Goal: Task Accomplishment & Management: Use online tool/utility

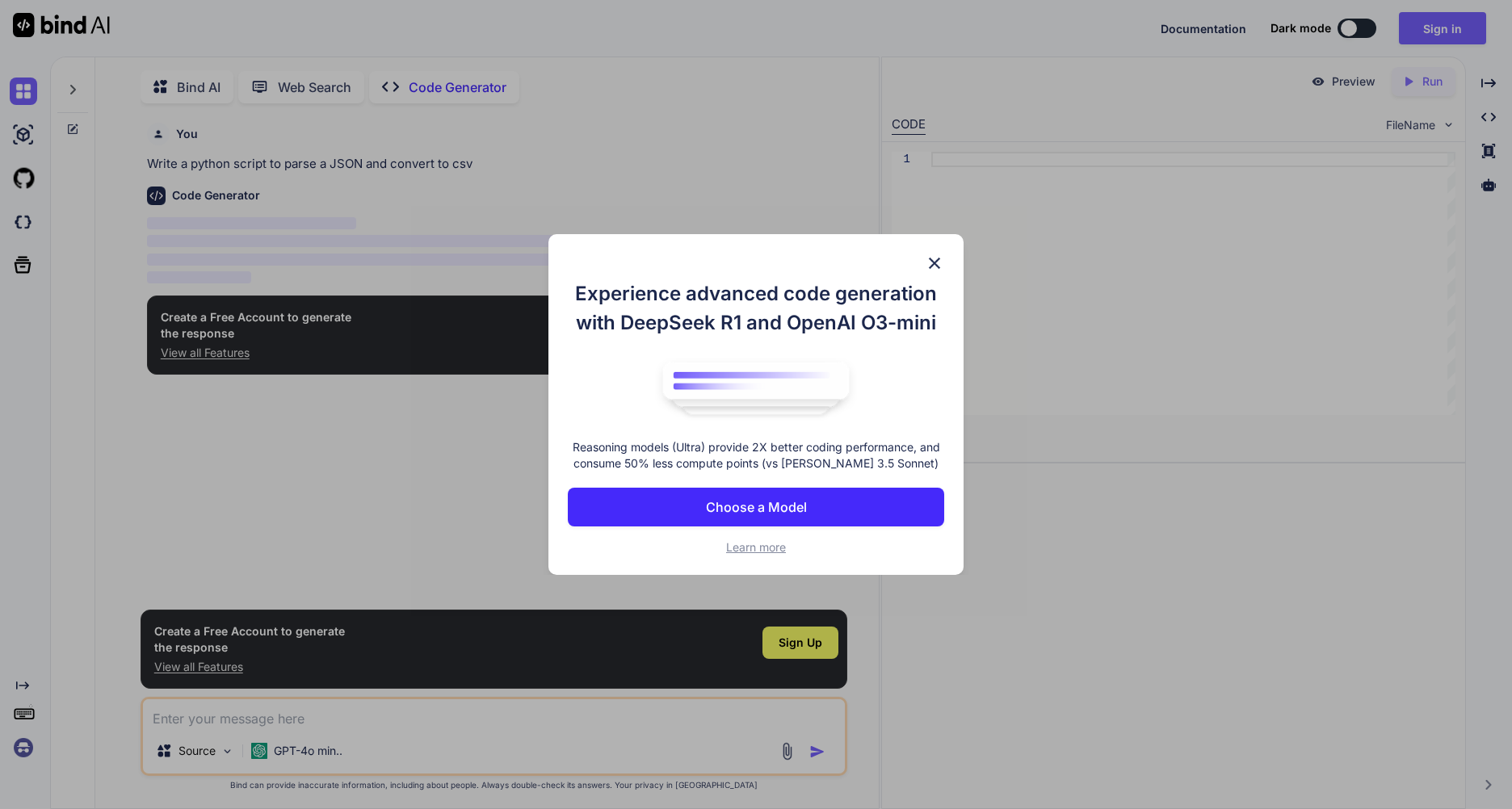
scroll to position [6, 0]
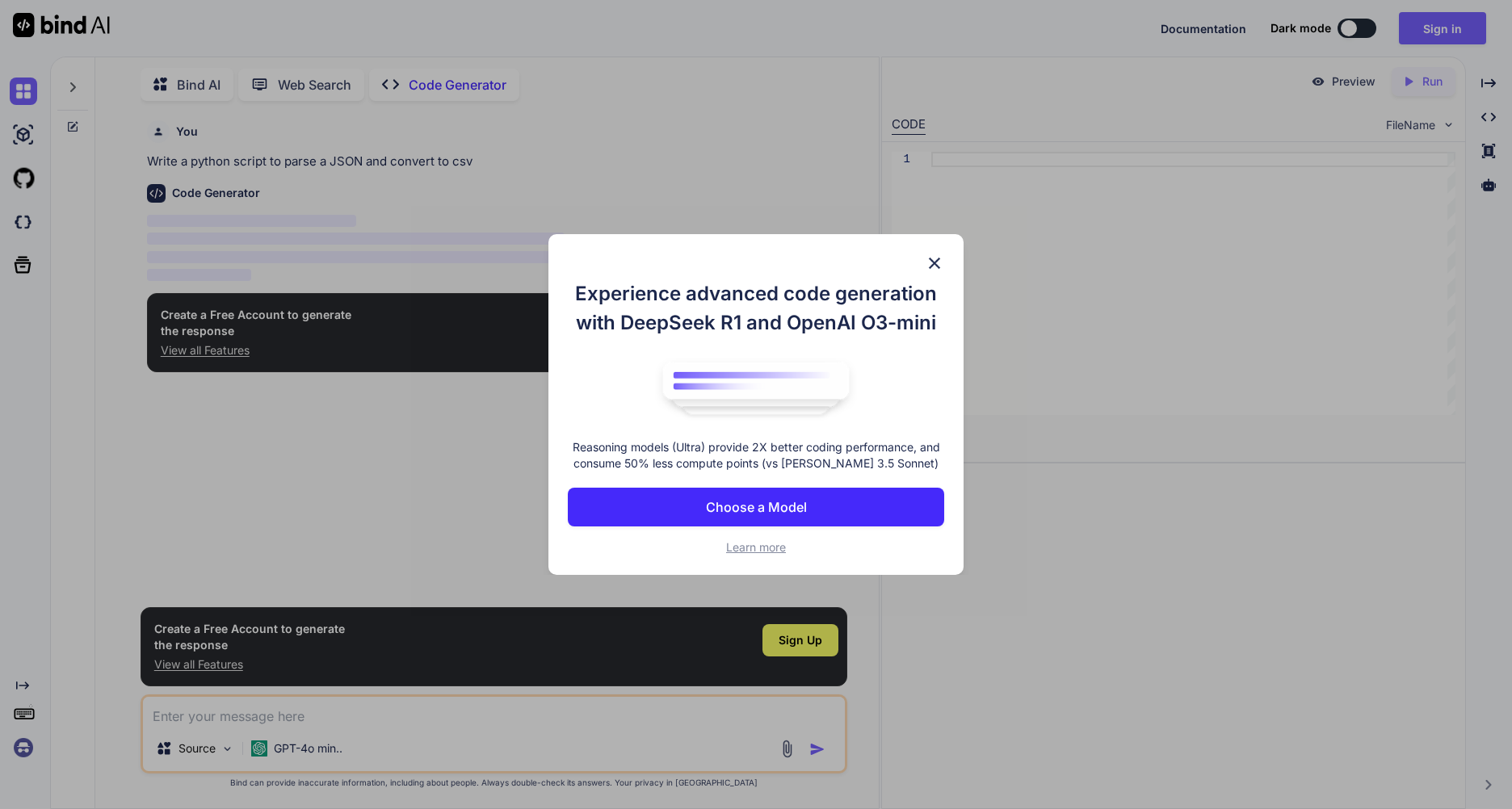
click at [937, 257] on img at bounding box center [935, 264] width 20 height 20
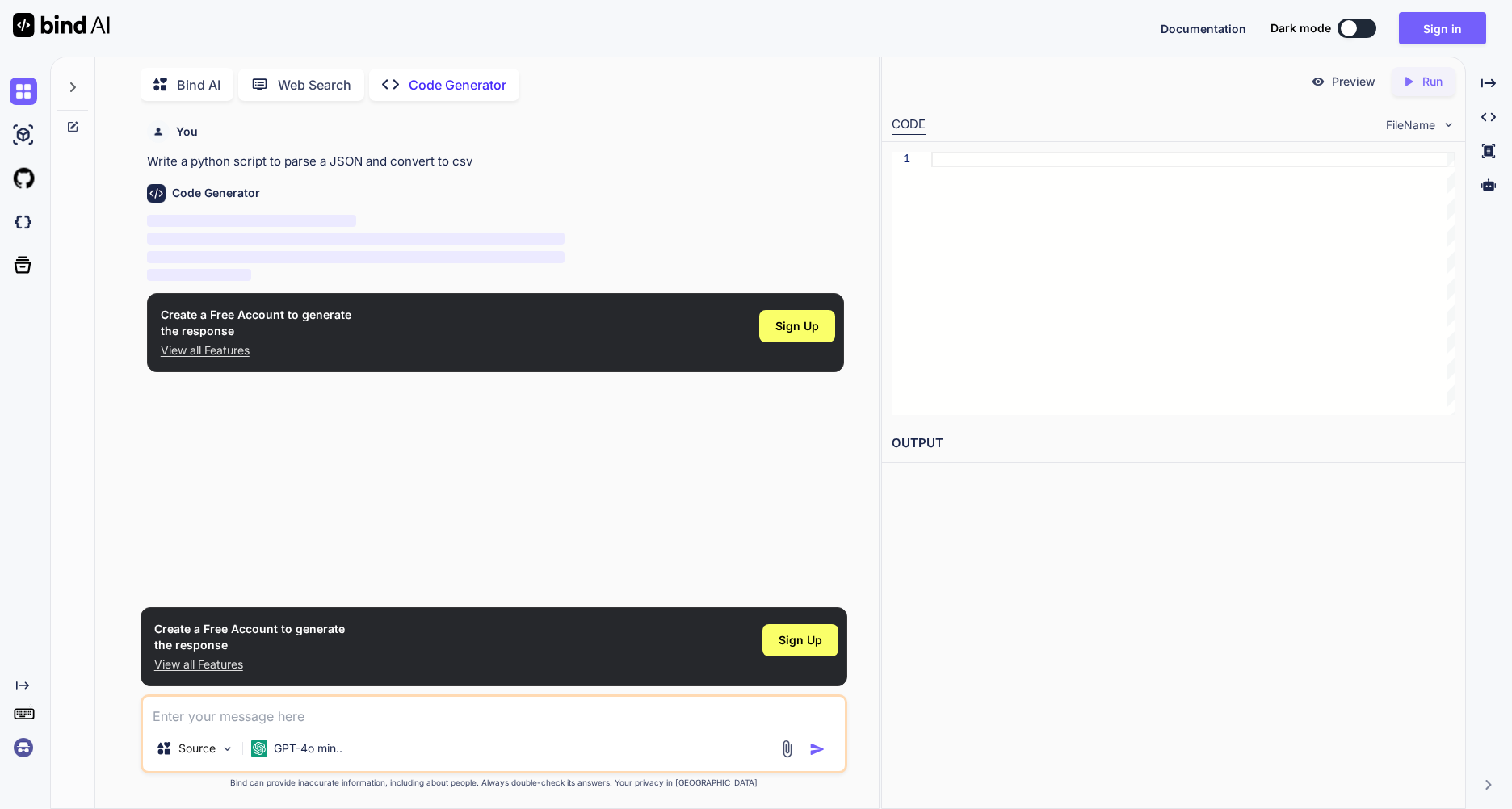
type textarea "x"
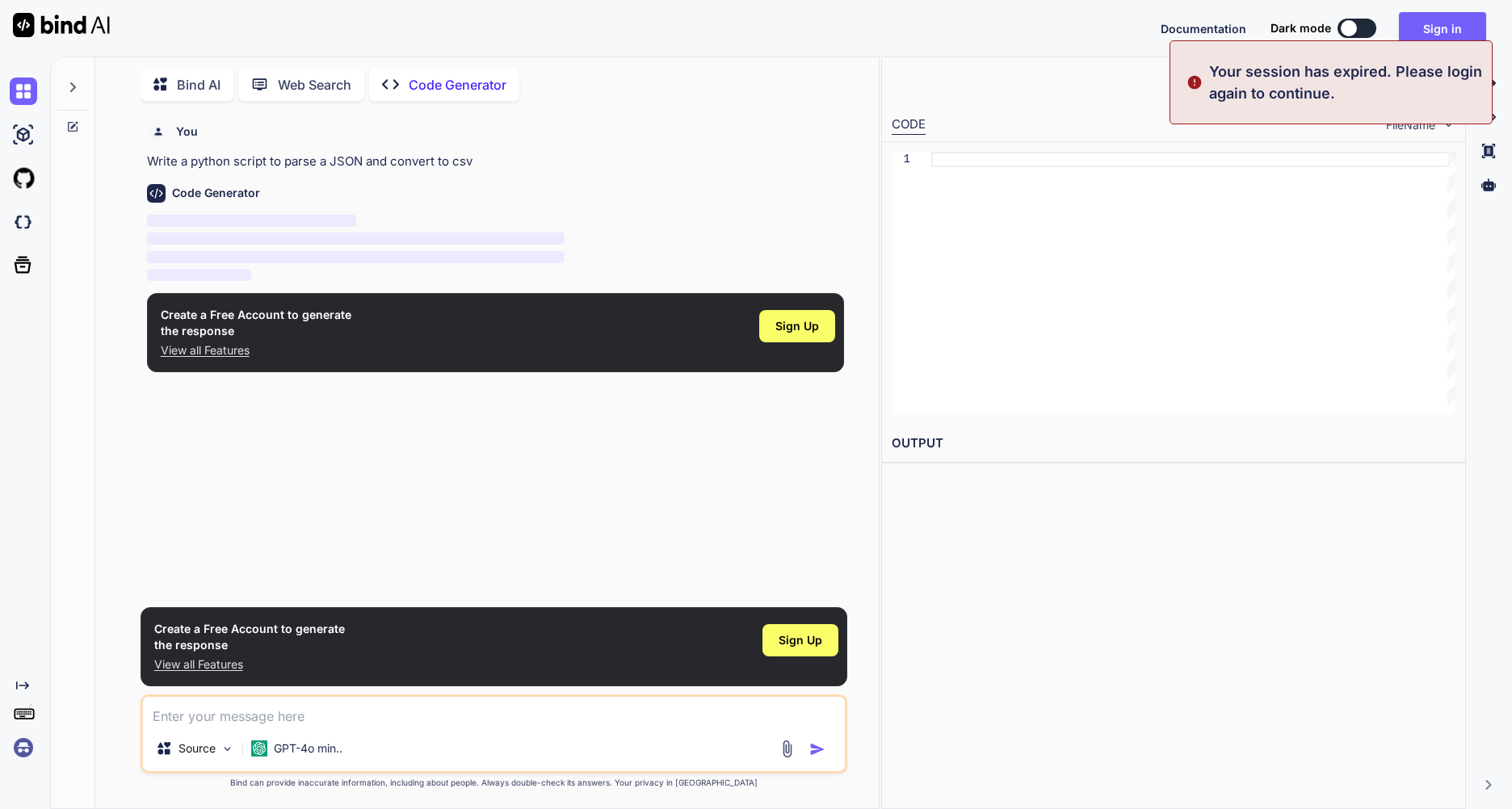
click at [351, 729] on div "Source GPT-4o min.." at bounding box center [493, 734] width 707 height 80
click at [314, 722] on textarea at bounding box center [493, 712] width 701 height 29
paste textarea "Предложение разработки приложения Здравствуйте! Хотелось бы предложить идею соз…"
type textarea "Предложение разработки приложения Здравствуйте! Хотелось бы предложить идею соз…"
type textarea "x"
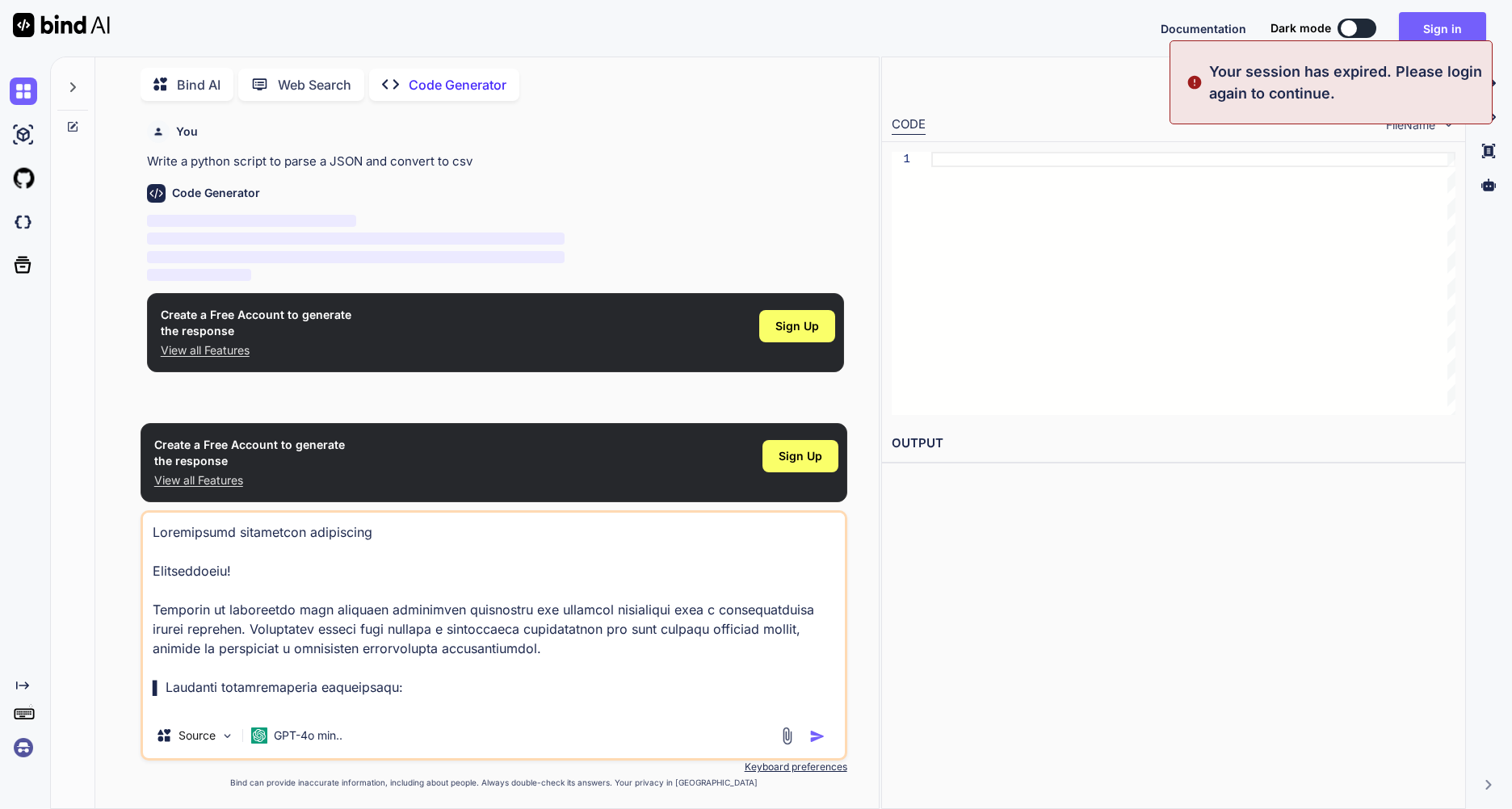
scroll to position [331, 0]
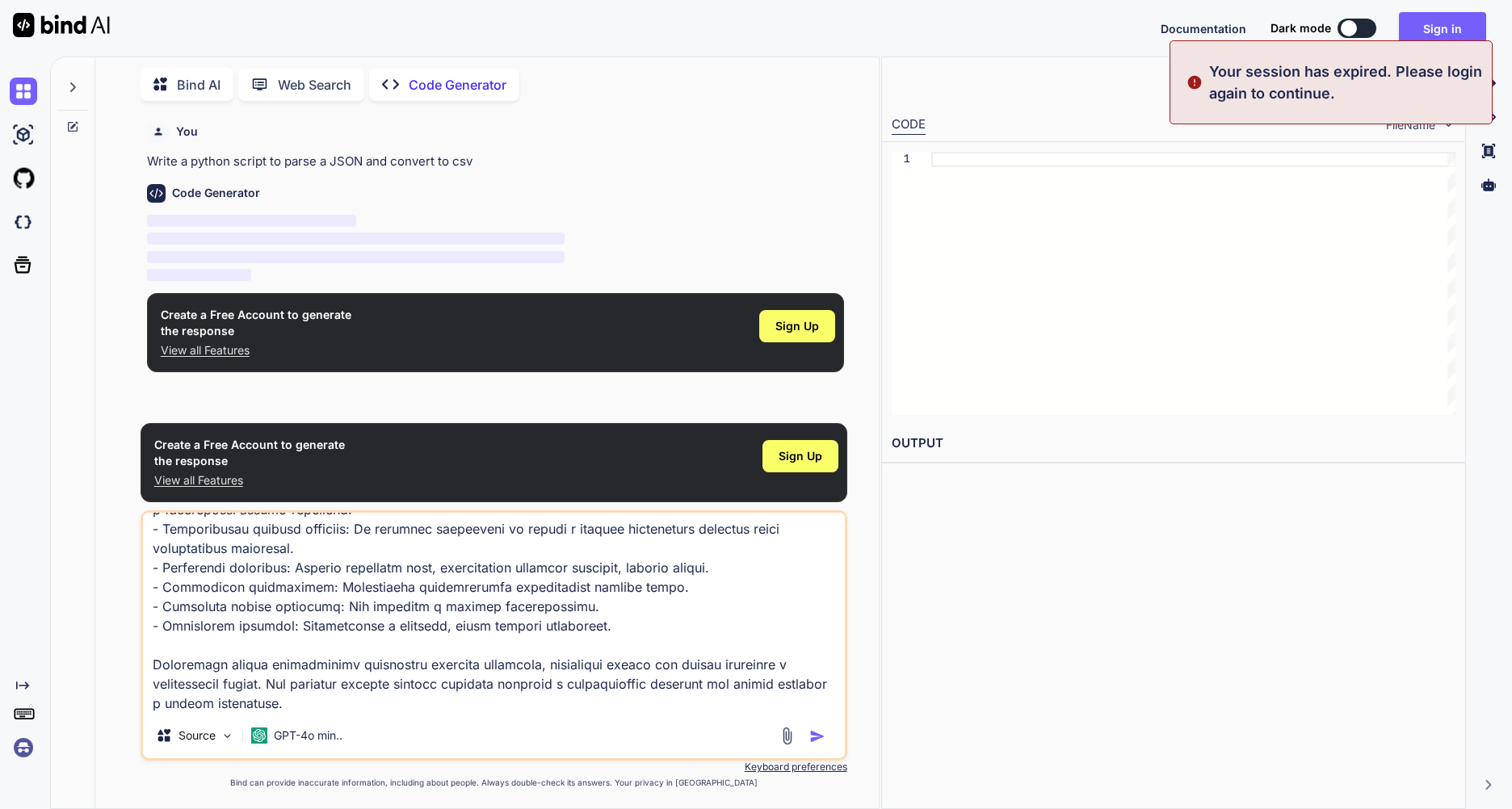
click at [806, 731] on div at bounding box center [804, 736] width 55 height 19
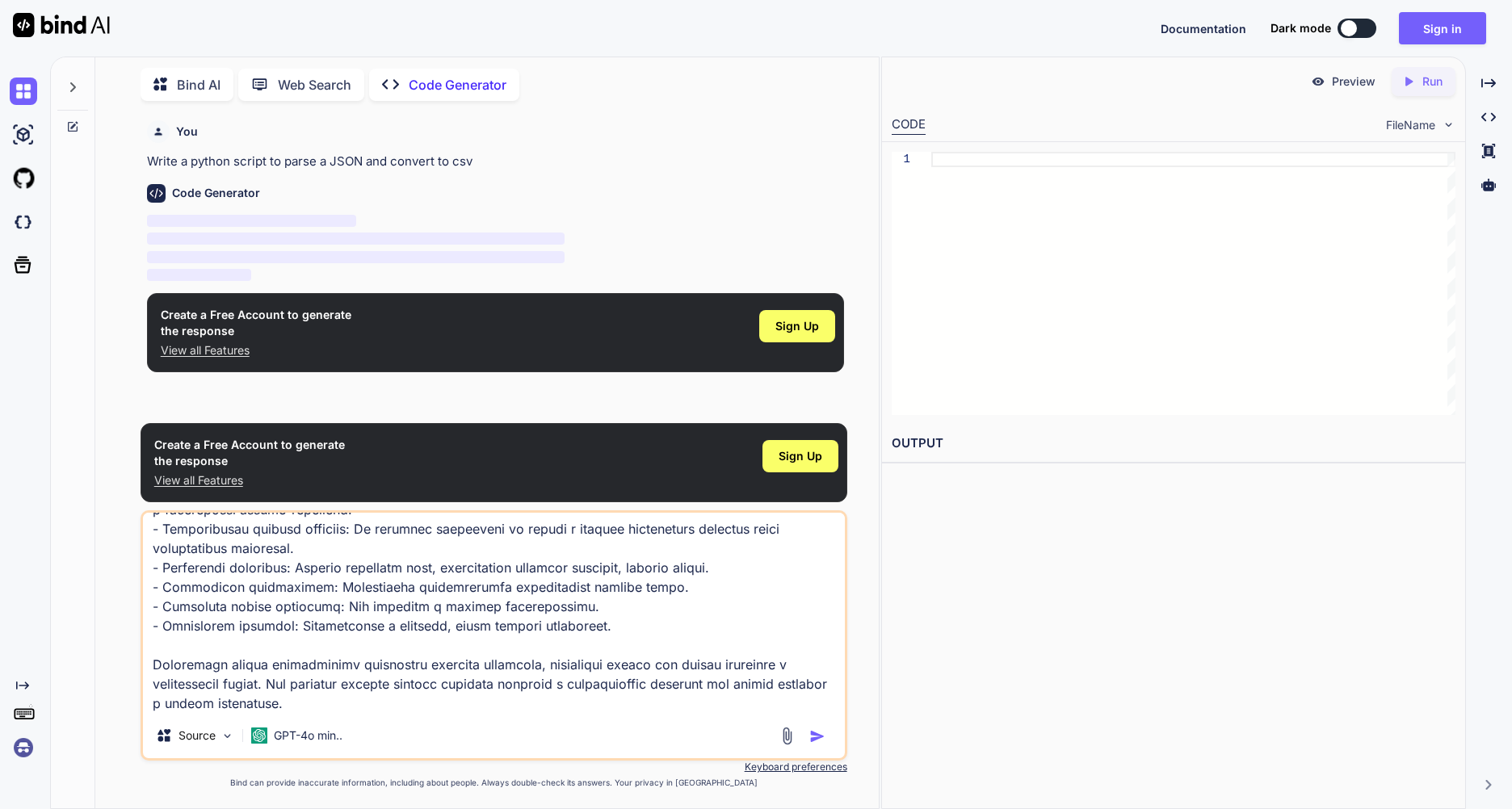
click at [811, 737] on img "button" at bounding box center [817, 737] width 16 height 16
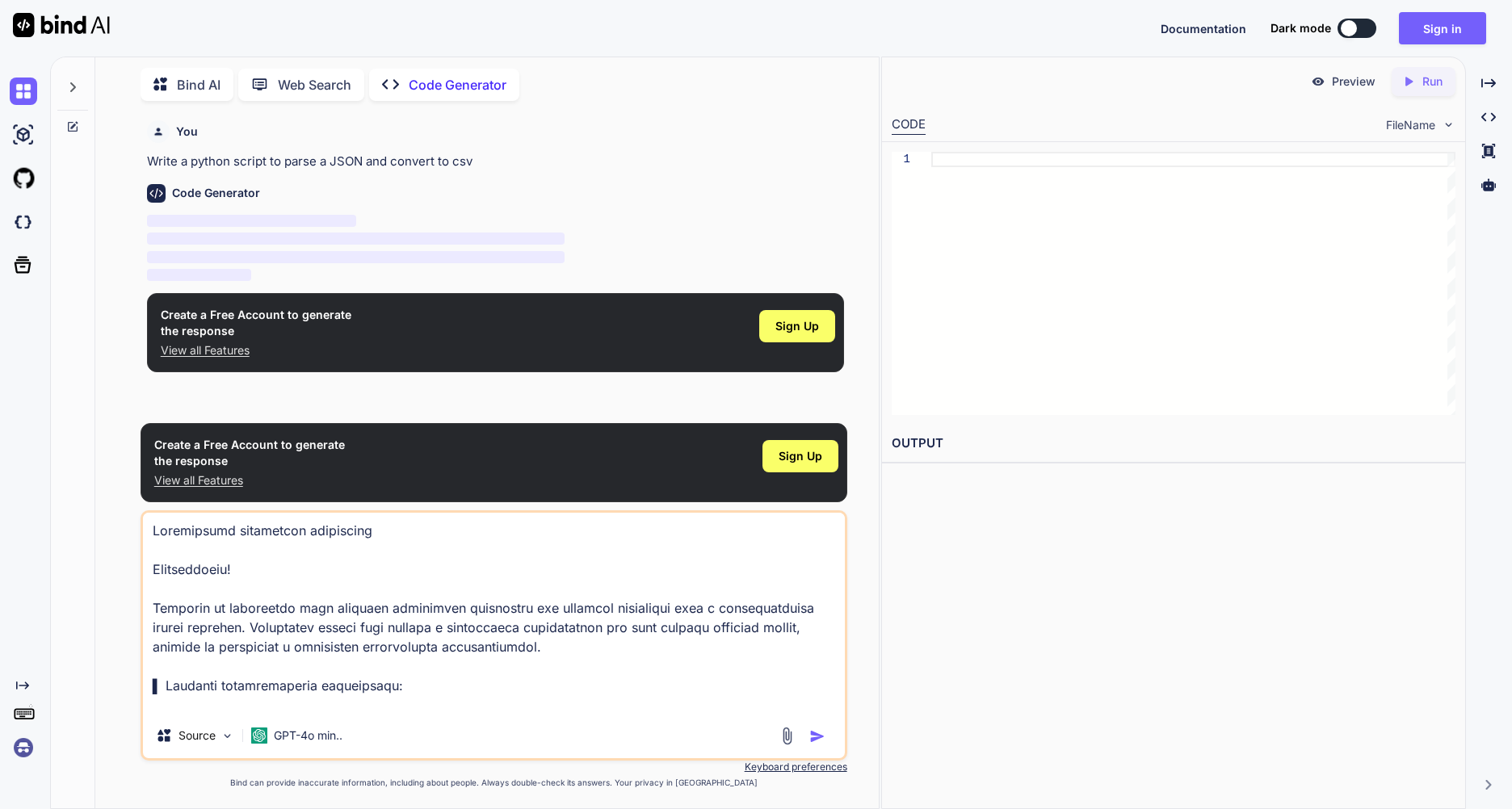
scroll to position [0, 0]
drag, startPoint x: 394, startPoint y: 534, endPoint x: 48, endPoint y: 505, distance: 347.2
click at [48, 505] on div "Created with Pixso. Bind AI Web Search Created with Pixso. Code Generator You W…" at bounding box center [756, 433] width 1512 height 753
type textarea "= Здравствуйте! Хотелось бы предложить идею создания мобильного приложения для …"
type textarea "x"
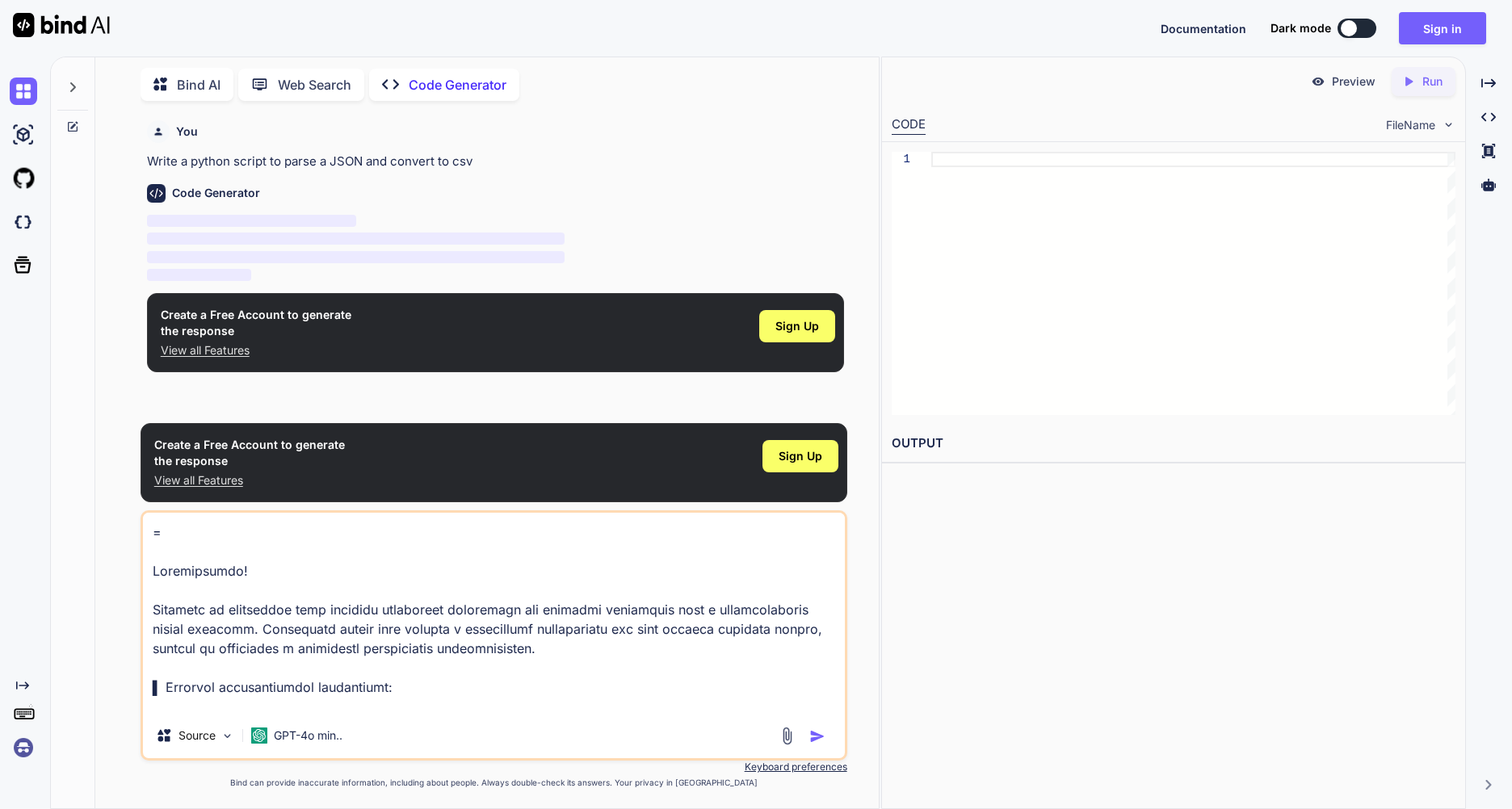
type textarea "Здравствуйте! Хотелось бы предложить идею создания мобильного приложения для из…"
type textarea "x"
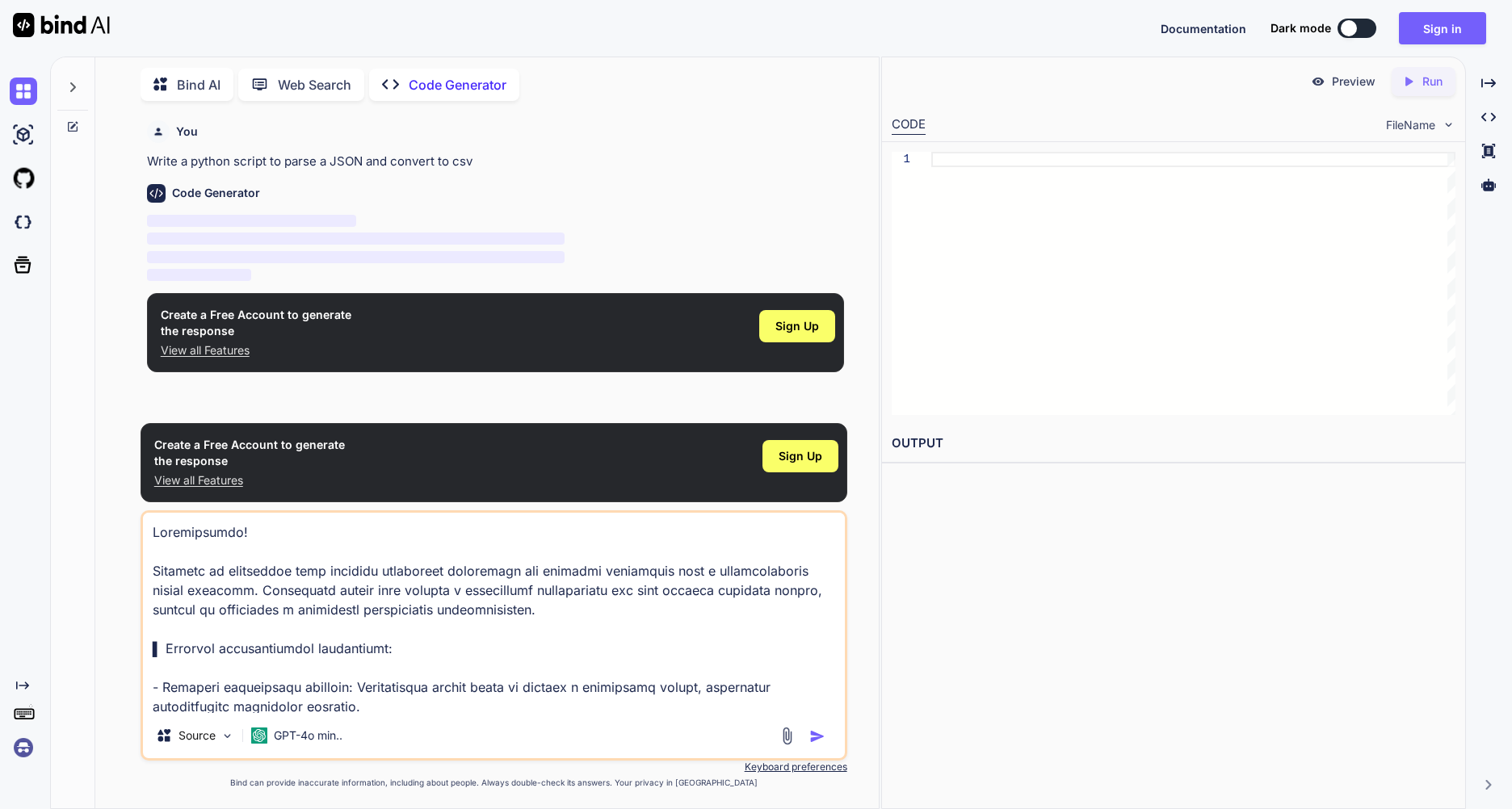
type textarea "С Здравствуйте! Хотелось бы предложить идею создания мобильного приложения для …"
type textarea "x"
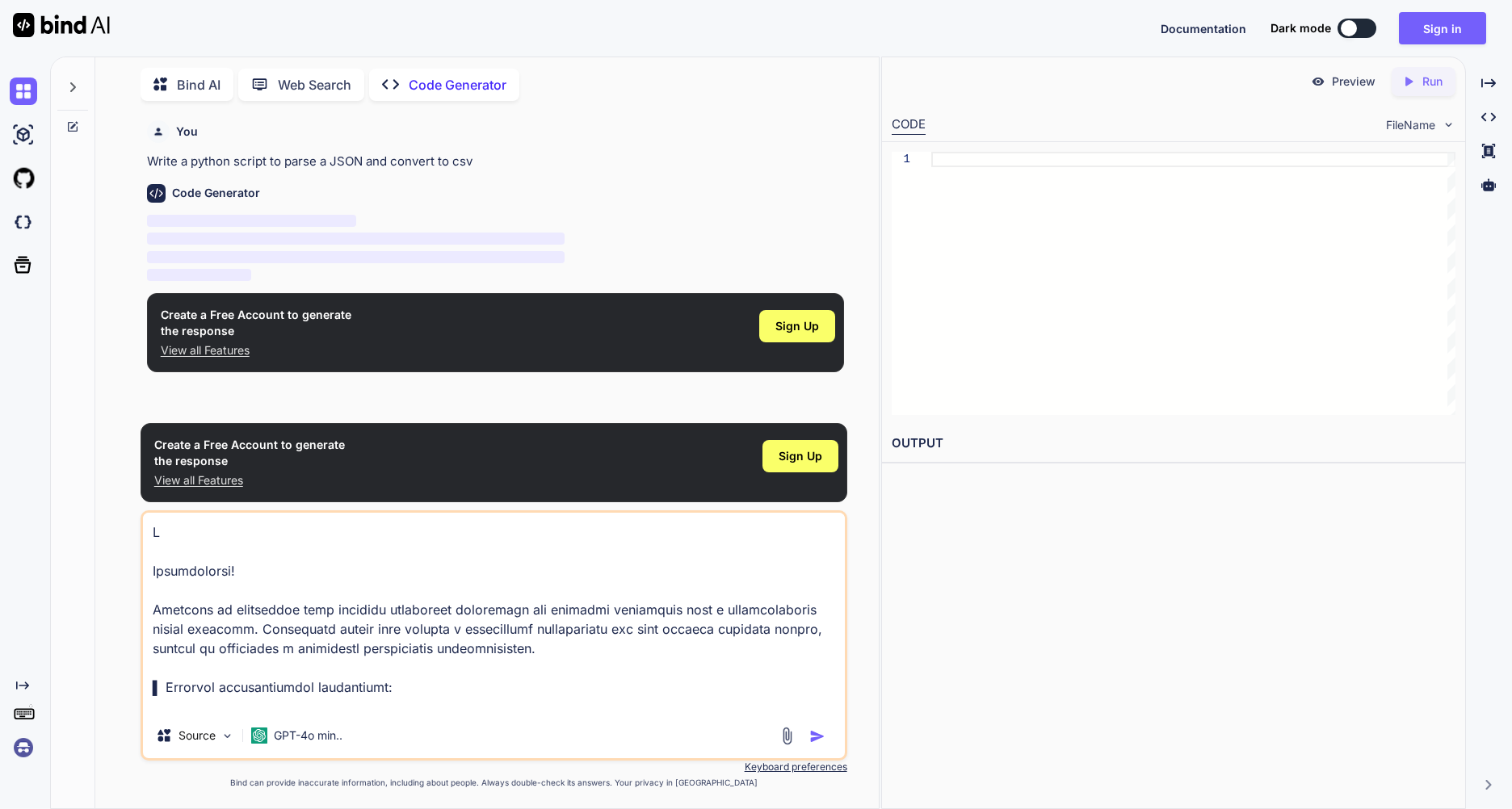
type textarea "Сг Здравствуйте! Хотелось бы предложить идею создания мобильного приложения для…"
type textarea "x"
type textarea "Сге Здравствуйте! Хотелось бы предложить идею создания мобильного приложения дл…"
type textarea "x"
type textarea "Сген Здравствуйте! Хотелось бы предложить идею создания мобильного приложения д…"
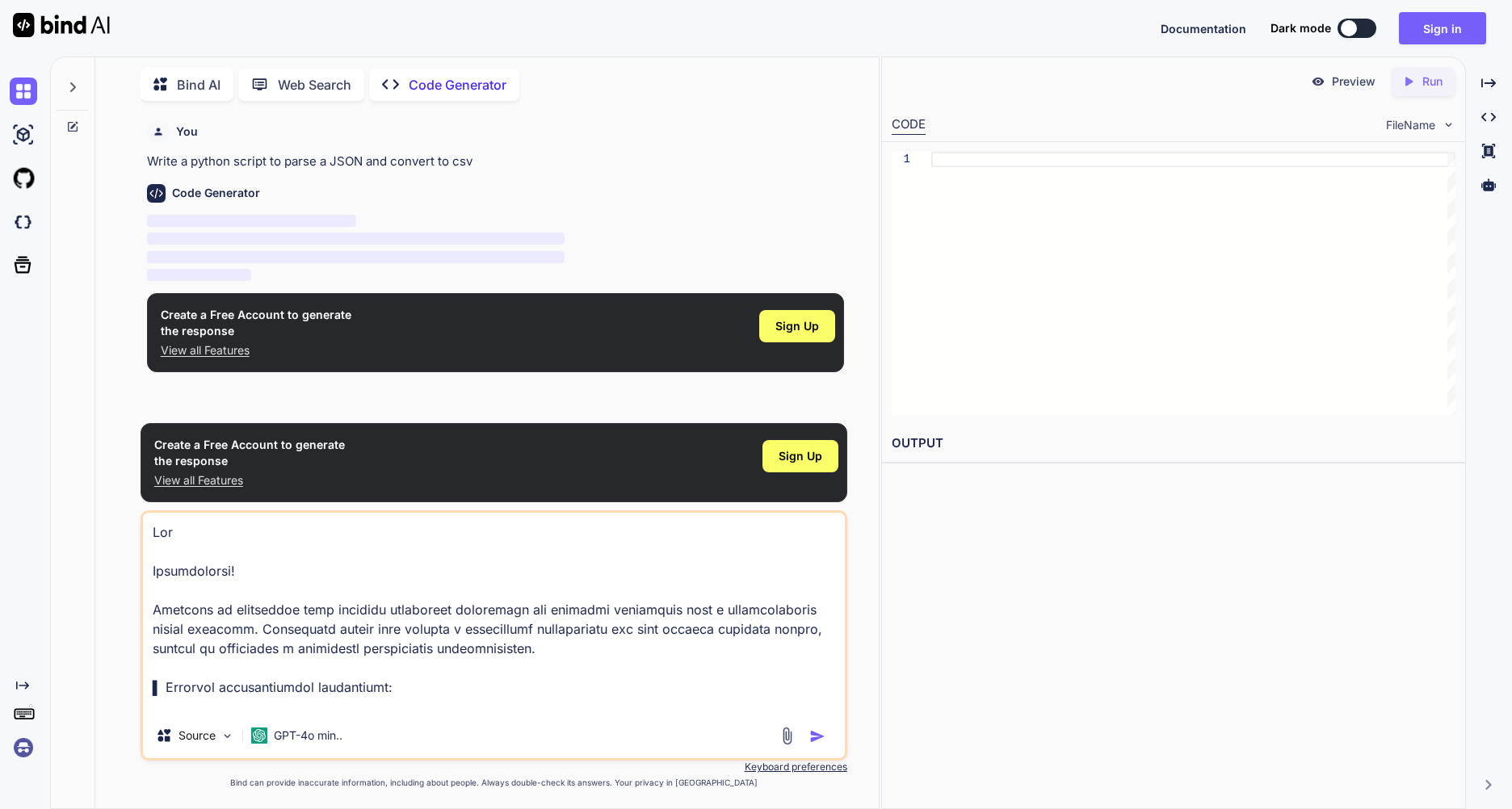
type textarea "x"
type textarea "Сгене Здравствуйте! Хотелось бы предложить идею создания мобильного приложения …"
type textarea "x"
type textarea "Сгенер Здравствуйте! Хотелось бы предложить идею создания мобильного приложения…"
type textarea "x"
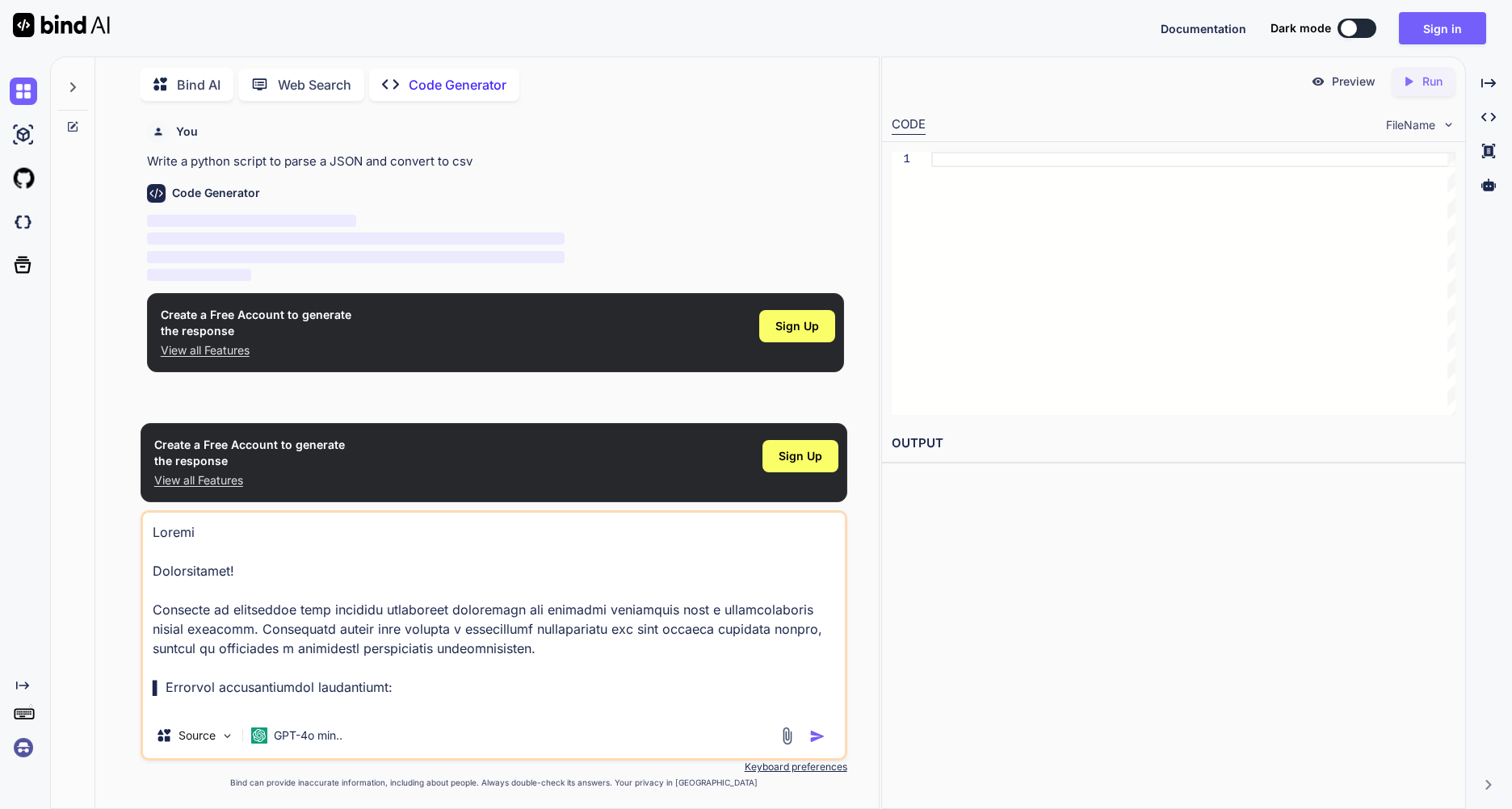
type textarea "Сгенери Здравствуйте! Хотелось бы предложить идею создания мобильного приложени…"
type textarea "x"
type textarea "Сгенерир Здравствуйте! Хотелось бы предложить идею создания мобильного приложен…"
type textarea "x"
type textarea "Сгенериру Здравствуйте! Хотелось бы предложить идею создания мобильного приложе…"
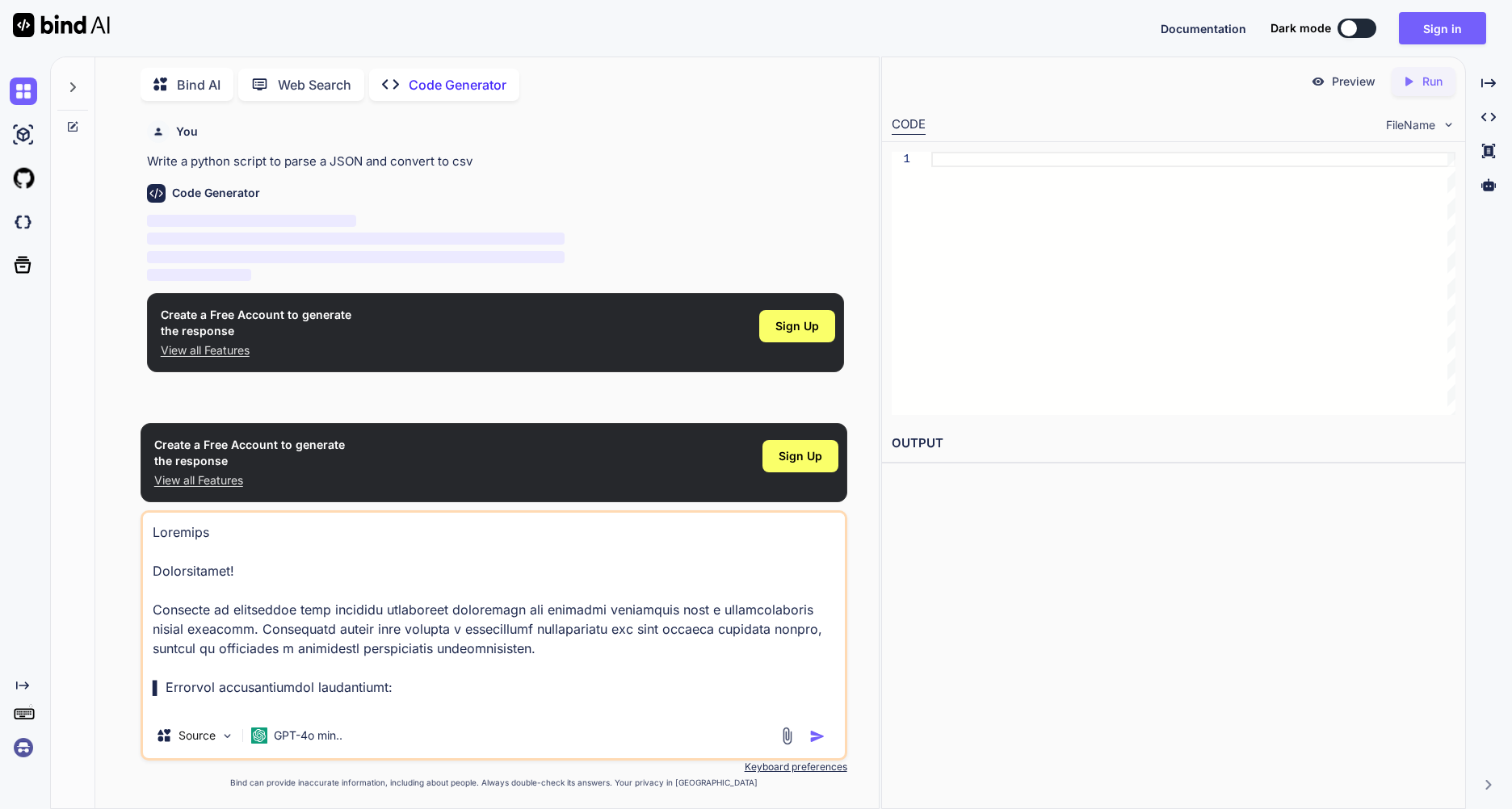
type textarea "x"
type textarea "Сгенерируй Здравствуйте! Хотелось бы предложить идею создания мобильного прилож…"
type textarea "x"
type textarea "Сгенерируй Здравствуйте! Хотелось бы предложить идею создания мобильного прилож…"
type textarea "x"
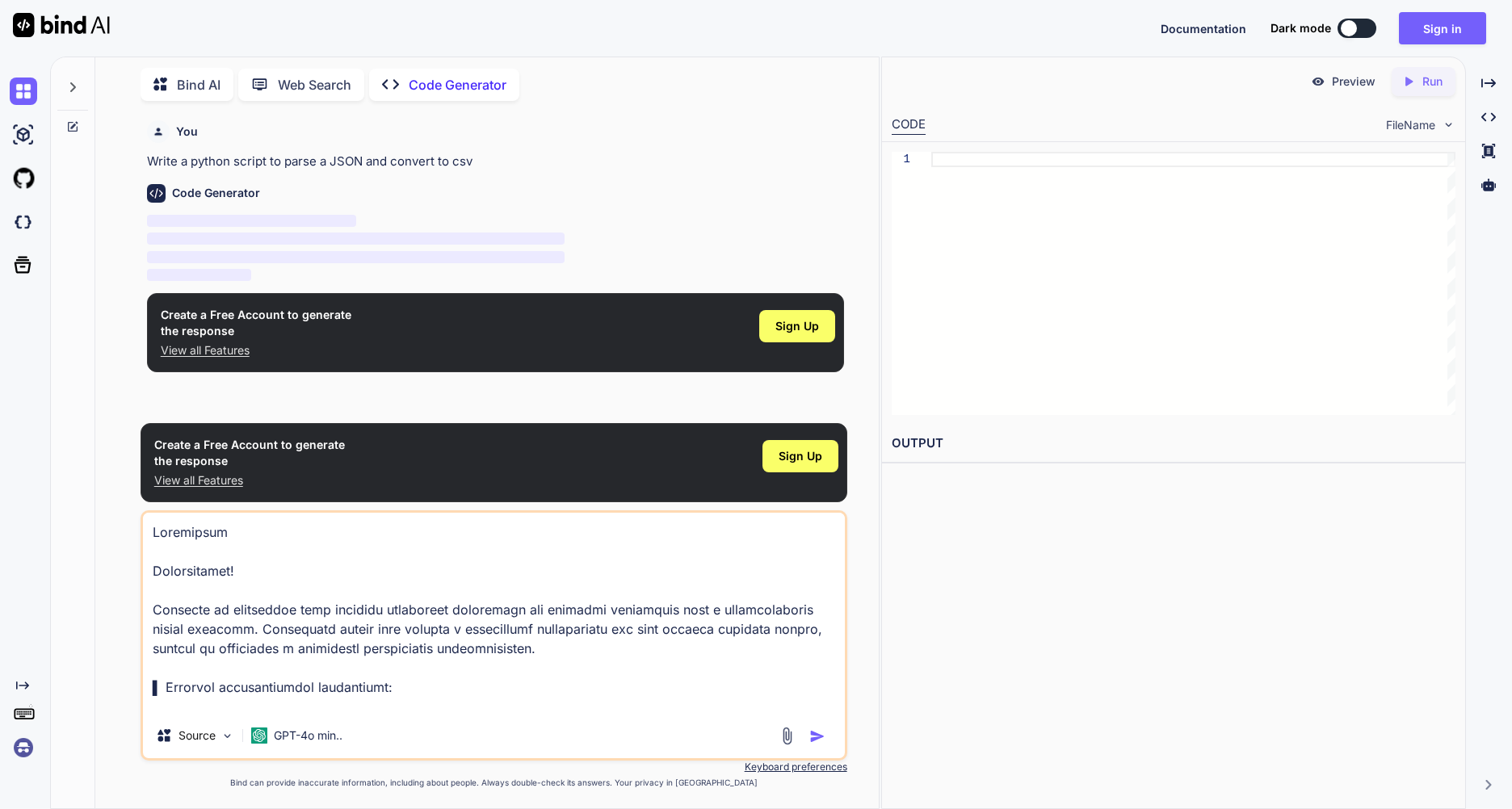
type textarea "Сгенерируй п Здравствуйте! Хотелось бы предложить идею создания мобильного прил…"
type textarea "x"
type textarea "Сгенерируй пр Здравствуйте! Хотелось бы предложить идею создания мобильного при…"
type textarea "x"
type textarea "Сгенерируй при Здравствуйте! Хотелось бы предложить идею создания мобильного пр…"
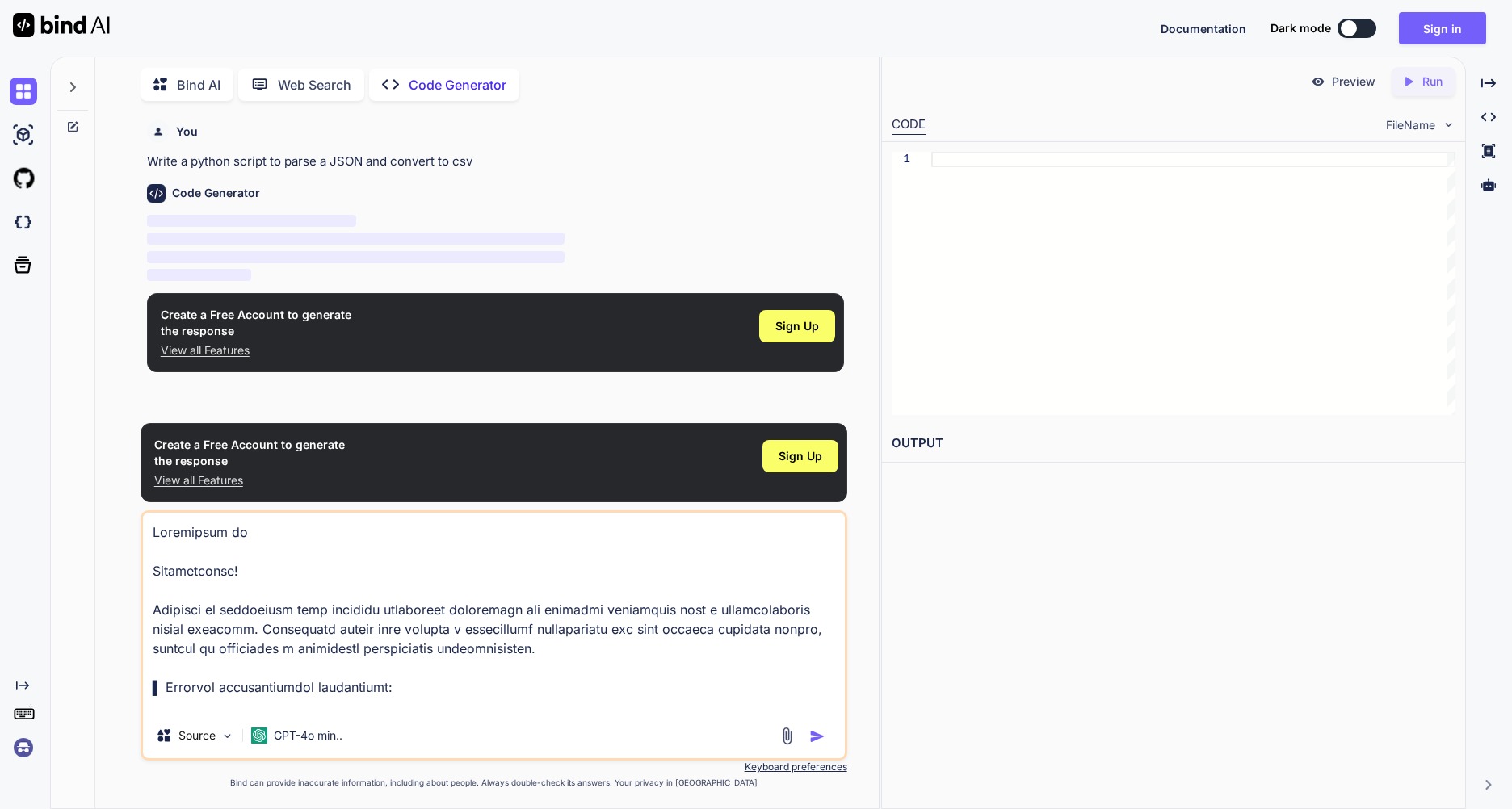
type textarea "x"
type textarea "Сгенерируй прил Здравствуйте! Хотелось бы предложить идею создания мобильного п…"
type textarea "x"
type textarea "Сгенерируй прило Здравствуйте! Хотелось бы предложить идею создания мобильного …"
type textarea "x"
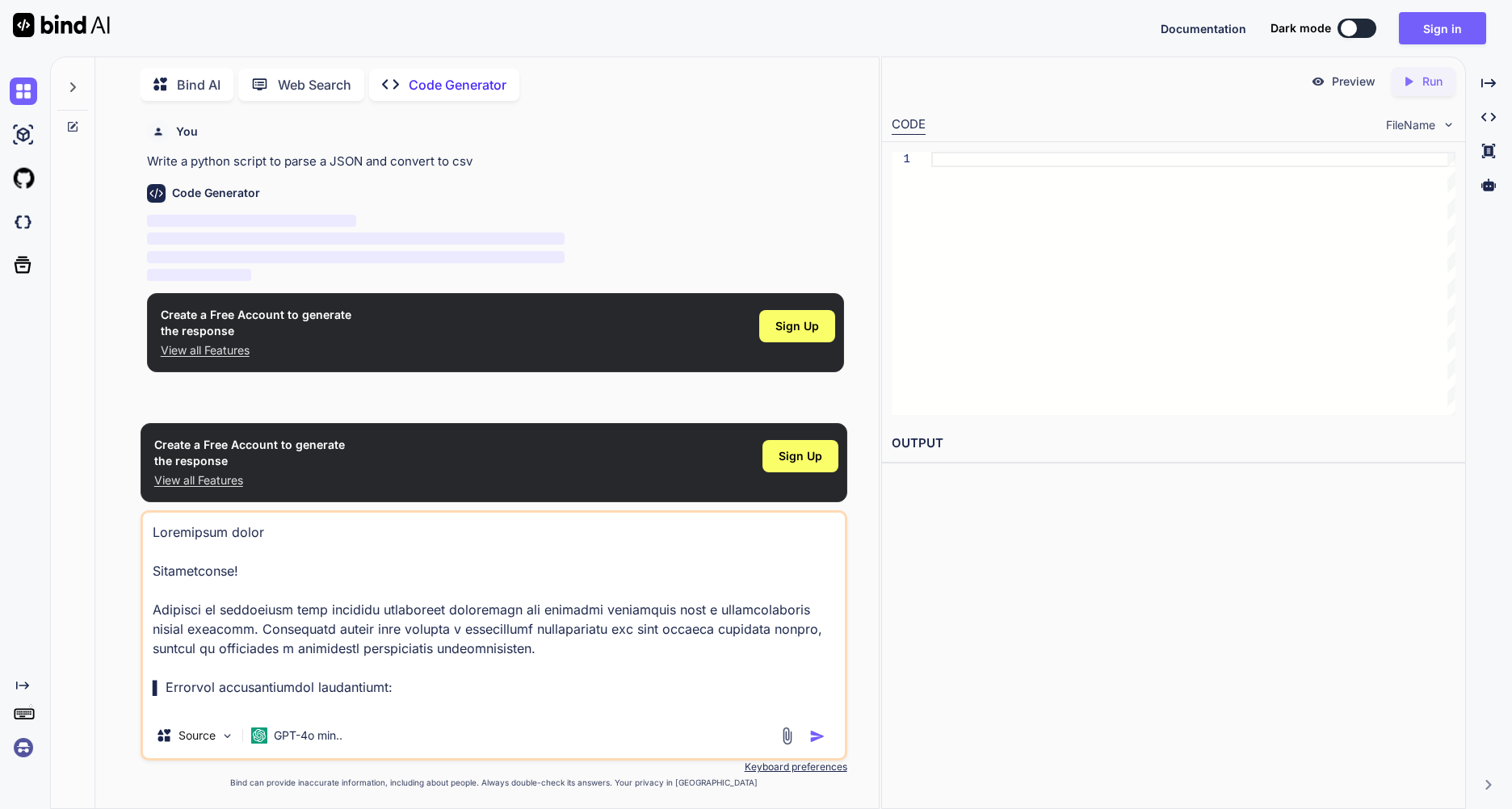
type textarea "Сгенерируй прилож Здравствуйте! Хотелось бы предложить идею создания мобильного…"
type textarea "x"
type textarea "Сгенерируй приложе Здравствуйте! Хотелось бы предложить идею создания мобильног…"
type textarea "x"
type textarea "Сгенерируй приложен Здравствуйте! Хотелось бы предложить идею создания мобильно…"
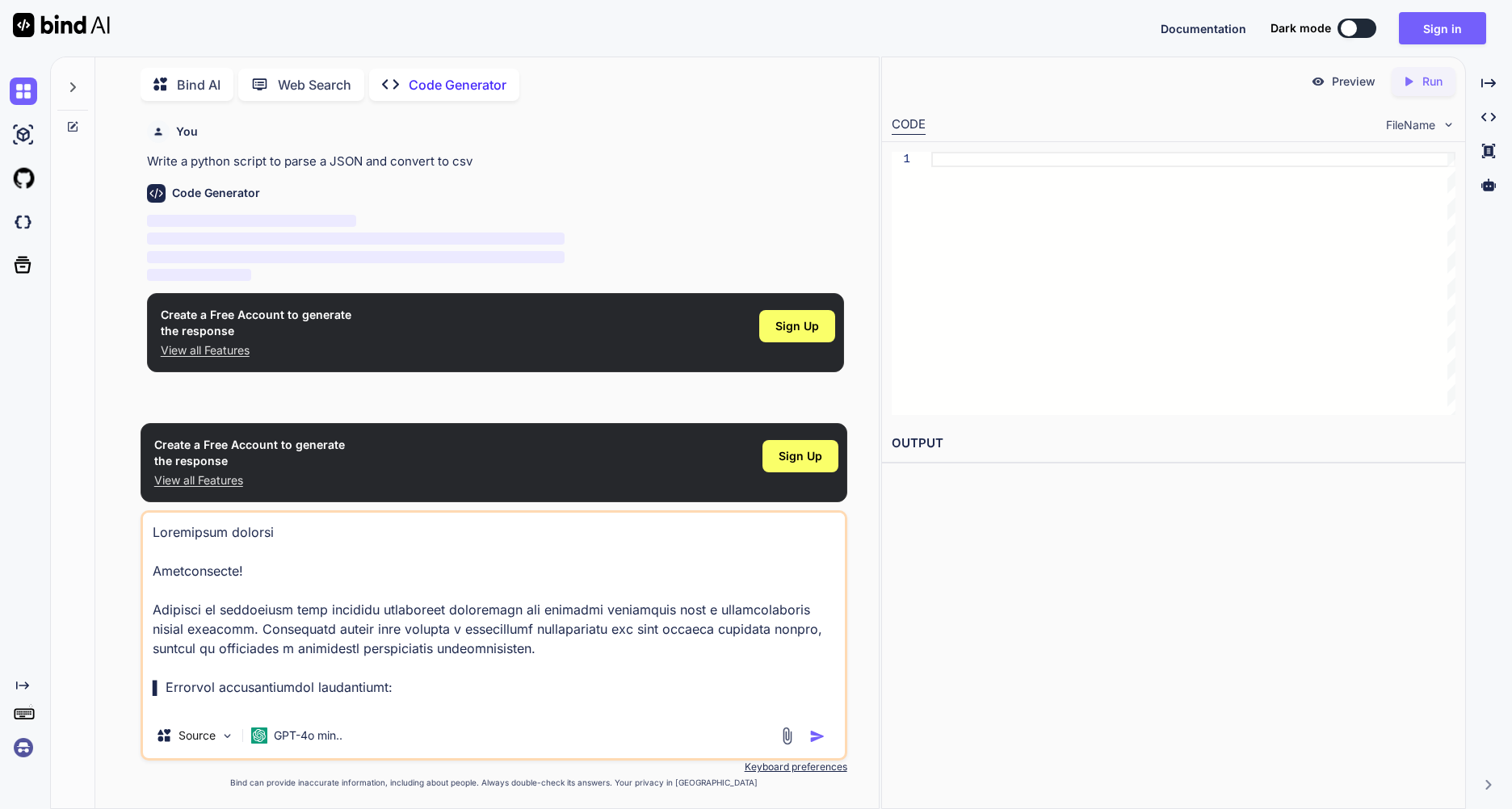
type textarea "x"
type textarea "Сгенерируй приложени Здравствуйте! Хотелось бы предложить идею создания мобильн…"
type textarea "x"
type textarea "Сгенерируй приложение Здравствуйте! Хотелось бы предложить идею создания мобиль…"
type textarea "x"
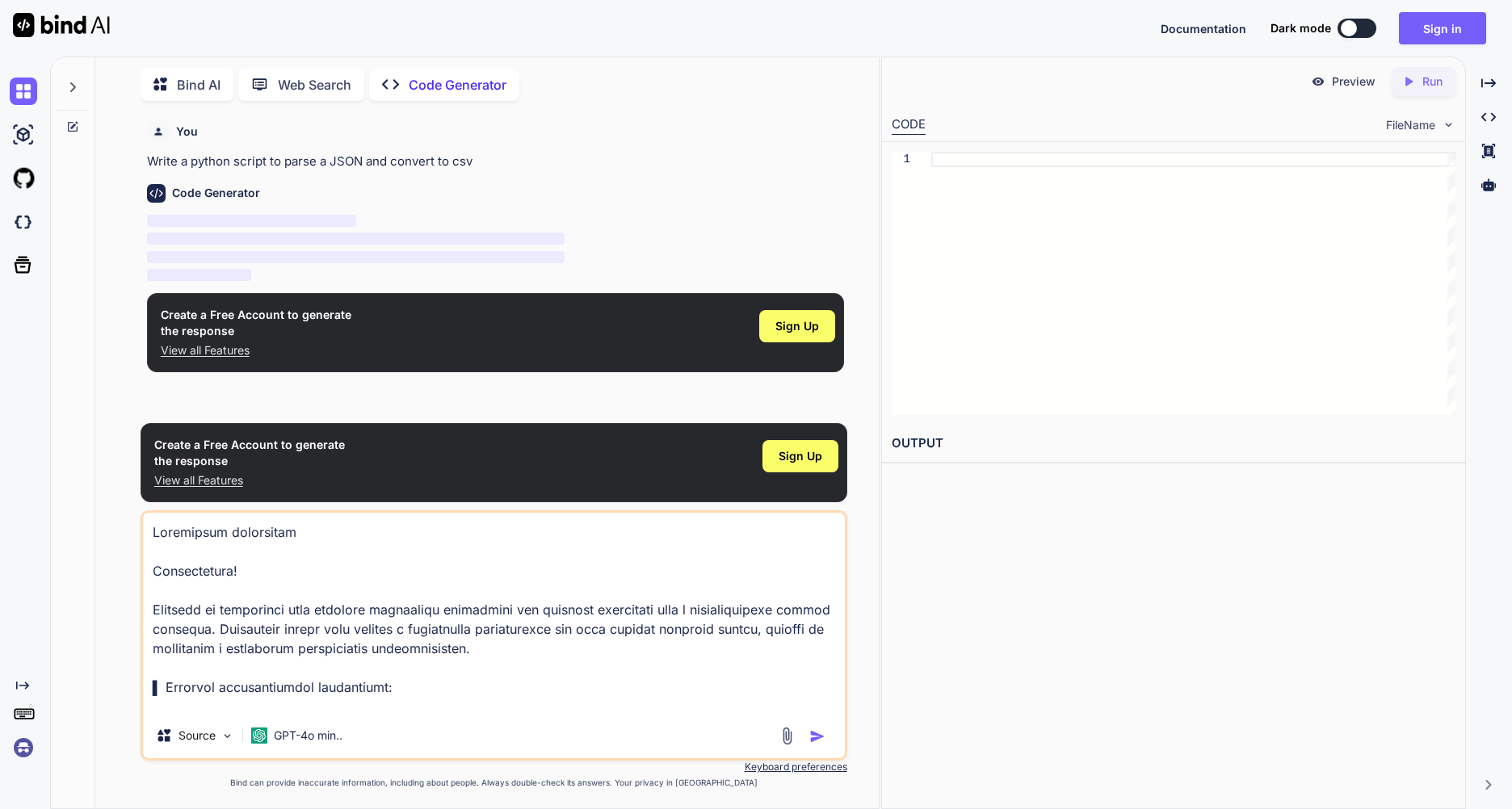
type textarea "Сгенерируй приложение Здравствуйте! Хотелось бы предложить идею создания мобиль…"
click at [813, 734] on img "button" at bounding box center [817, 737] width 16 height 16
click at [955, 164] on div at bounding box center [1193, 283] width 524 height 264
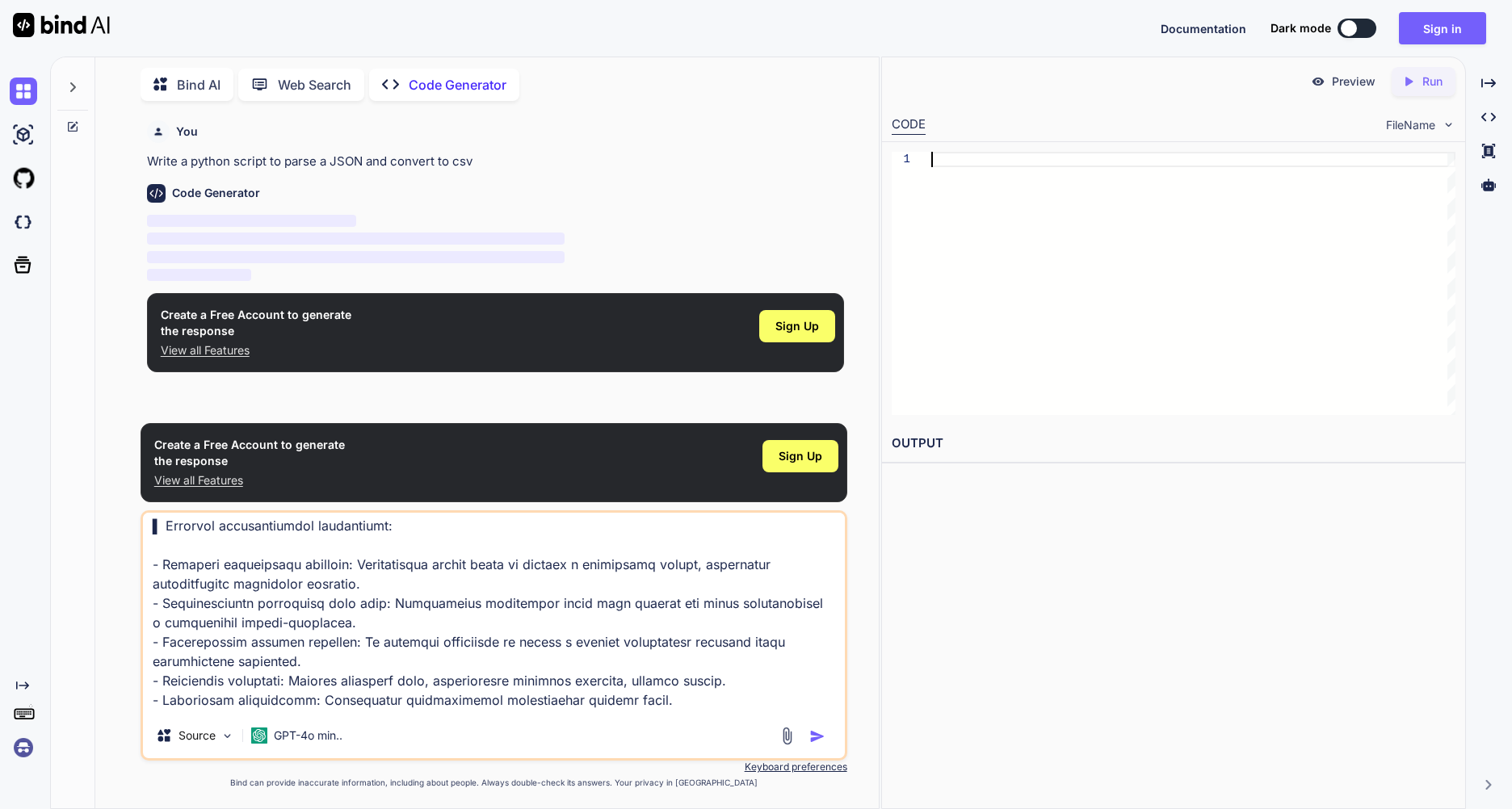
click at [809, 737] on img "button" at bounding box center [817, 737] width 16 height 16
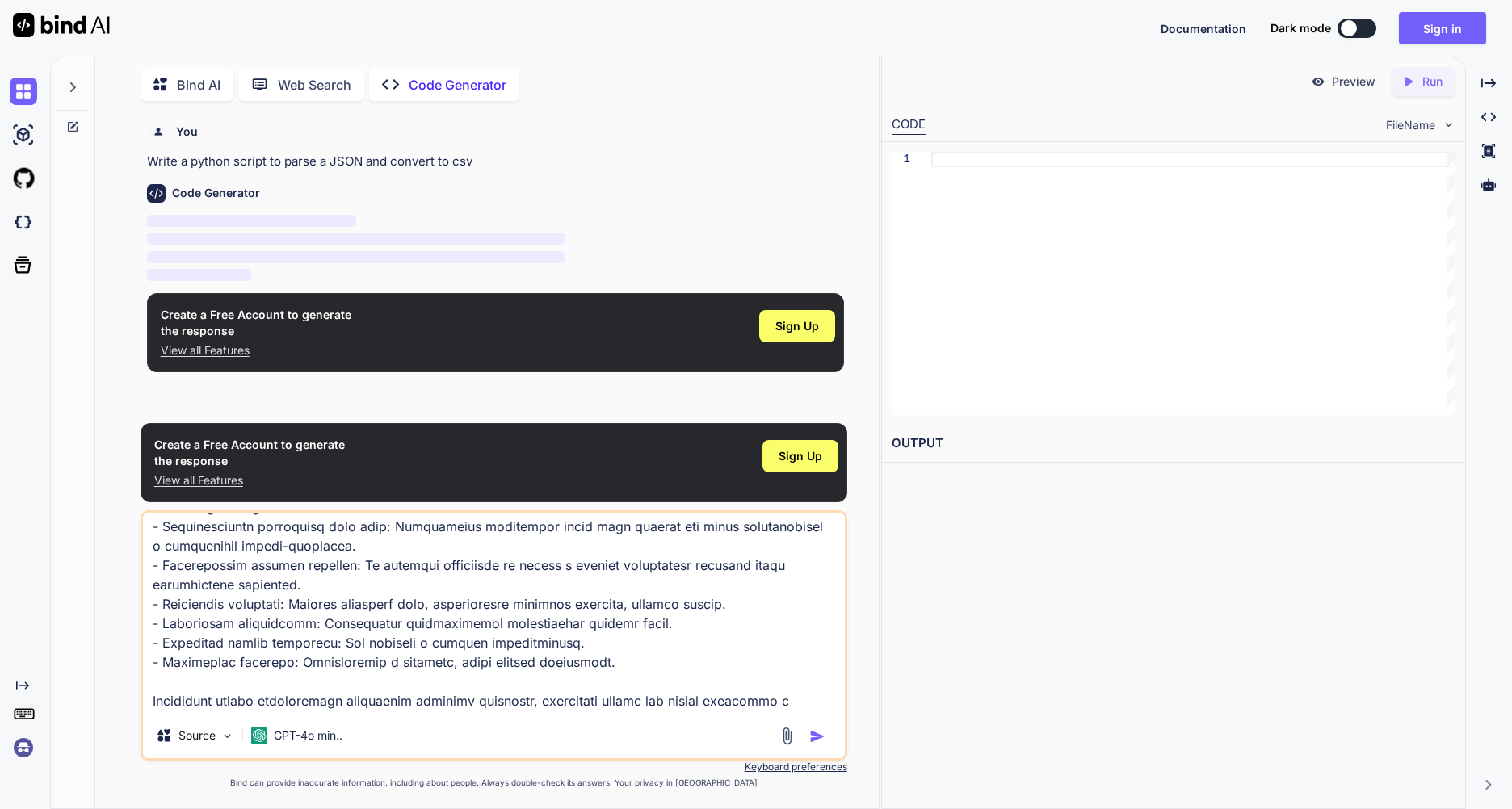
scroll to position [242, 0]
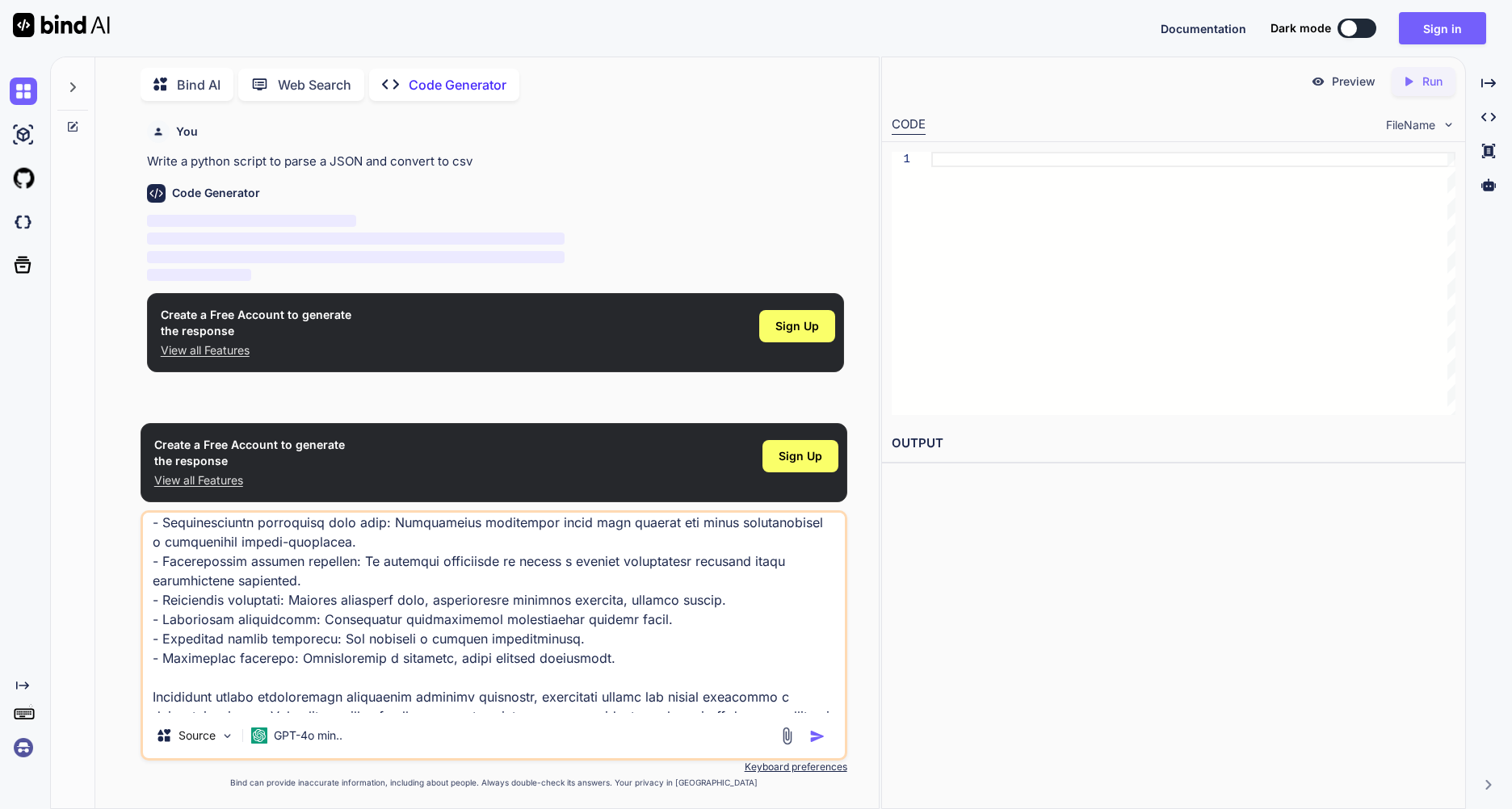
click at [817, 743] on img "button" at bounding box center [817, 737] width 16 height 16
click at [817, 742] on img "button" at bounding box center [817, 737] width 16 height 16
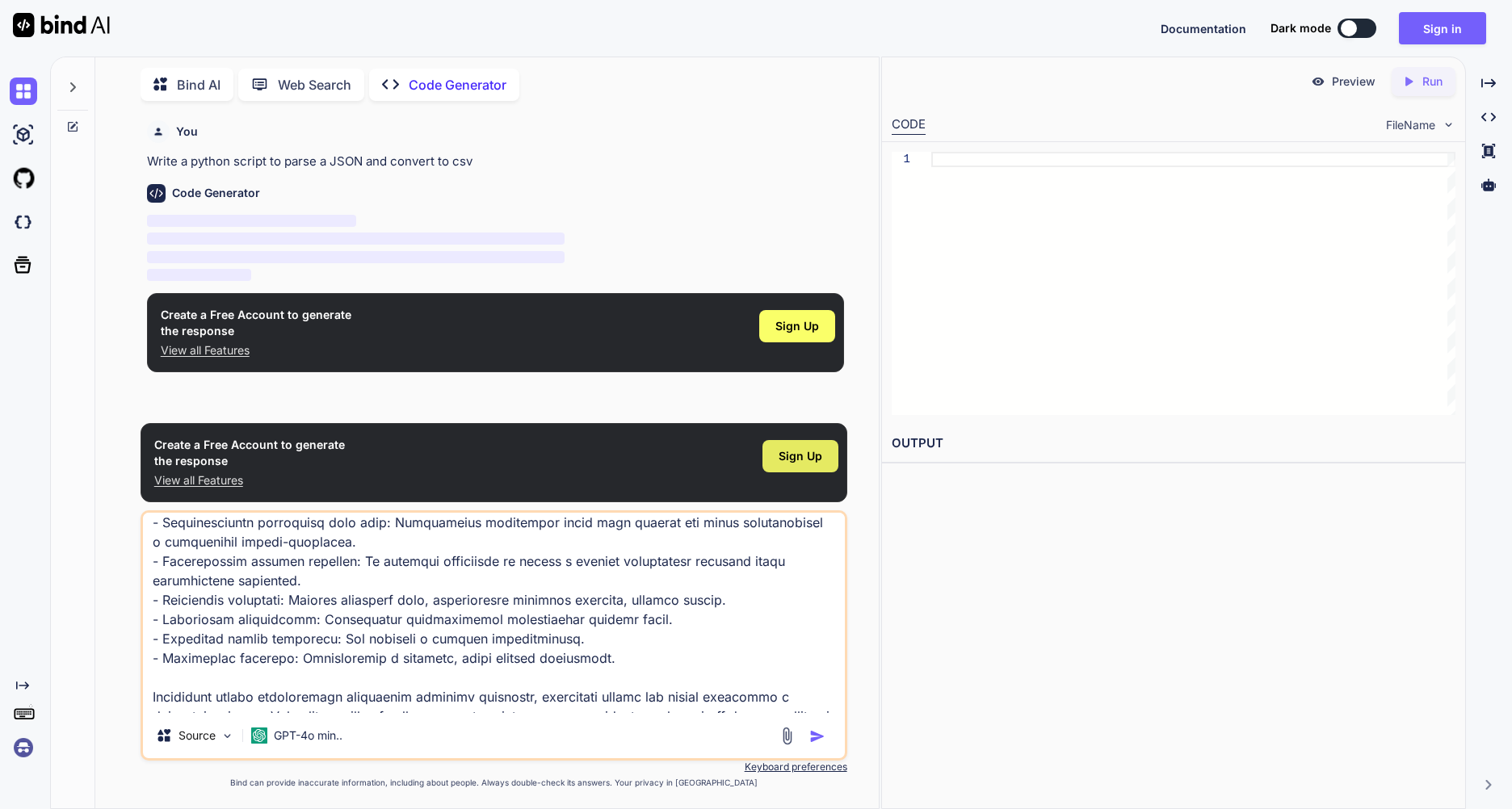
click at [794, 456] on span "Sign Up" at bounding box center [800, 456] width 44 height 16
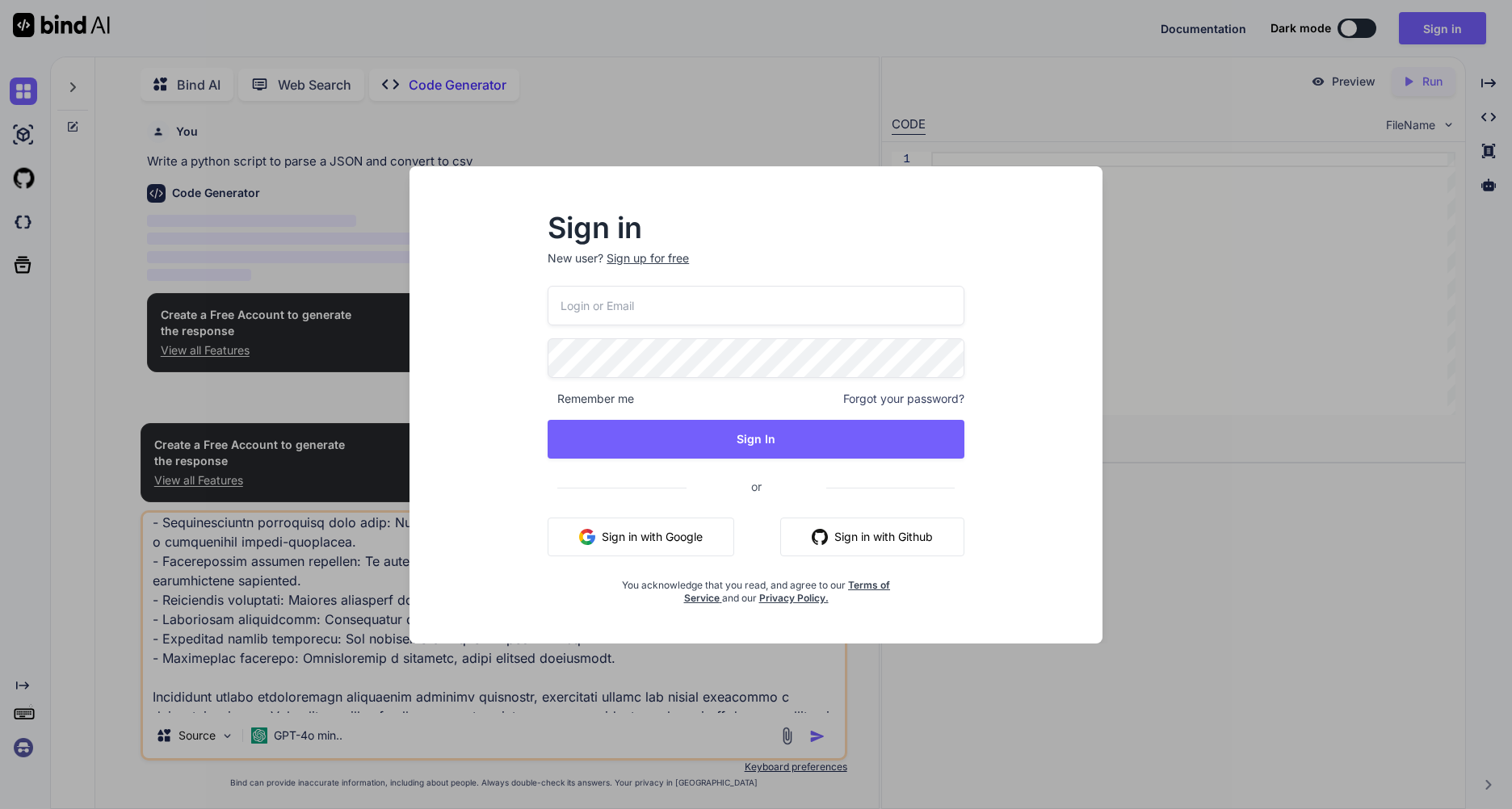
click at [683, 535] on button "Sign in with Google" at bounding box center [641, 536] width 187 height 38
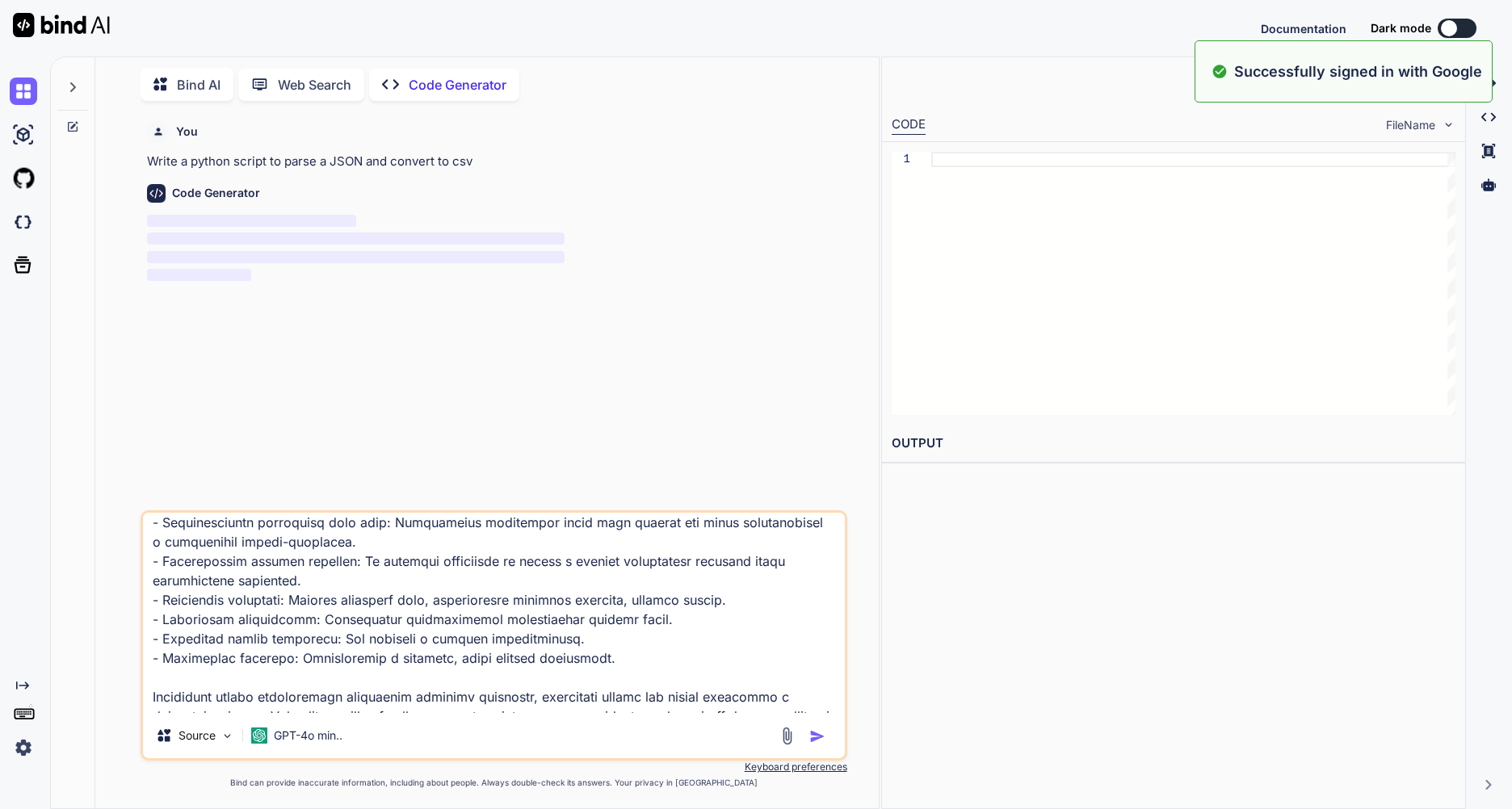
click at [825, 731] on img "button" at bounding box center [817, 737] width 16 height 16
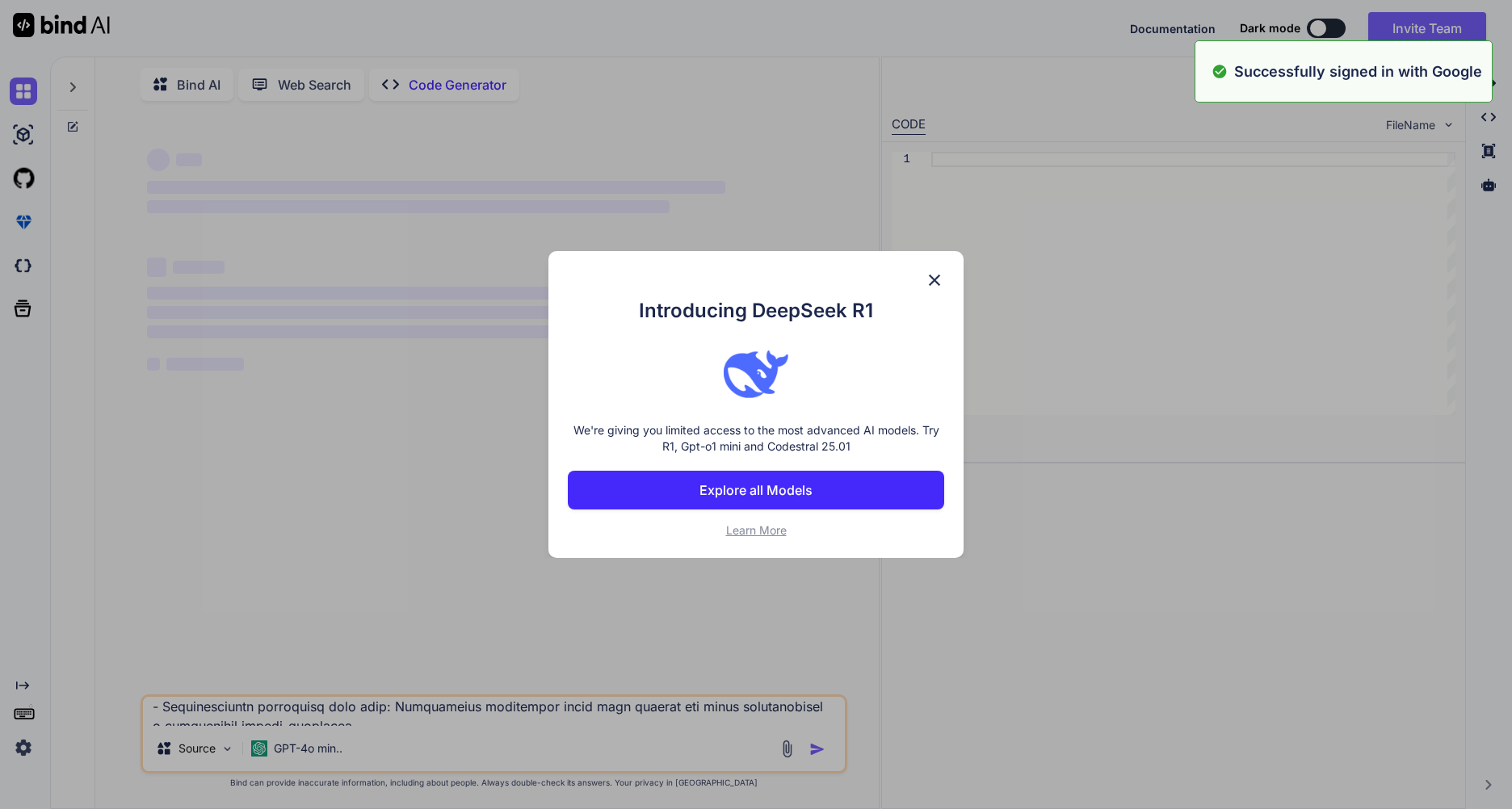
scroll to position [0, 0]
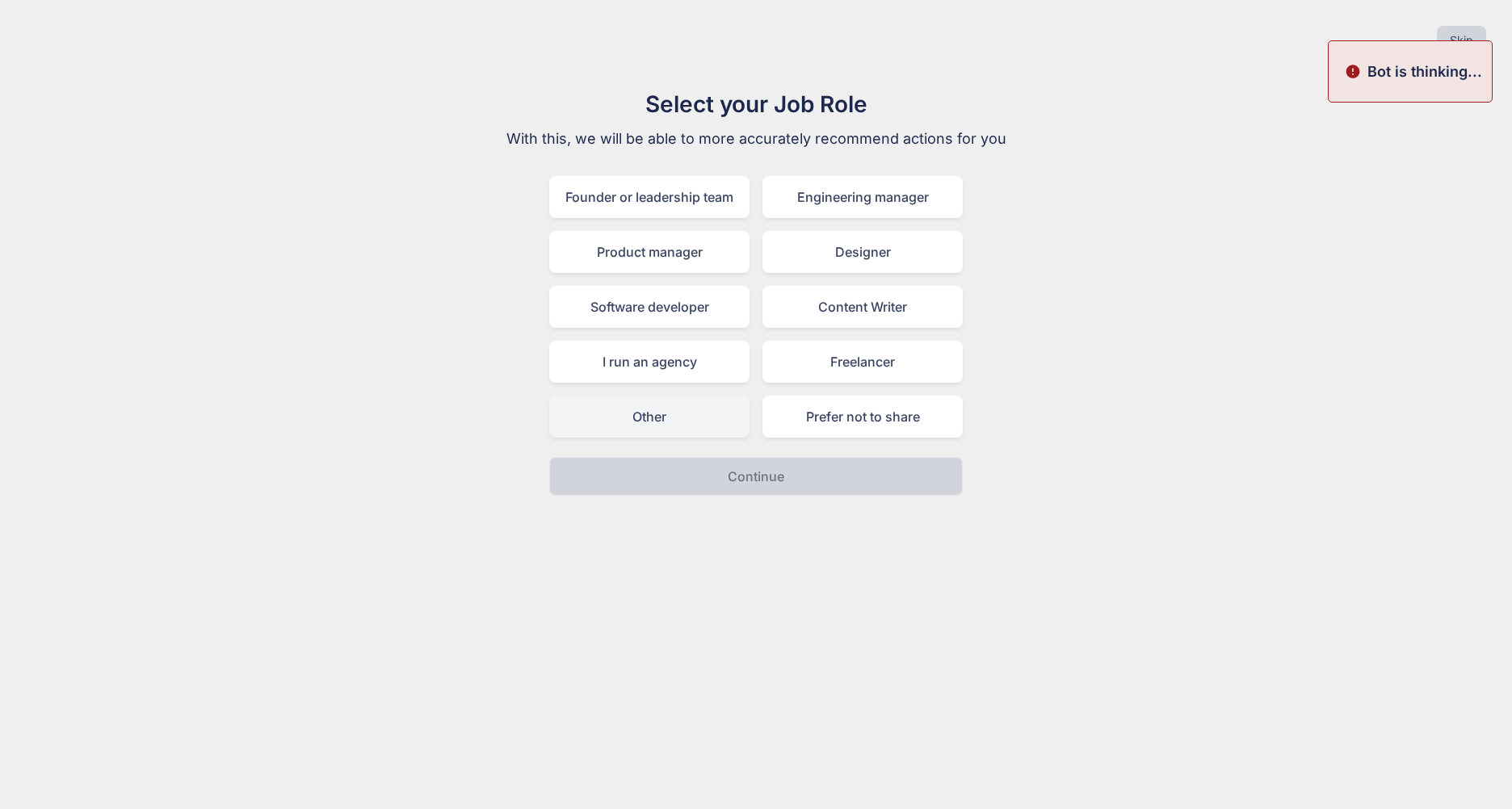
click at [710, 425] on div "Other" at bounding box center [649, 417] width 200 height 42
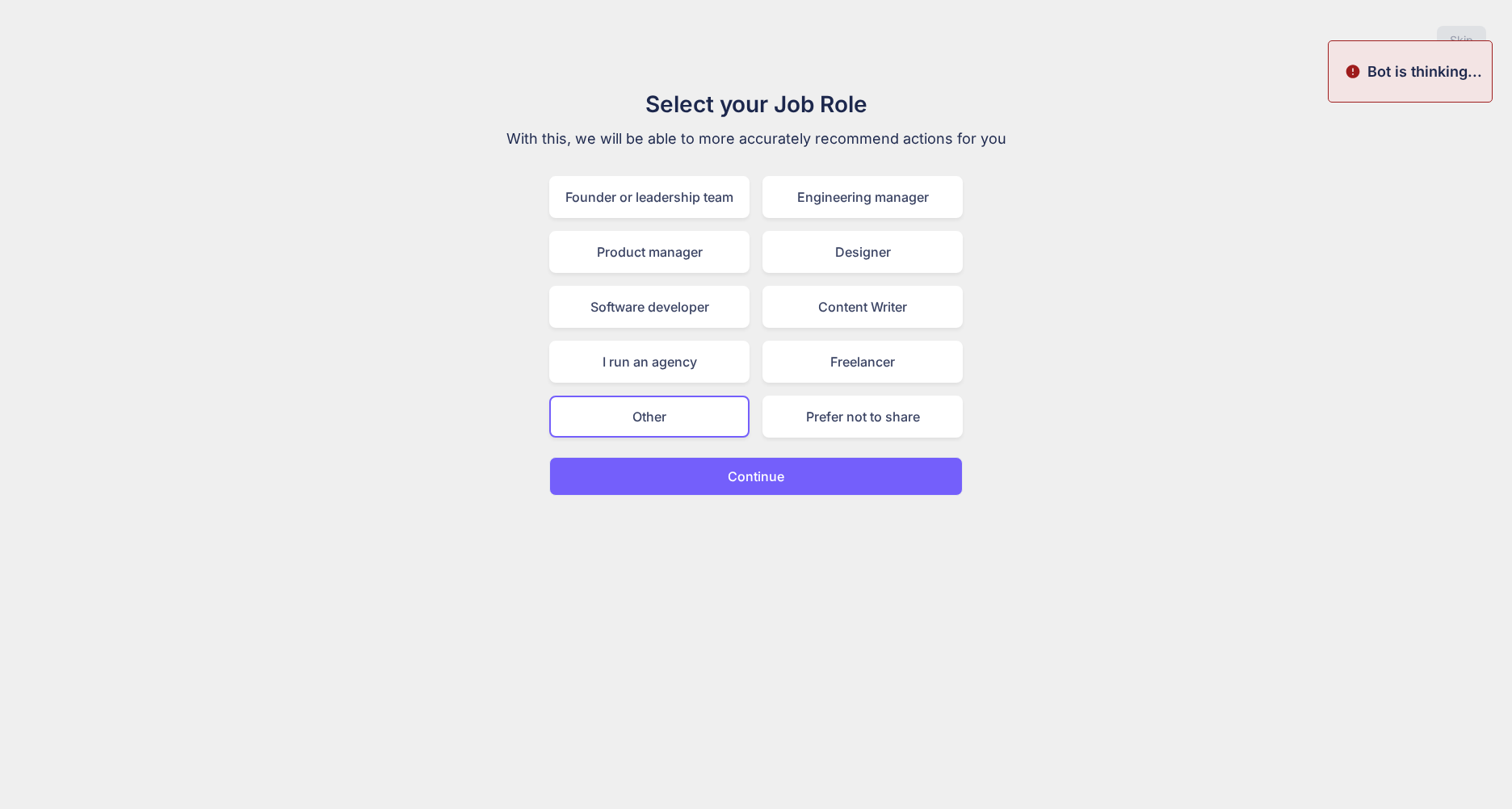
click at [747, 480] on p "Continue" at bounding box center [755, 476] width 56 height 20
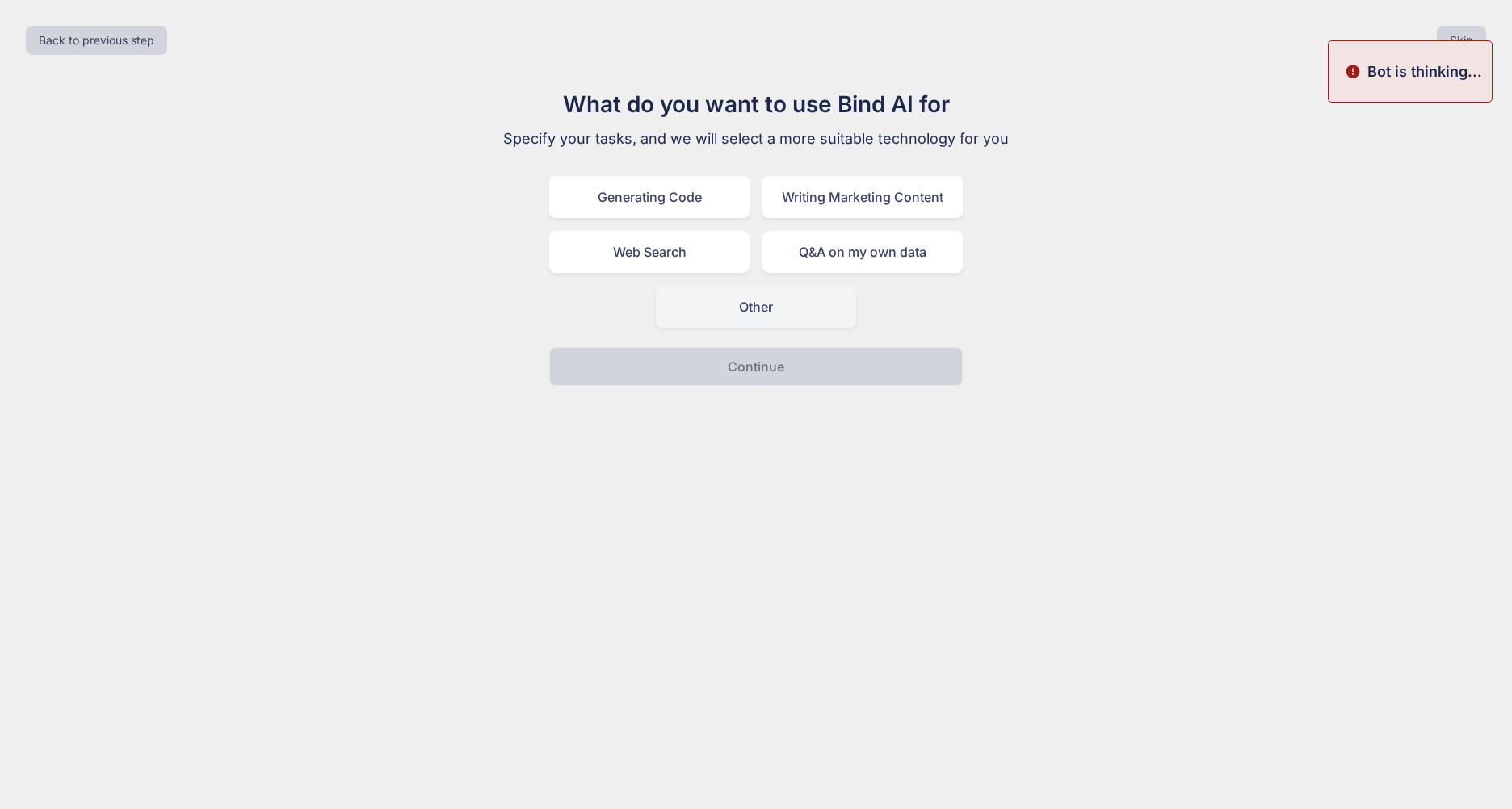
click at [718, 316] on div "Other" at bounding box center [756, 307] width 200 height 42
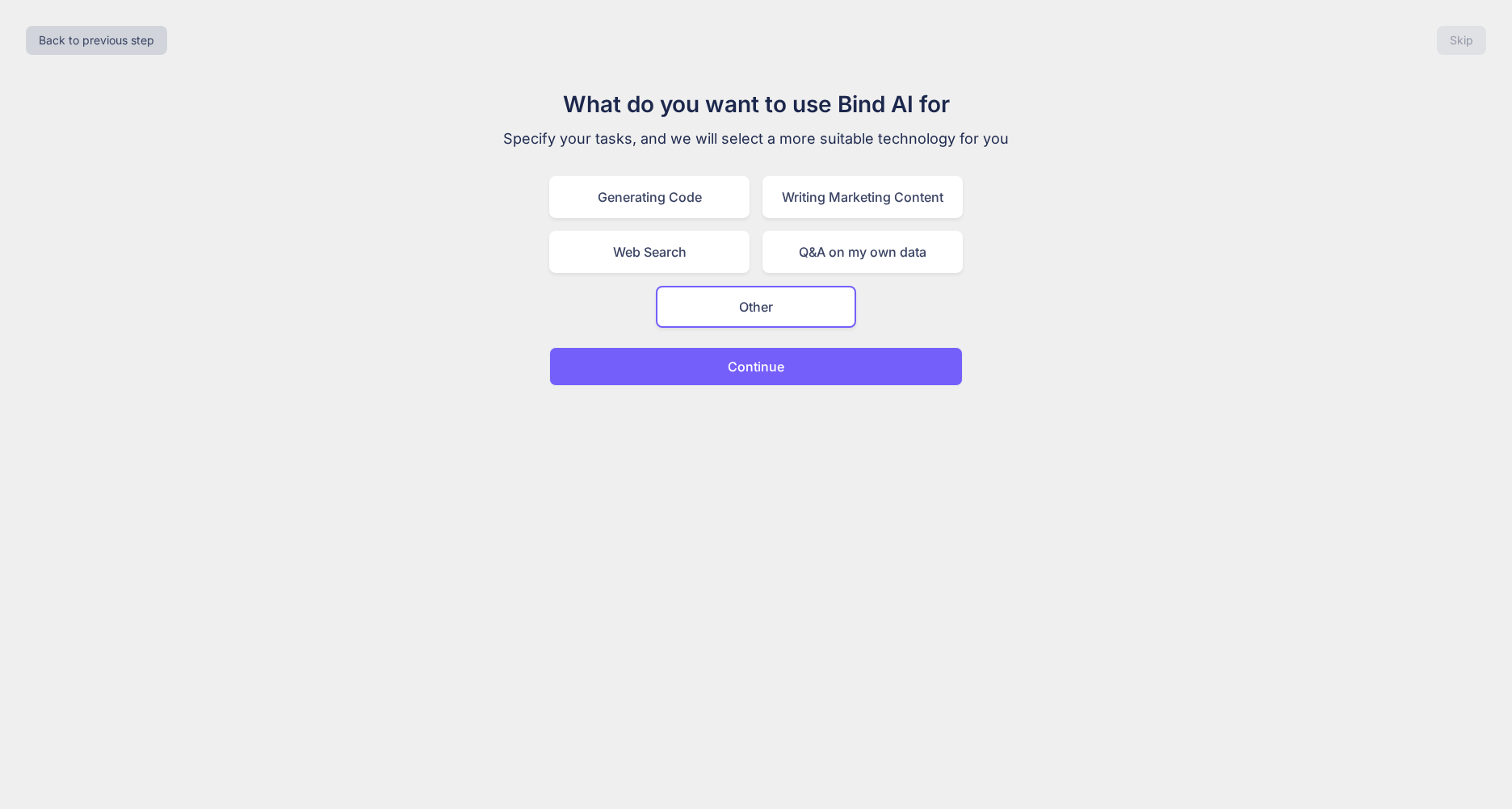
click at [738, 368] on p "Continue" at bounding box center [755, 367] width 56 height 20
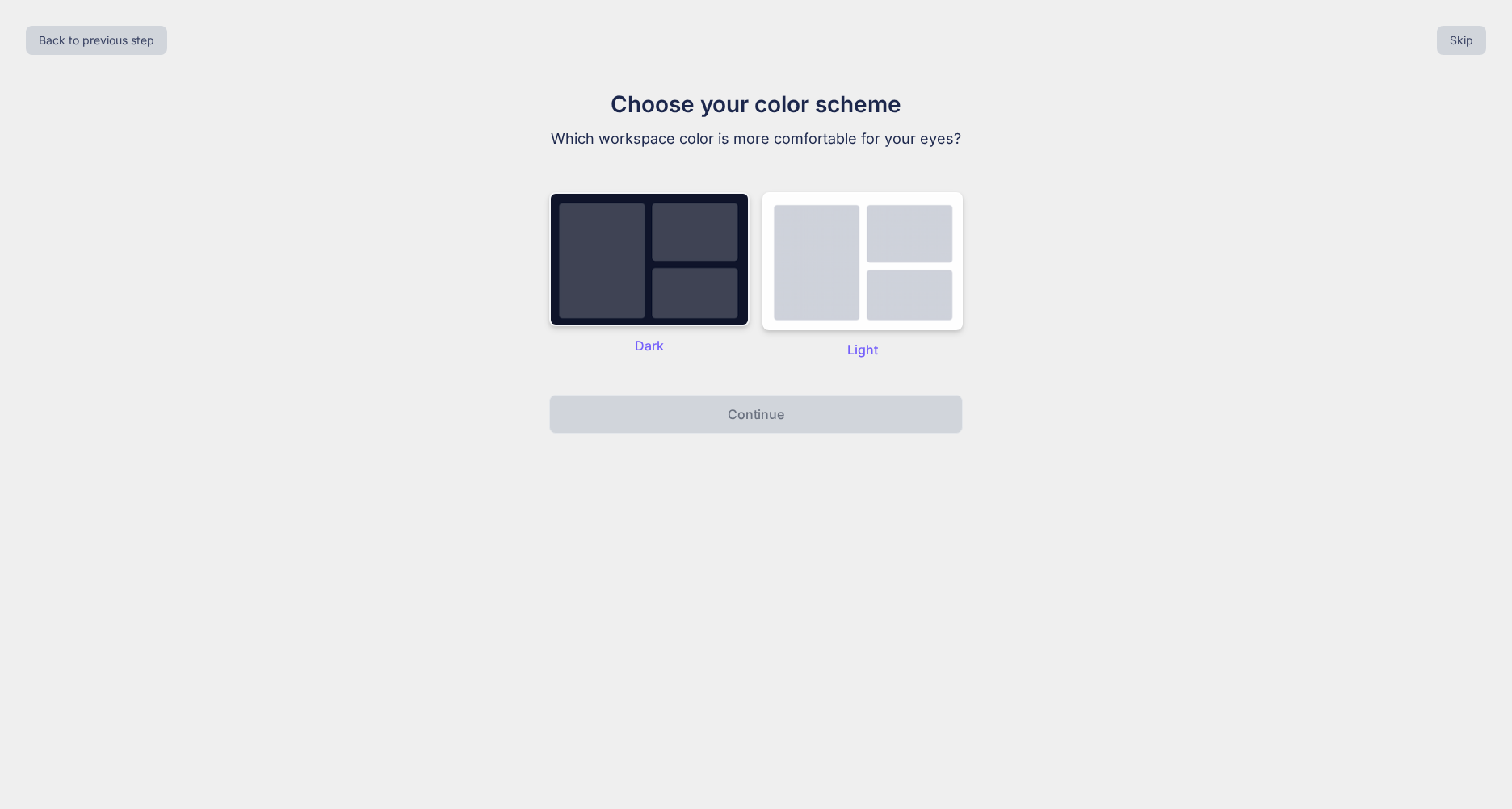
click at [728, 301] on img at bounding box center [649, 259] width 200 height 134
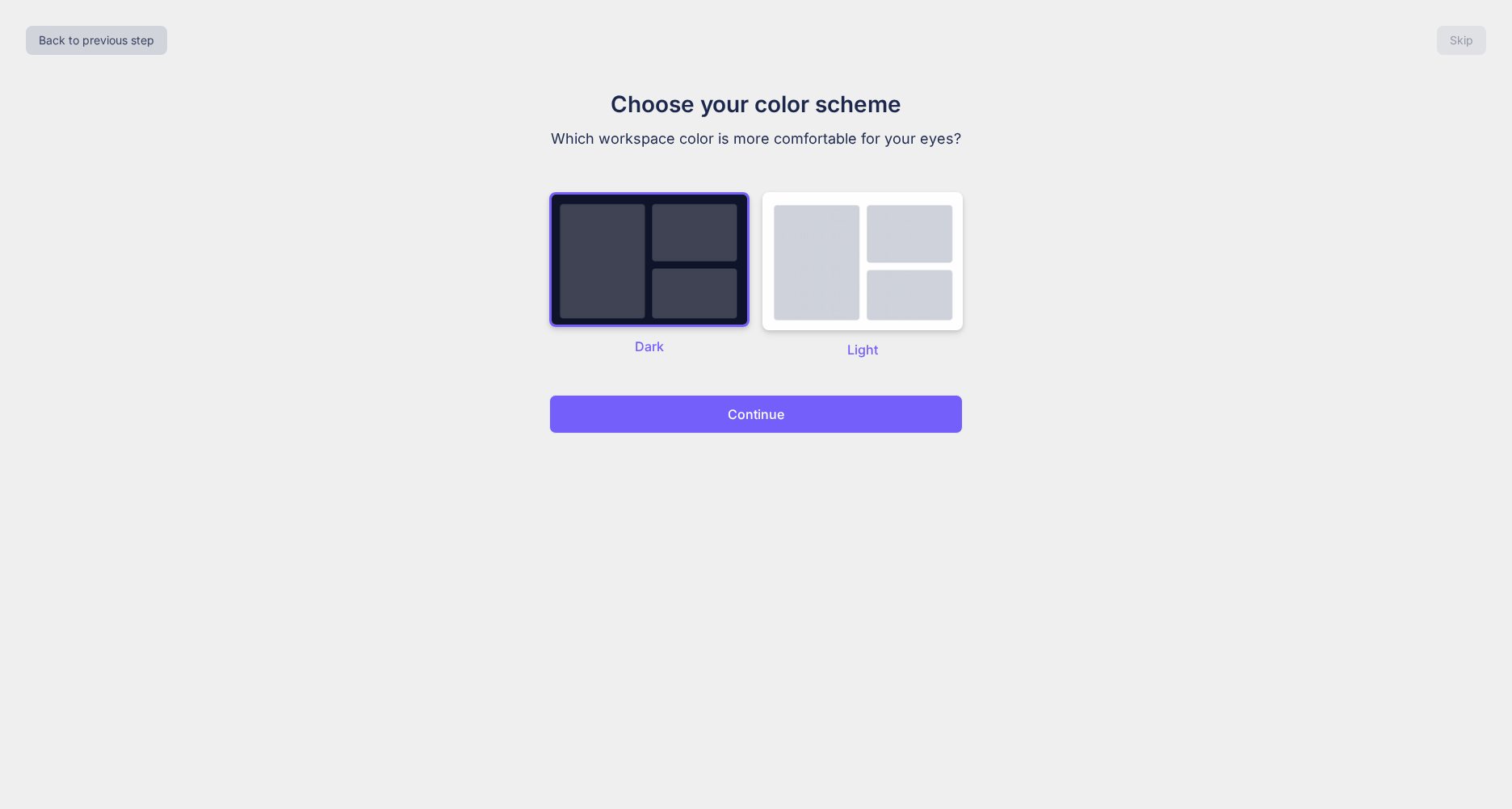
click at [734, 426] on button "Continue" at bounding box center [755, 414] width 414 height 38
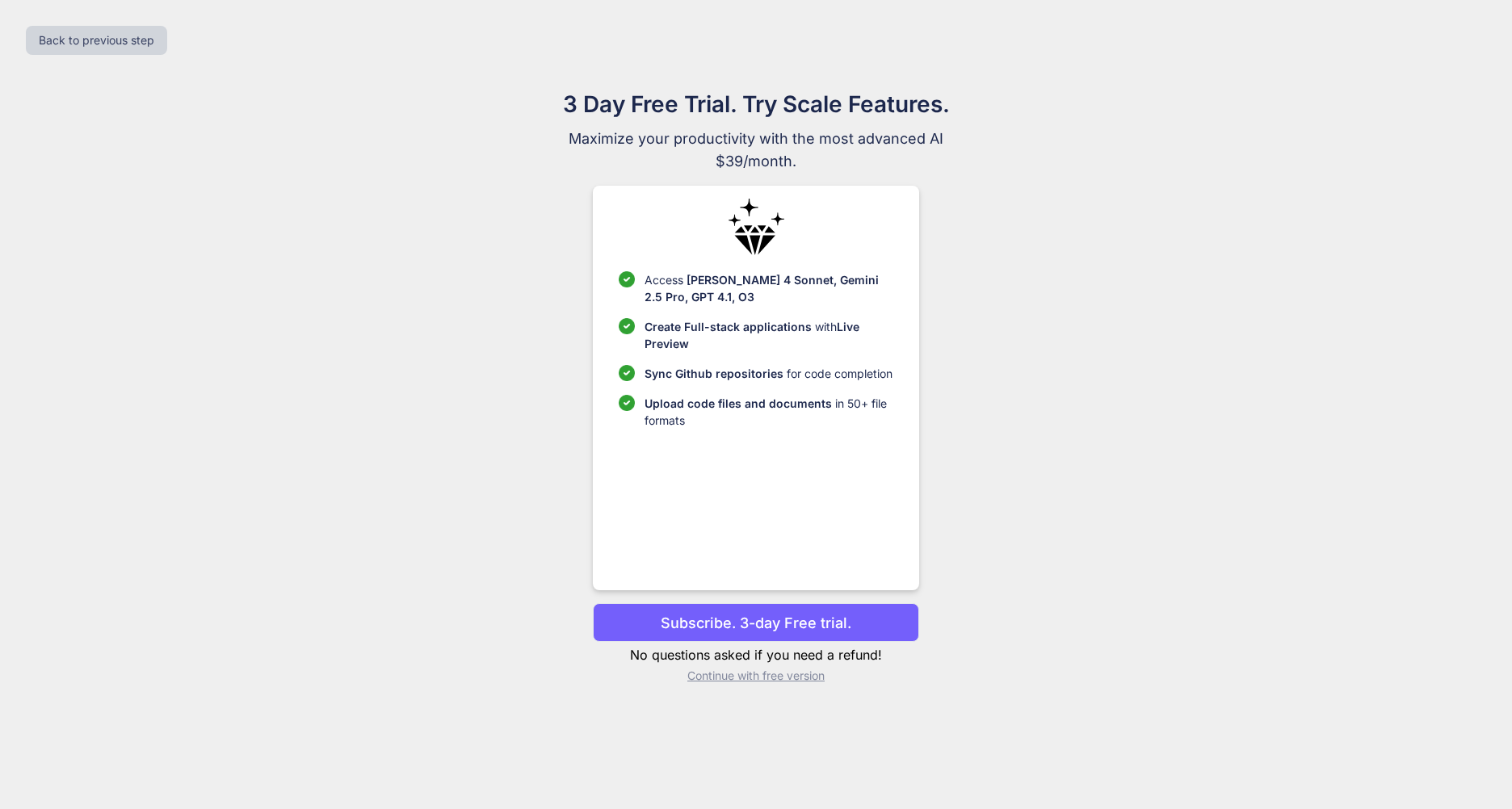
click at [146, 55] on div "Back to previous step" at bounding box center [755, 39] width 1486 height 55
click at [147, 48] on button "Back to previous step" at bounding box center [97, 40] width 141 height 29
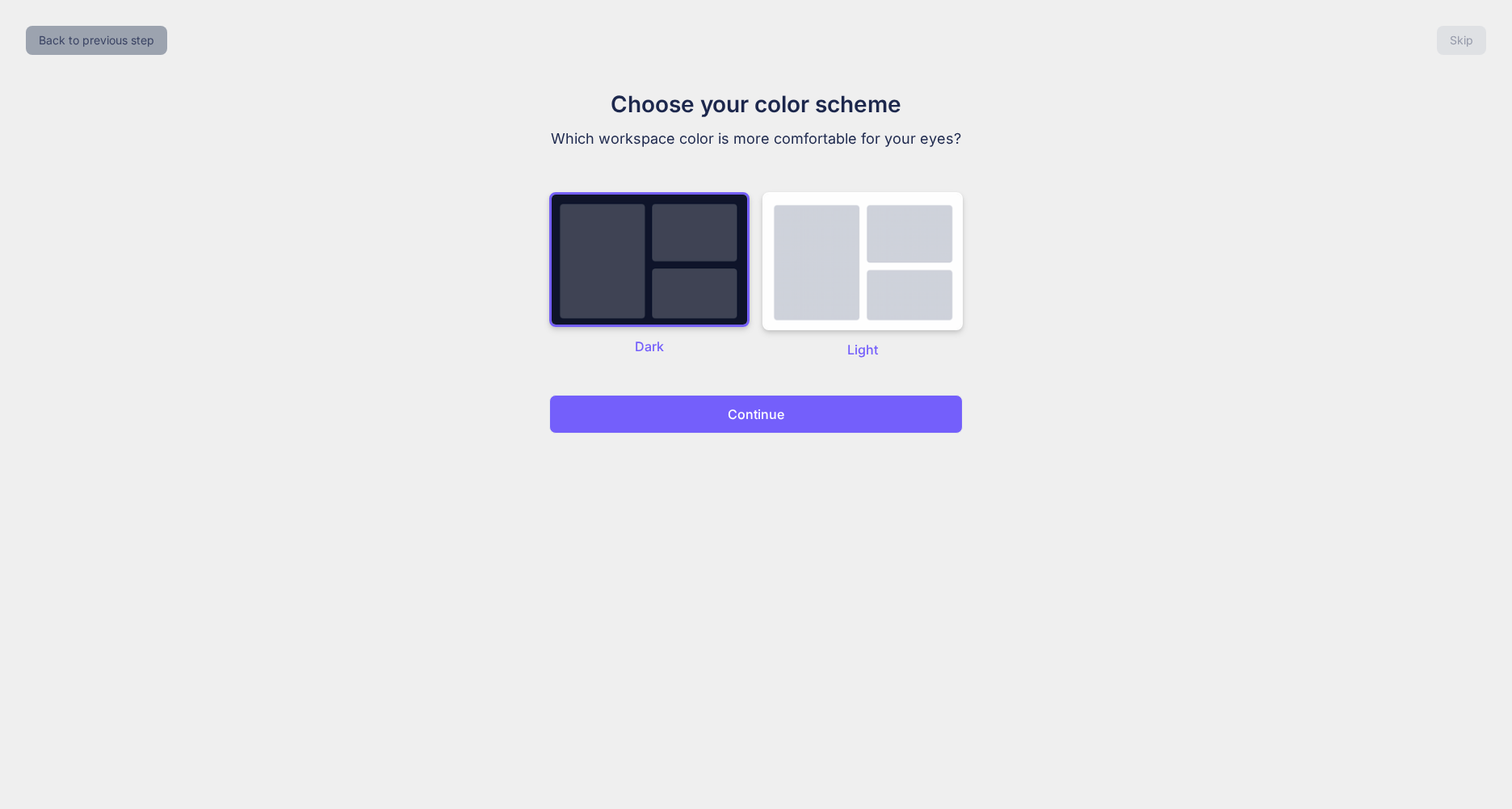
click at [147, 48] on button "Back to previous step" at bounding box center [97, 40] width 141 height 29
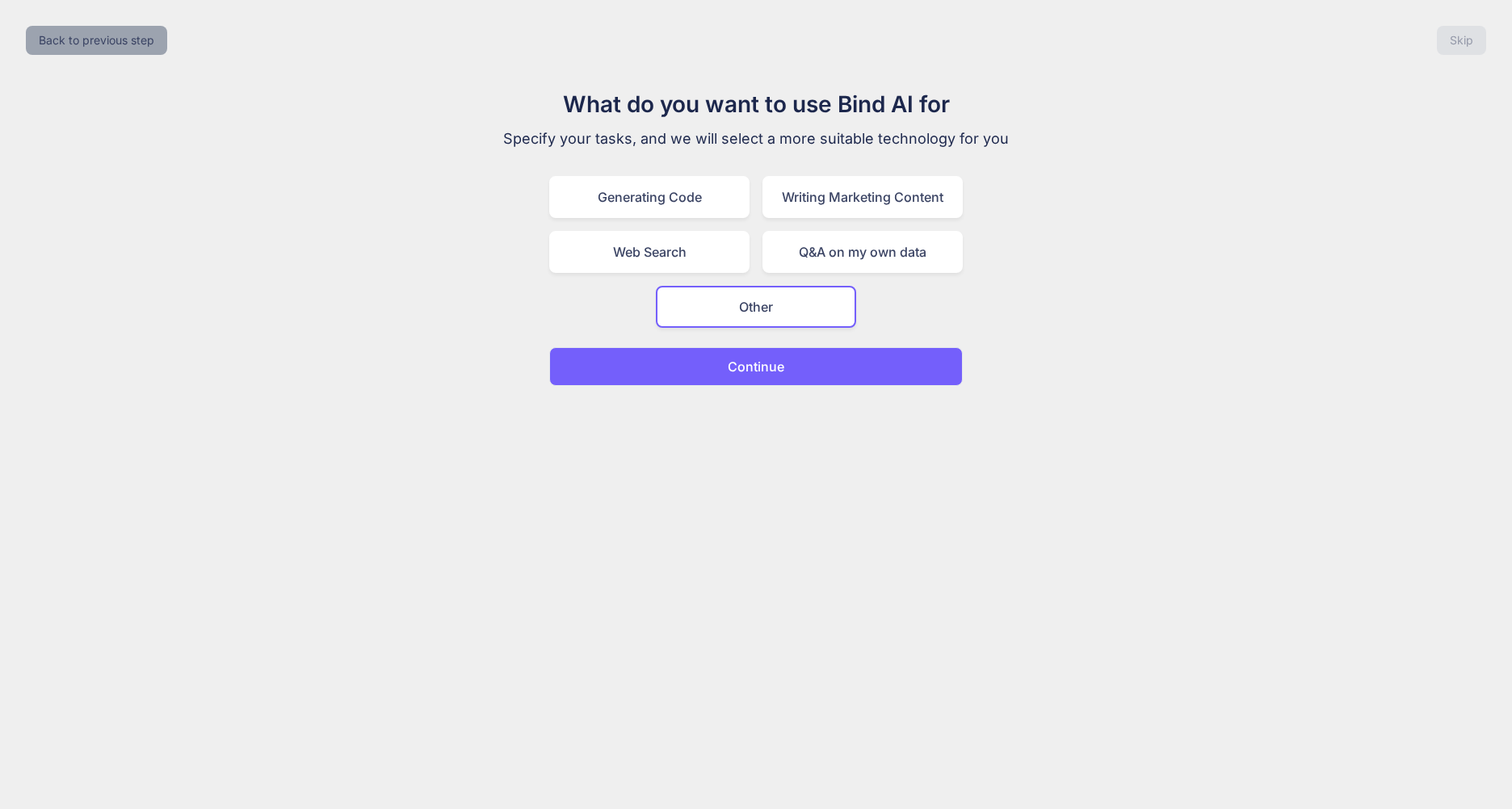
click at [148, 48] on button "Back to previous step" at bounding box center [97, 40] width 141 height 29
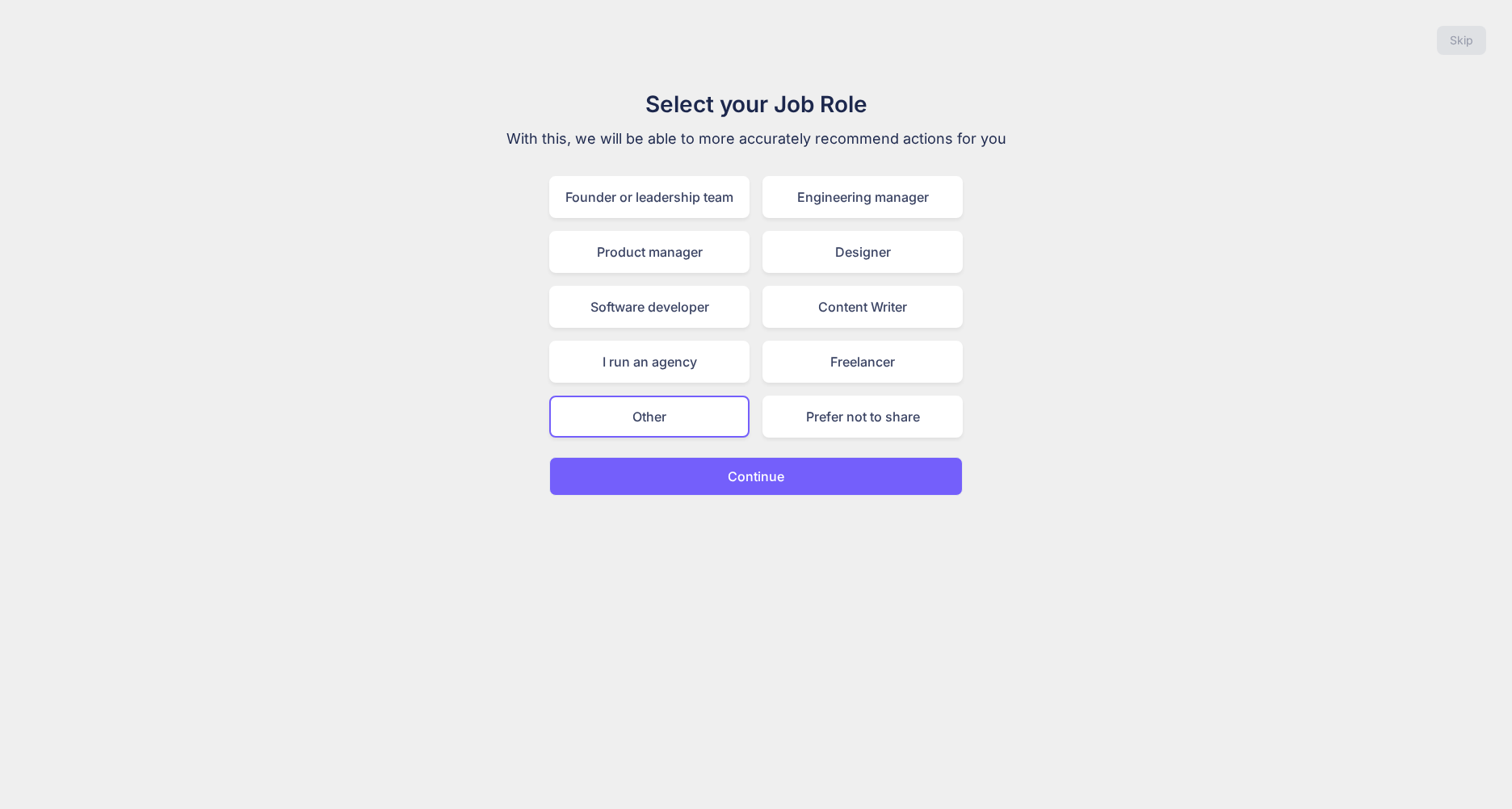
click at [787, 485] on button "Continue" at bounding box center [755, 476] width 414 height 38
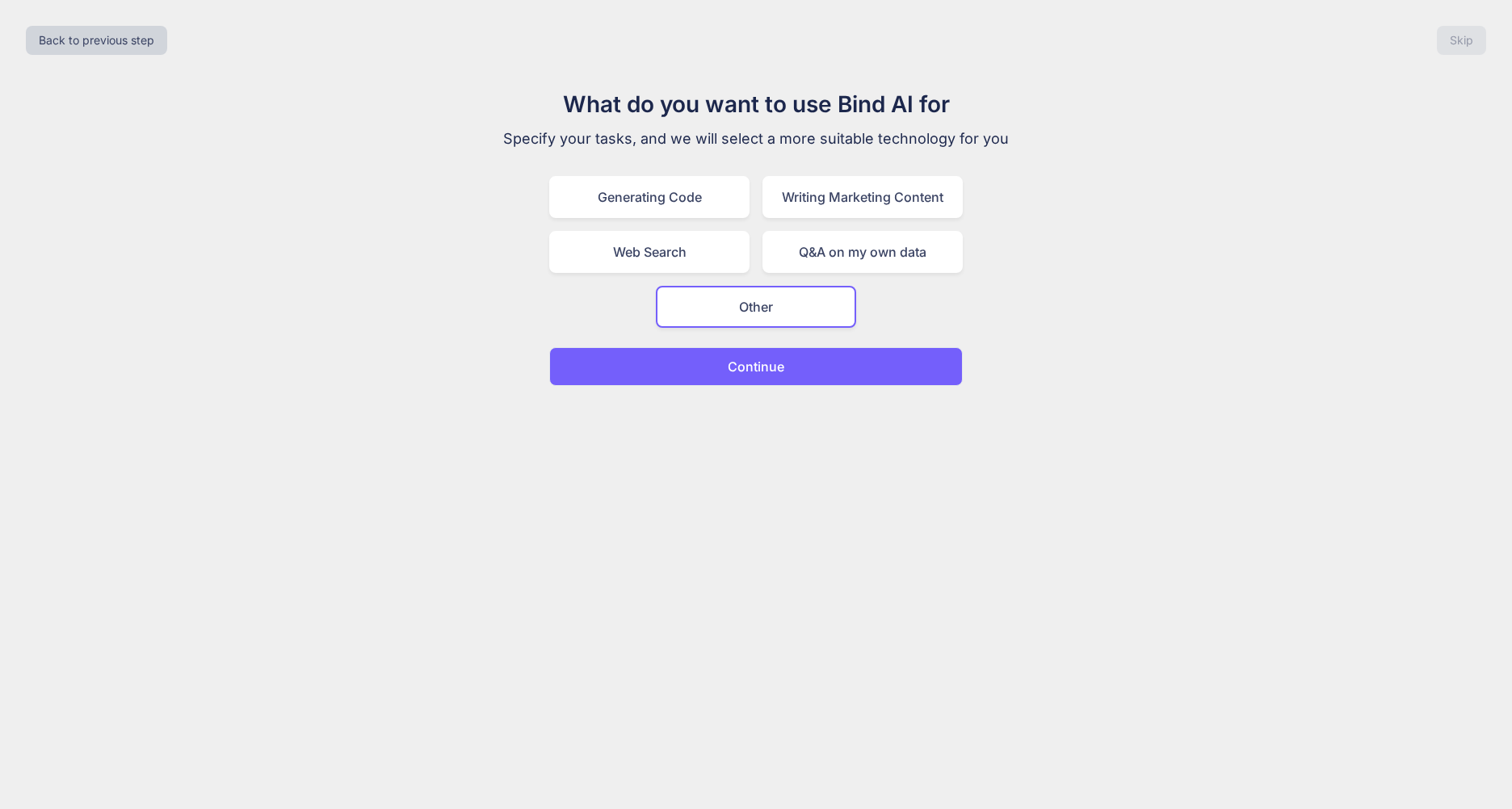
click at [869, 363] on button "Continue" at bounding box center [755, 367] width 414 height 38
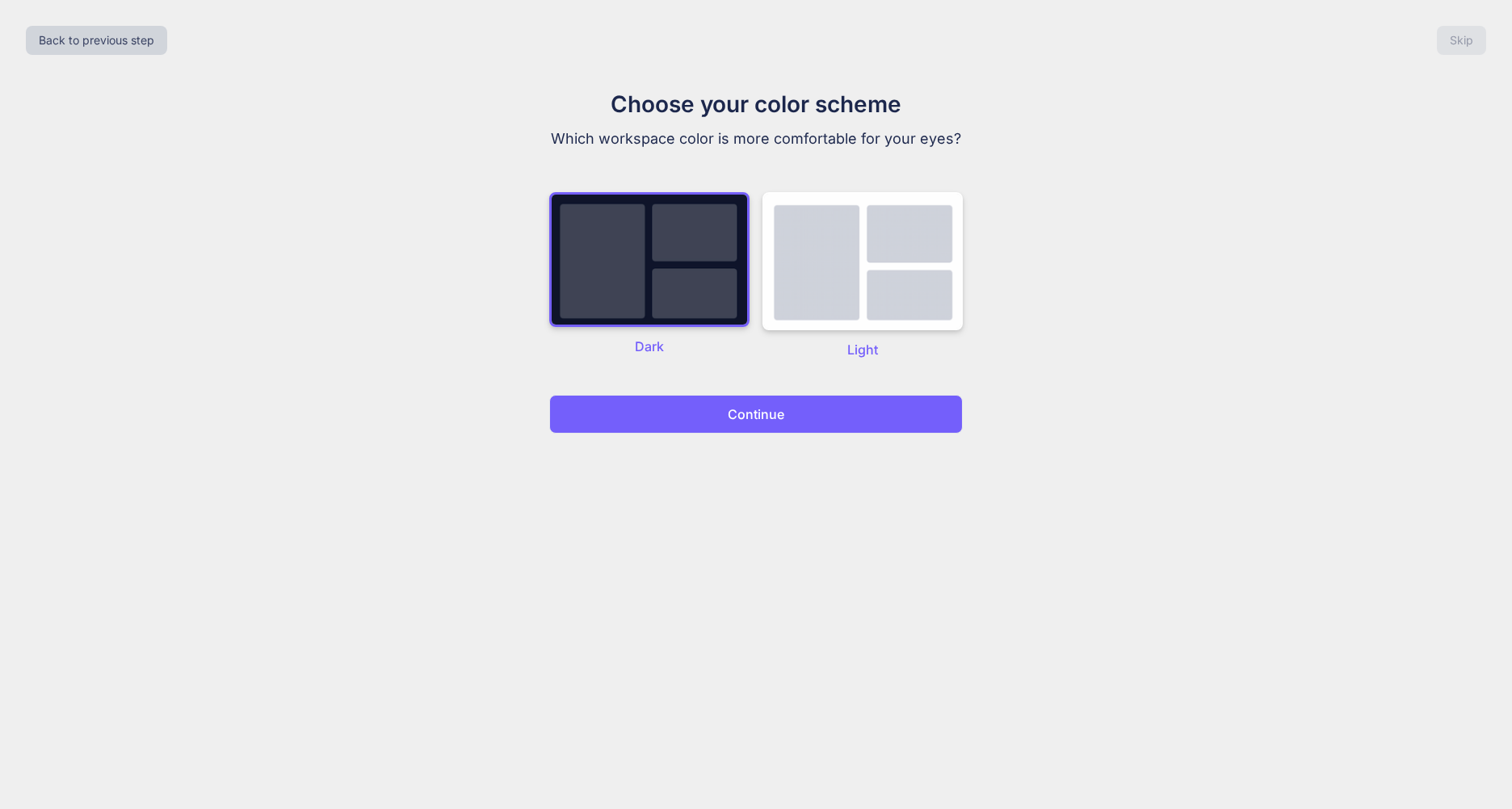
click at [840, 423] on button "Continue" at bounding box center [755, 414] width 414 height 38
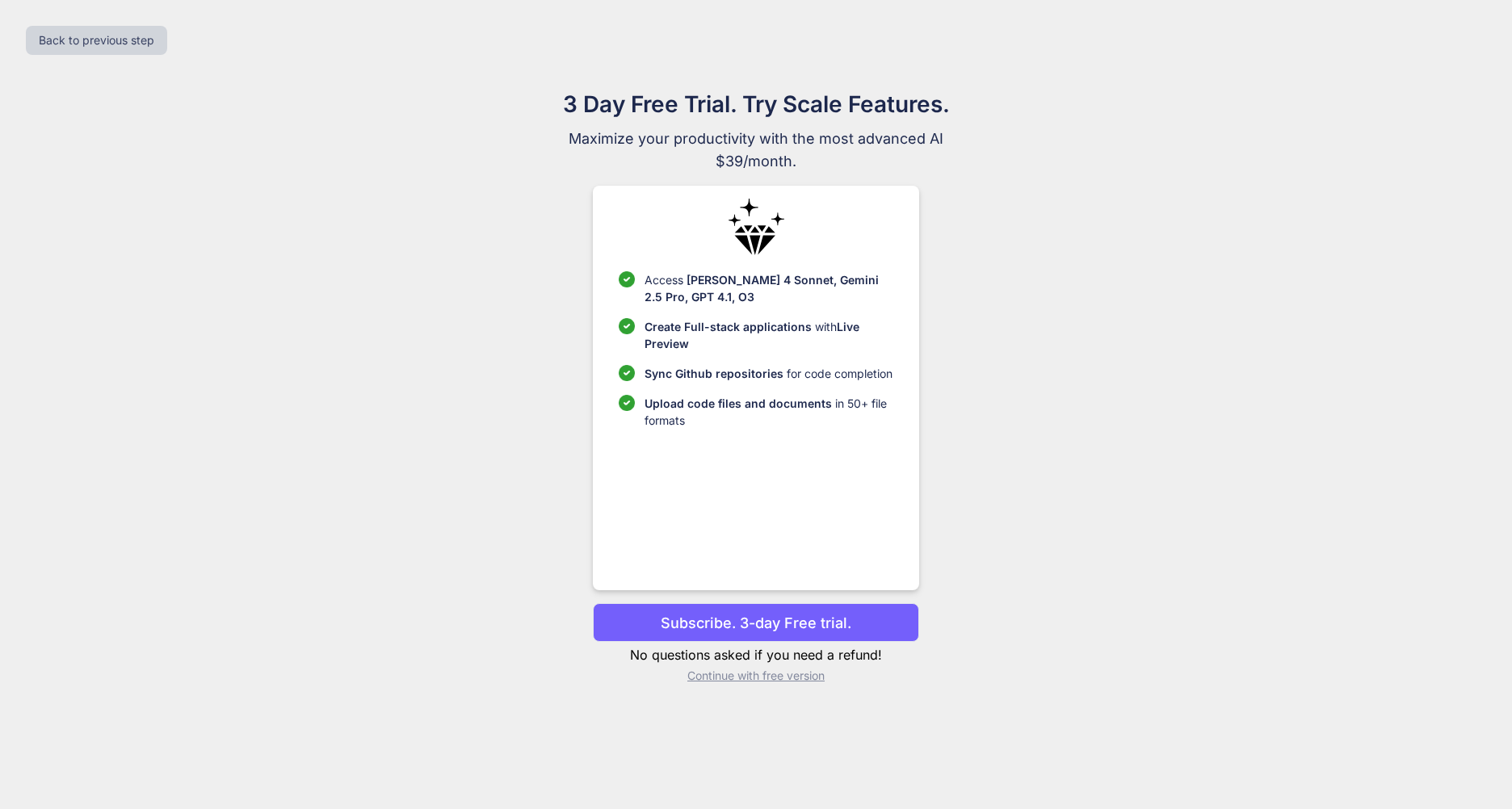
click at [753, 681] on p "Continue with free version" at bounding box center [755, 676] width 325 height 16
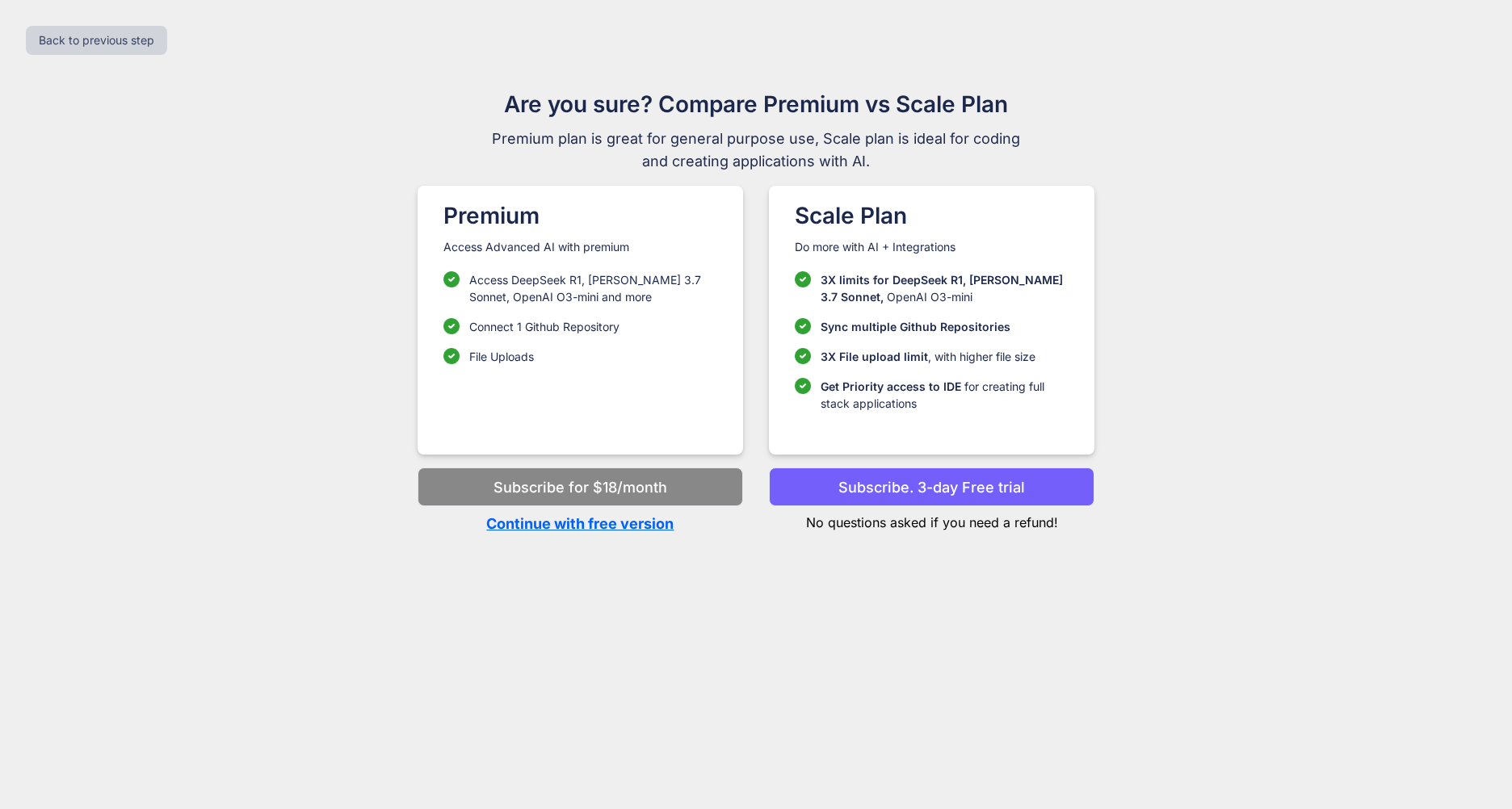
click at [646, 527] on p "Continue with free version" at bounding box center [580, 524] width 325 height 21
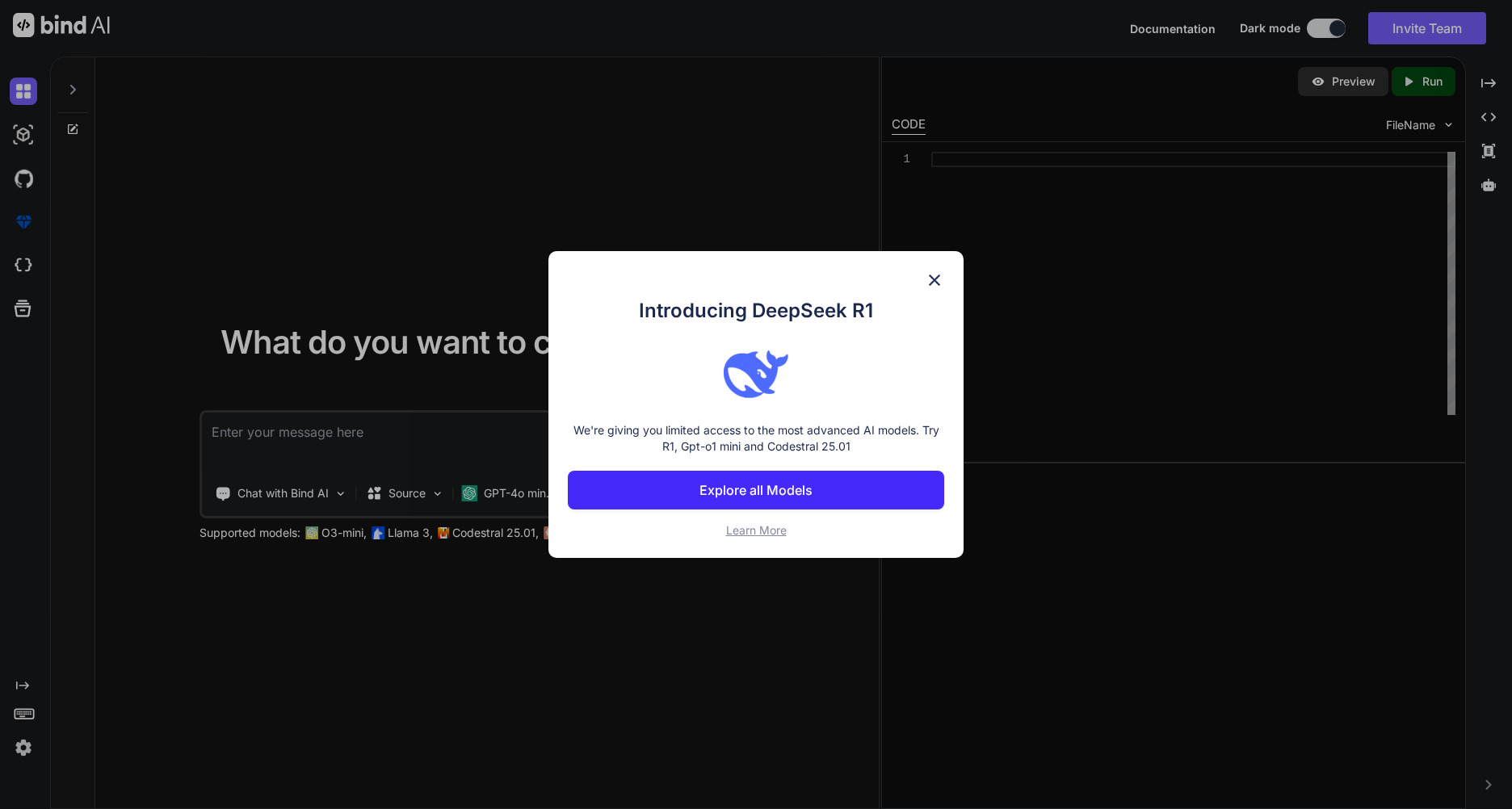
click at [934, 277] on img at bounding box center [935, 281] width 20 height 20
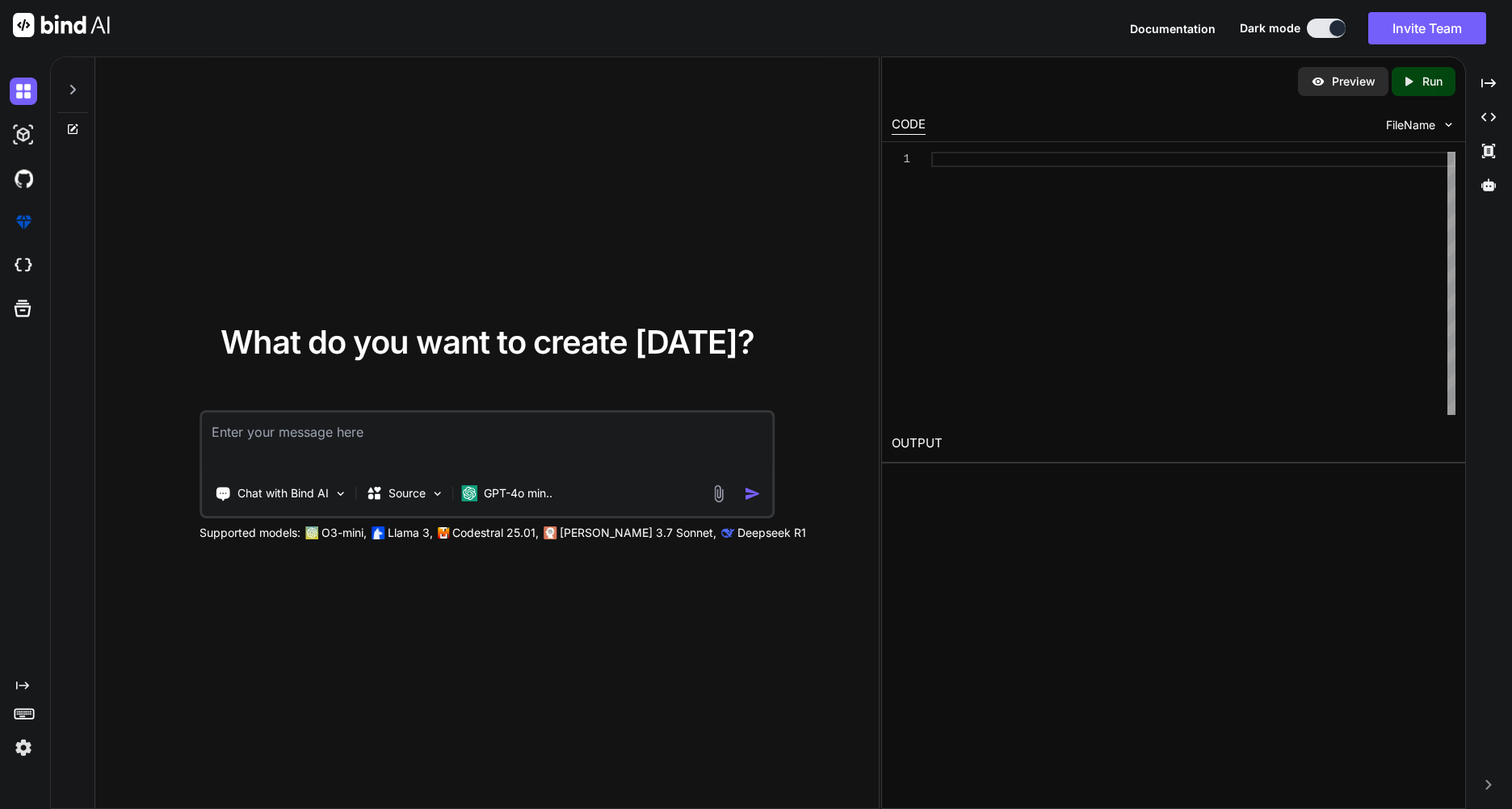
click at [465, 434] on textarea at bounding box center [487, 442] width 570 height 60
paste textarea "Предложение разработки приложения Здравствуйте! Хотелось бы предложить идею соз…"
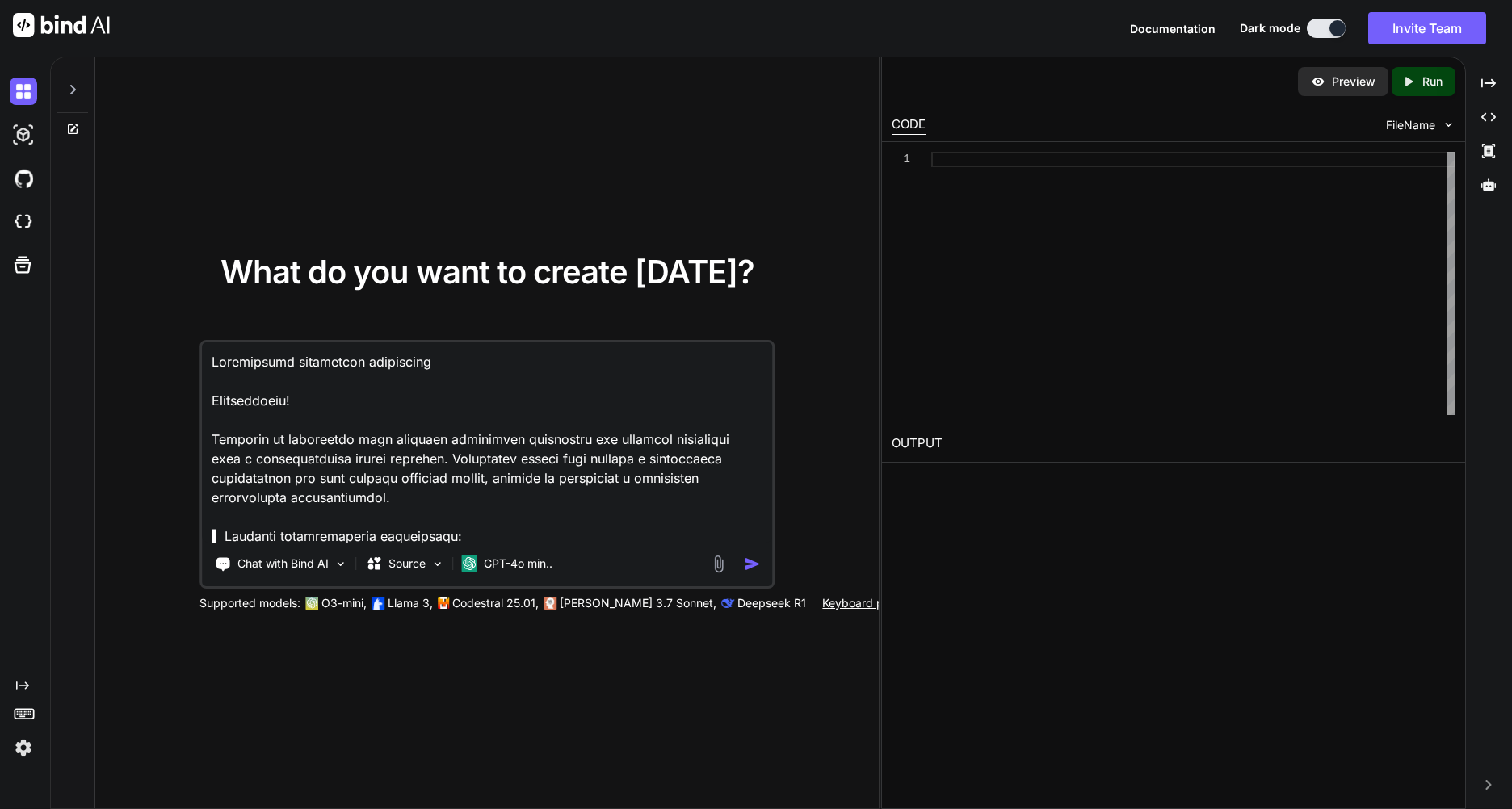
scroll to position [390, 0]
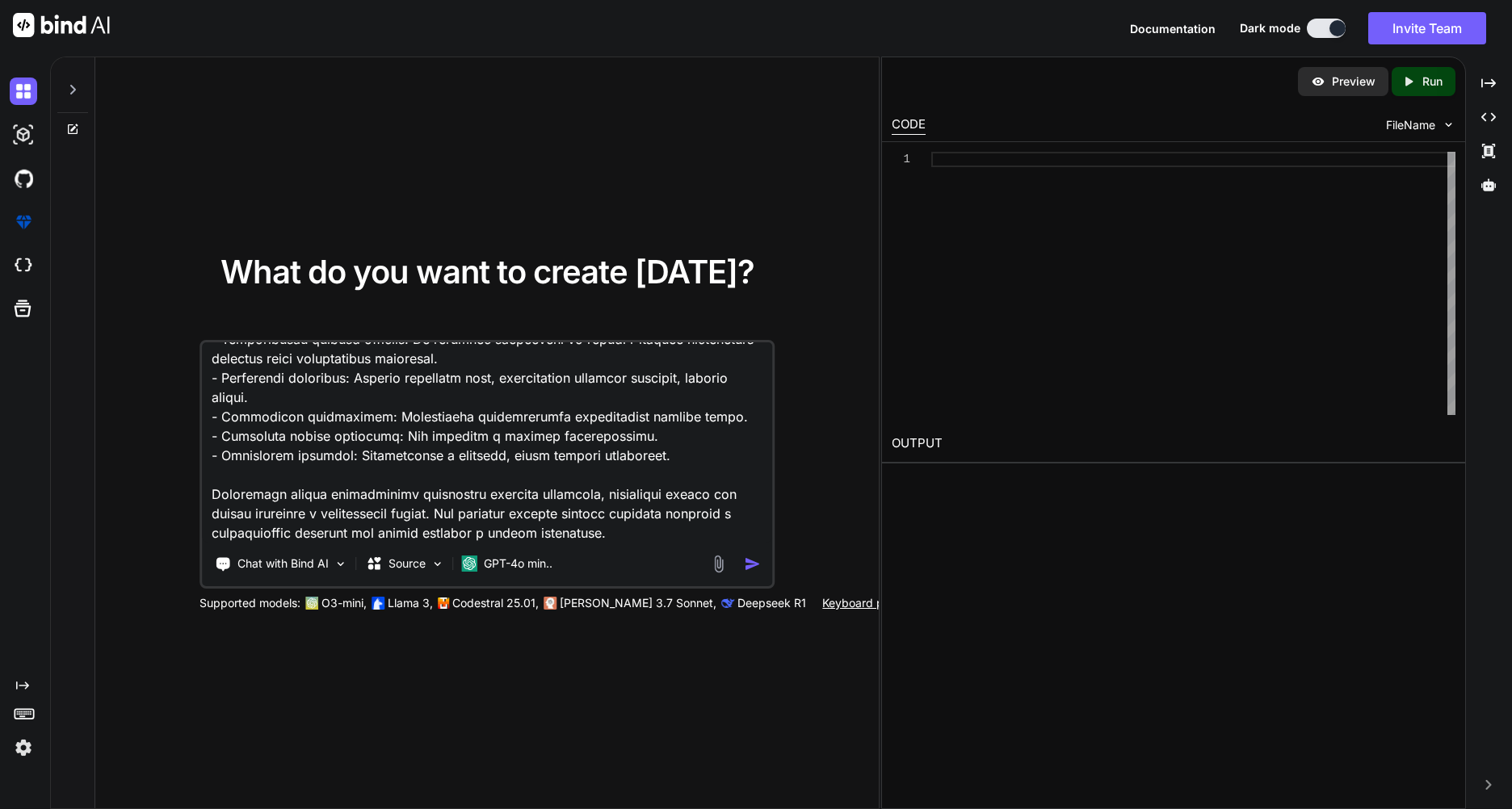
type textarea "Предложение разработки приложения Здравствуйте! Хотелось бы предложить идею соз…"
click at [754, 566] on img "button" at bounding box center [752, 564] width 17 height 17
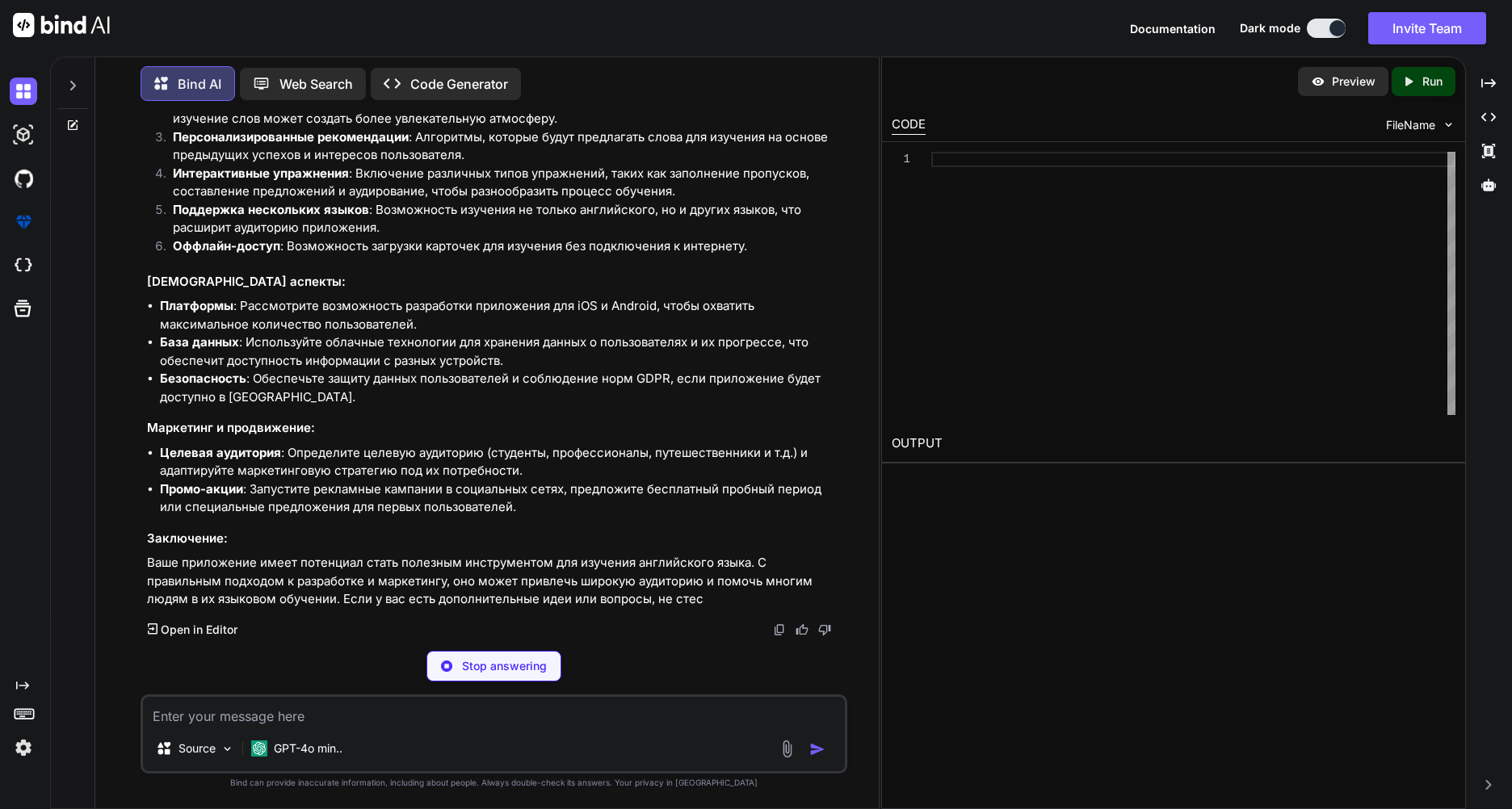
scroll to position [434, 0]
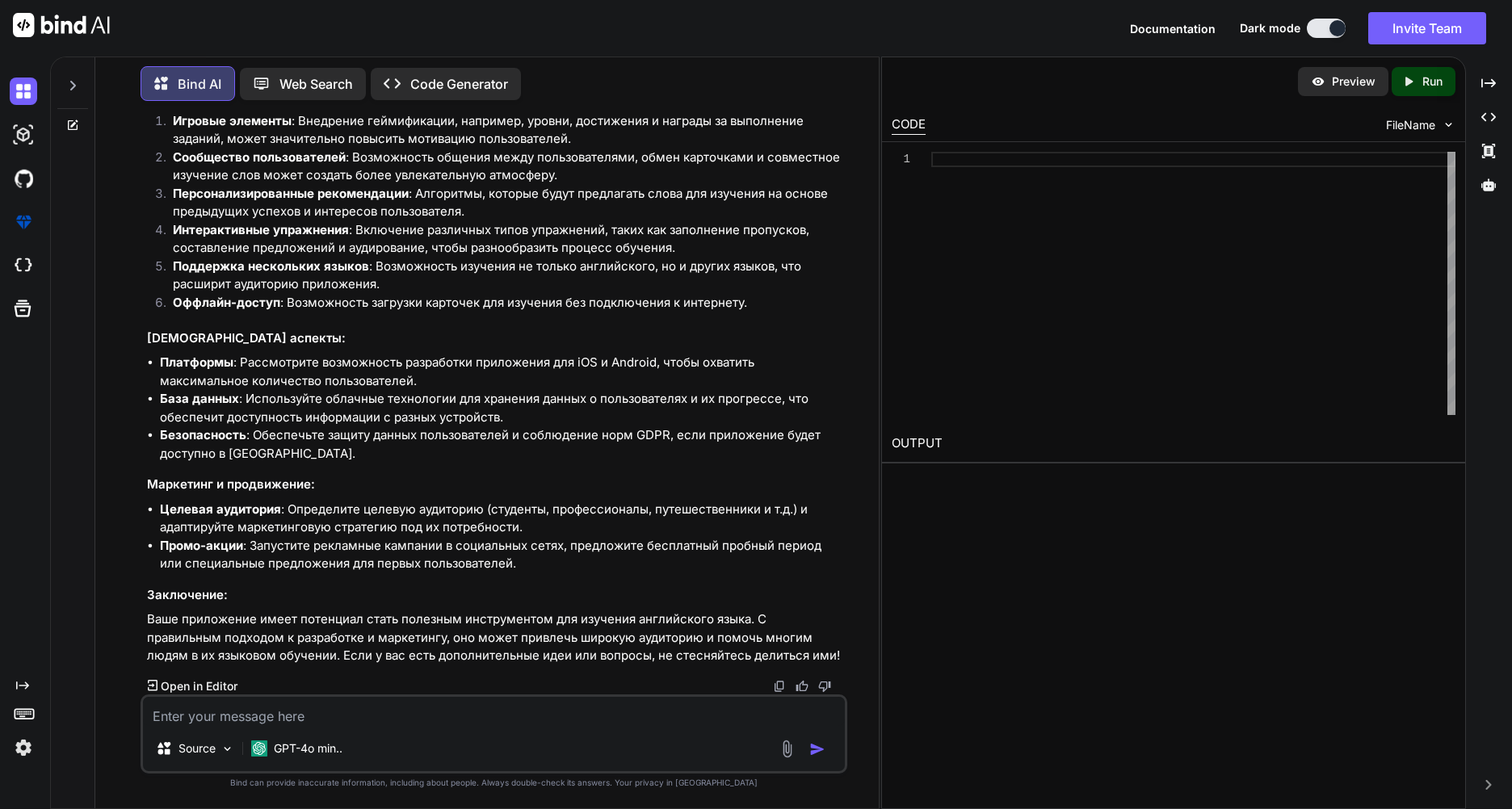
click at [500, 708] on textarea at bounding box center [493, 712] width 701 height 29
type textarea "с"
type textarea "С"
type textarea "Попробуй сгенерировать код для такого приложения"
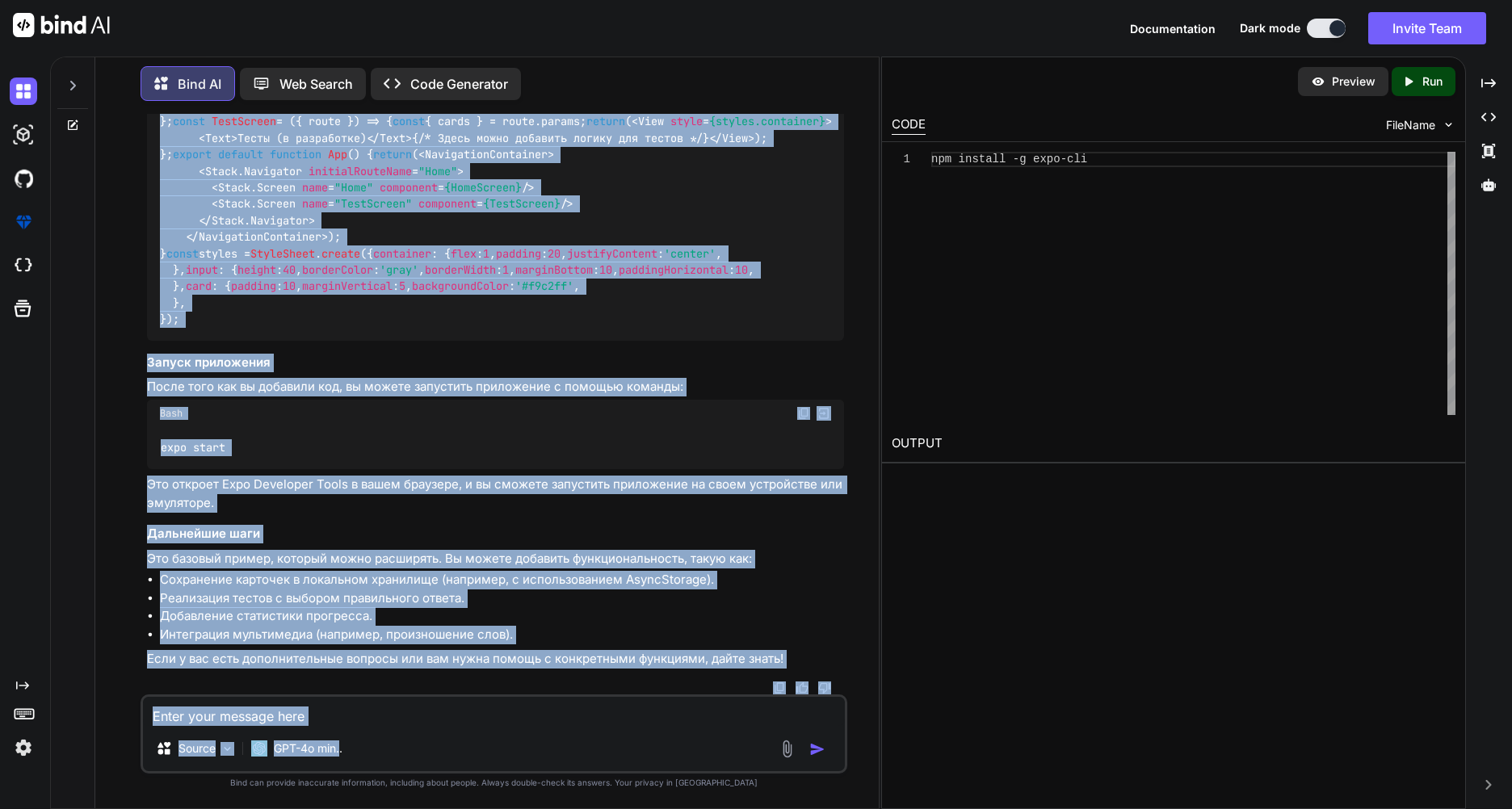
scroll to position [3050, 0]
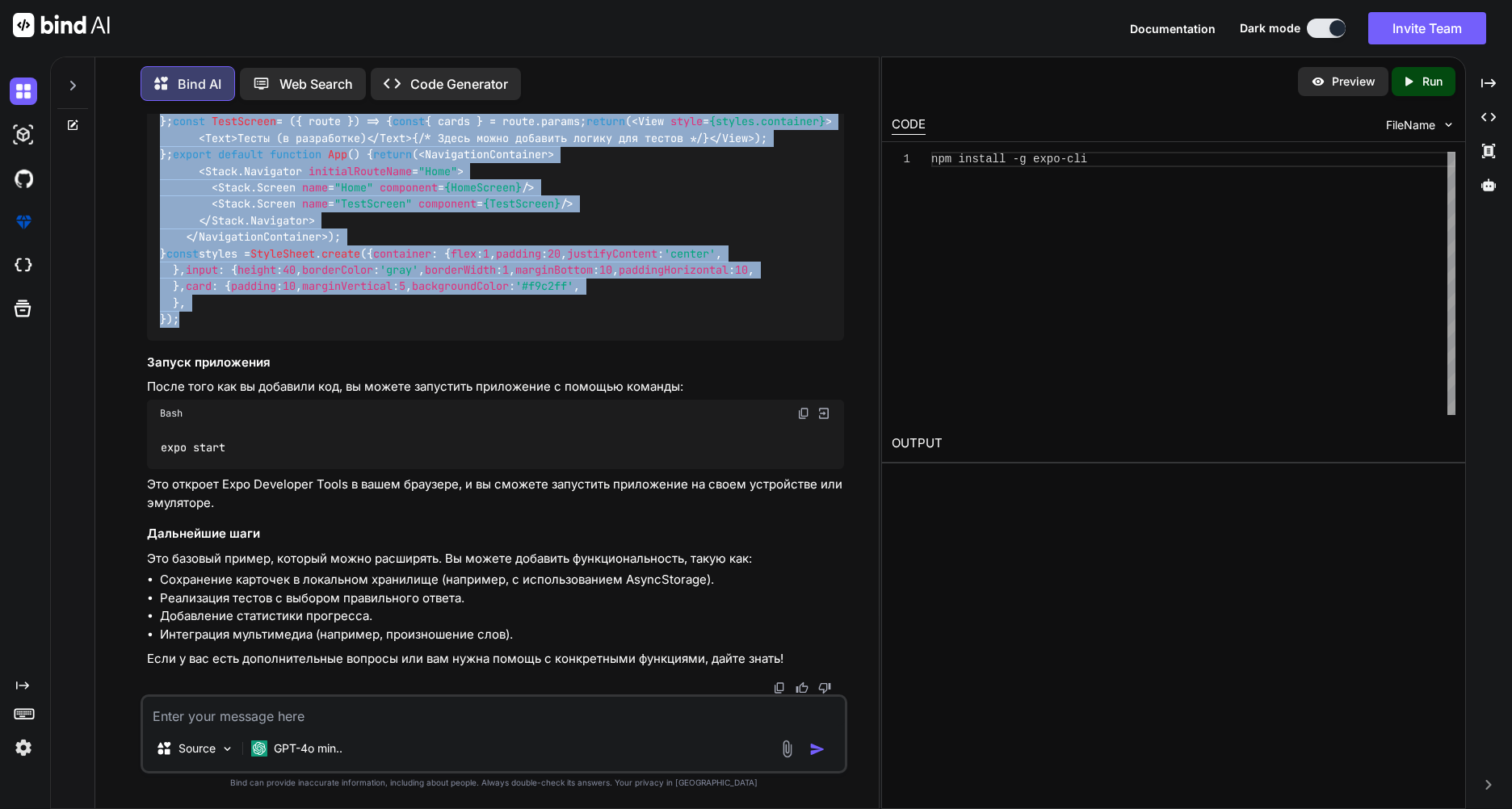
drag, startPoint x: 161, startPoint y: 580, endPoint x: 363, endPoint y: 312, distance: 335.6
click at [363, 312] on div "Javascript import React , { useState } from 'react' ; import { NavigationContai…" at bounding box center [495, 34] width 697 height 613
copy div "Loremipsum dolors Ametc , { adiPisci } elit 'seddo' ; eiusmo { TemporinciDidunt…"
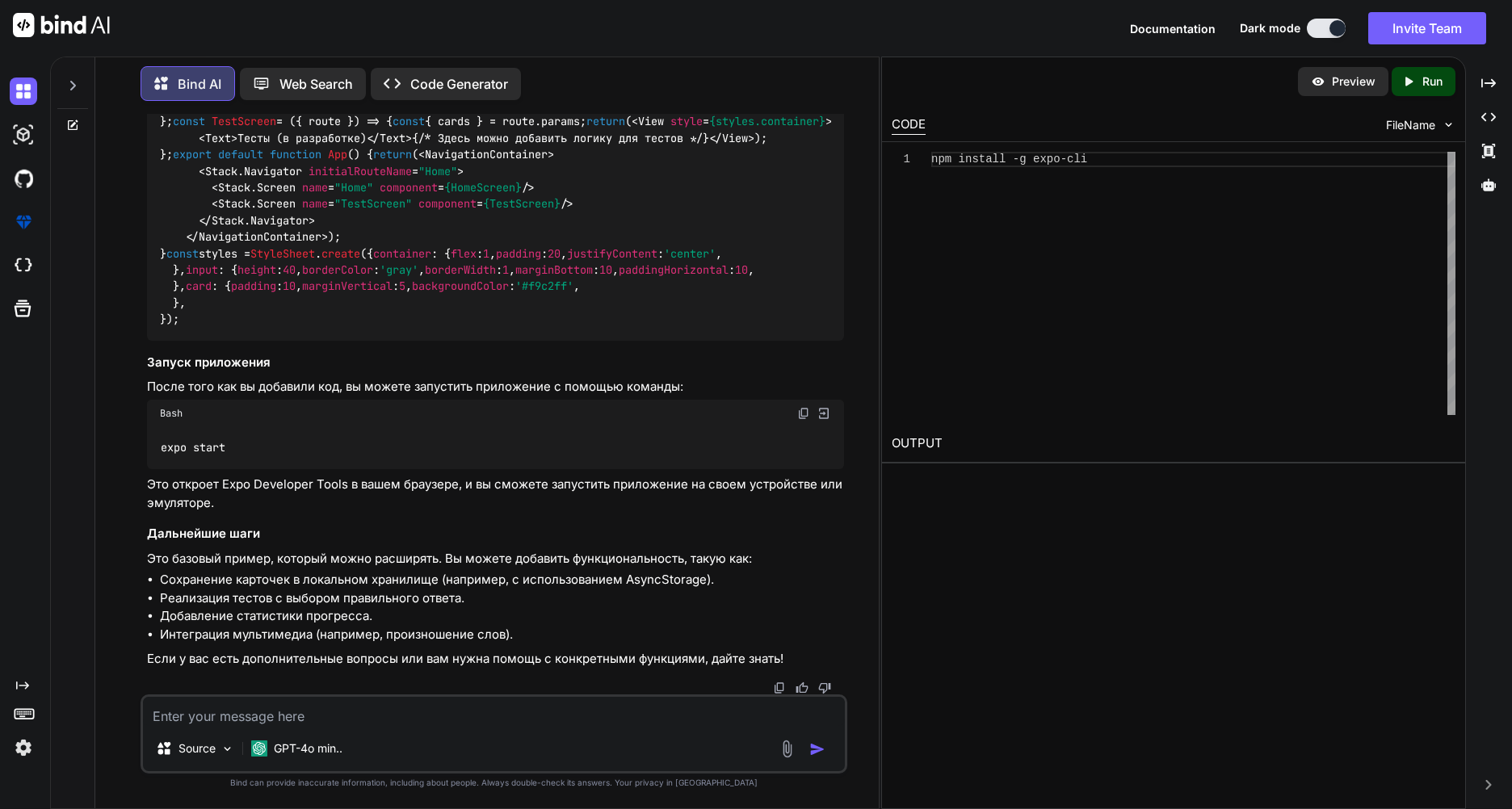
scroll to position [0, 0]
click at [1120, 230] on div "npm install -g expo-cli" at bounding box center [1193, 283] width 524 height 264
drag, startPoint x: 1113, startPoint y: 179, endPoint x: 918, endPoint y: 154, distance: 196.6
click at [931, 152] on div "npm install -g expo-cli" at bounding box center [1193, 283] width 524 height 264
drag, startPoint x: 1096, startPoint y: 162, endPoint x: 802, endPoint y: 157, distance: 294.0
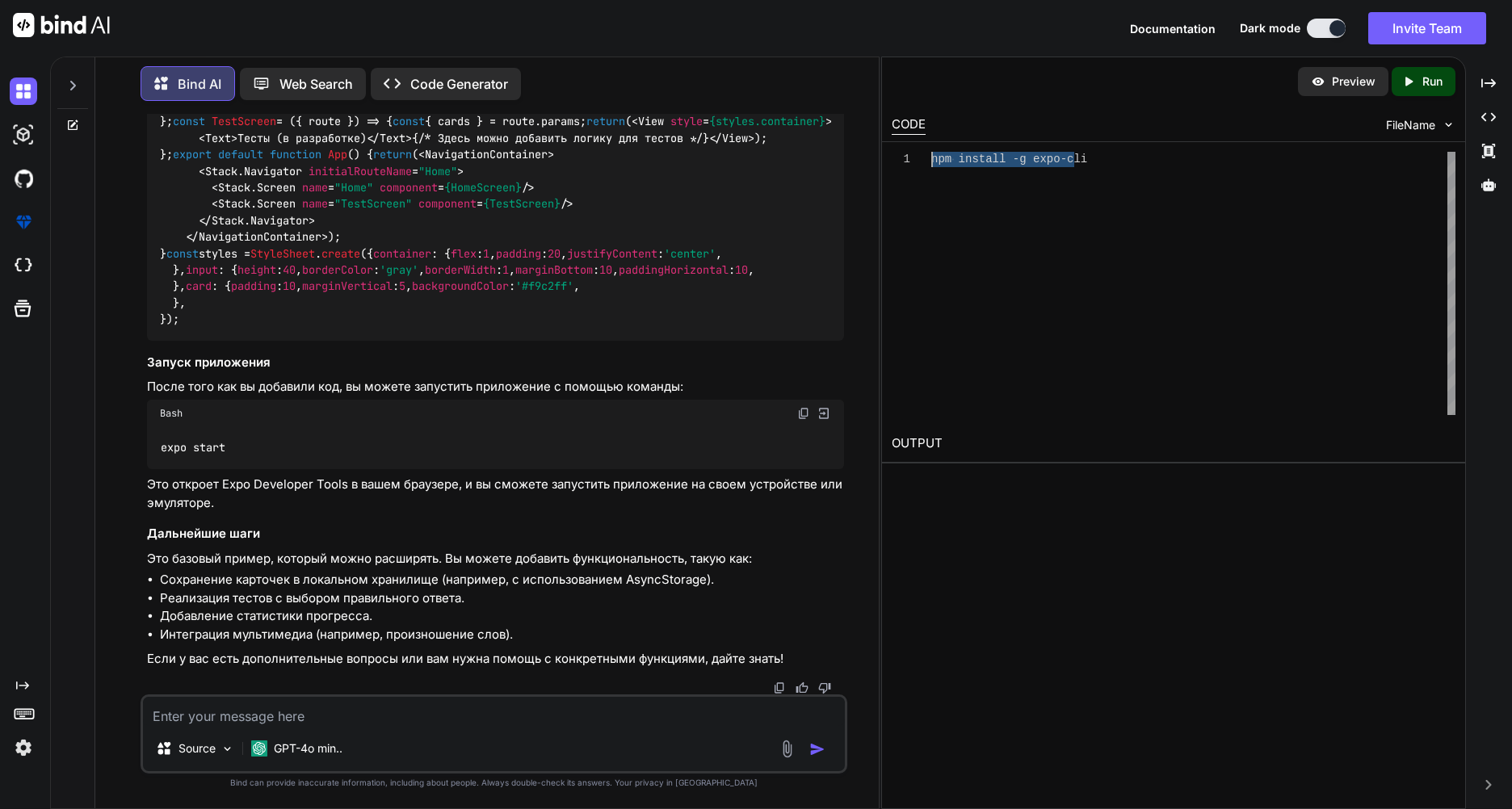
click at [931, 157] on div "npm install -g expo-cli" at bounding box center [1193, 283] width 524 height 264
drag, startPoint x: 958, startPoint y: 109, endPoint x: 894, endPoint y: 76, distance: 72.0
click at [931, 152] on div "npm install -g expo-cli" at bounding box center [1193, 283] width 524 height 264
drag, startPoint x: 1092, startPoint y: 167, endPoint x: 889, endPoint y: 118, distance: 208.8
click at [931, 152] on div "npm install -g expo-cli" at bounding box center [1193, 283] width 524 height 264
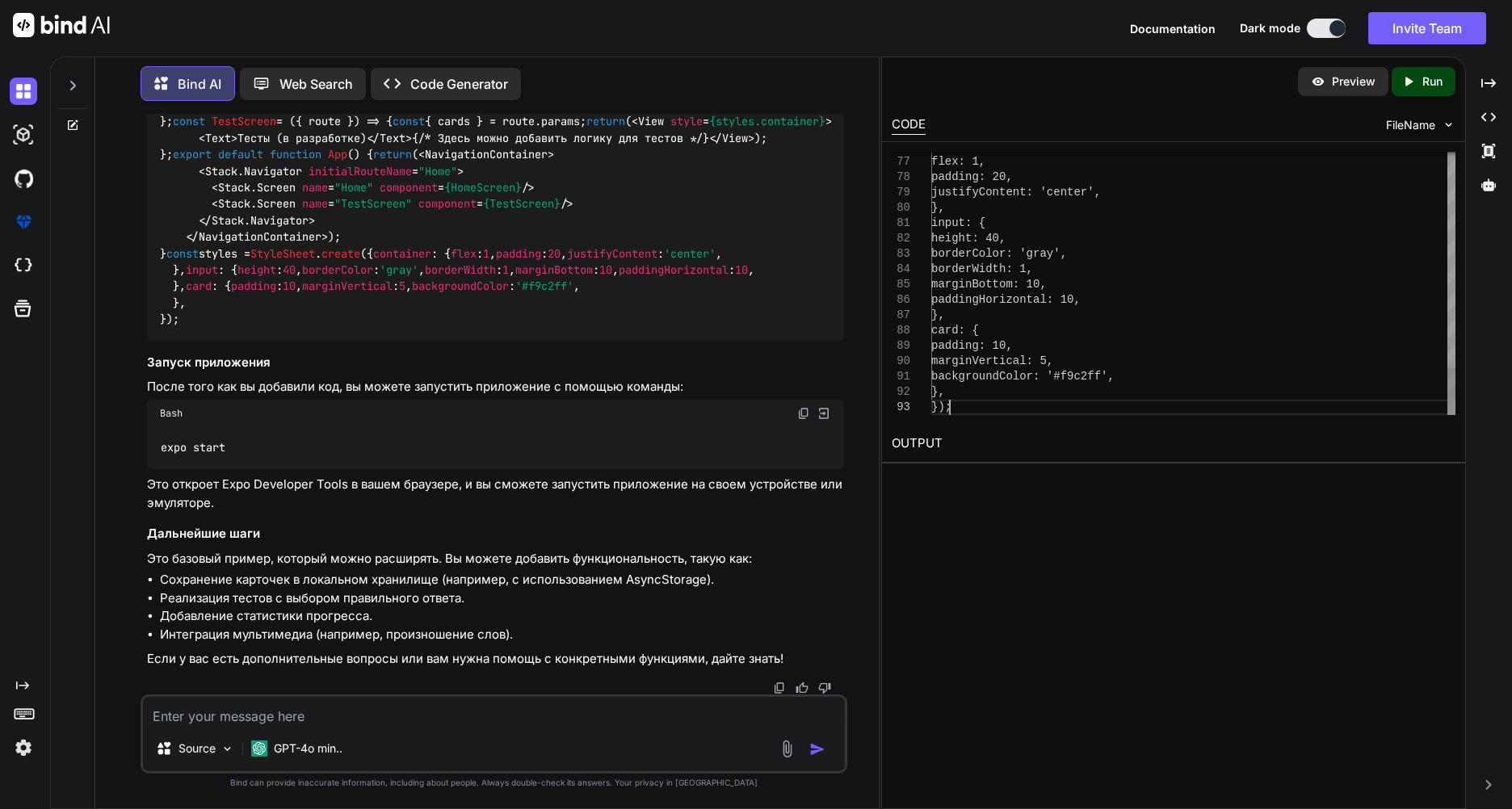
type textarea "card: { padding: 10, marginVertical: 5, backgroundColor: '#f9c2ff', }, });"
click at [1428, 85] on p "Run" at bounding box center [1432, 81] width 21 height 16
click at [1346, 86] on p "Preview" at bounding box center [1353, 81] width 44 height 16
click at [433, 725] on textarea at bounding box center [493, 712] width 701 height 29
type textarea "d"
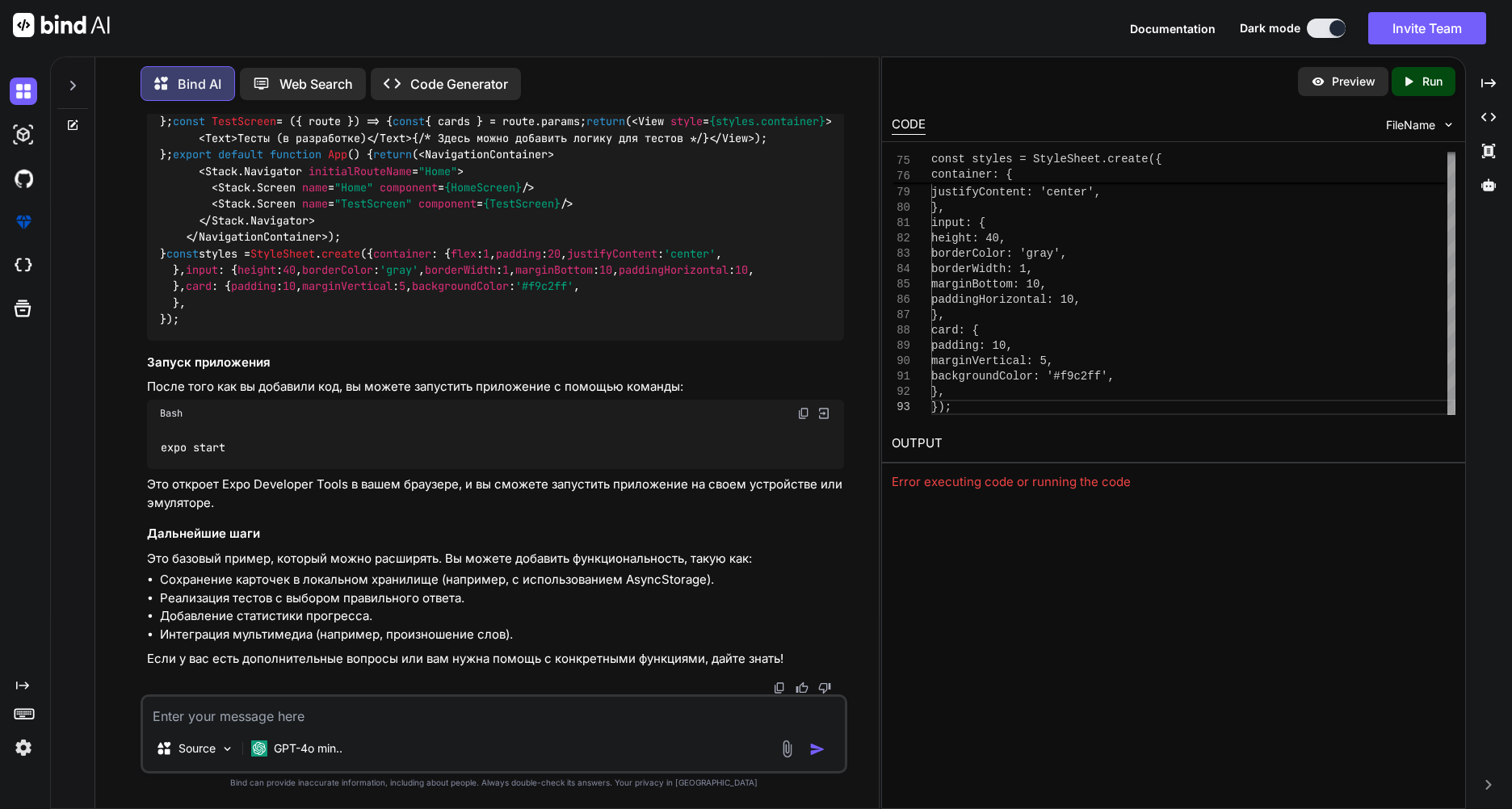
paste textarea "'node' is not recognized as an internal or external command, operable program o…"
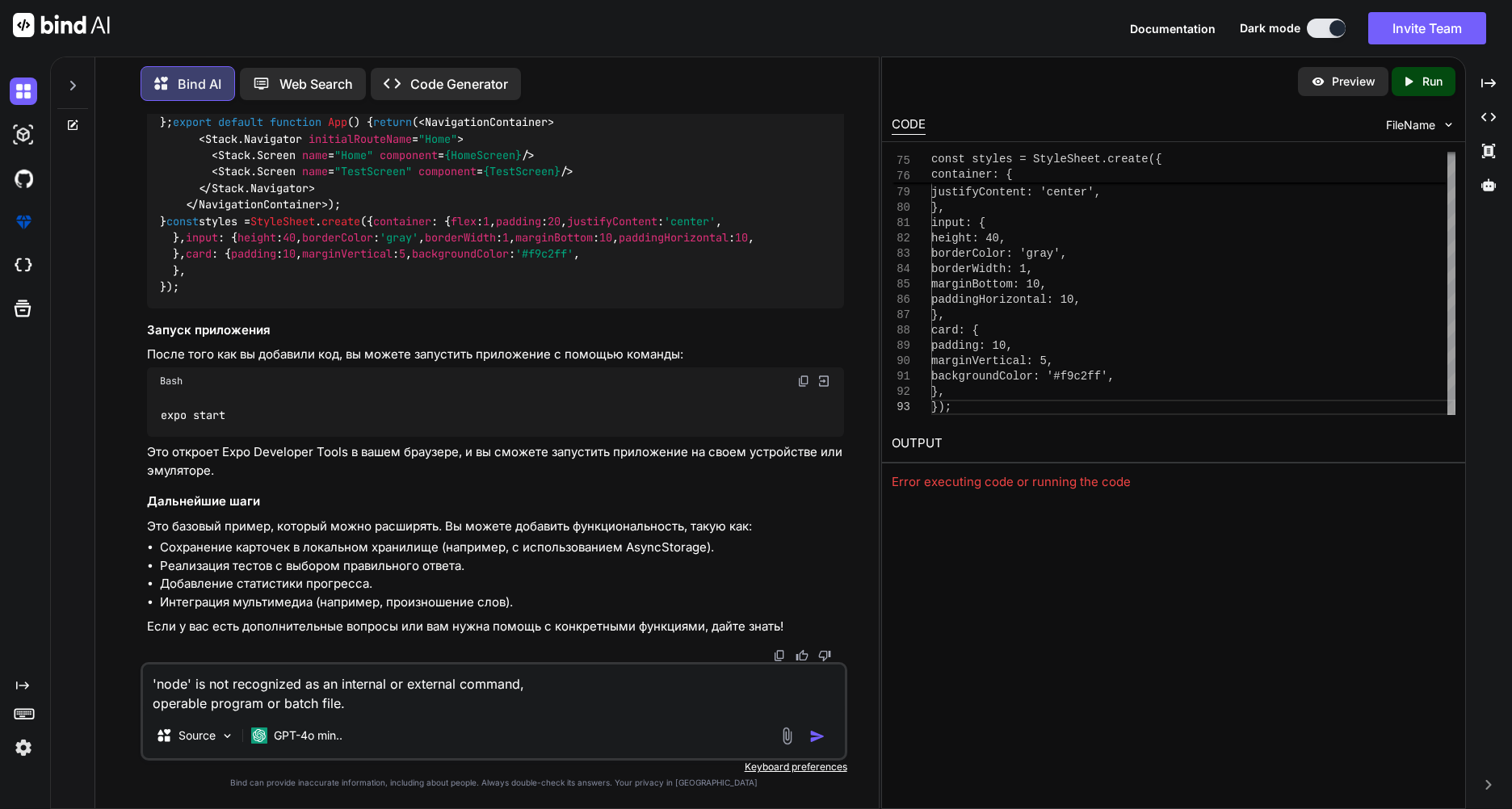
type textarea "'node' is not recognized as an internal or external command, operable program o…"
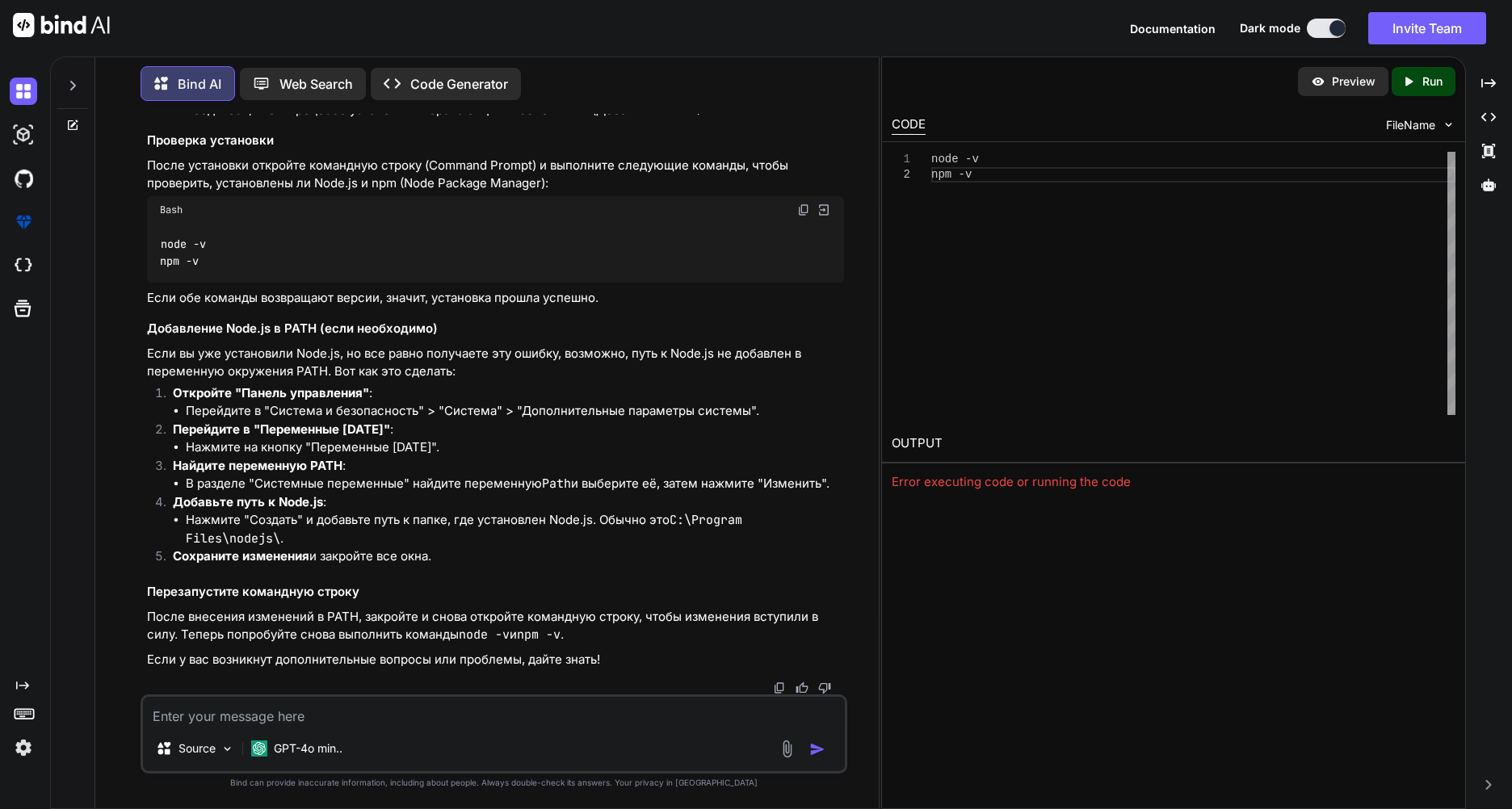
scroll to position [3431, 0]
click at [349, 45] on link "официальный сайт Node.js" at bounding box center [347, 37] width 157 height 15
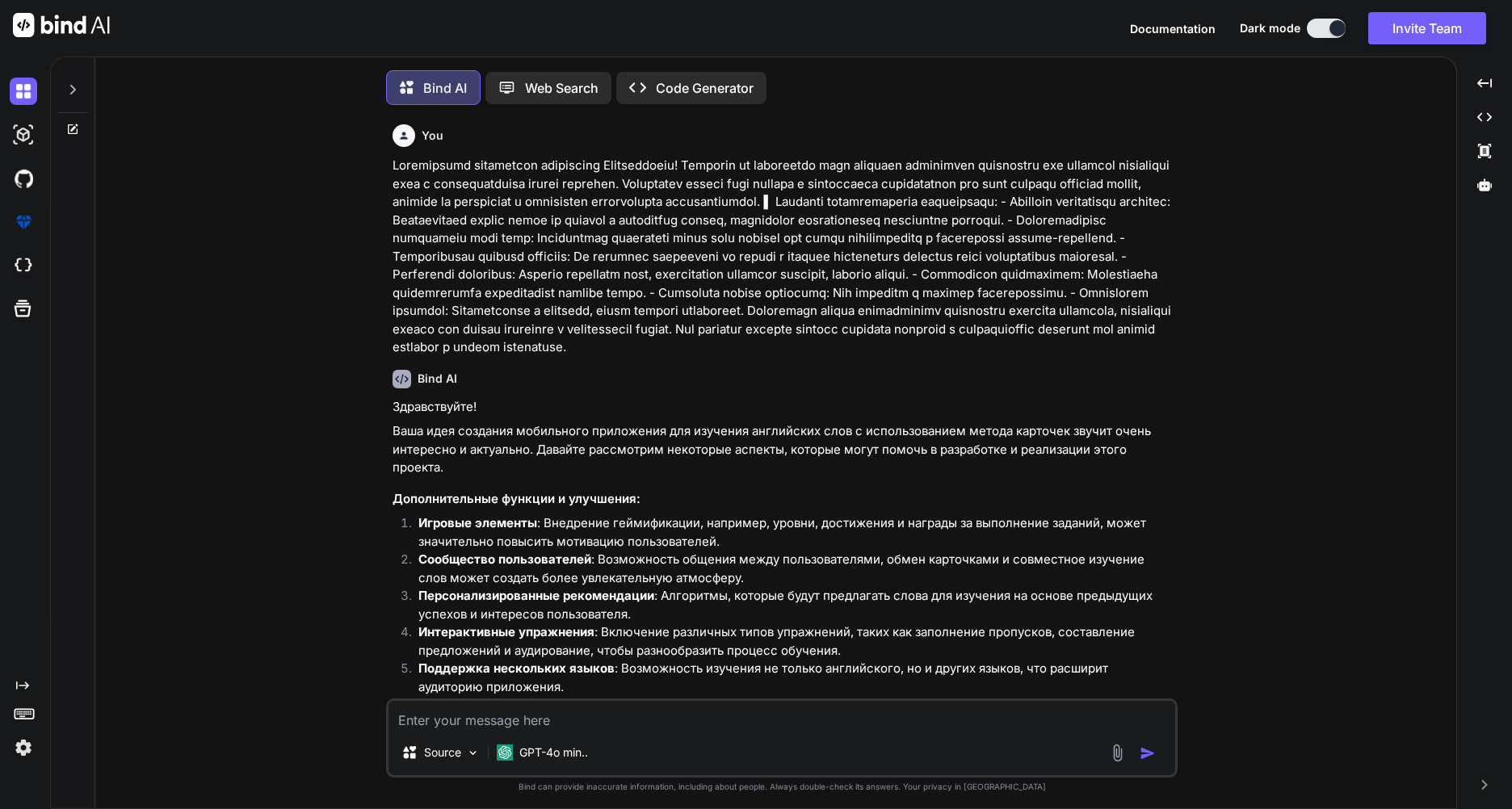
type textarea "x"
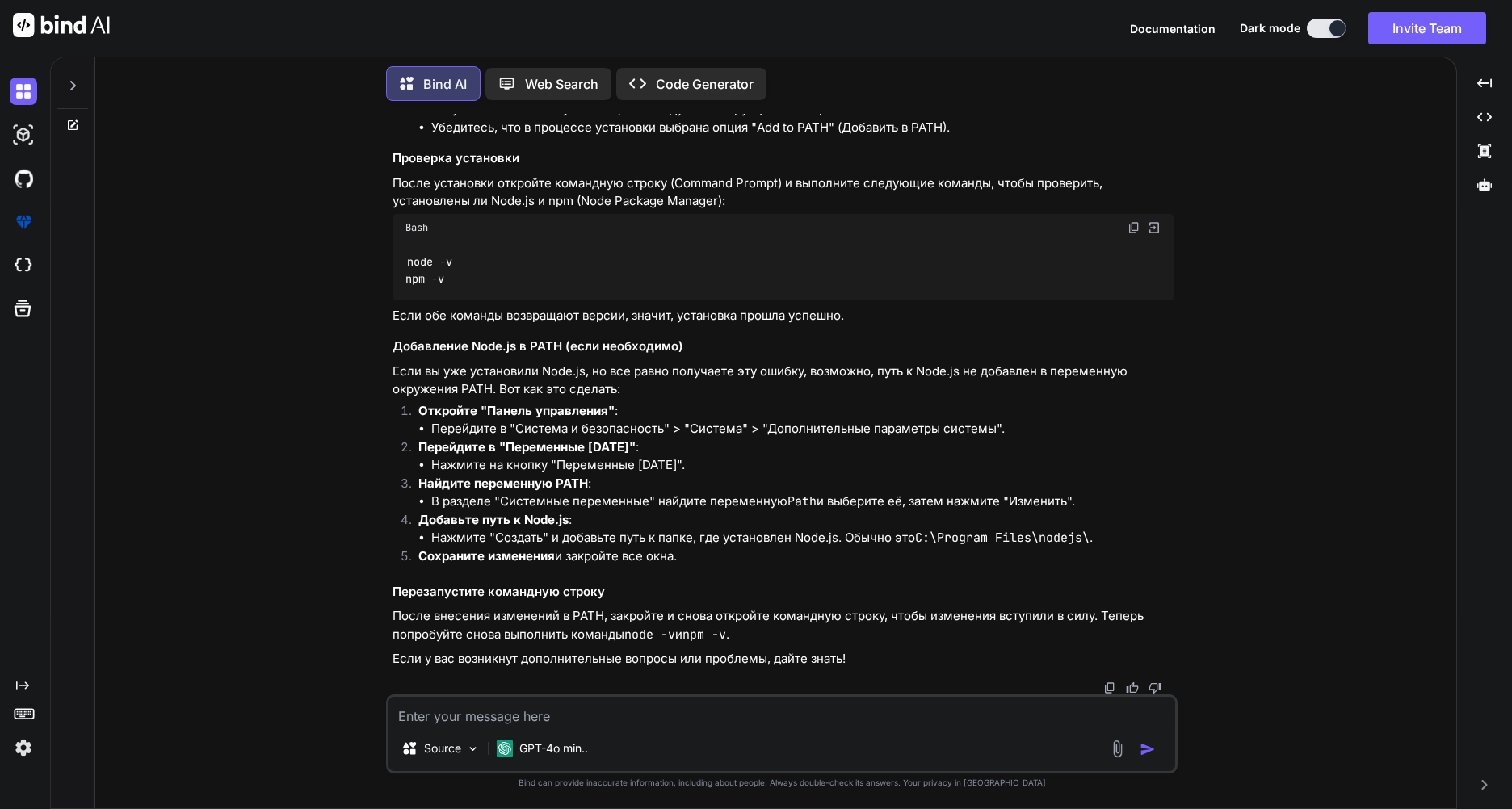
scroll to position [3582, 0]
click at [362, 374] on div "You Bind AI Здравствуйте! Ваша идея создания мобильного приложения для изучения…" at bounding box center [782, 460] width 1348 height 695
click at [1076, 119] on li "Запустите скачанный установщик и следуйте инструкциям на экране." at bounding box center [802, 109] width 743 height 19
click at [542, 724] on textarea at bounding box center [782, 712] width 786 height 29
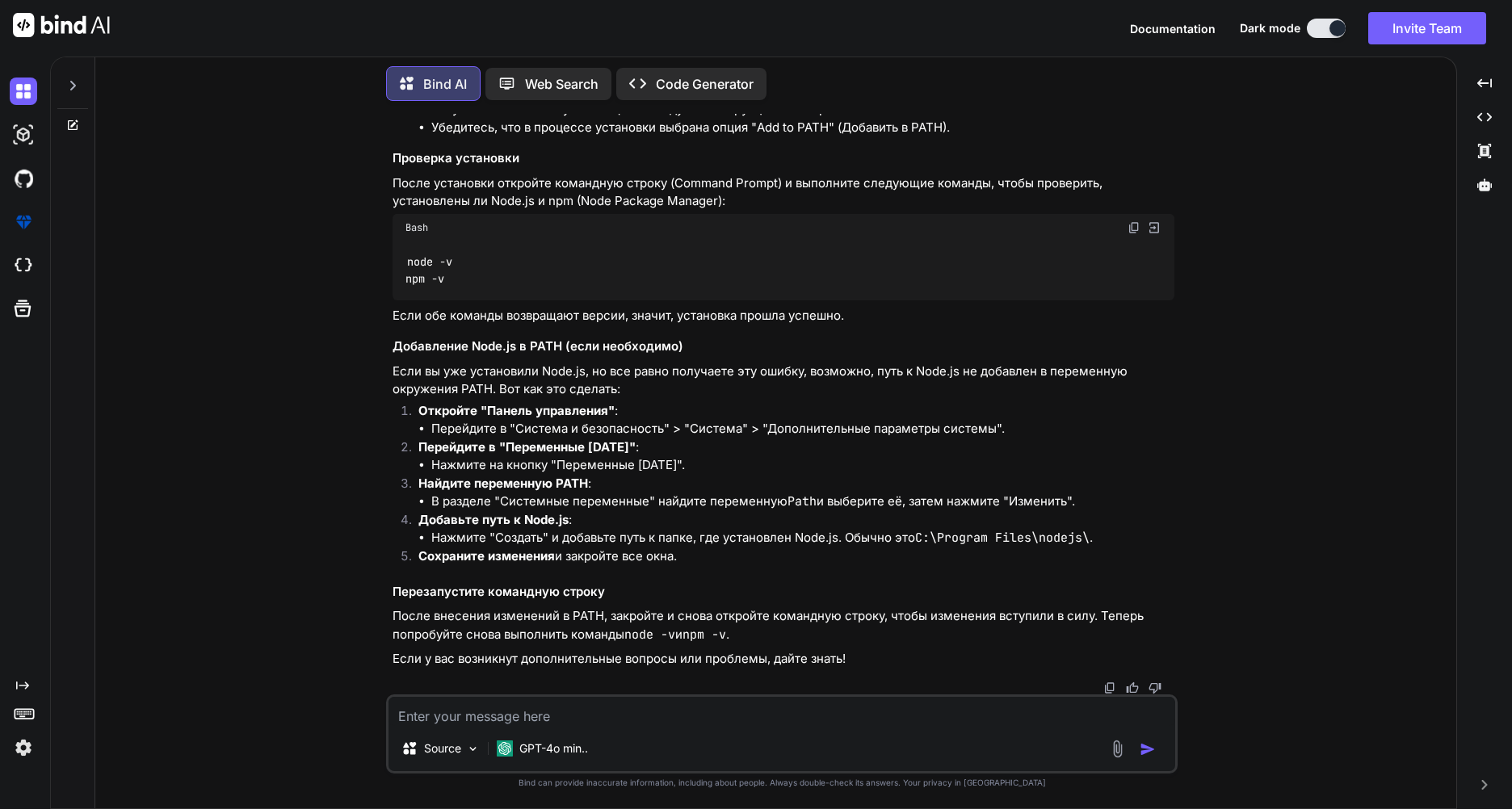
paste textarea "SyntaxError: Unexpected token '<' at compileSourceTextModule (node:internal/mod…"
type textarea "SyntaxError: Unexpected token '<' at compileSourceTextModule (node:internal/mod…"
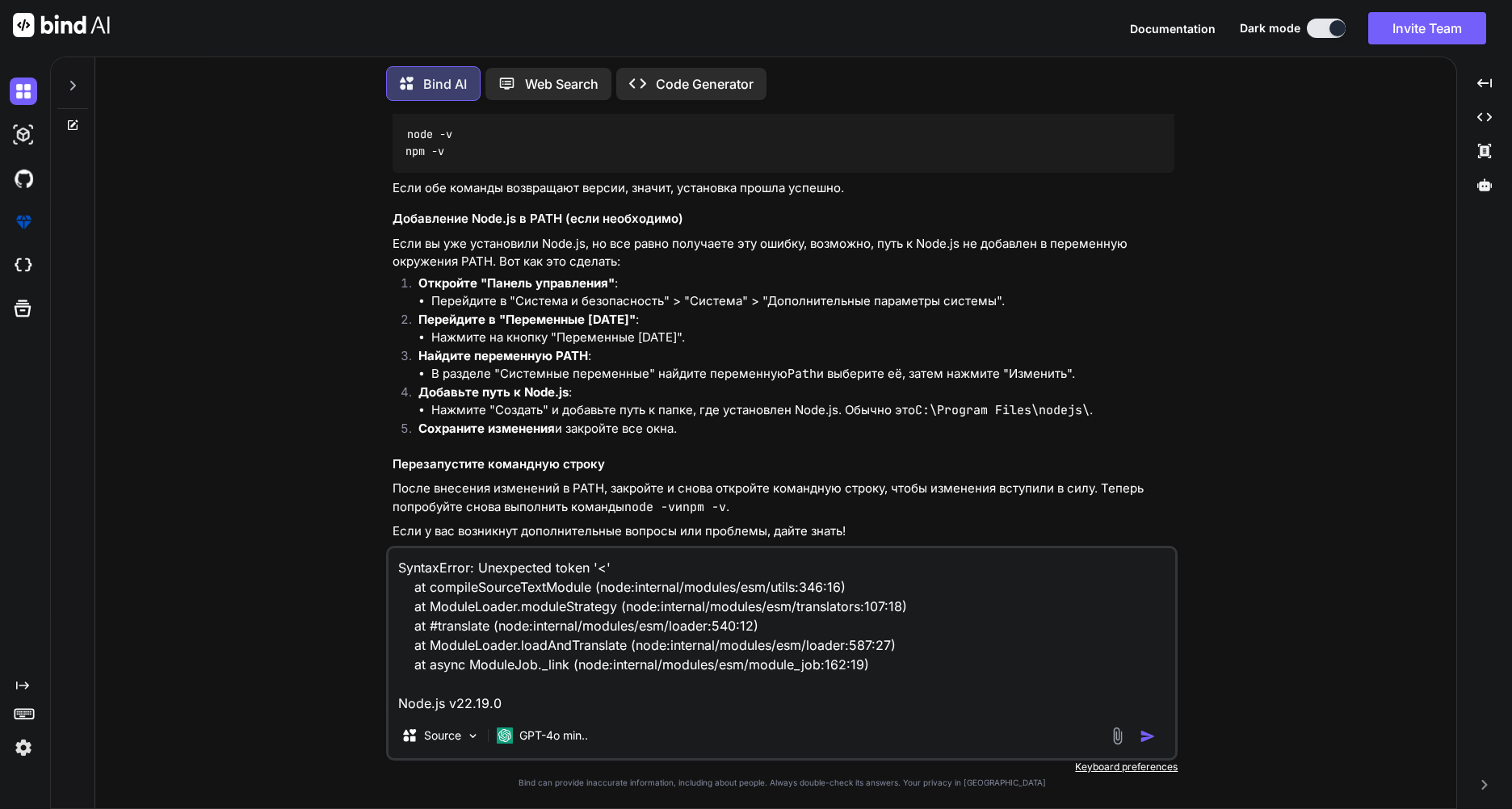
type textarea "x"
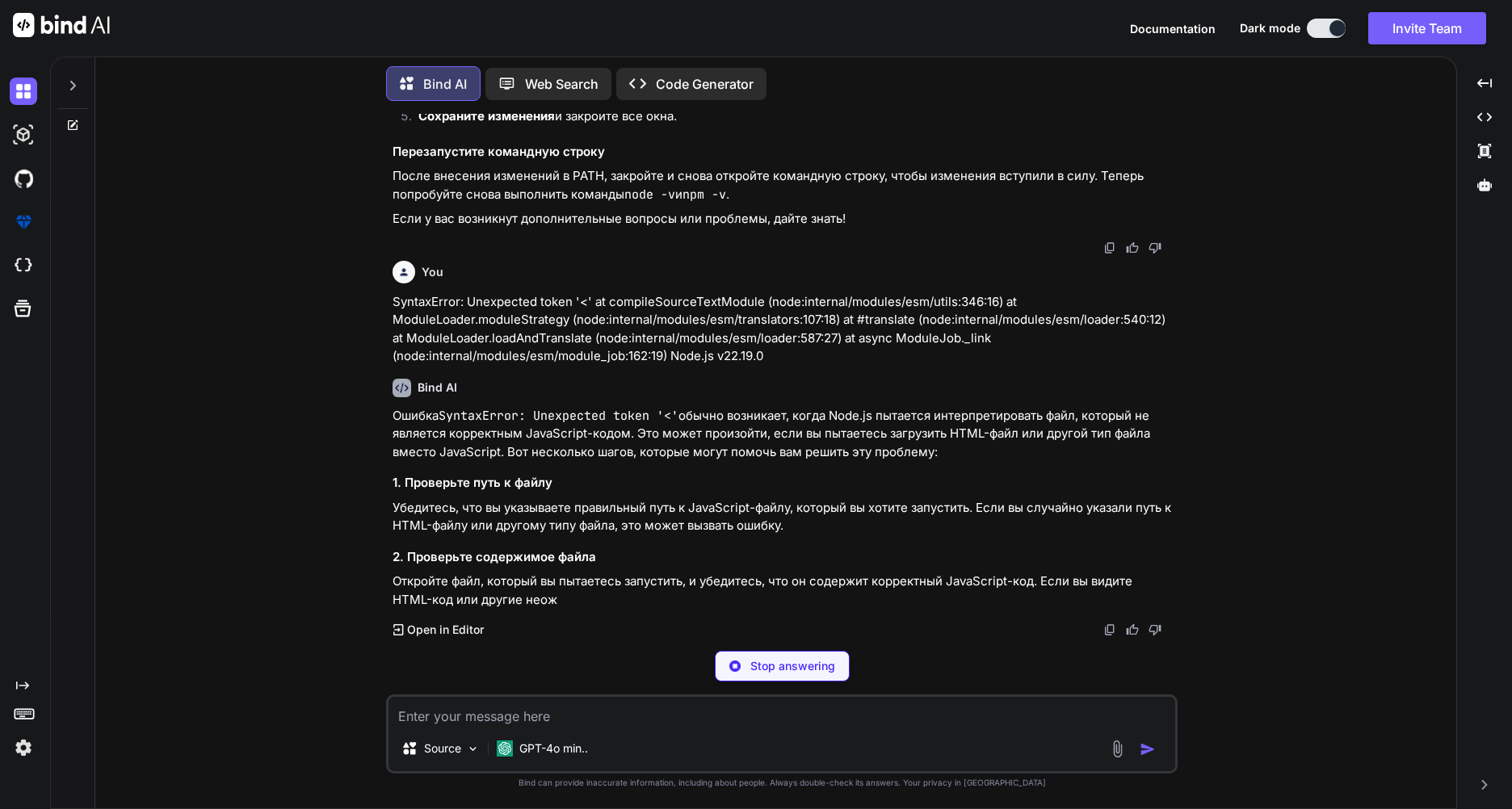
scroll to position [4213, 0]
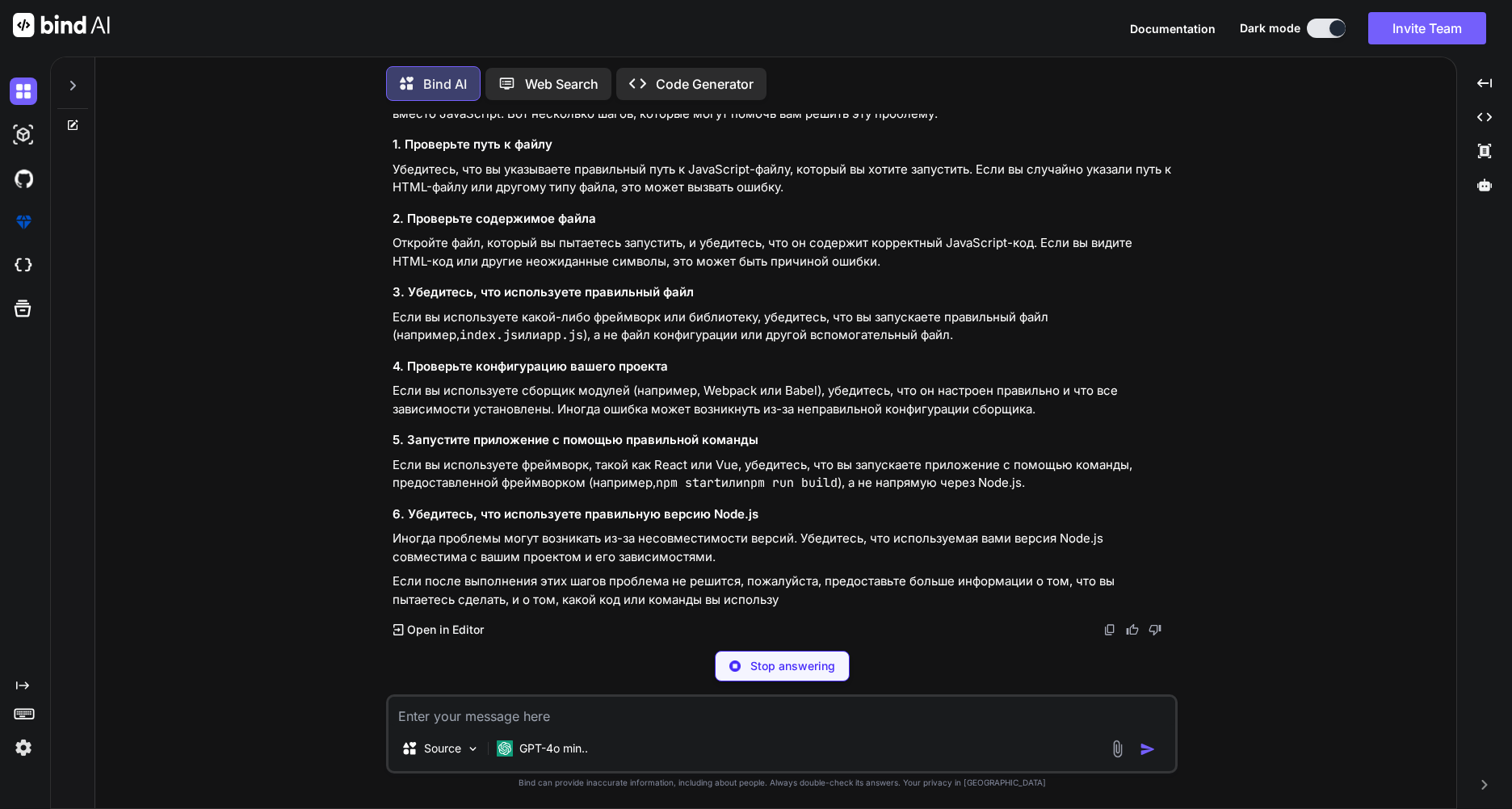
type textarea "x"
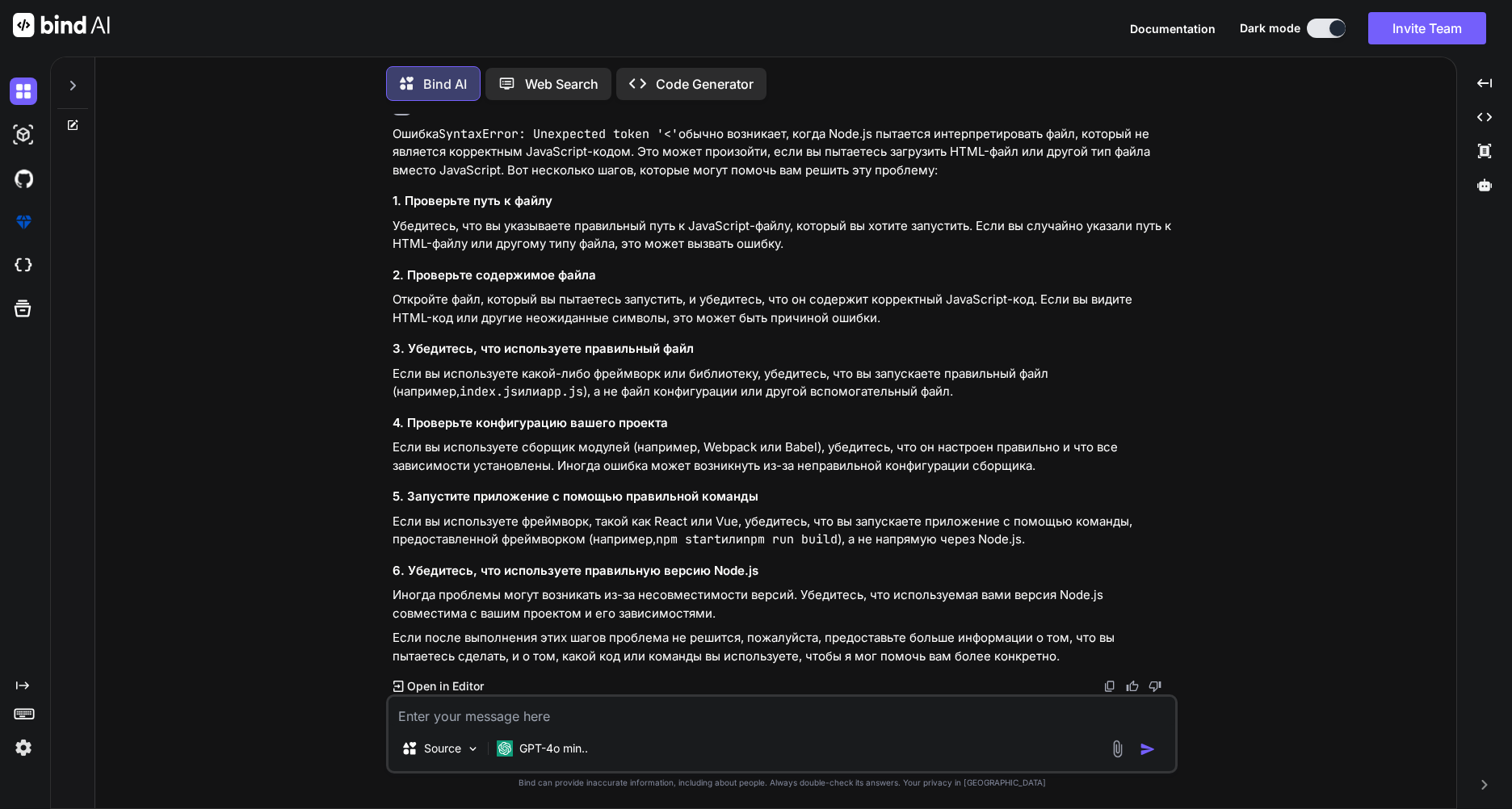
scroll to position [4537, 0]
click at [908, 715] on textarea at bounding box center [782, 712] width 786 height 29
type textarea "j"
type textarea "x"
type textarea "jn"
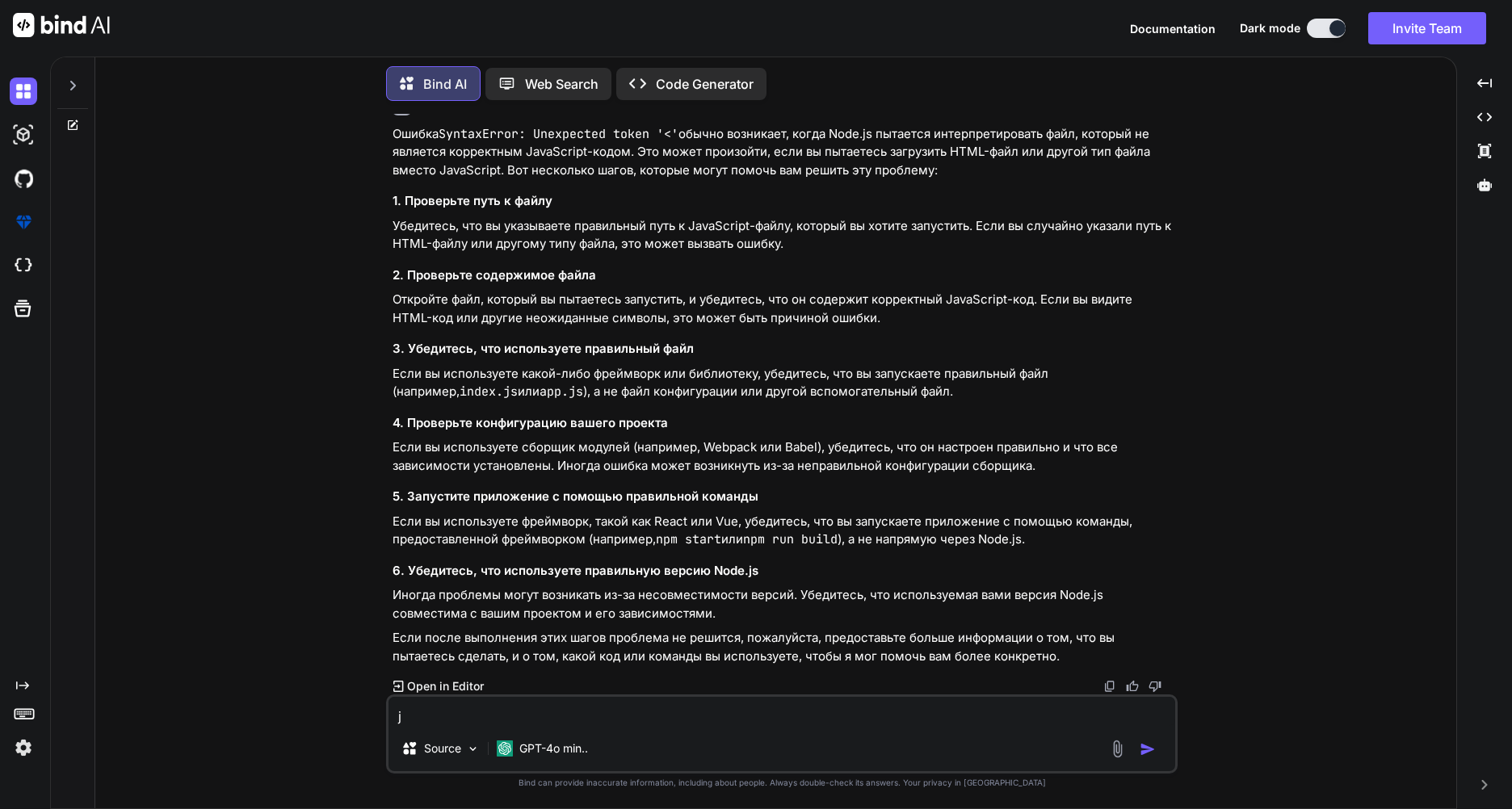
type textarea "x"
type textarea "jng"
type textarea "x"
type textarea "jngh"
type textarea "x"
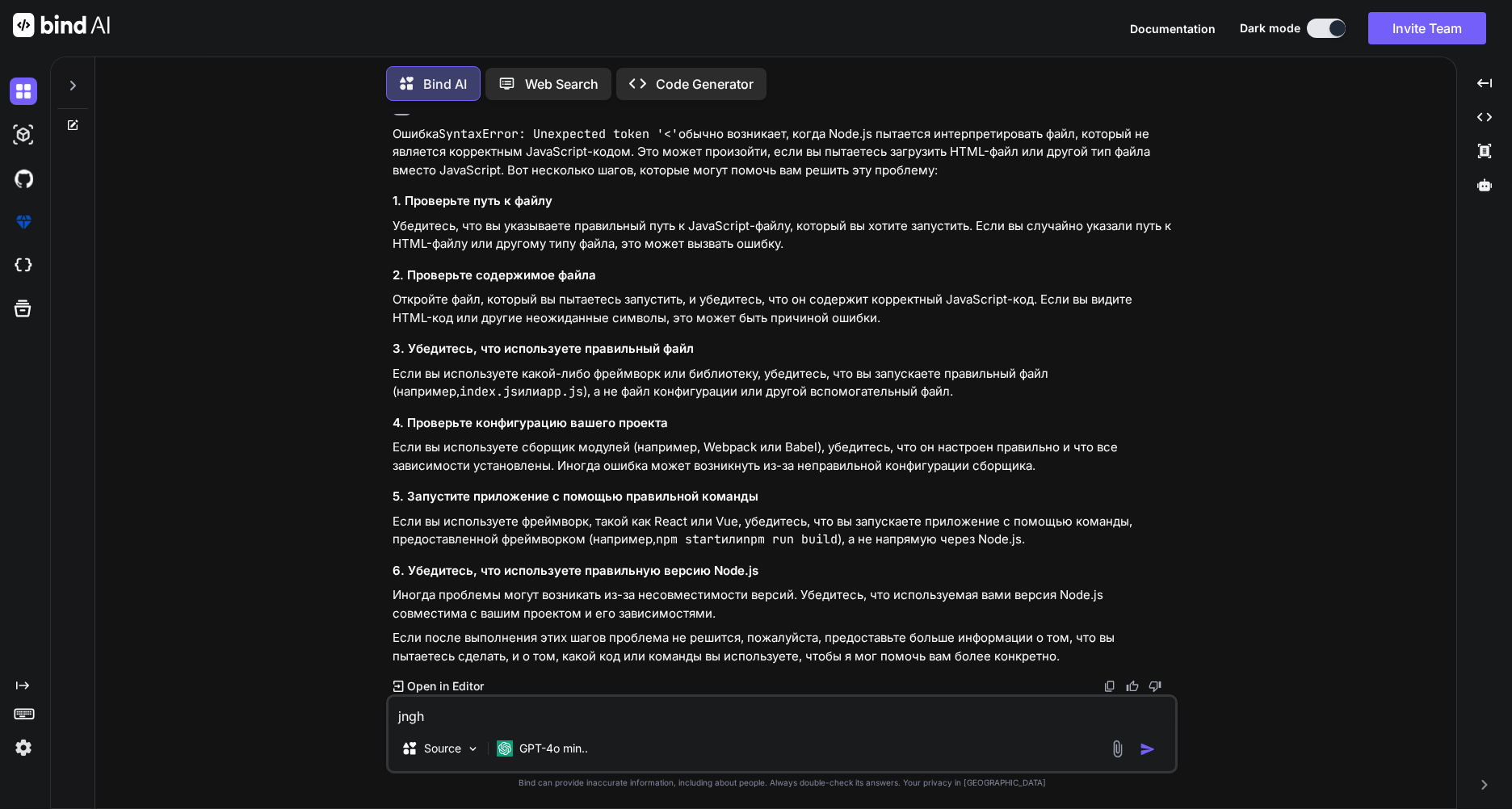
type textarea "jnghf"
type textarea "x"
type textarea "jnghfd"
type textarea "x"
type textarea "jnghf"
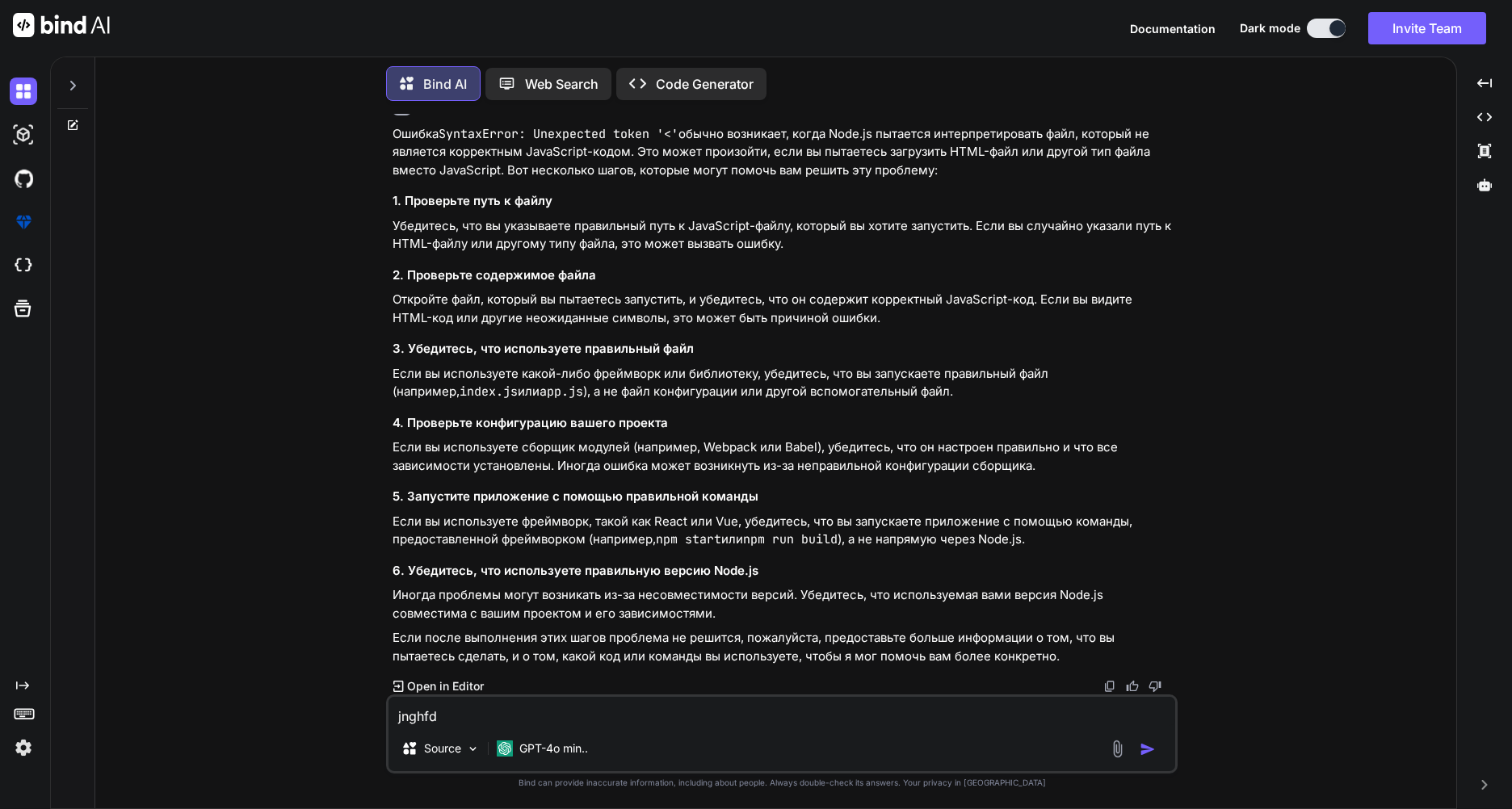
type textarea "x"
type textarea "jngh"
type textarea "x"
type textarea "jng"
type textarea "x"
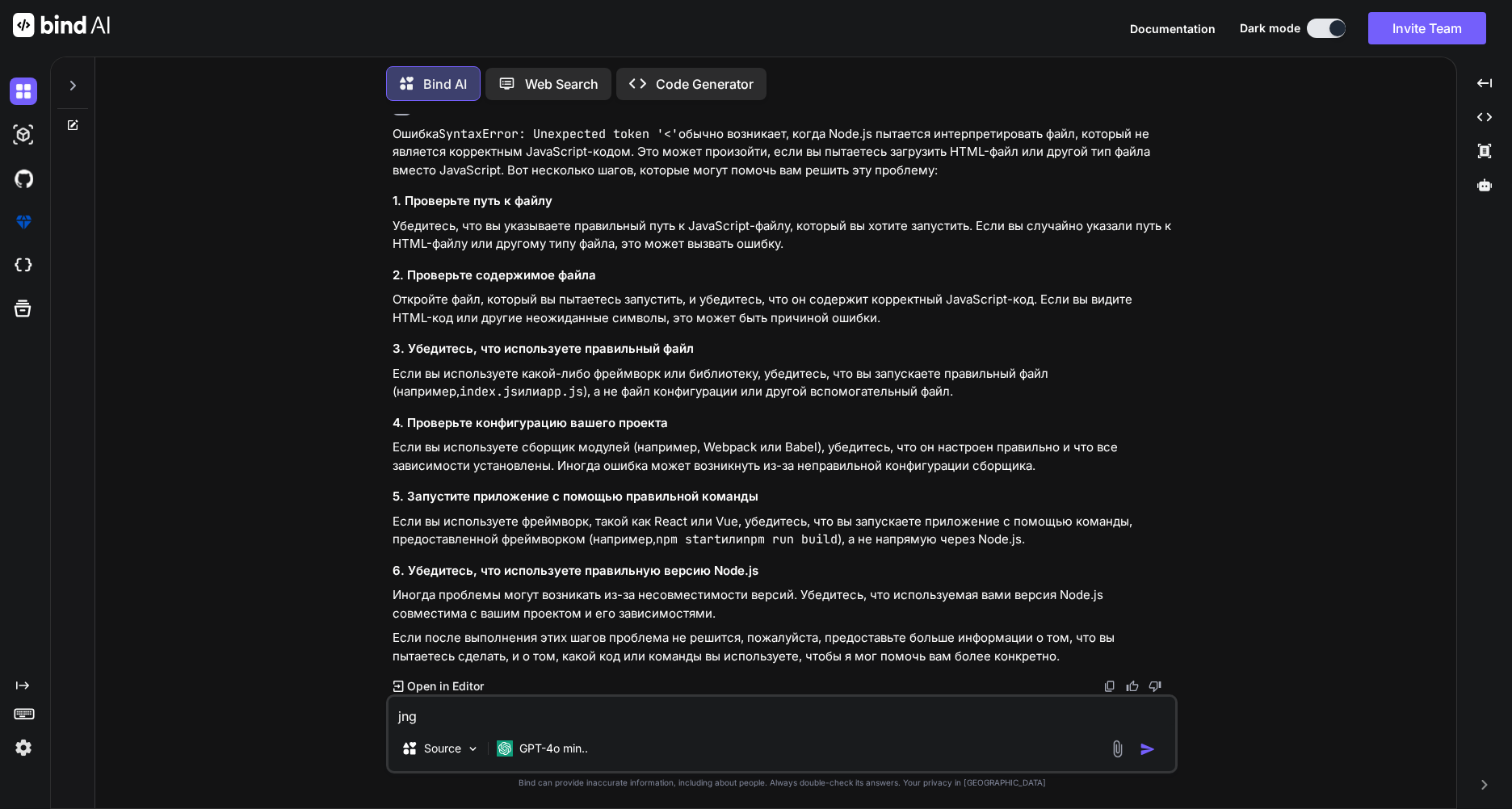
type textarea "jn"
type textarea "x"
type textarea "j"
type textarea "x"
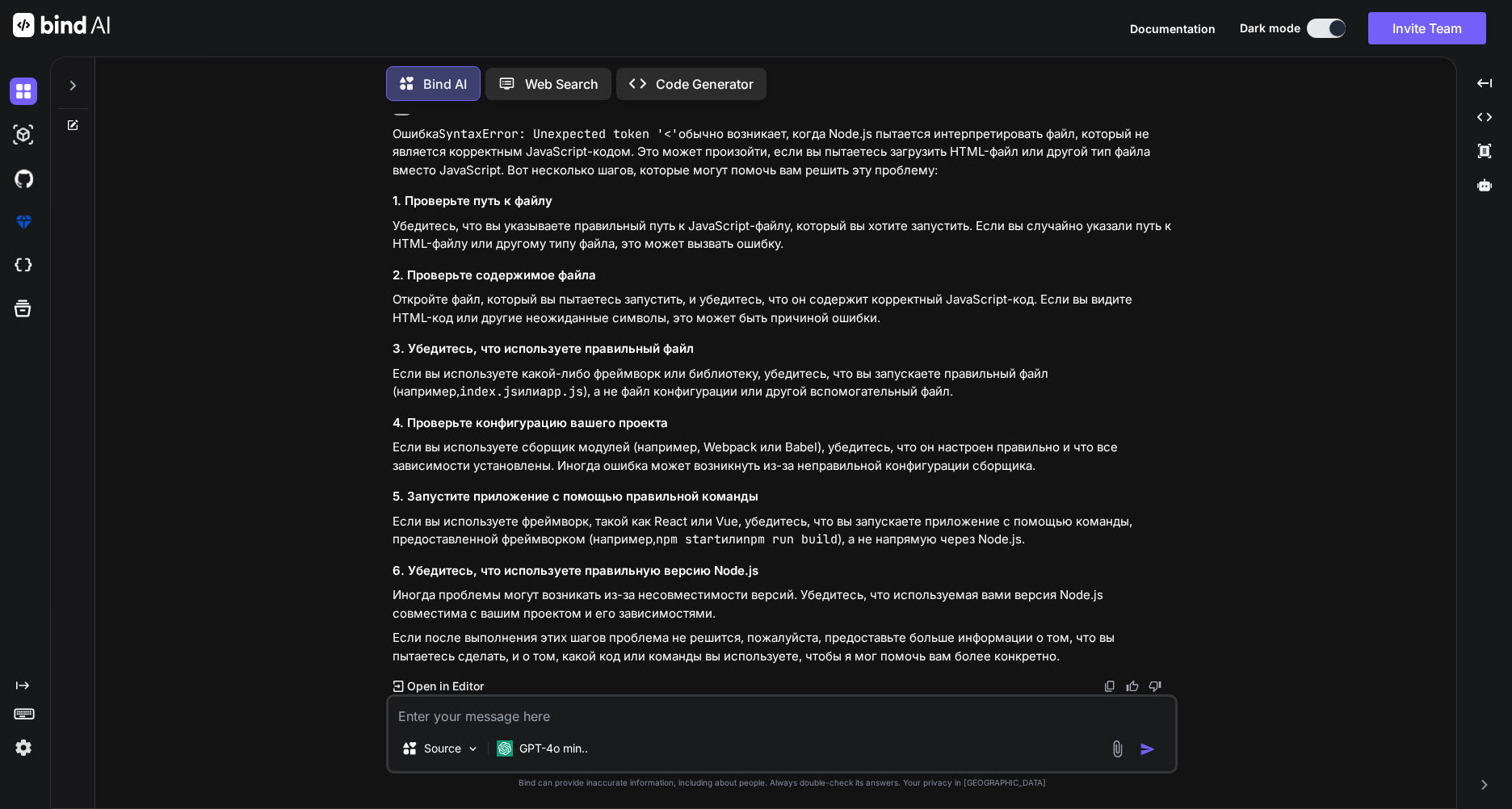
type textarea "j"
type textarea "x"
type textarea "jn"
type textarea "x"
type textarea "jng"
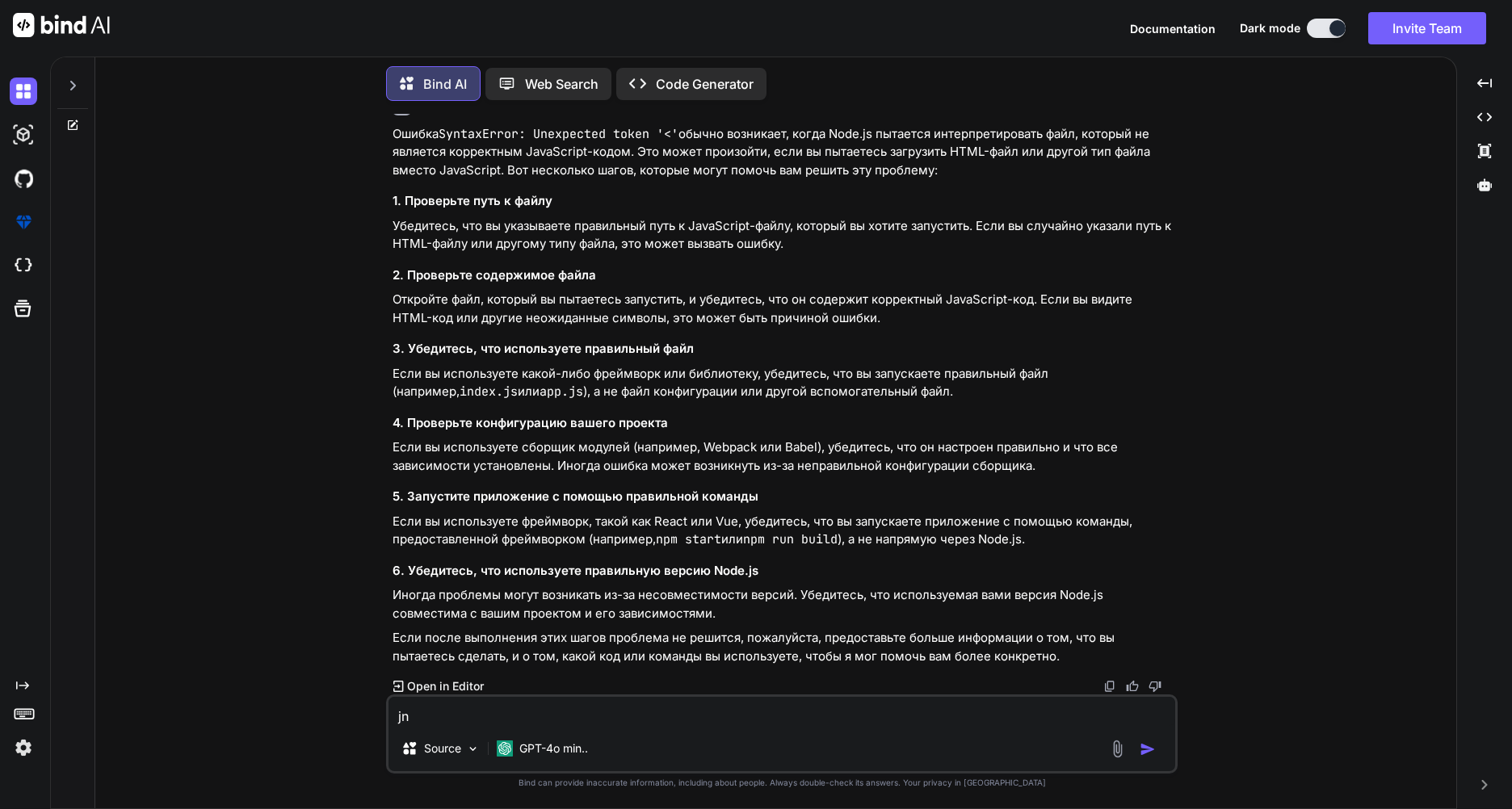
type textarea "x"
type textarea "jngh"
type textarea "x"
type textarea "jng"
type textarea "x"
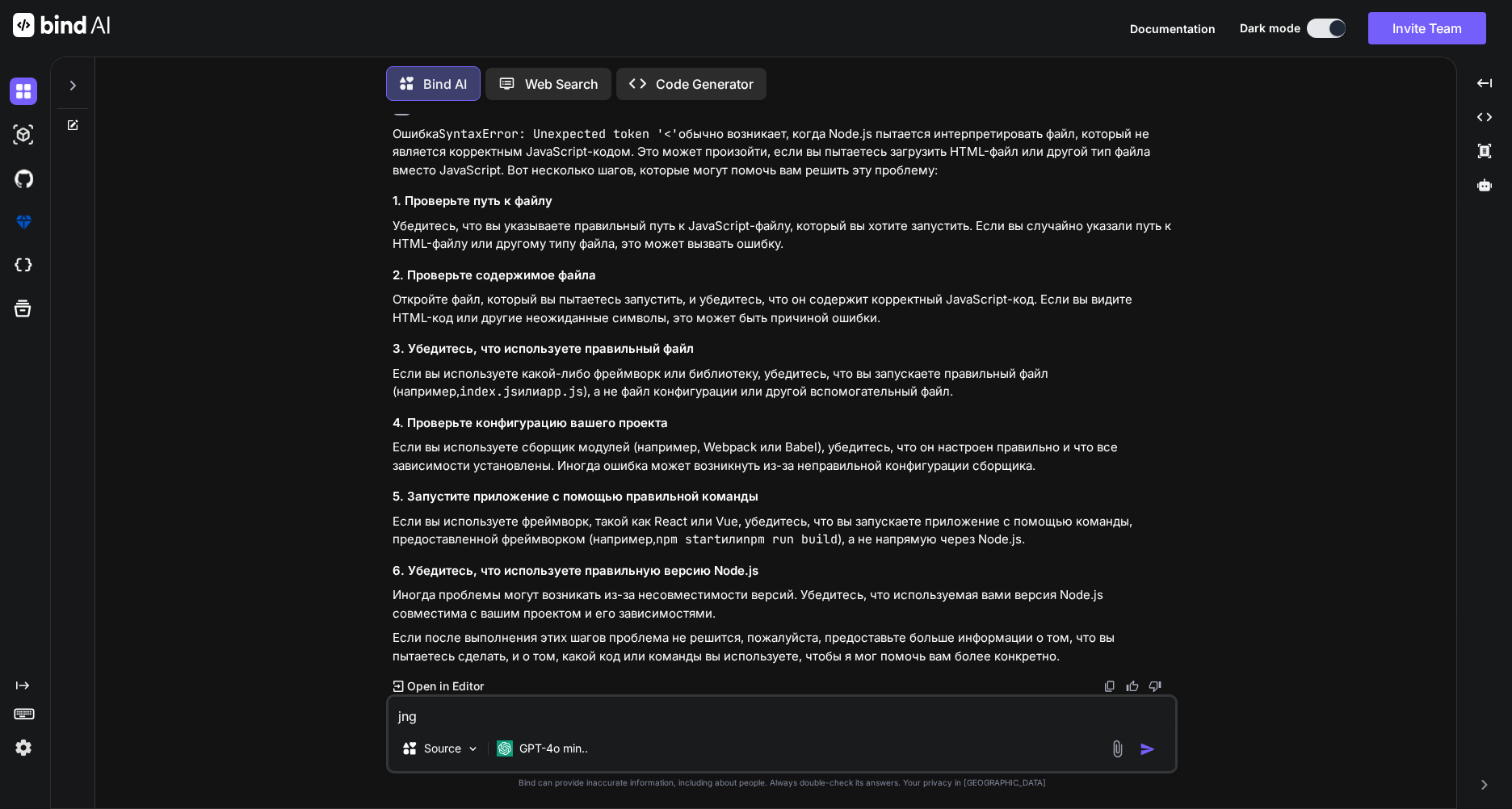
type textarea "jn"
type textarea "x"
type textarea "j"
type textarea "x"
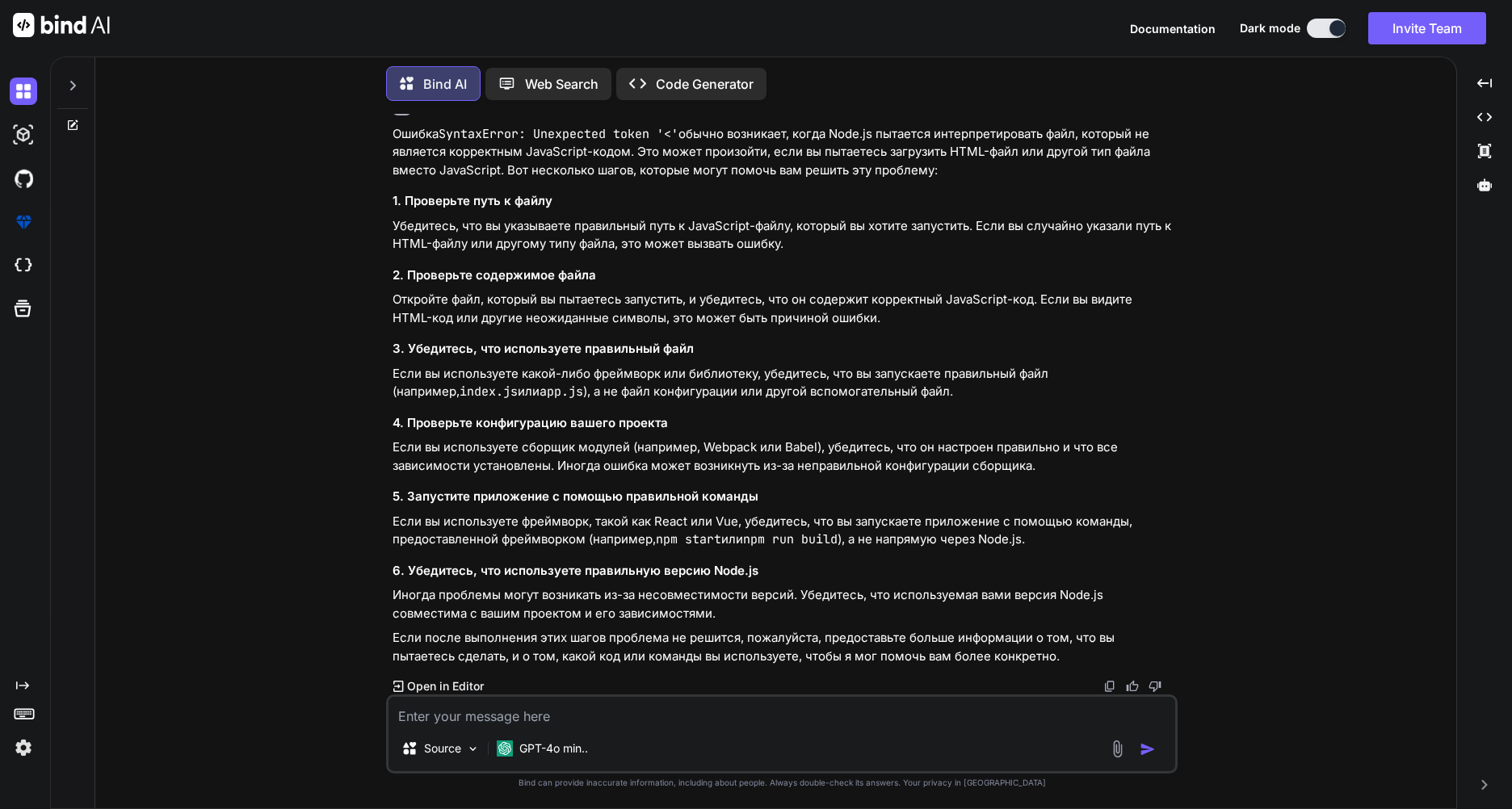
type textarea "о"
type textarea "x"
type textarea "от"
type textarea "x"
type textarea "отп"
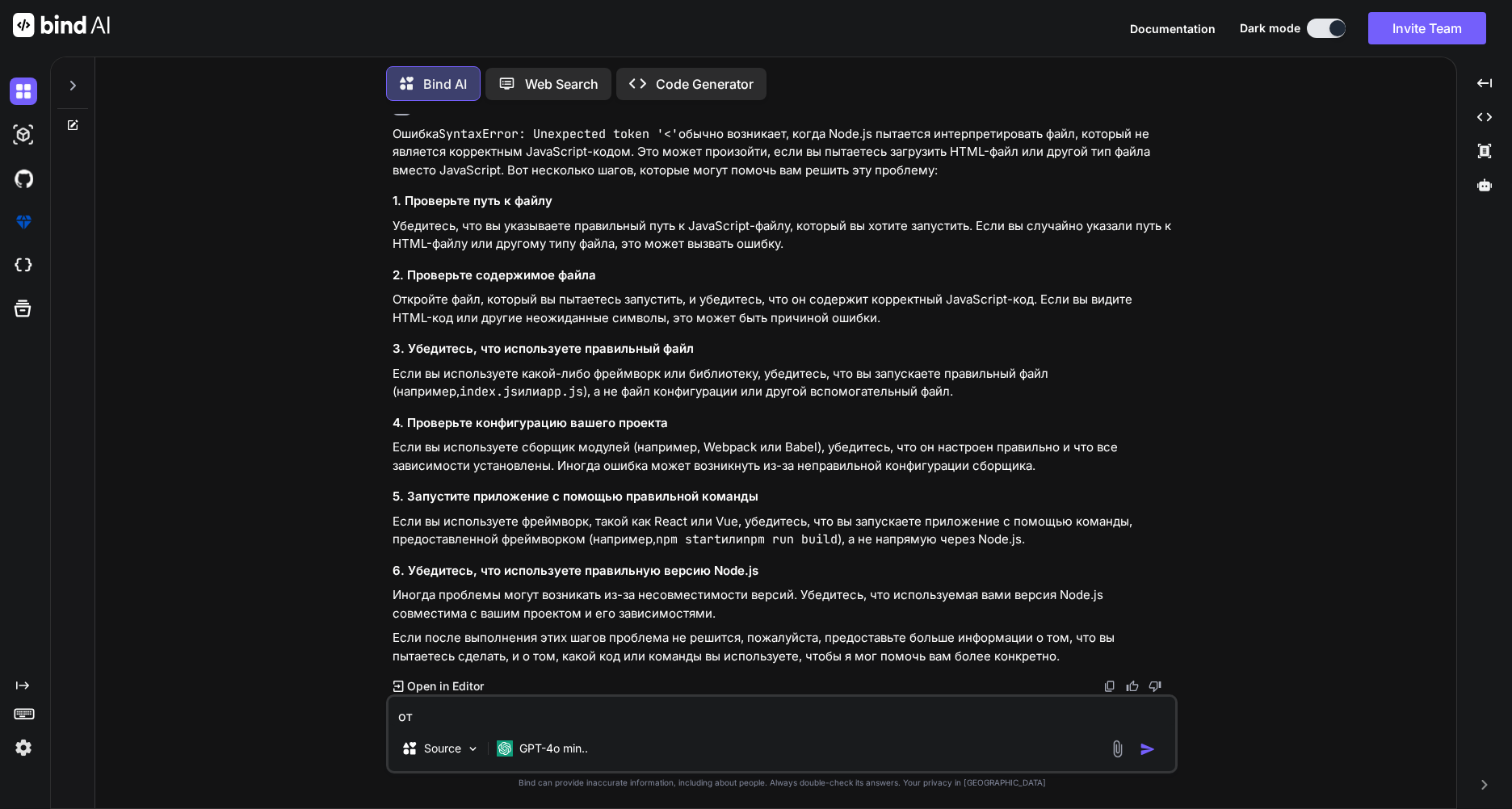
type textarea "x"
type textarea "отпр"
type textarea "x"
type textarea "отпра"
type textarea "x"
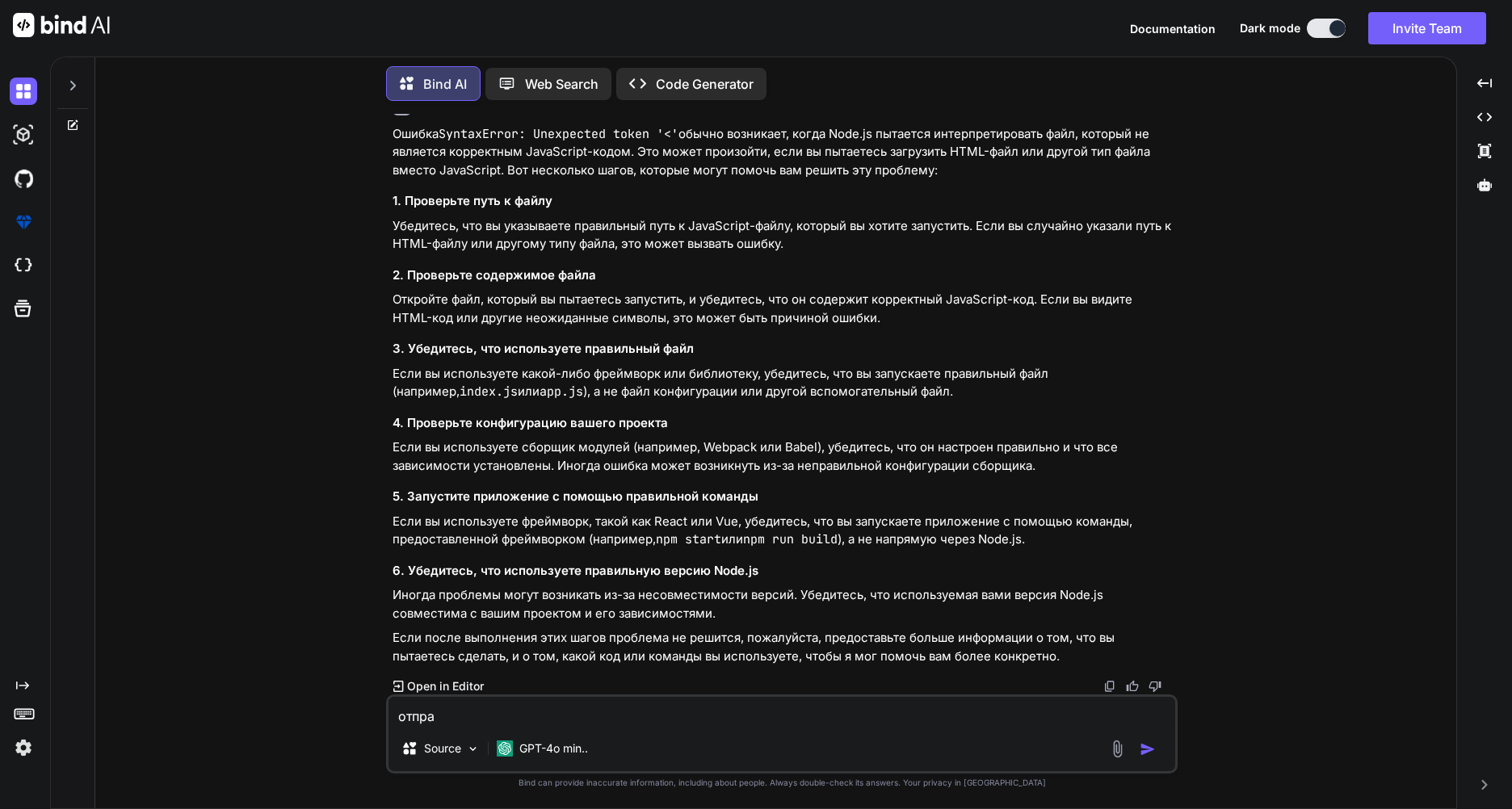
type textarea "отправ"
type textarea "x"
type textarea "отправь"
type textarea "x"
type textarea "отправь"
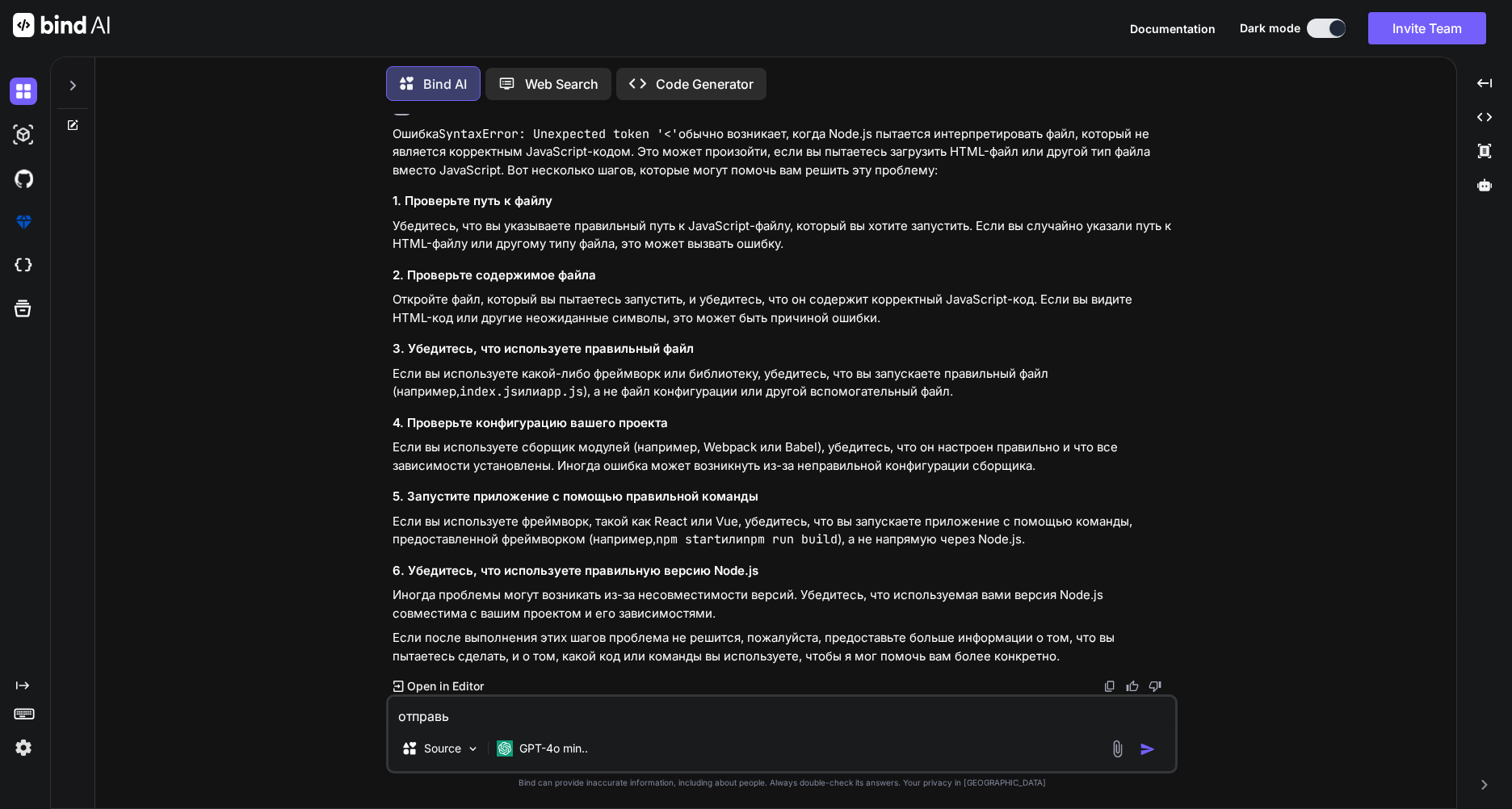
type textarea "x"
type textarea "отправь [PERSON_NAME]"
type textarea "x"
type textarea "отправь ко"
type textarea "x"
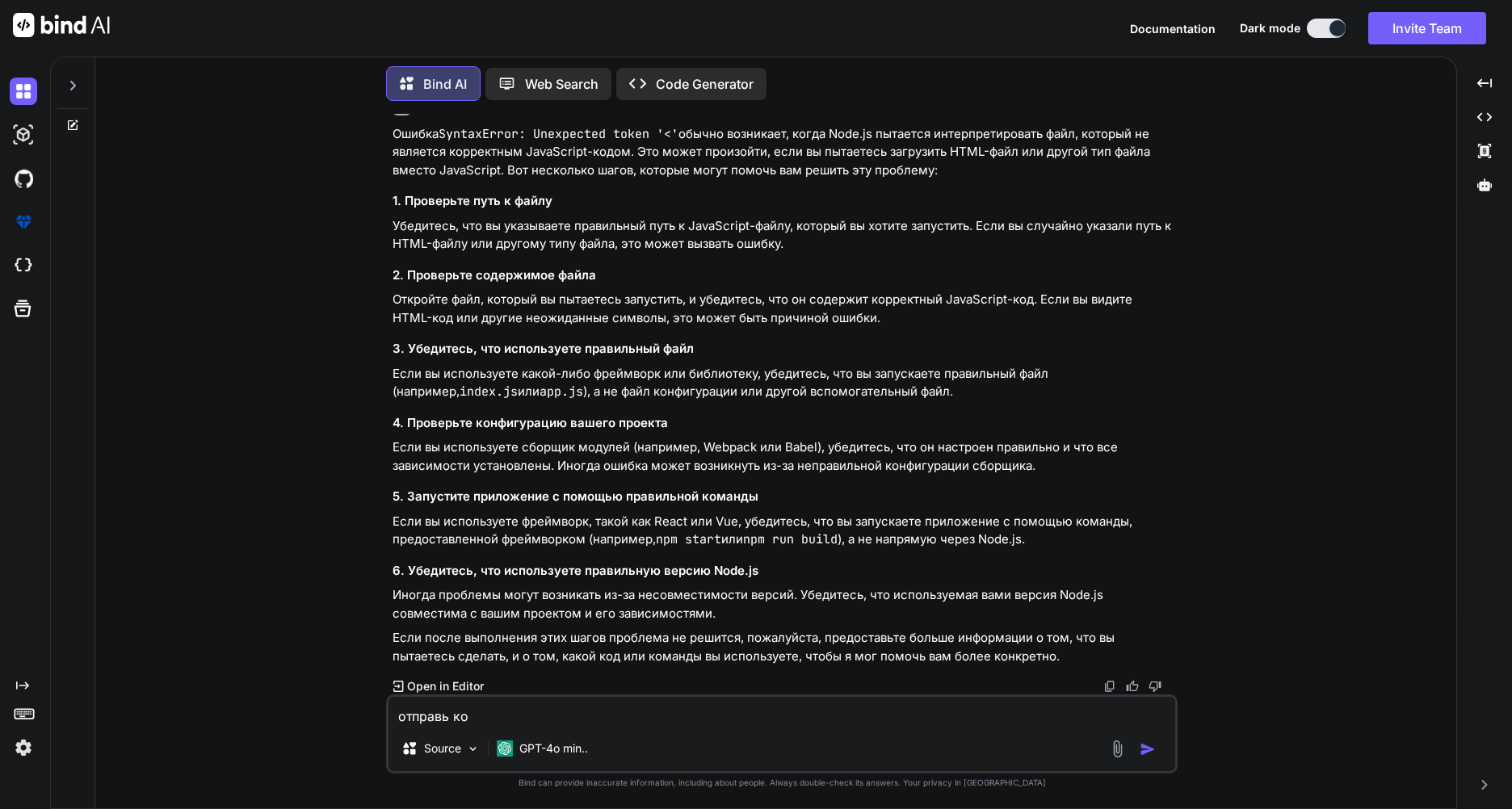
type textarea "отправь код"
type textarea "x"
type textarea "отправь код"
type textarea "x"
type textarea "отправь код н"
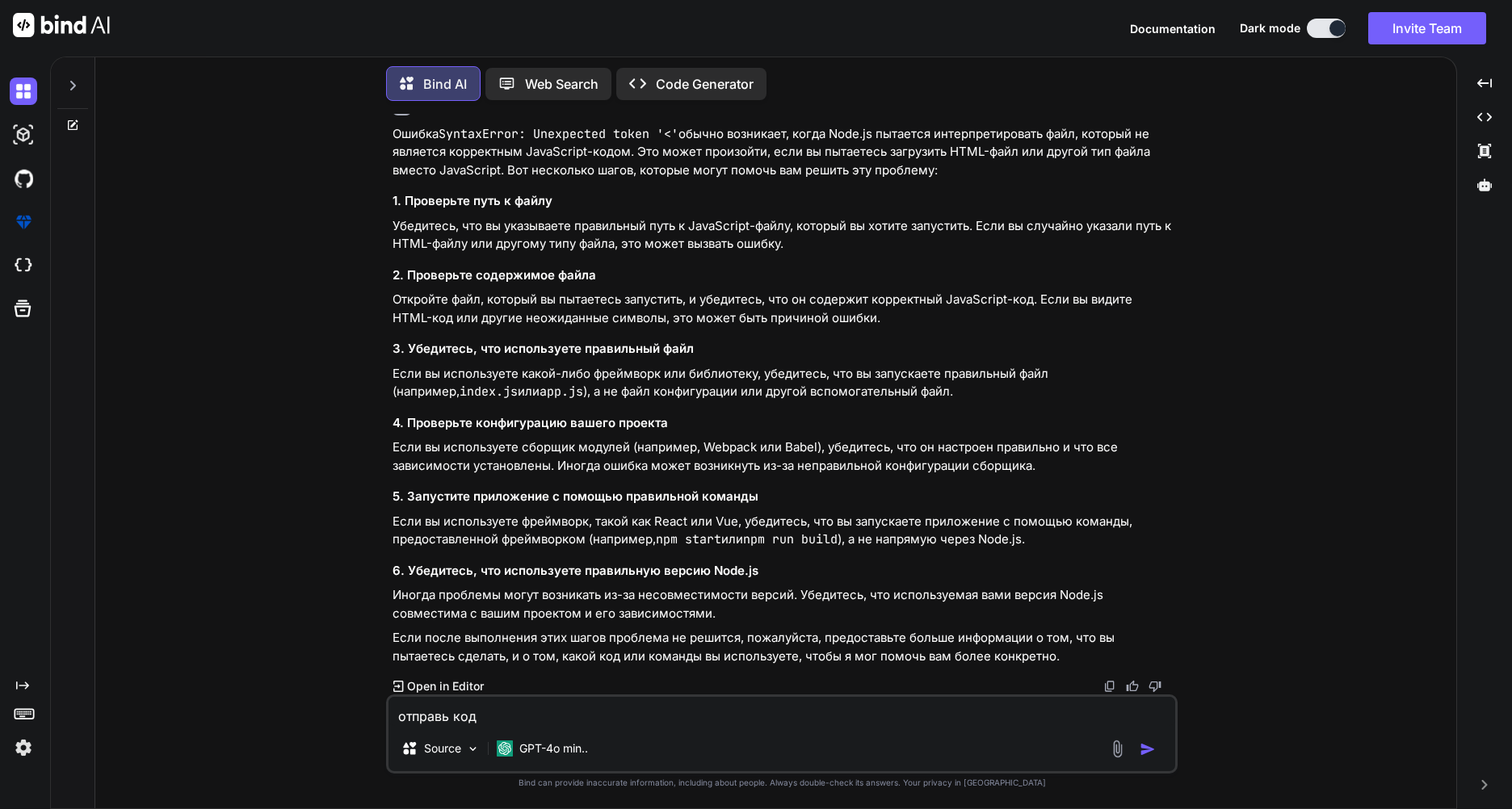
type textarea "x"
type textarea "отправь код на"
type textarea "x"
type textarea "отправь код на"
type textarea "x"
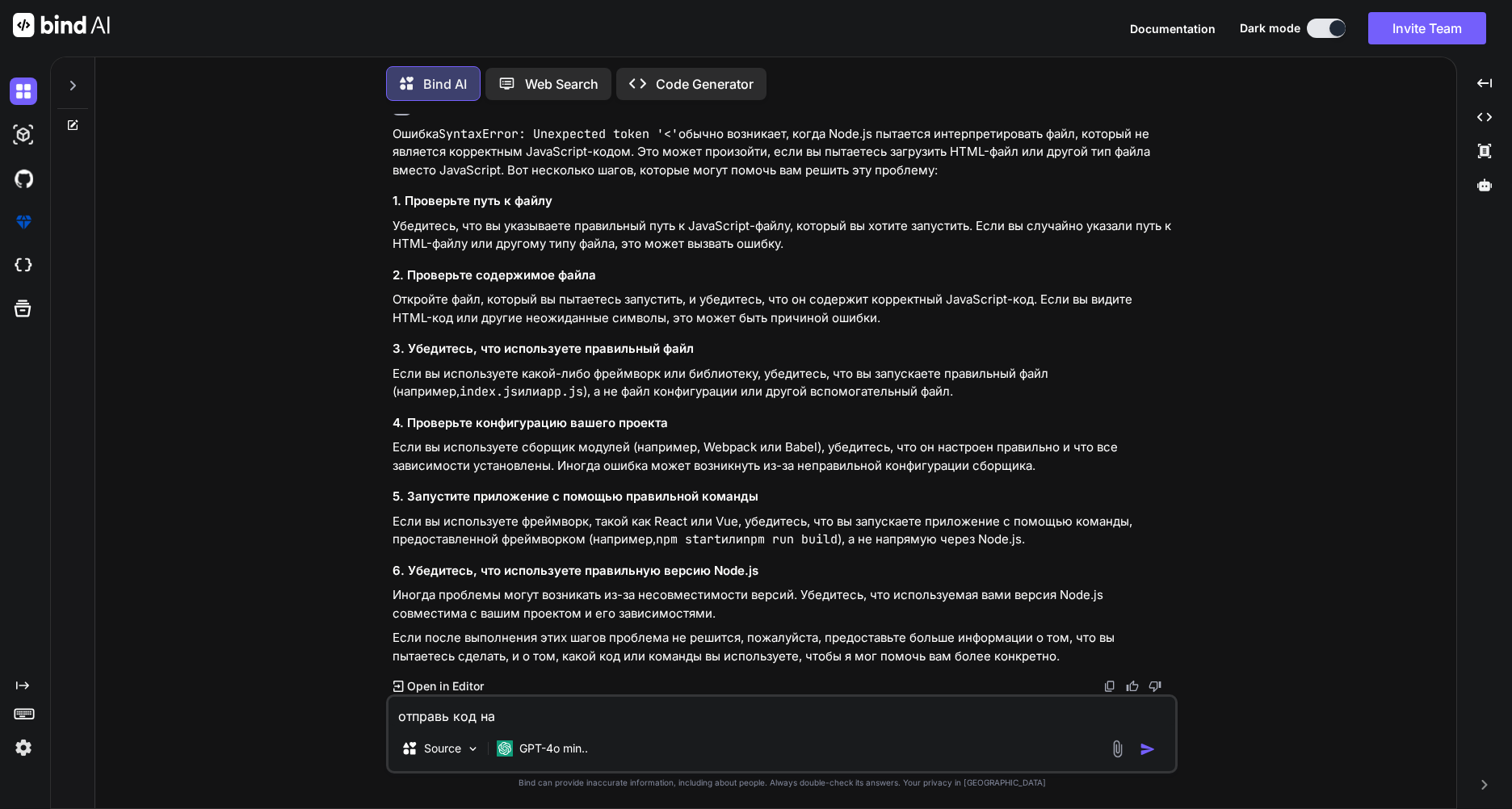
type textarea "отправь код на т"
type textarea "x"
type textarea "отправь код на то"
type textarea "x"
type textarea "отправь код на то"
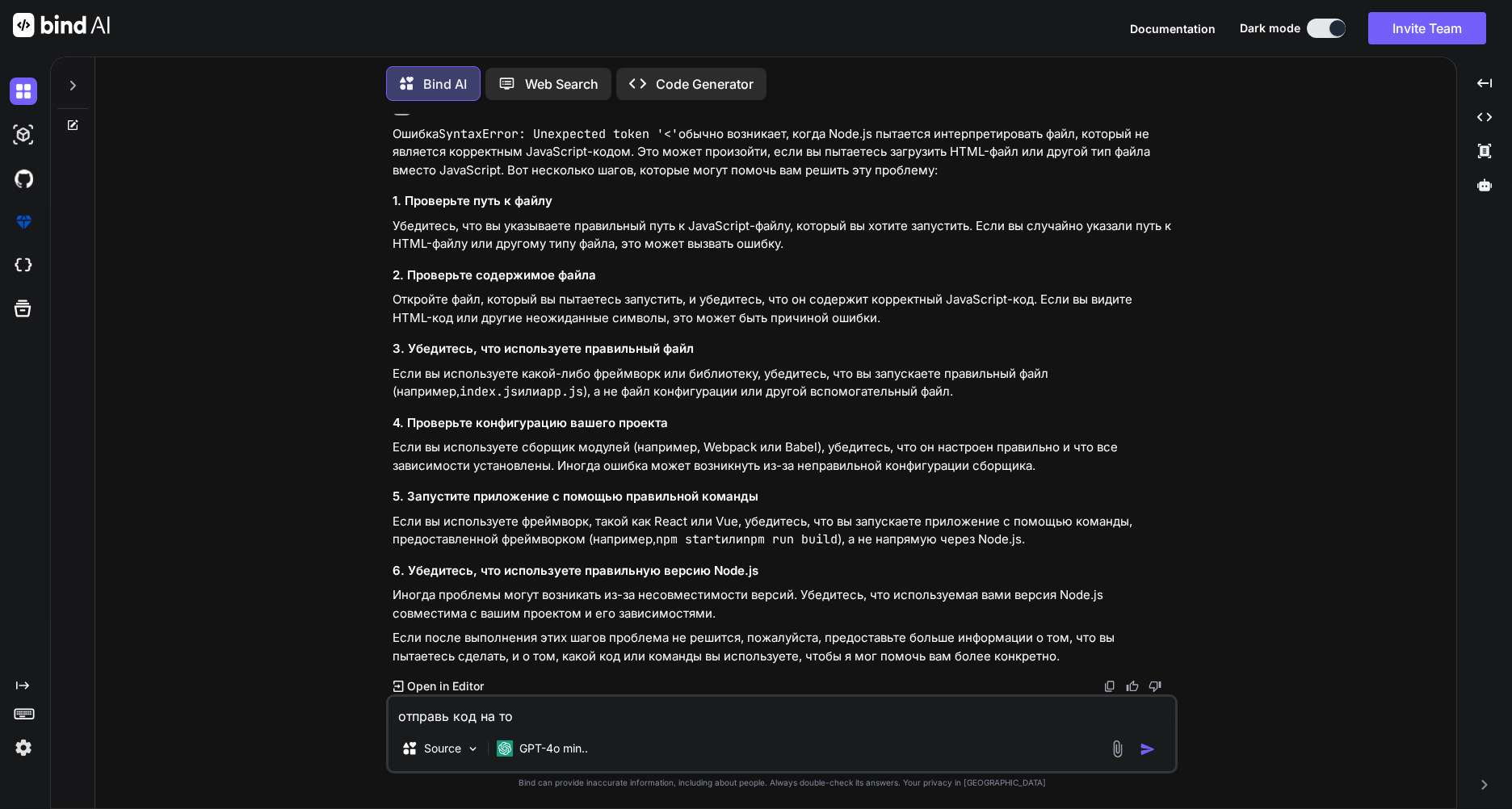
type textarea "x"
type textarea "отправь код на то п"
type textarea "x"
type textarea "отправь код на то пр"
type textarea "x"
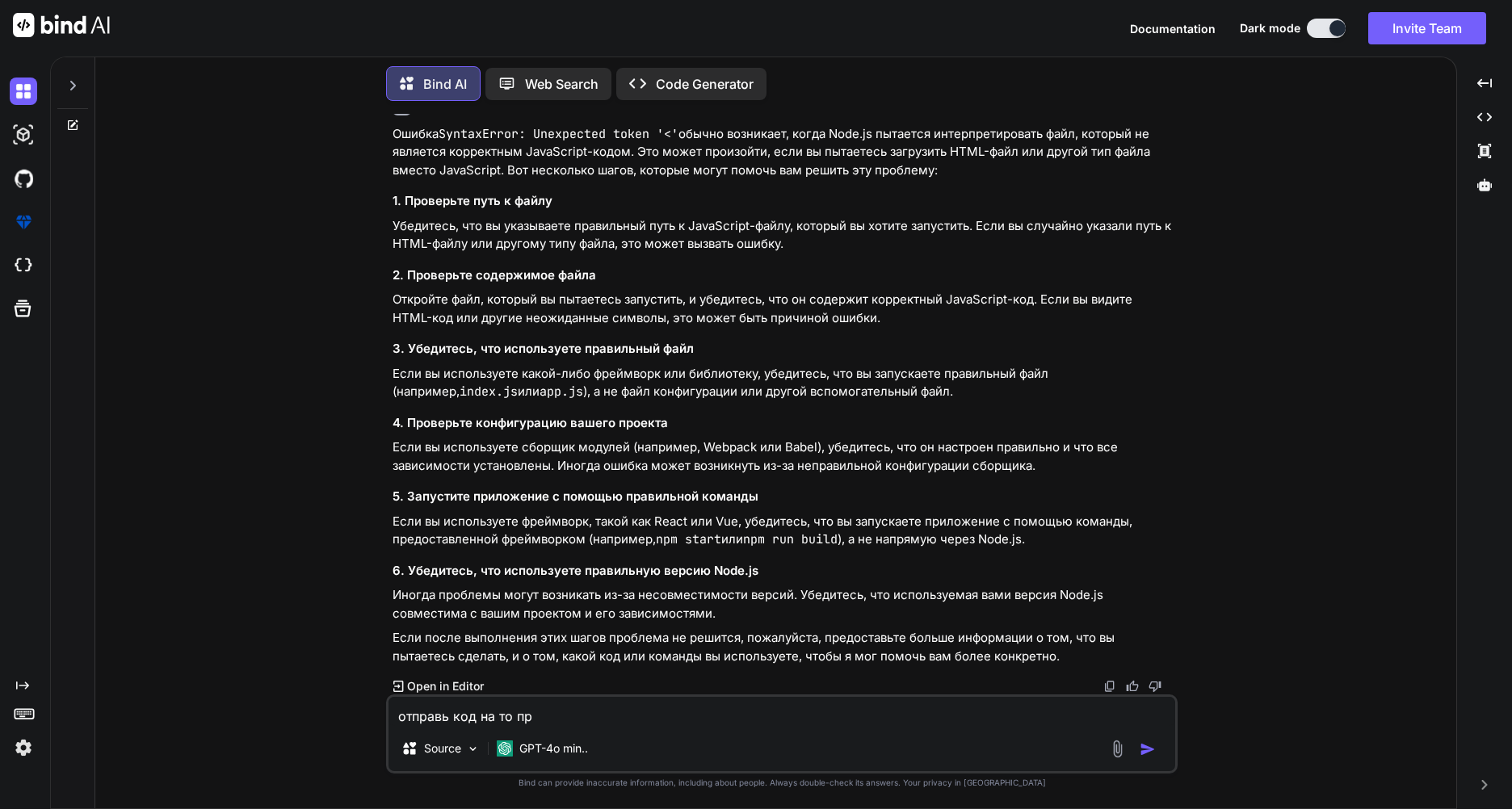
type textarea "отправь код на то при"
type textarea "x"
type textarea "отправь код на то прил"
type textarea "x"
type textarea "отправь код на то прило"
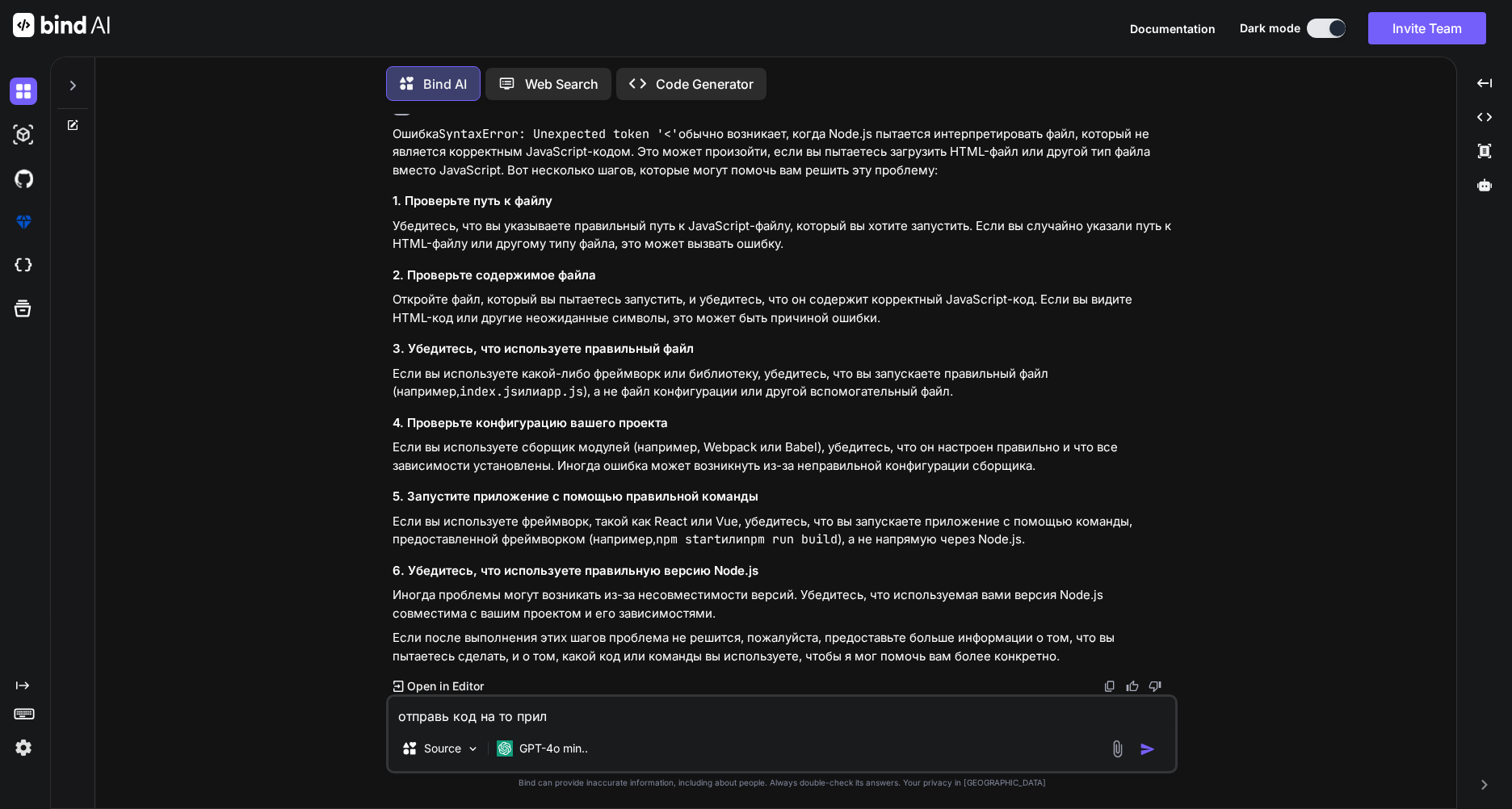
type textarea "x"
type textarea "отправь код на то прилол"
type textarea "x"
type textarea "отправь код на то прило"
type textarea "x"
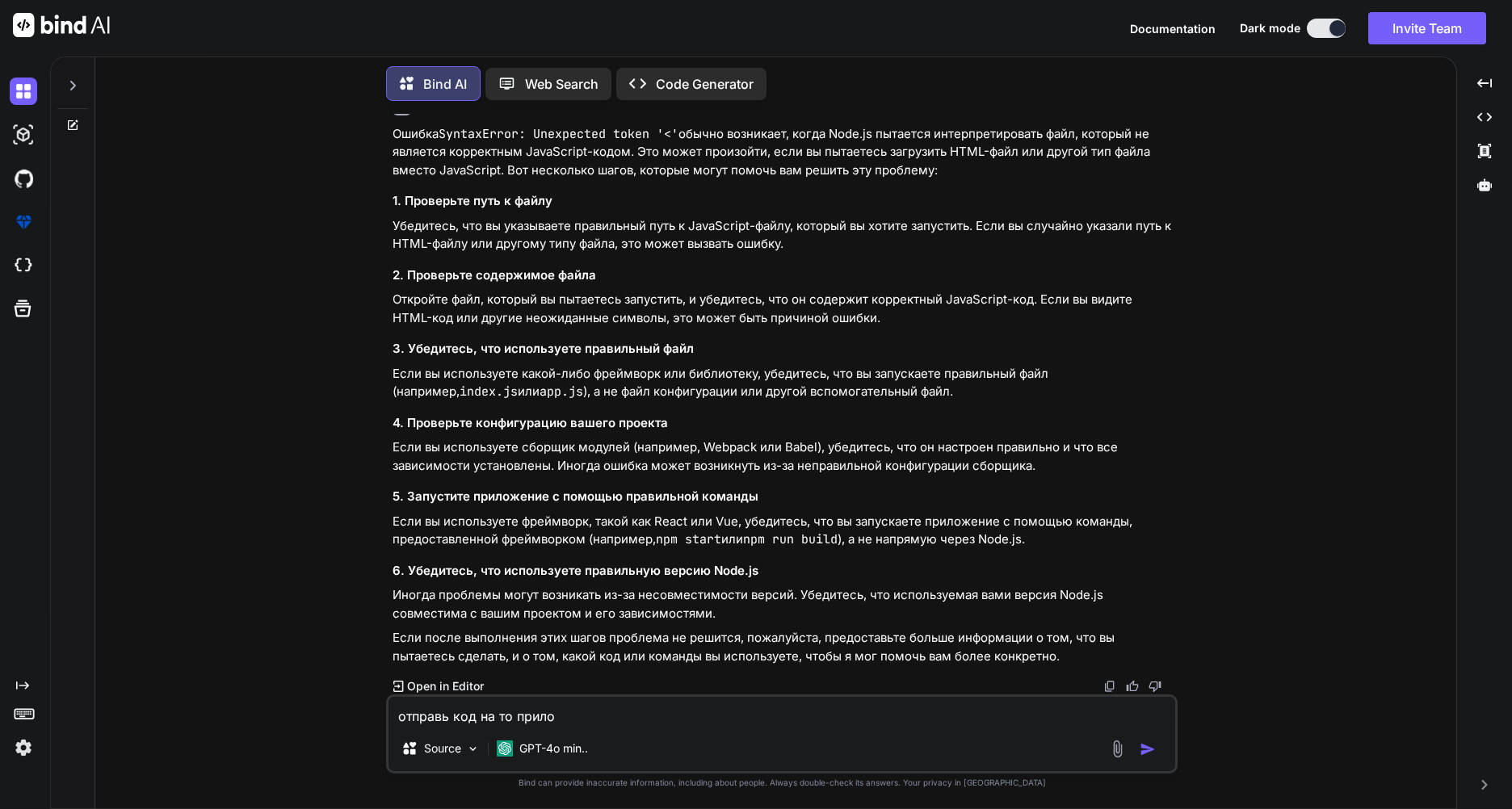
type textarea "отправь код на то прил"
type textarea "x"
type textarea "отправь код на то прило"
type textarea "x"
type textarea "отправь код на то прилож"
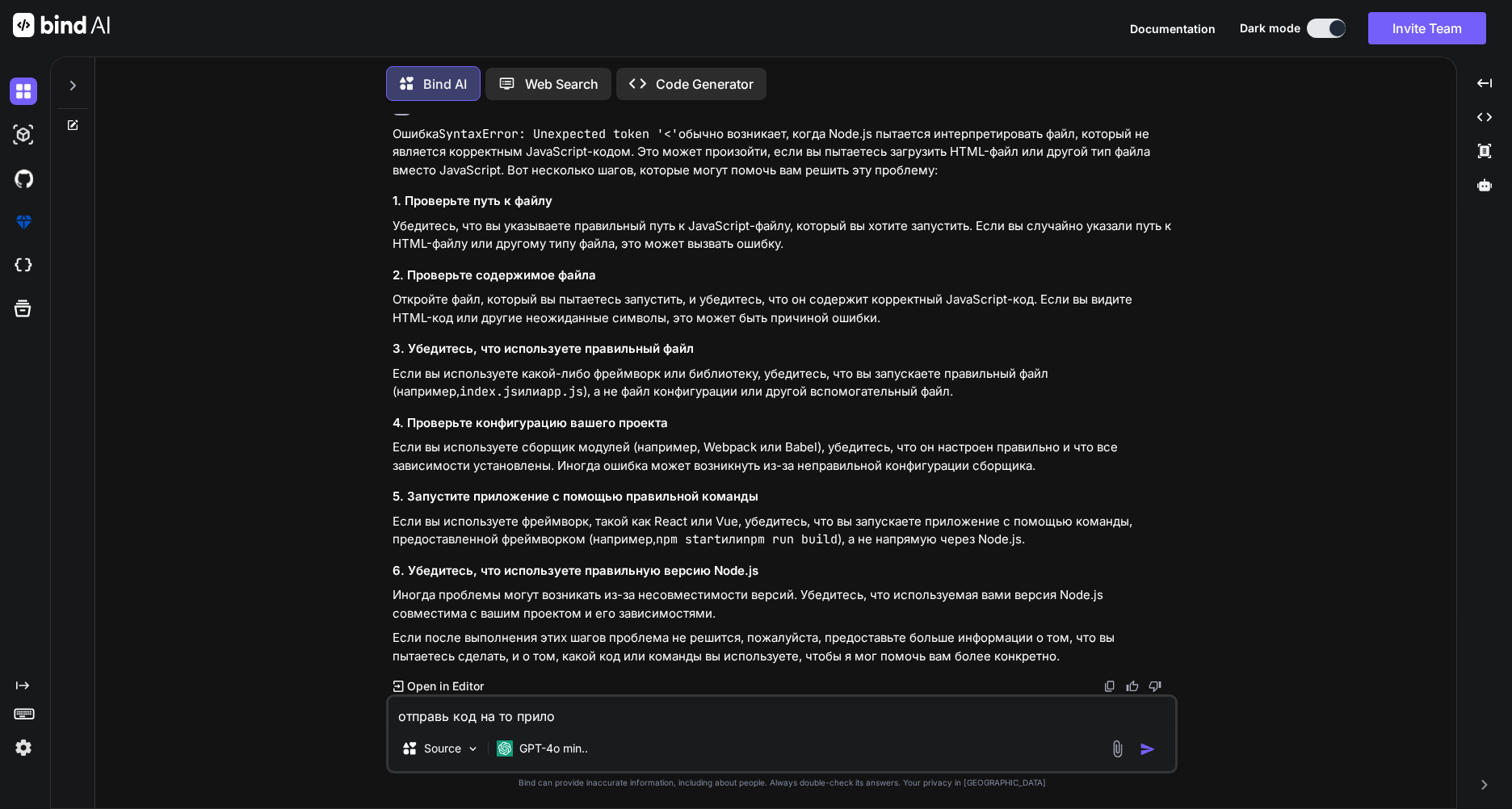
type textarea "x"
type textarea "отправь код на то приложе"
type textarea "x"
type textarea "отправь код на то приложен"
type textarea "x"
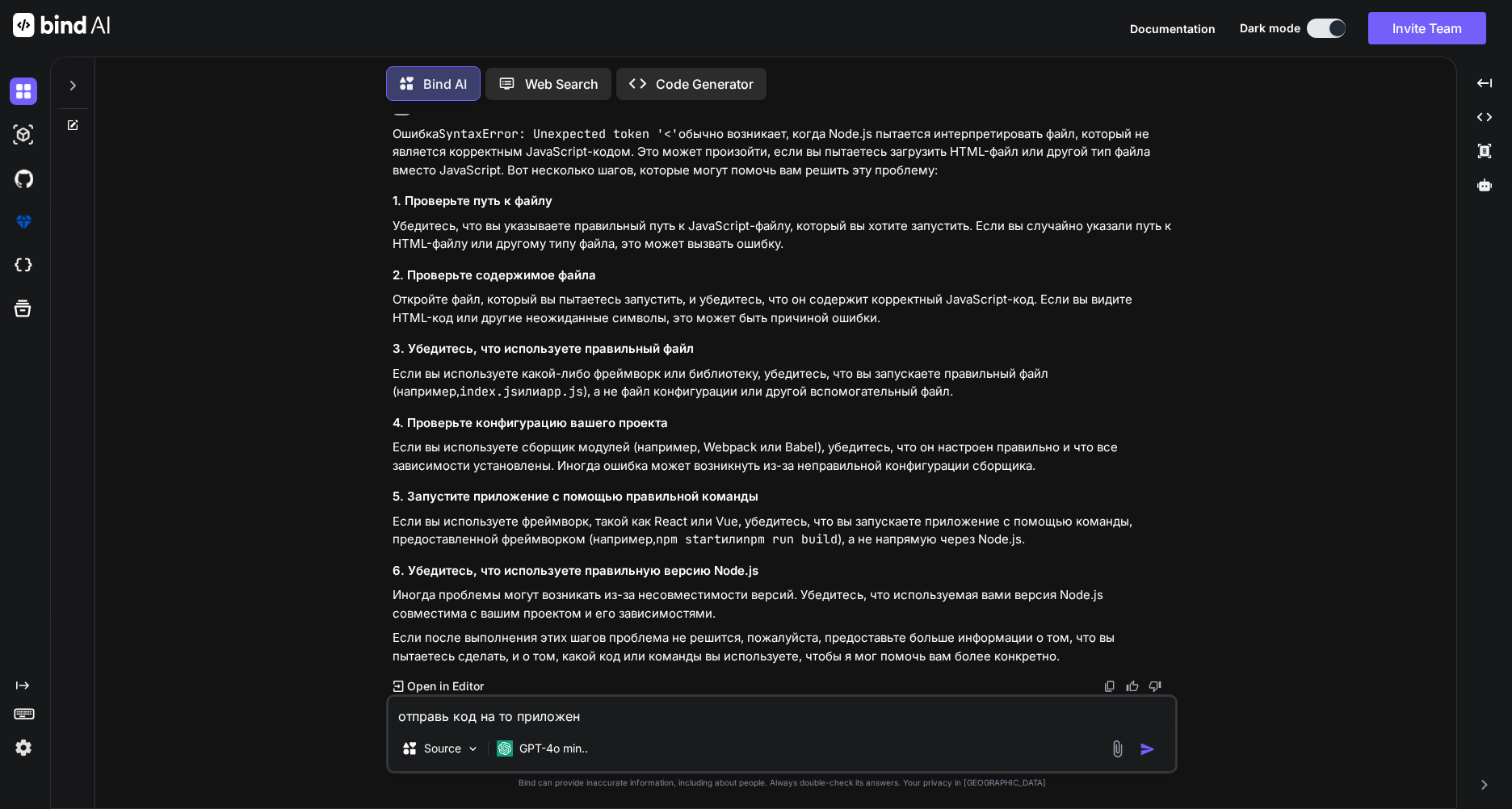
type textarea "отправь код на то приложени"
type textarea "x"
type textarea "отправь код на то приложение"
type textarea "x"
type textarea "отправь код на то приложение"
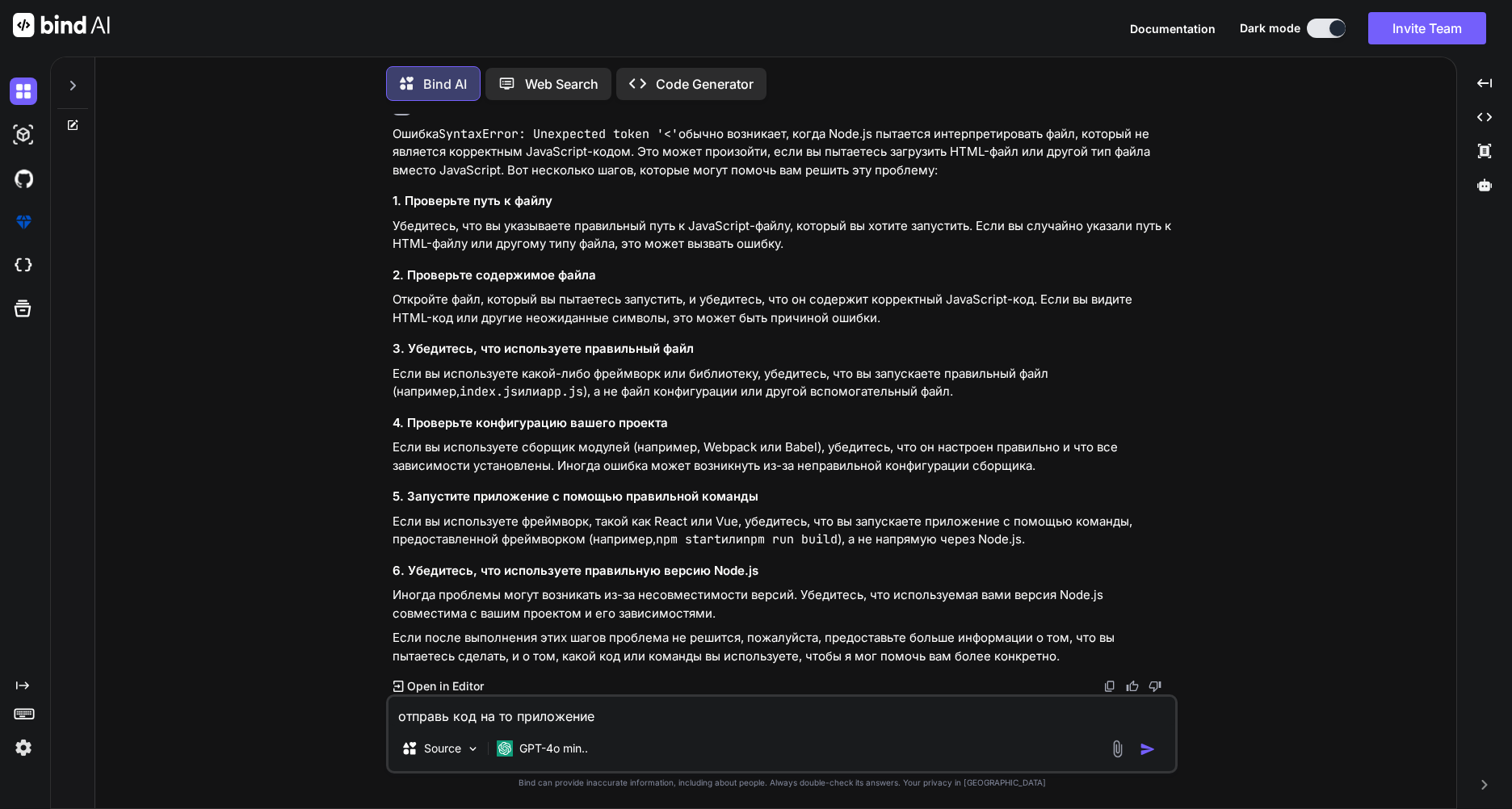
type textarea "x"
type textarea "отправь код на то приложение е"
type textarea "x"
type textarea "отправь код на то приложение ещ"
type textarea "x"
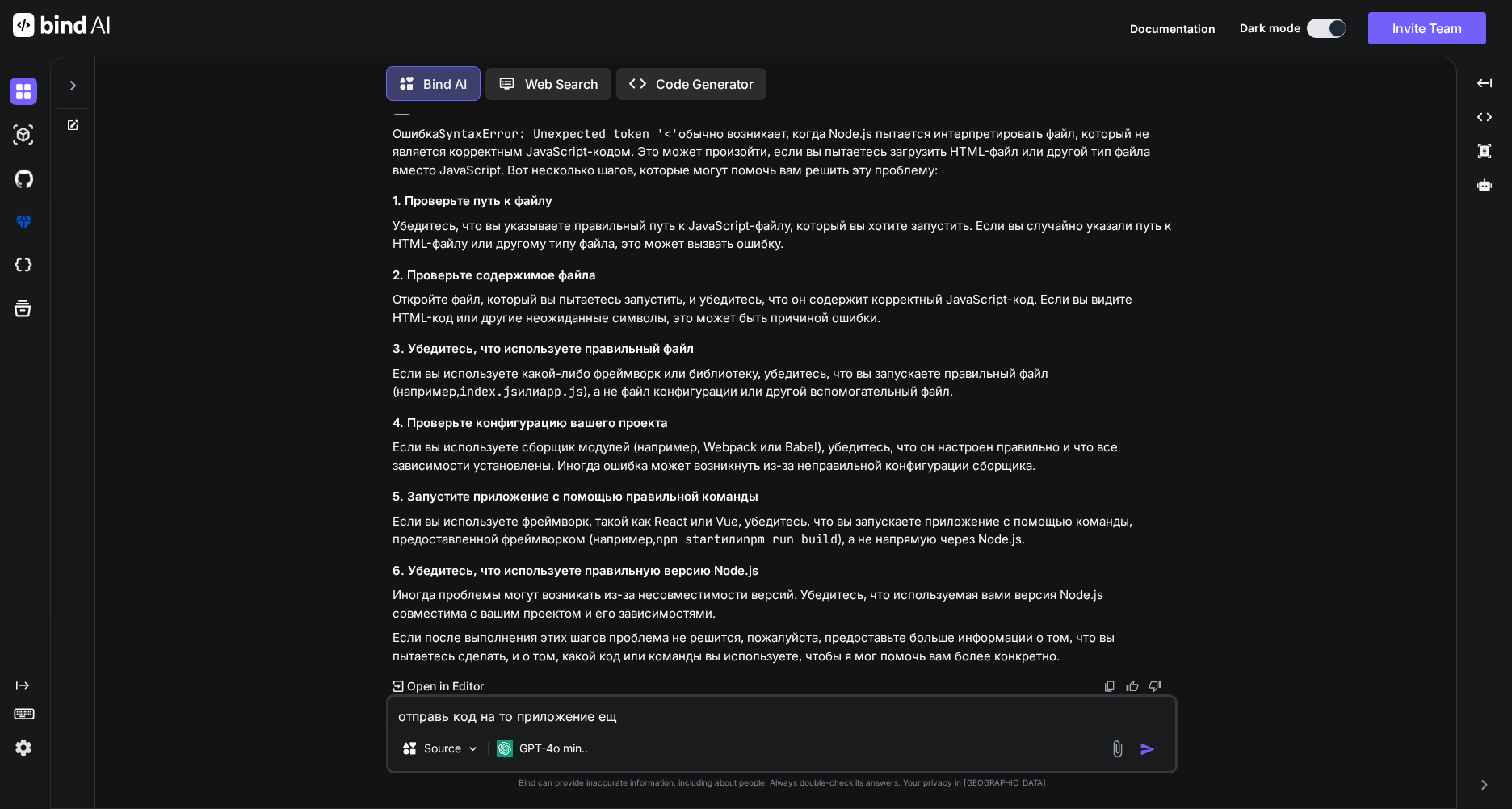
type textarea "отправь код на то приложение еще"
type textarea "x"
type textarea "отправь код на то приложение еще"
type textarea "x"
type textarea "отправь код на то приложение еще р"
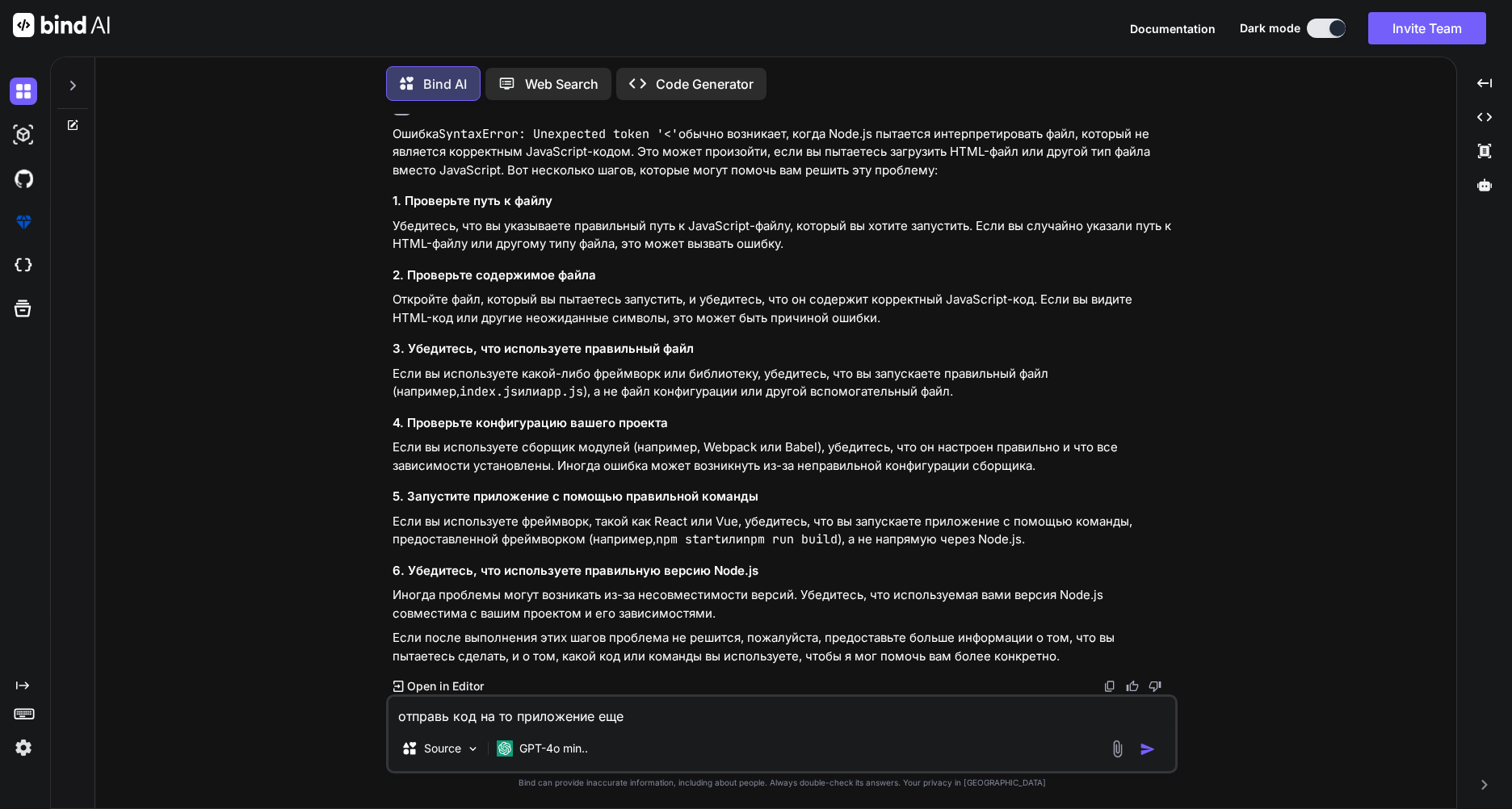
type textarea "x"
type textarea "отправь код на то приложение еще ра"
type textarea "x"
type textarea "отправь код на то приложение еще раз"
type textarea "x"
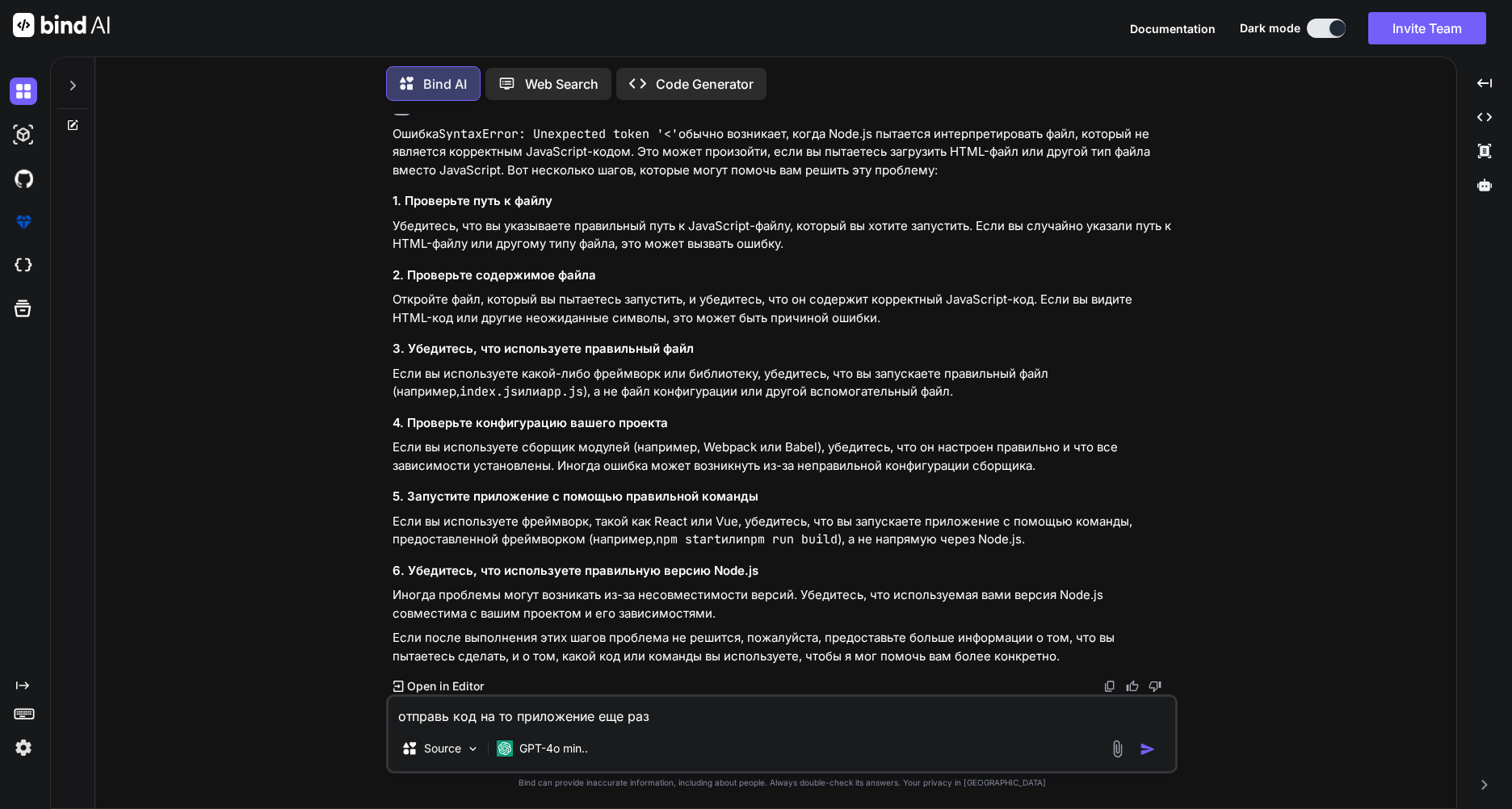
type textarea "отправь код на то приложение еще раз"
type textarea "x"
type textarea "отправь код на то приложение еще раз ,"
type textarea "x"
type textarea "отправь код на то приложение еще раз ,y"
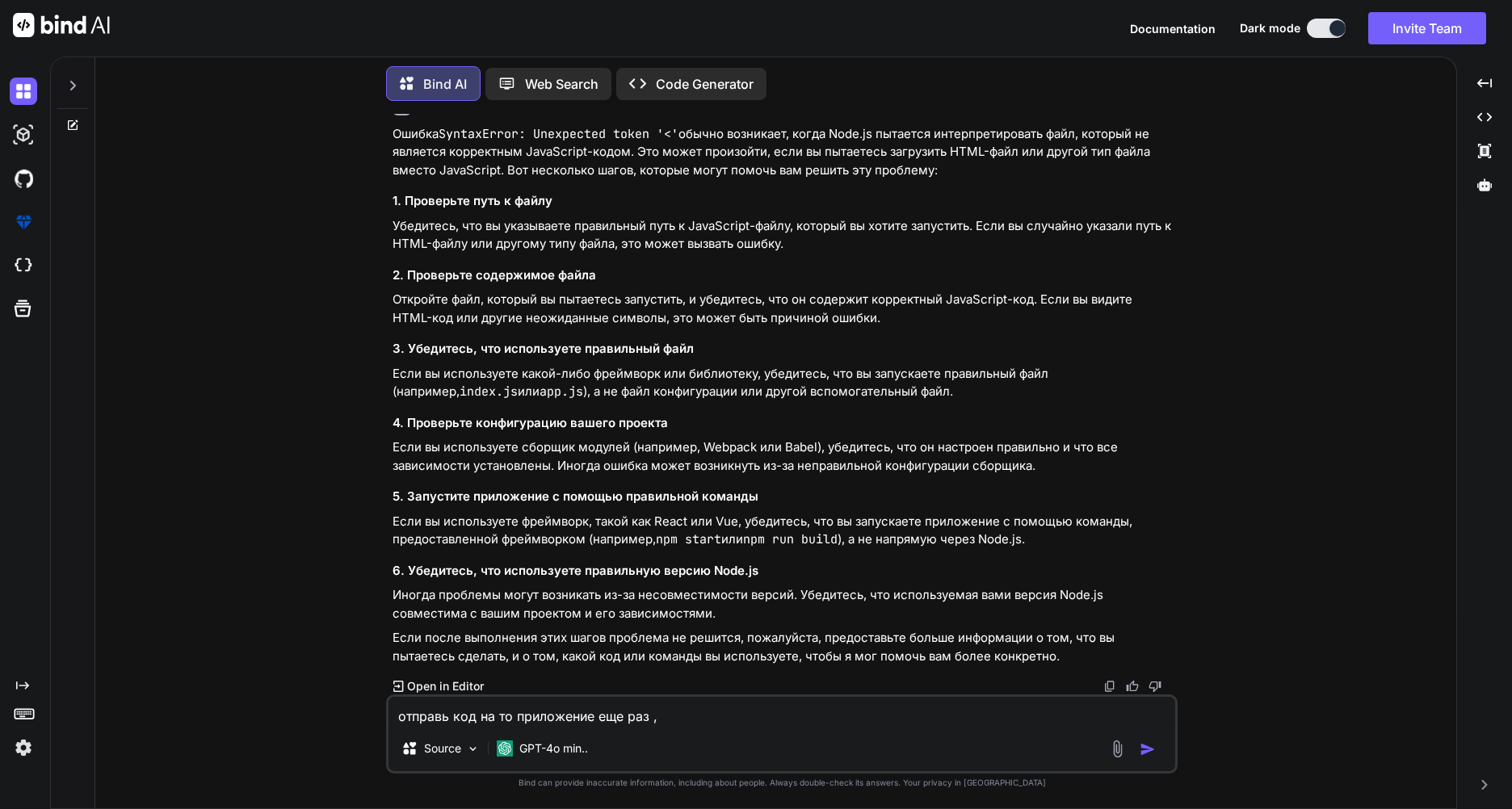
type textarea "x"
type textarea "отправь код на то приложение еще раз ,yj"
type textarea "x"
type textarea "отправь код на то приложение еще раз ,yj"
type textarea "x"
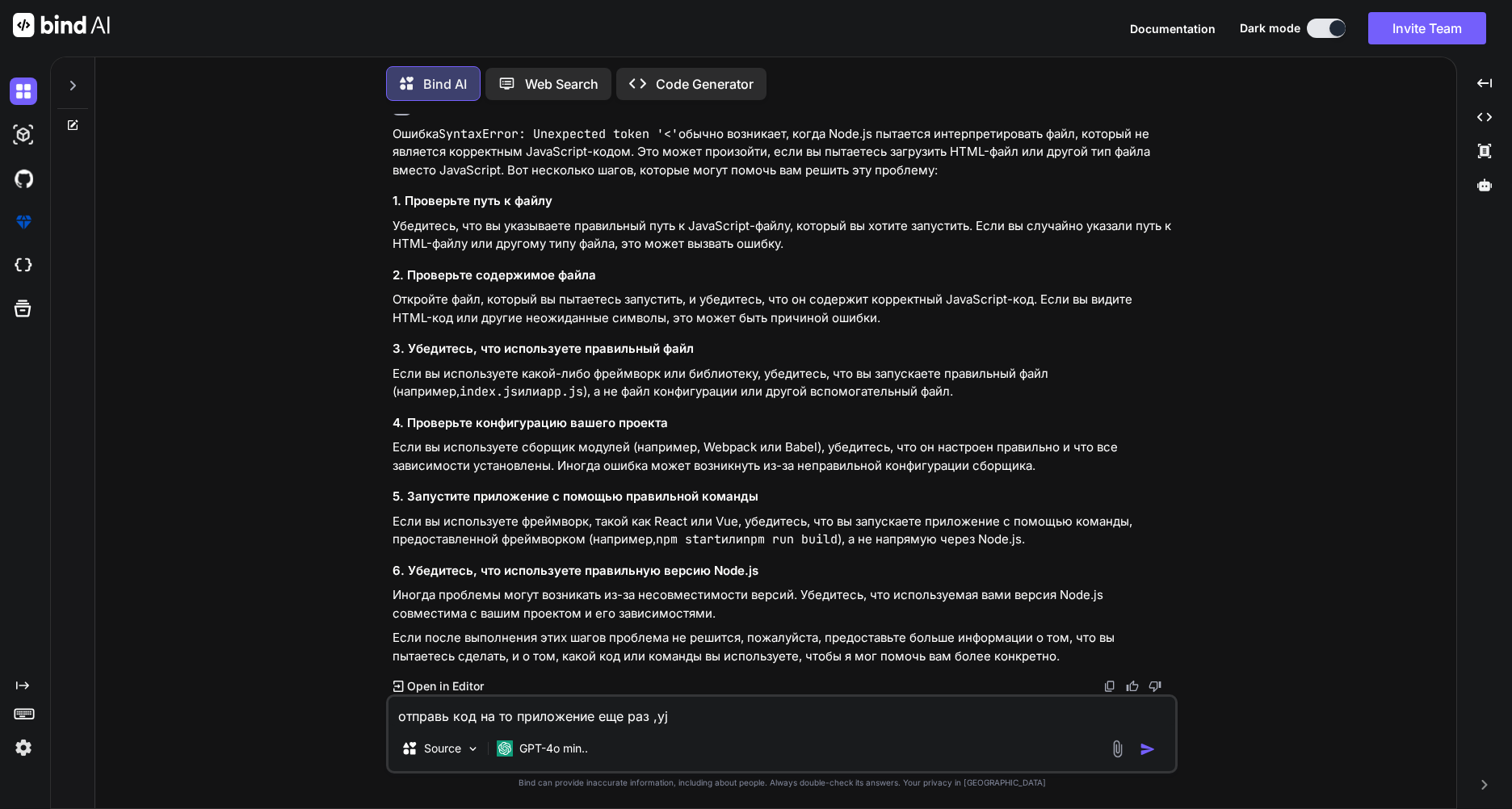
type textarea "отправь код на то приложение еще раз ,yj"
type textarea "x"
type textarea "отправь код на то приложение еще раз ,y"
type textarea "x"
type textarea "отправь код на то приложение еще раз ,"
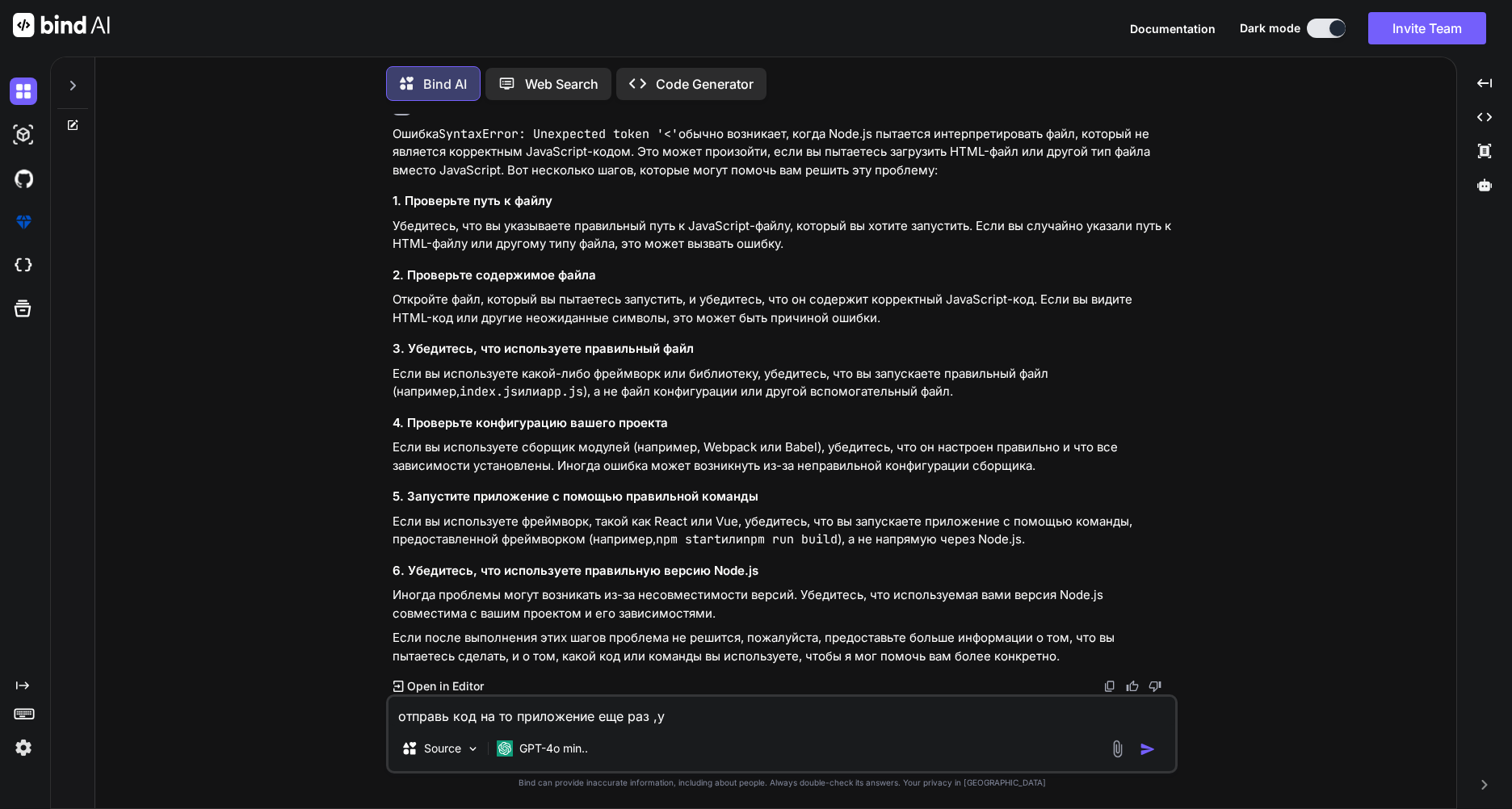
type textarea "x"
type textarea "отправь код на то приложение еще раз ,Н"
type textarea "x"
type textarea "отправь код на то приложение еще раз ,Но"
type textarea "x"
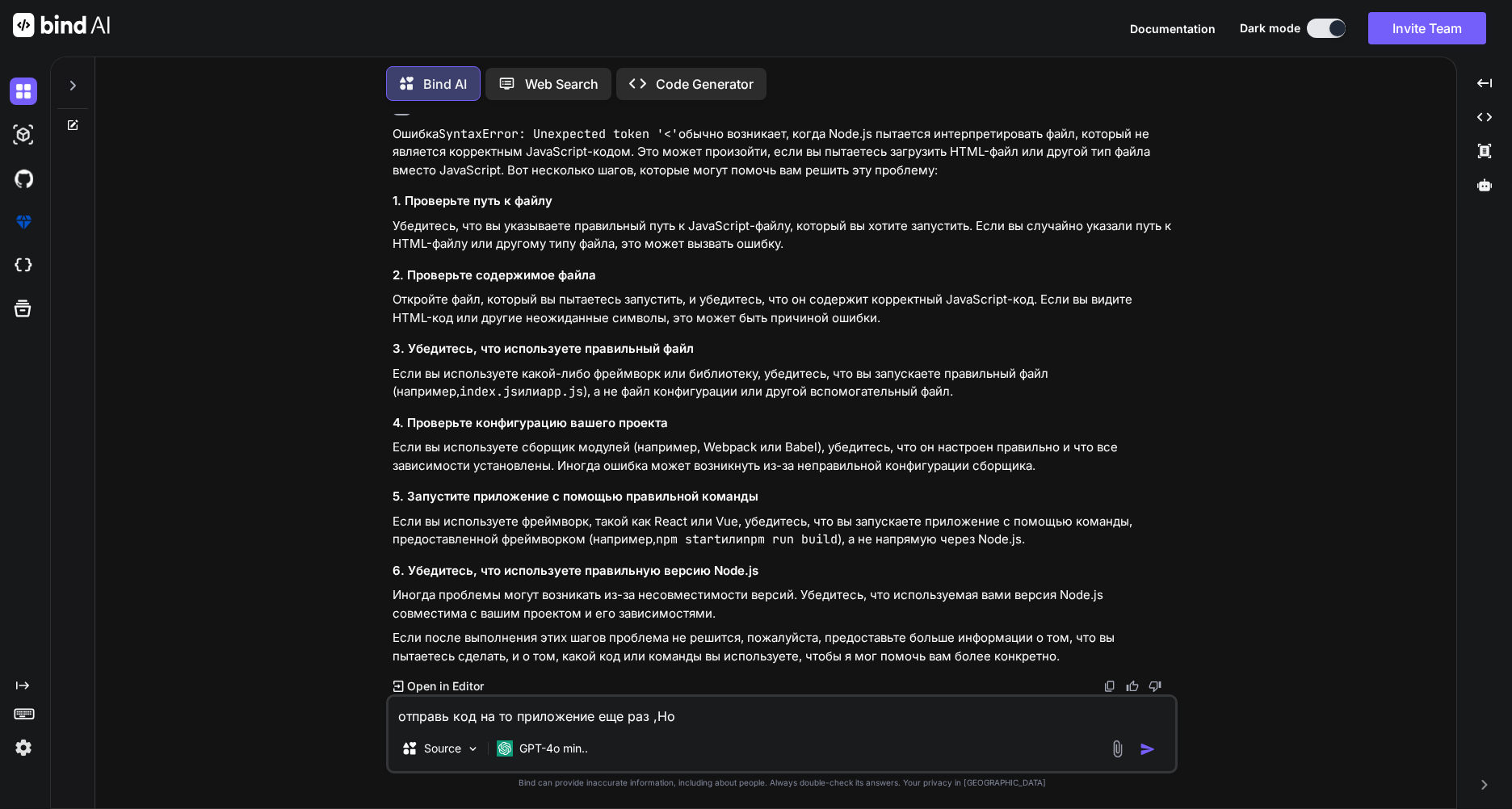
type textarea "отправь код на то приложение еще раз ,Но"
type textarea "x"
type textarea "отправь код на то приложение еще раз ,Но ч"
type textarea "x"
type textarea "отправь код на то приложение еще раз ,Но чт"
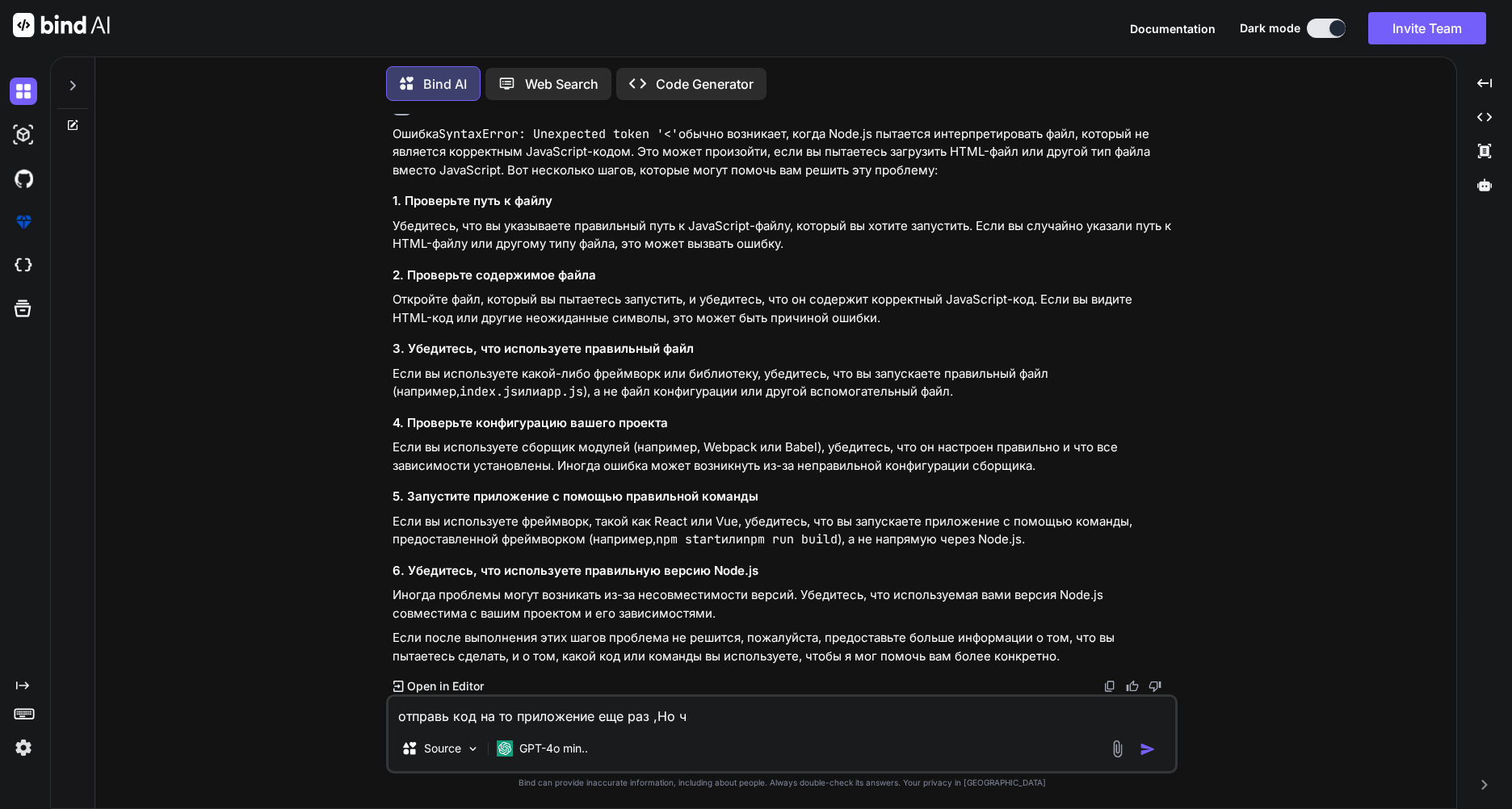
type textarea "x"
type textarea "отправь код на то приложение еще раз ,Но что"
type textarea "x"
type textarea "отправь код на то приложение еще раз ,Но чтоб"
type textarea "x"
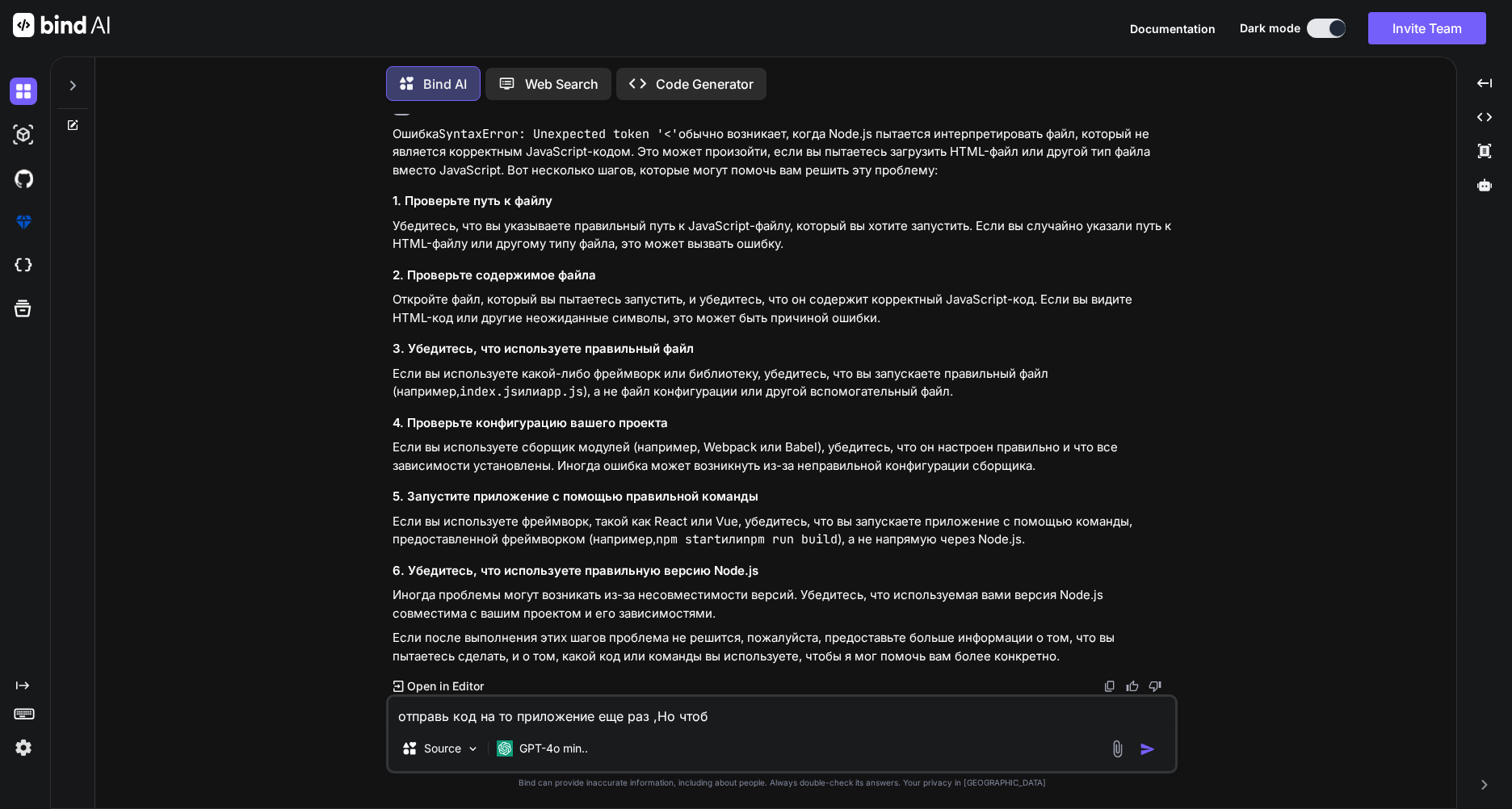
type textarea "отправь код на то приложение еще раз ,Но чтобы"
type textarea "x"
type textarea "отправь код на то приложение еще раз ,Но чтобы"
type textarea "x"
type textarea "отправь код на то приложение еще раз ,Но чтобы т"
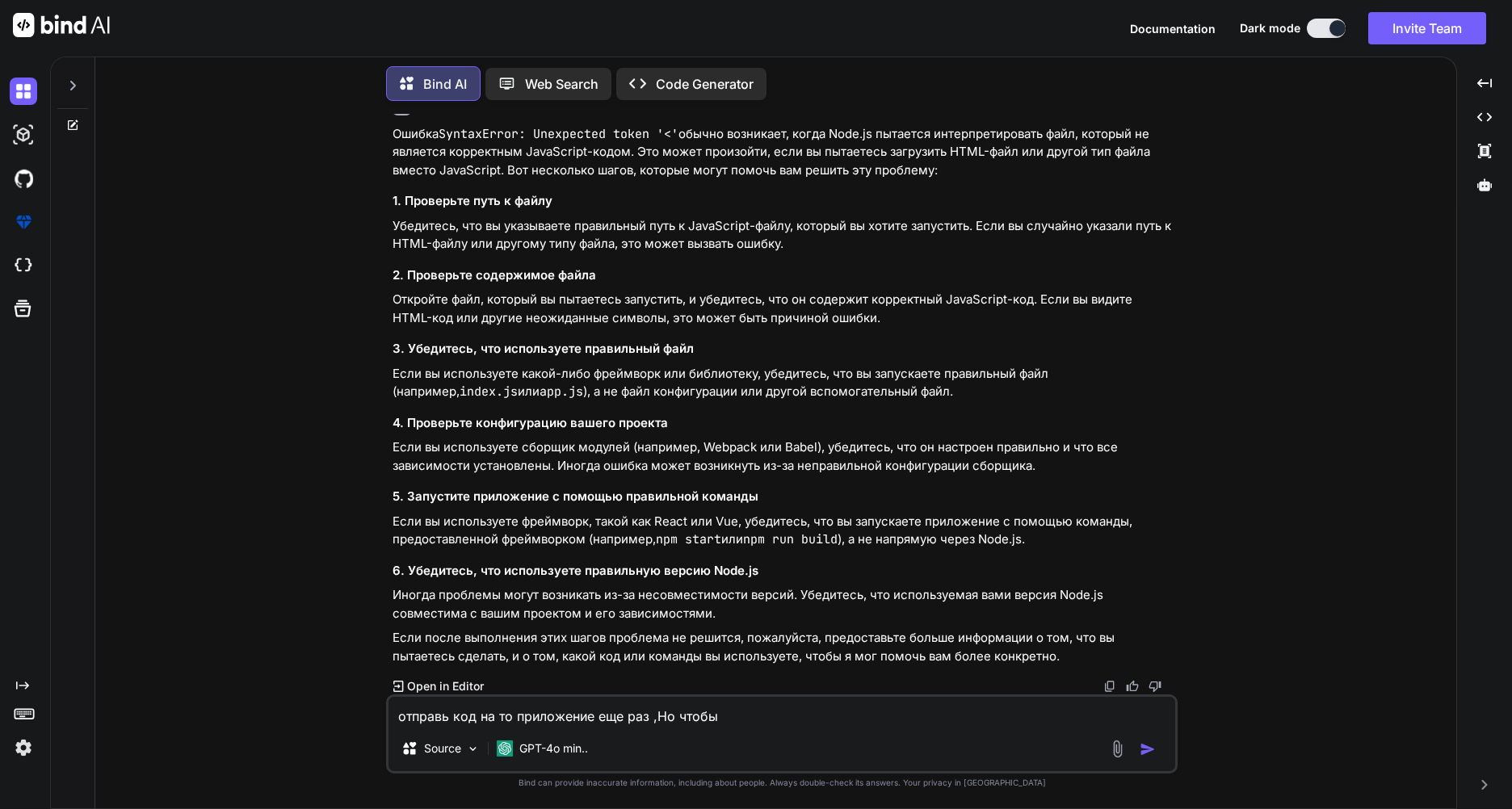
type textarea "x"
type textarea "отправь код на то приложение еще раз ,Но чтобы та"
type textarea "x"
type textarea "отправь код на то приложение еще раз ,Но чтобы там"
type textarea "x"
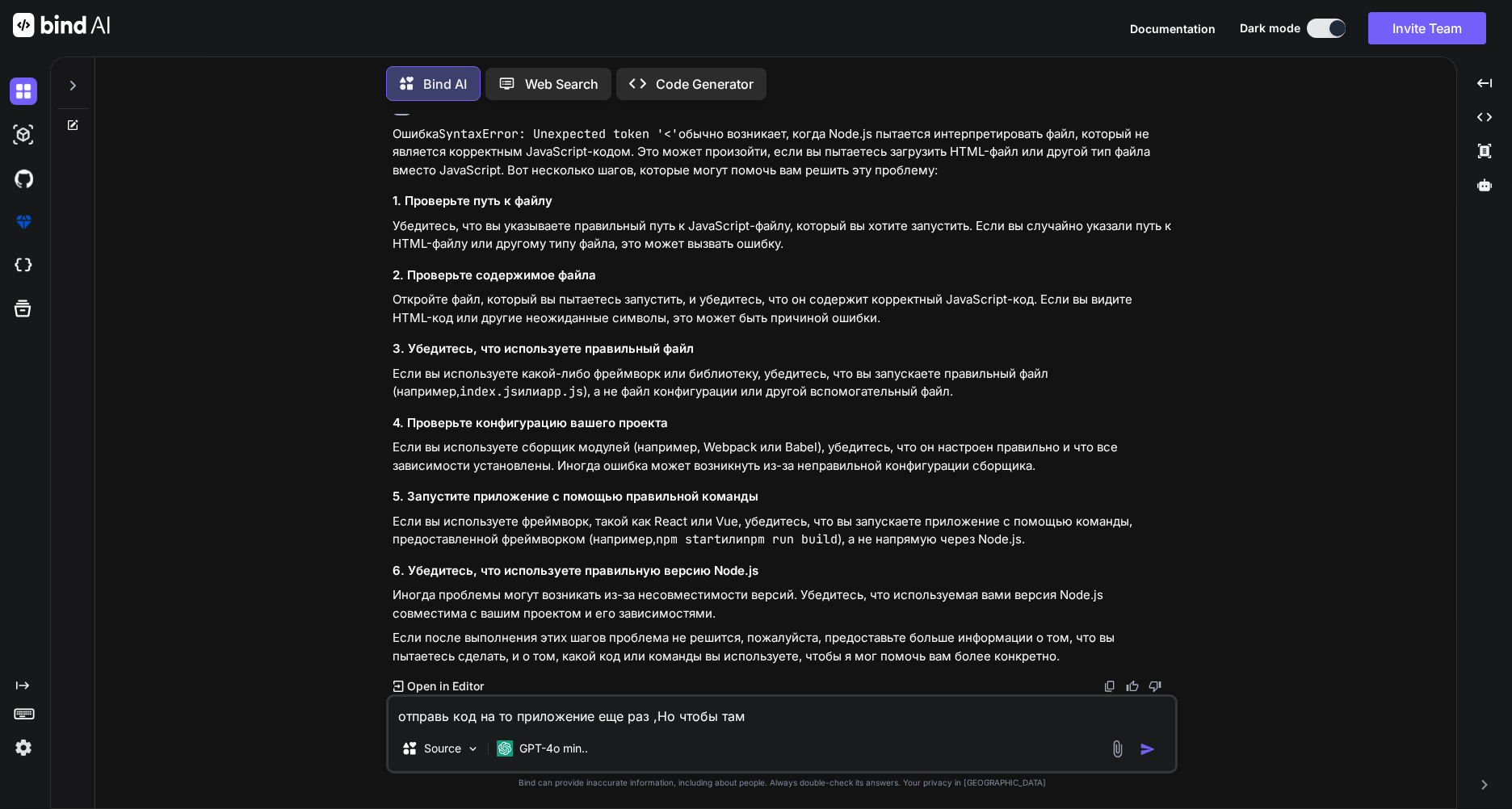
type textarea "отправь код на то приложение еще раз ,Но чтобы там"
type textarea "x"
type textarea "отправь код на то приложение еще раз ,Но чтобы там н"
type textarea "x"
type textarea "отправь код на то приложение еще раз ,Но чтобы там не"
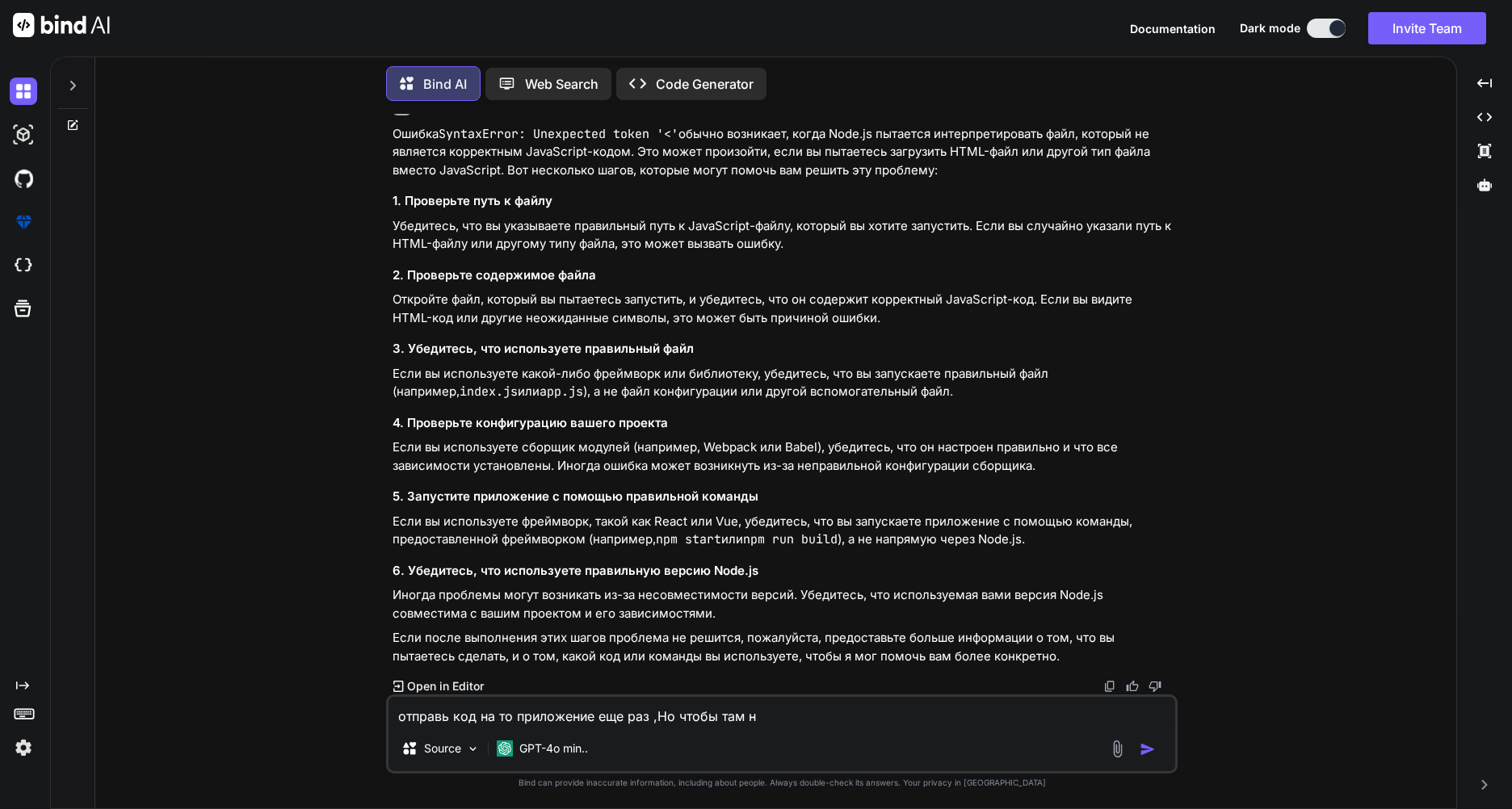
type textarea "x"
type textarea "отправь код на то приложение еще раз ,Но чтобы там неб"
type textarea "x"
type textarea "отправь код на то приложение еще раз ,Но чтобы там небы"
type textarea "x"
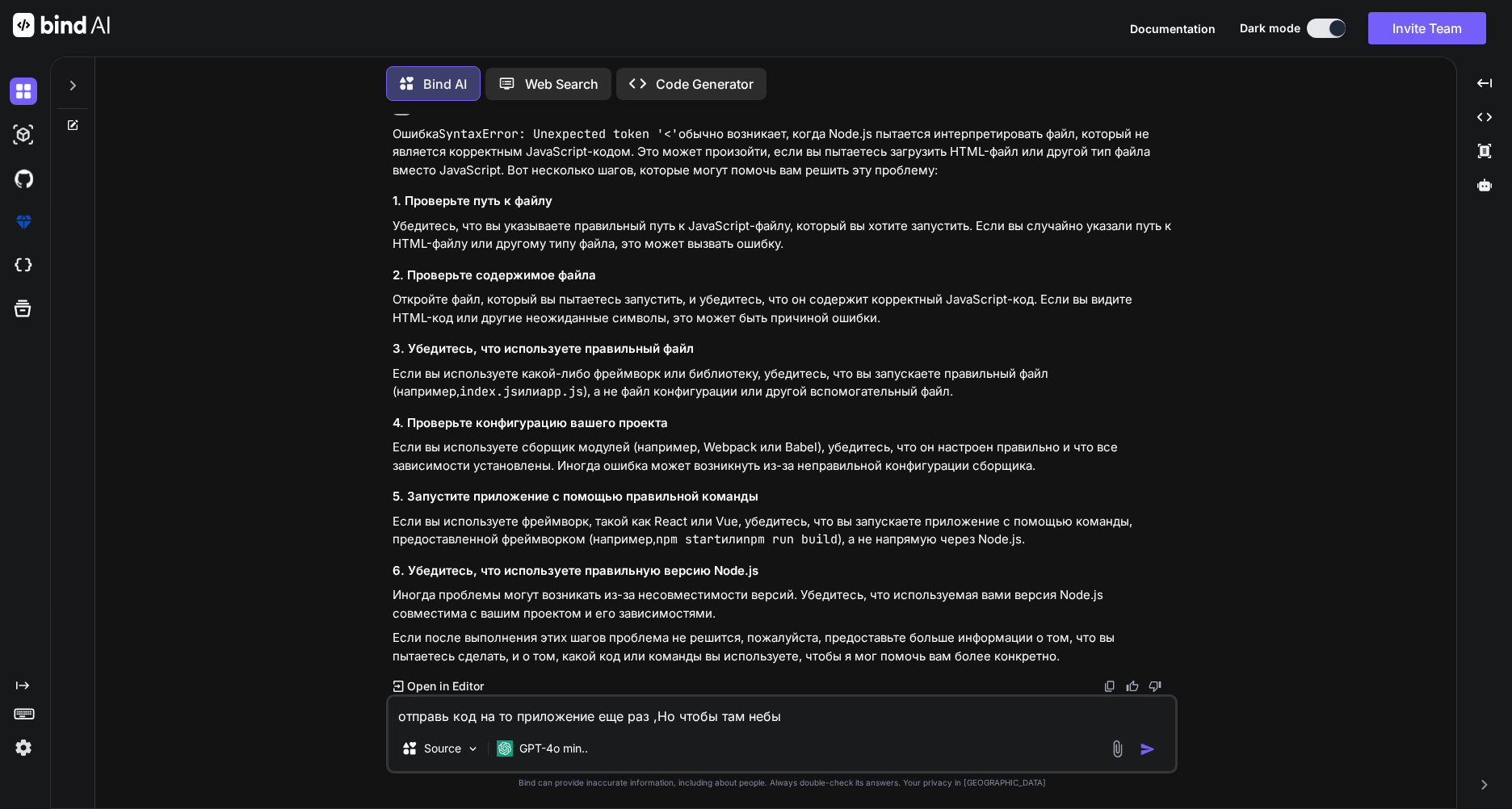
type textarea "отправь код на то приложение еще раз ,Но чтобы там небыл"
type textarea "x"
type textarea "отправь код на то приложение еще раз ,Но чтобы там небыло"
type textarea "x"
type textarea "отправь код на то приложение еще раз ,Но чтобы там небыло"
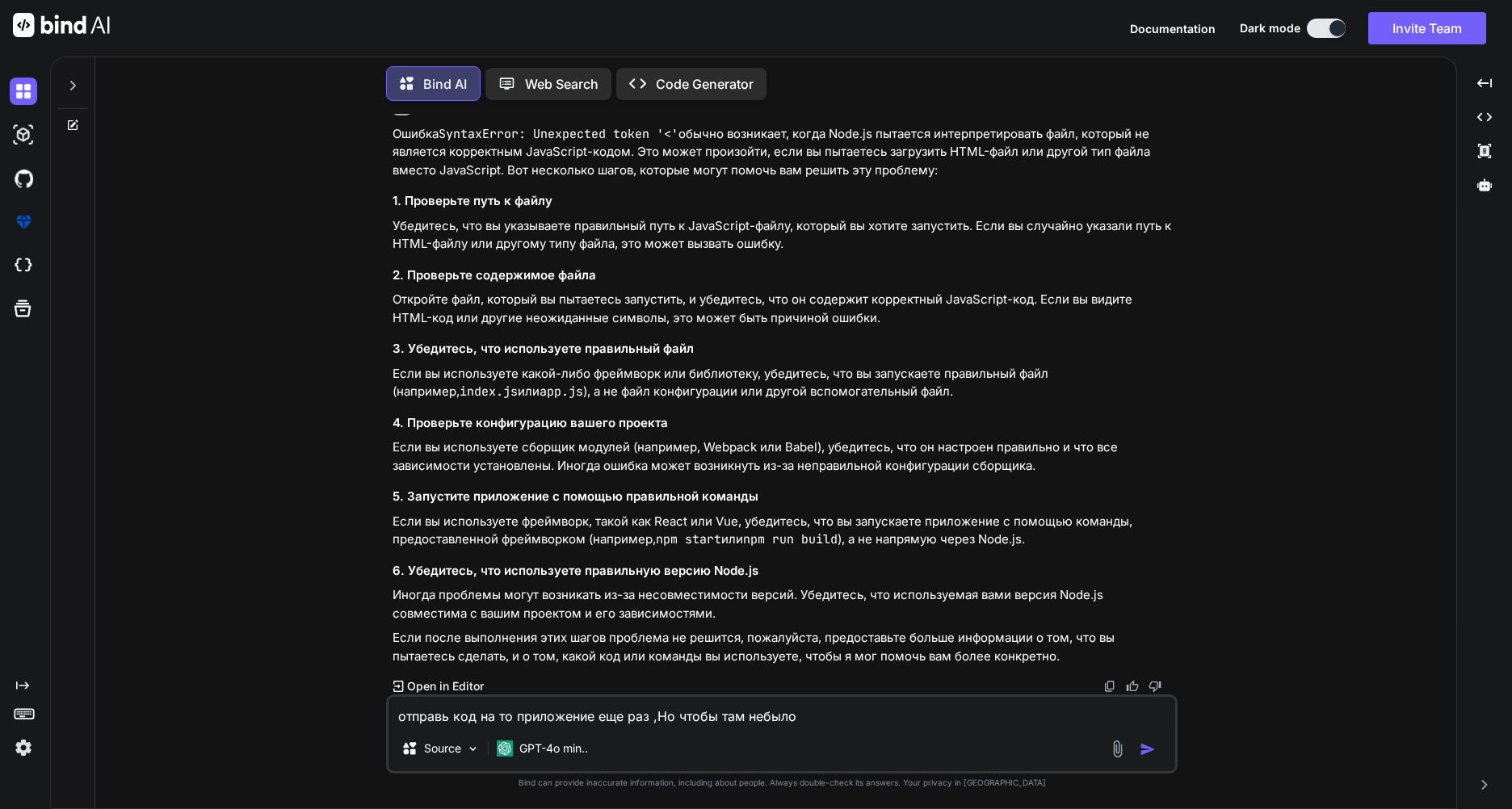
type textarea "x"
type textarea "отправь код на то приложение еще раз ,Но чтобы там небыло э"
type textarea "x"
type textarea "отправь код на то приложение еще раз ,Но чтобы там небыло эт"
type textarea "x"
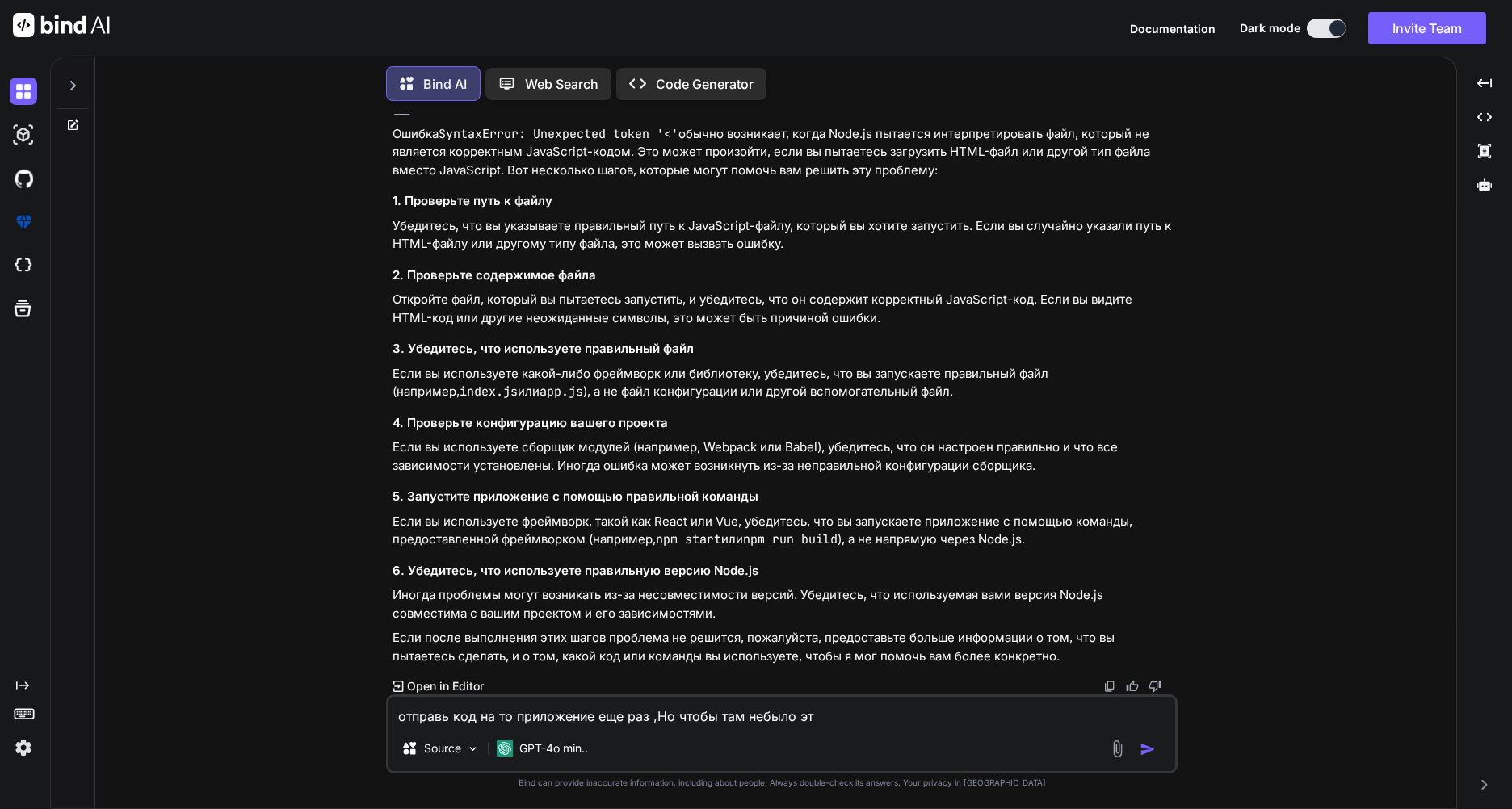
type textarea "отправь код на то приложение еще раз ,Но чтобы там небыло это"
type textarea "x"
type textarea "отправь код на то приложение еще раз ,Но чтобы там небыло этой"
type textarea "x"
type textarea "отправь код на то приложение еще раз ,Но чтобы там небыло этой"
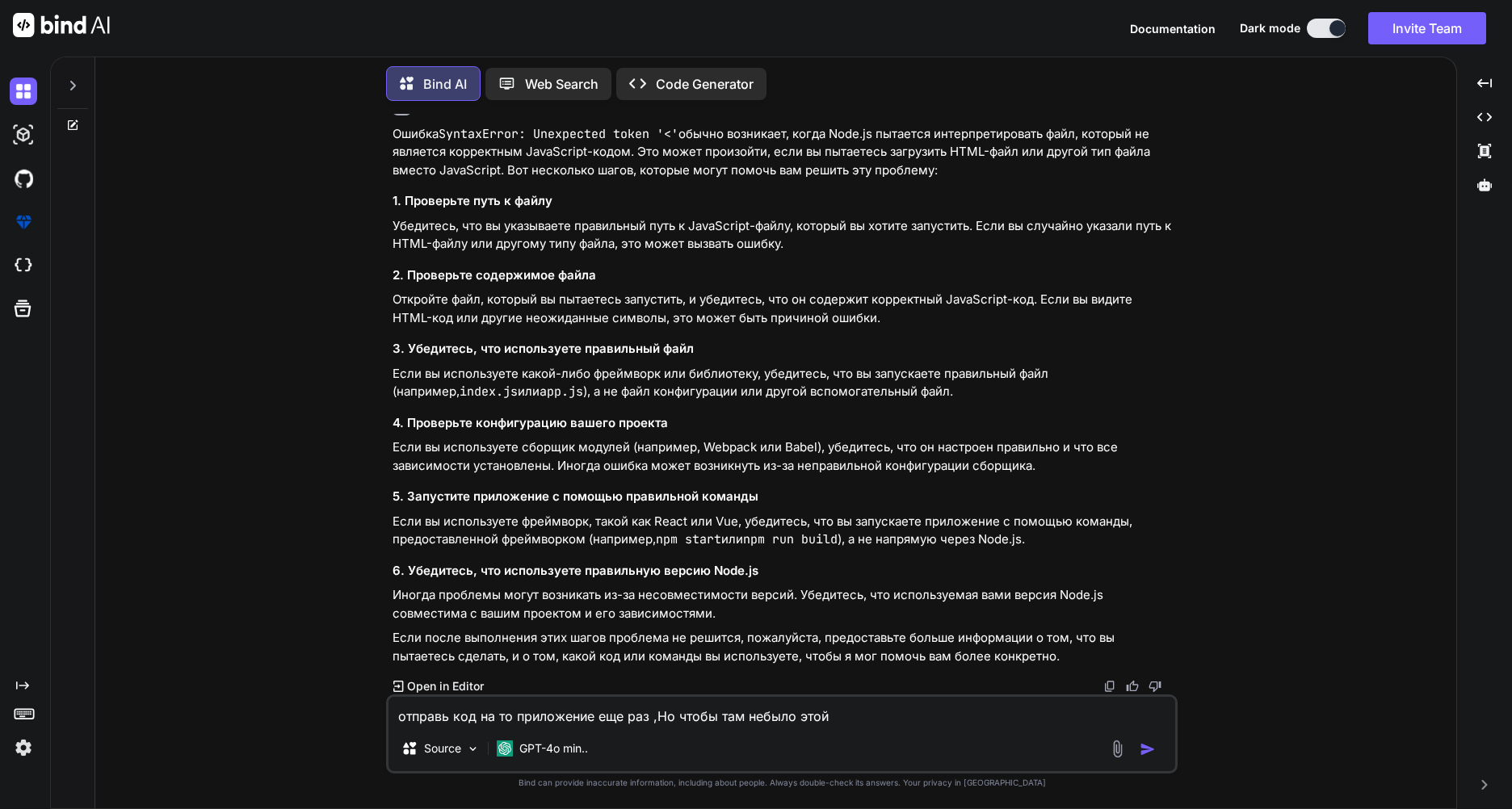
type textarea "x"
type textarea "отправь код на то приложение еще раз ,Но чтобы там небыло этой о"
type textarea "x"
type textarea "отправь код на то приложение еще раз ,Но чтобы там небыло этой ош"
type textarea "x"
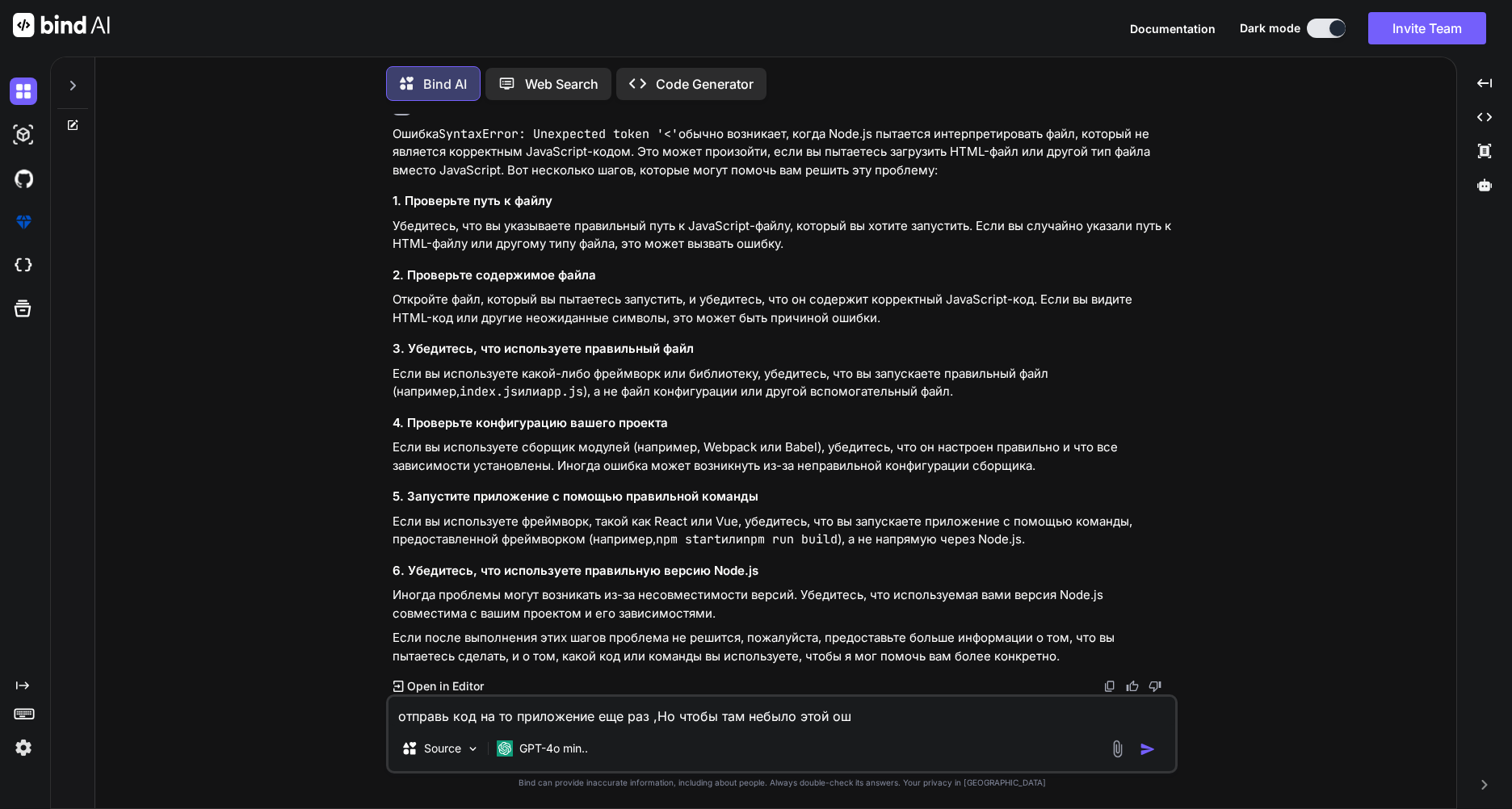
type textarea "отправь код на то приложение еще раз ,Но чтобы там небыло этой оши"
type textarea "x"
type textarea "отправь код на то приложение еще раз ,Но чтобы там небыло этой ошиб"
type textarea "x"
type textarea "отправь код на то приложение еще раз ,Но чтобы там небыло этой ошибк"
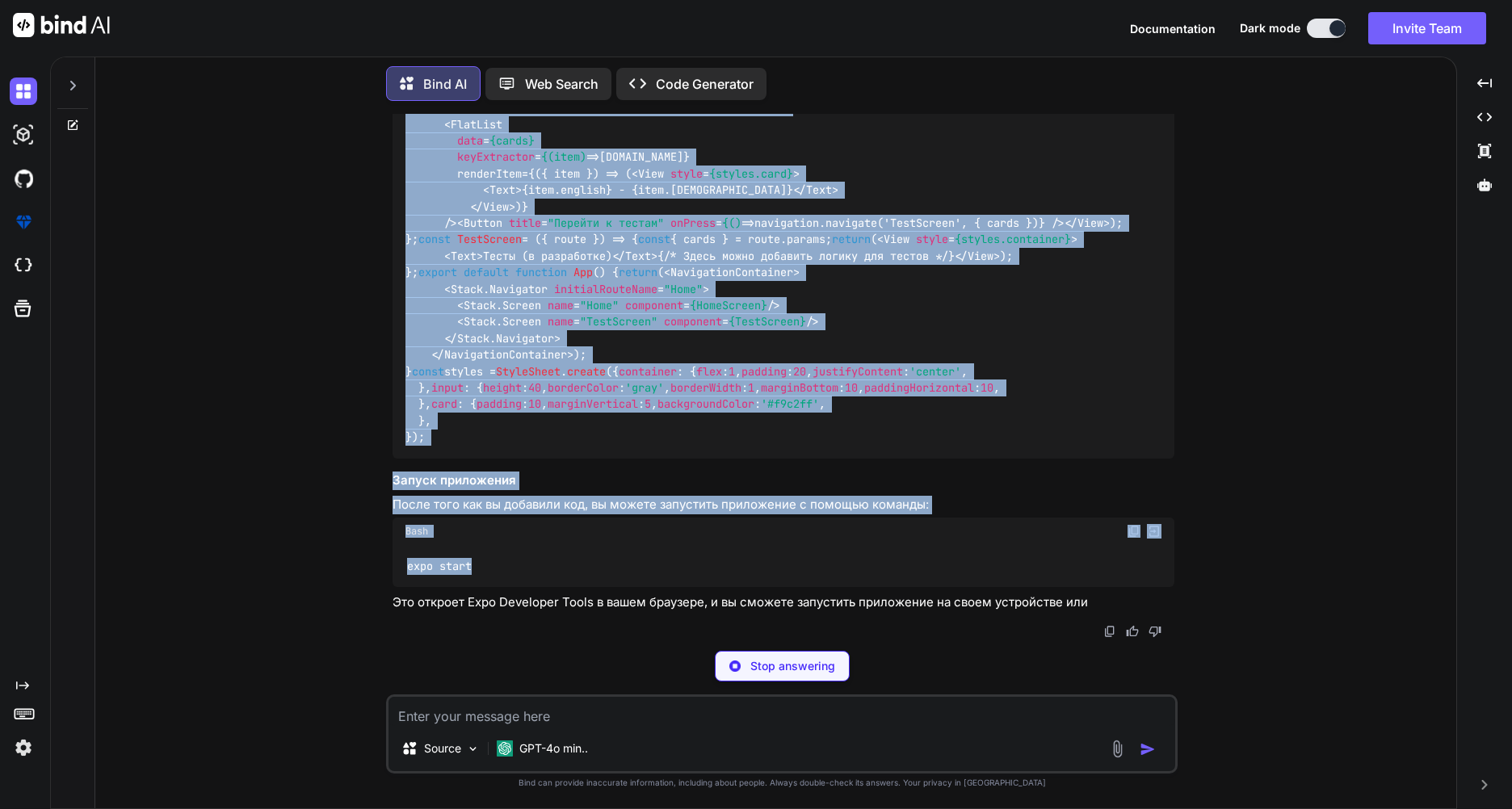
scroll to position [7083, 0]
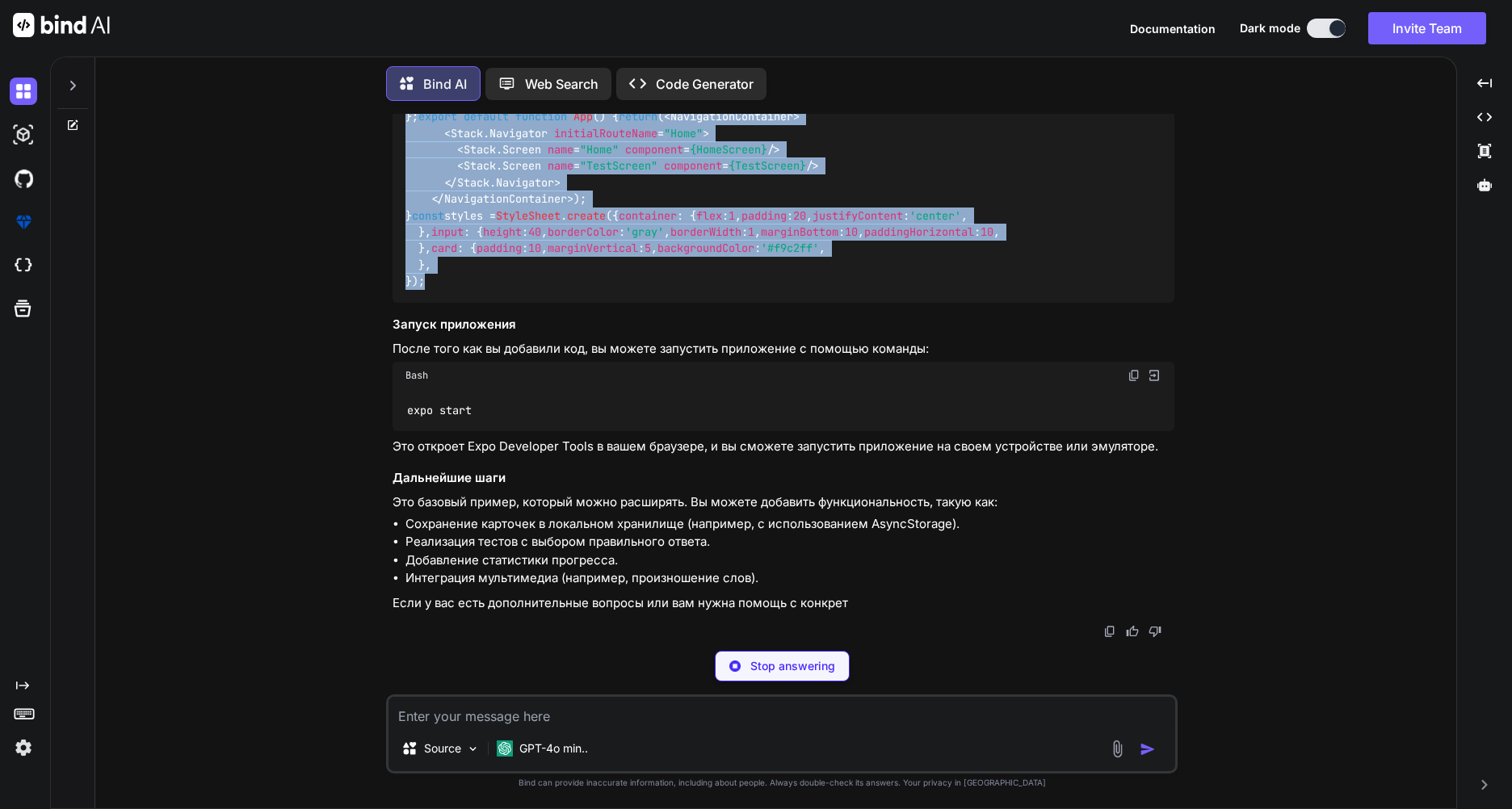
drag, startPoint x: 400, startPoint y: 422, endPoint x: 666, endPoint y: 409, distance: 266.3
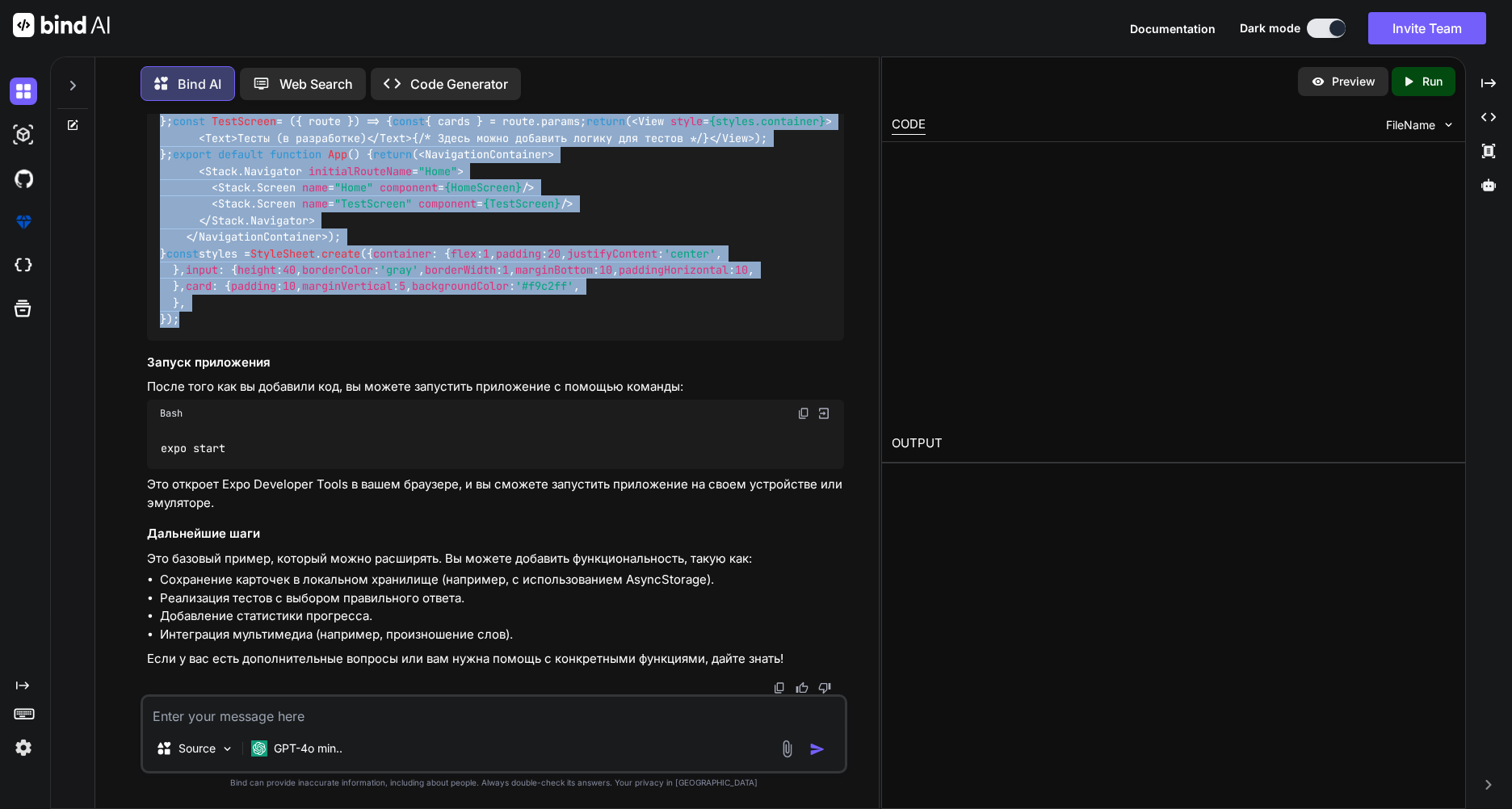
scroll to position [7205, 0]
copy div "Loremipsum dolors Ametc , { adiPisci } elit 'seddo' ; eiusmo { TemporinciDidunt…"
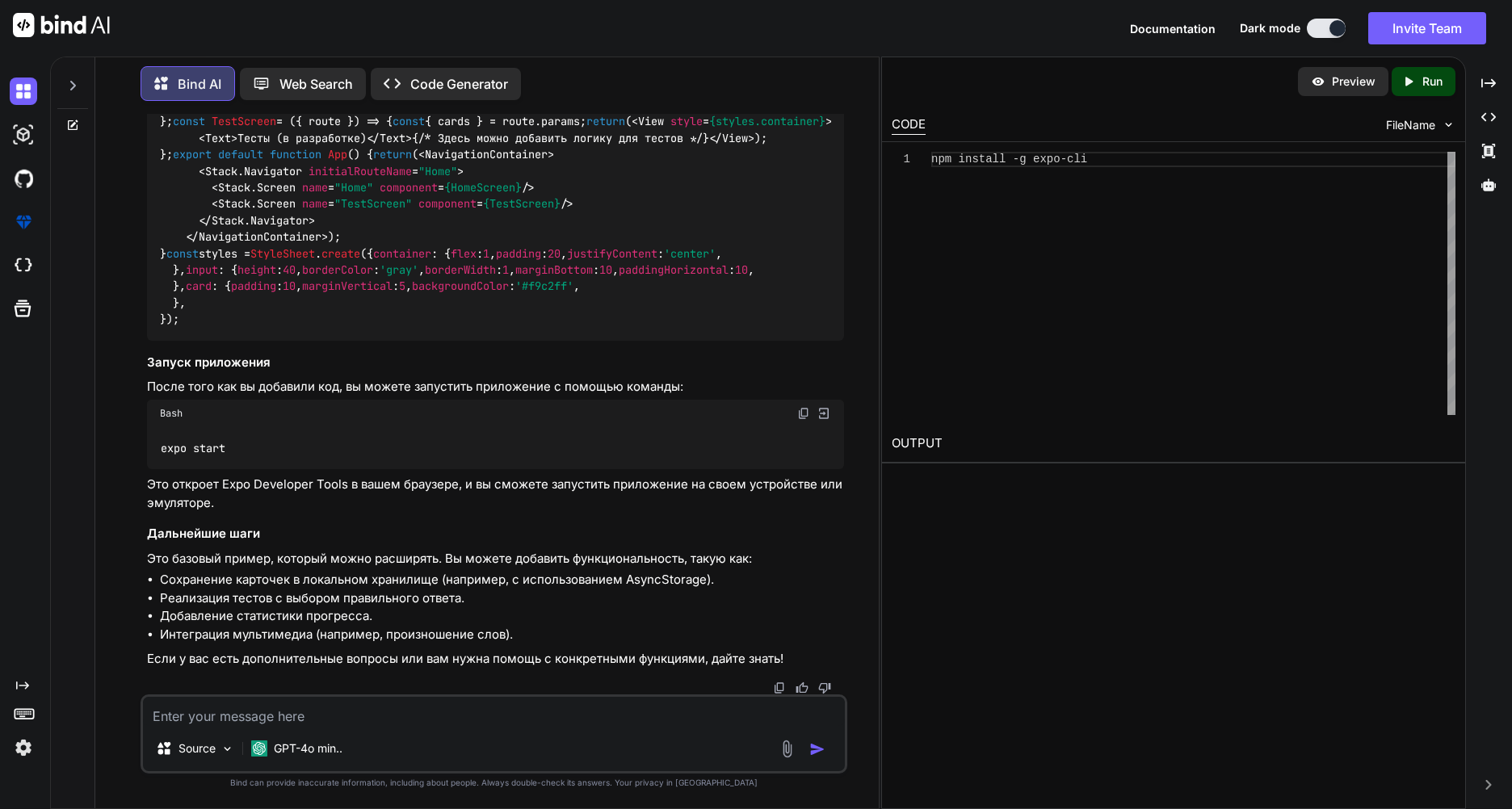
click at [617, 427] on div "Bash" at bounding box center [495, 413] width 697 height 28
drag, startPoint x: 181, startPoint y: 511, endPoint x: 152, endPoint y: 512, distance: 29.0
click at [152, 427] on div "Bash" at bounding box center [495, 413] width 697 height 28
drag, startPoint x: 225, startPoint y: 552, endPoint x: 152, endPoint y: 512, distance: 83.2
click at [152, 469] on div "Bash expo start" at bounding box center [495, 434] width 697 height 70
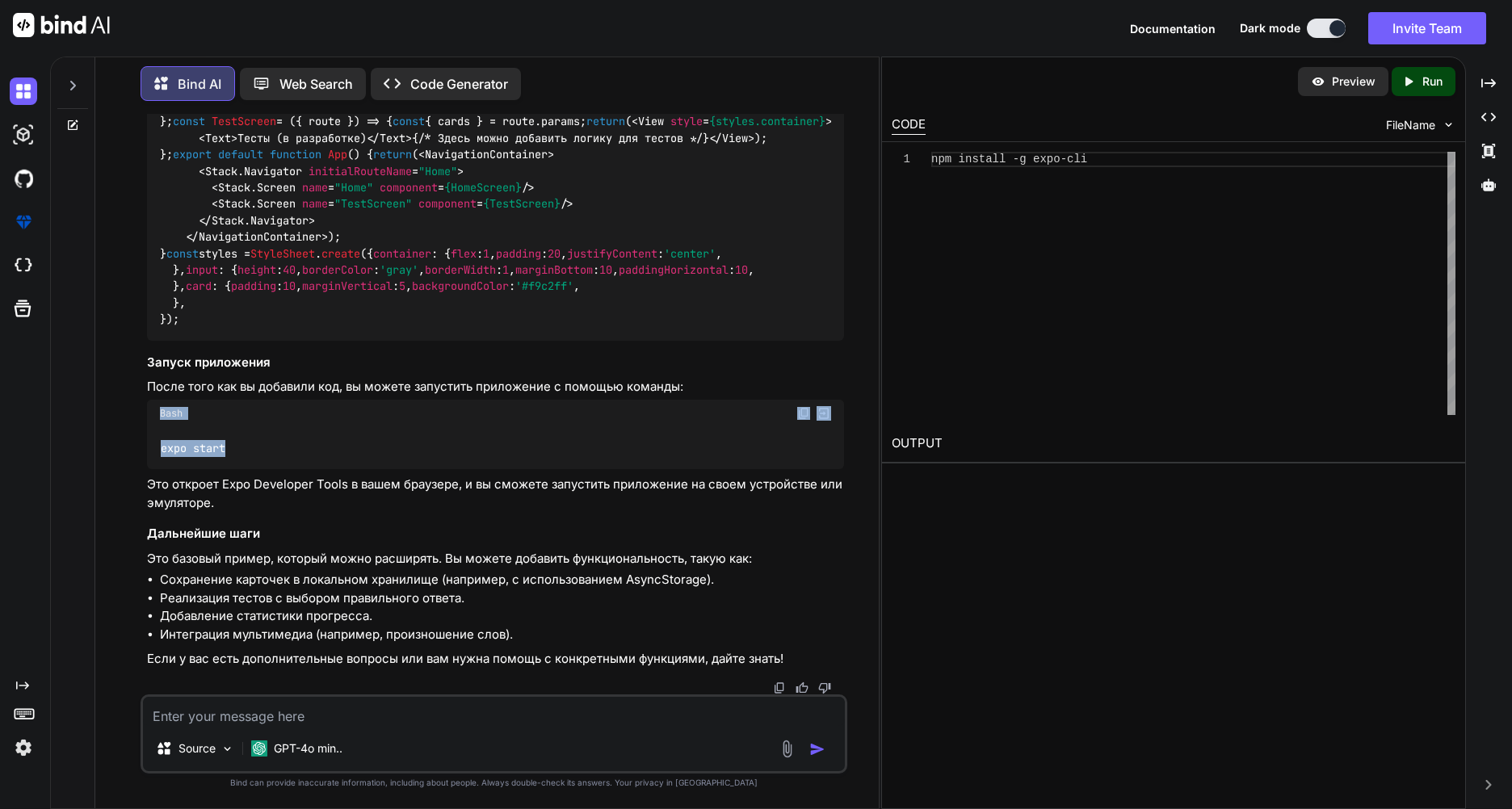
copy div "Bash expo start"
click at [1050, 548] on div "Preview Created with Pixso. Run CODE FileName 1 npm install -g expo-cli OUTPUT" at bounding box center [1173, 433] width 584 height 753
click at [492, 724] on textarea at bounding box center [493, 712] width 701 height 29
click at [191, 427] on div "Bash" at bounding box center [495, 413] width 697 height 28
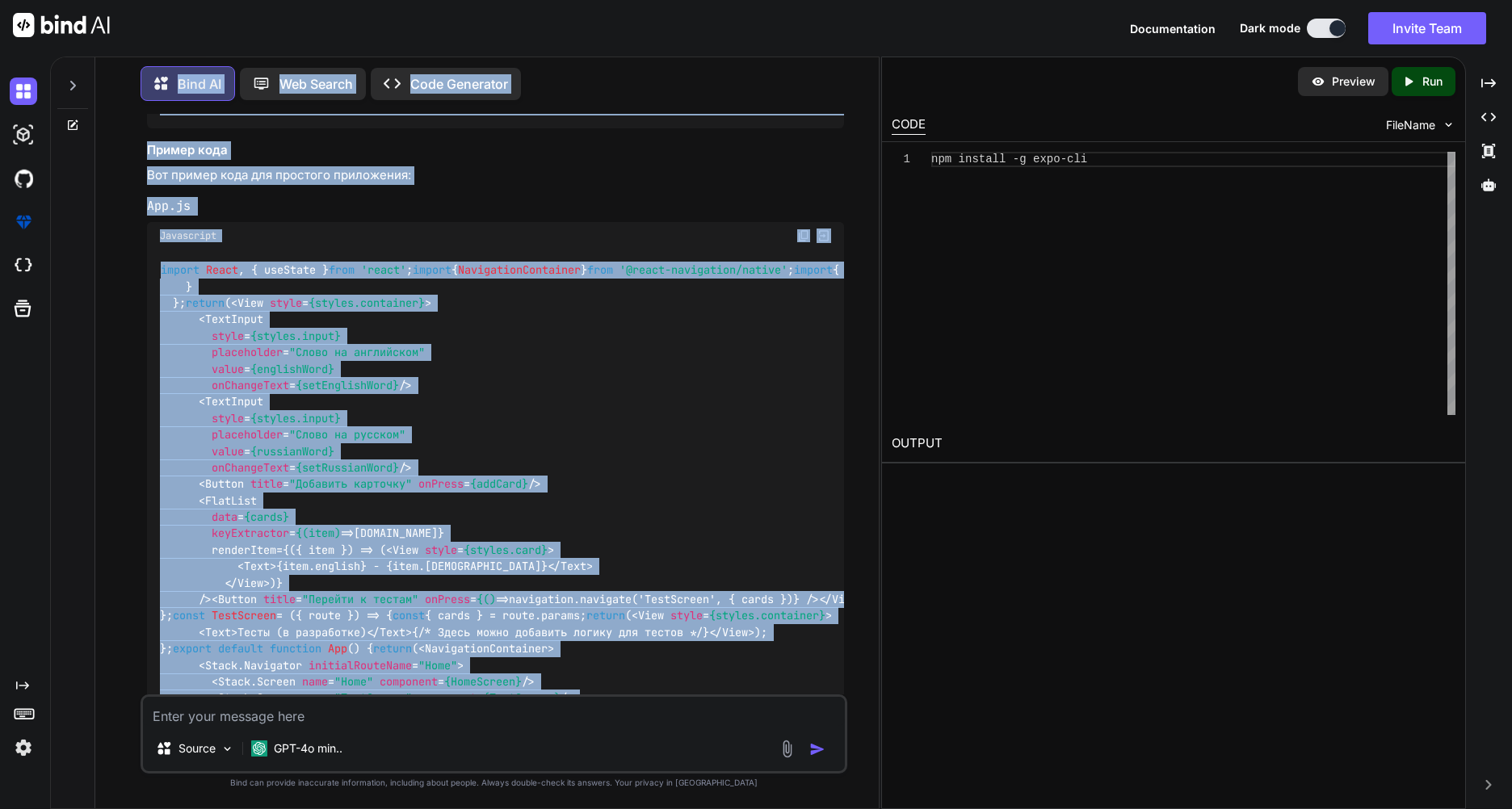
scroll to position [1219, 0]
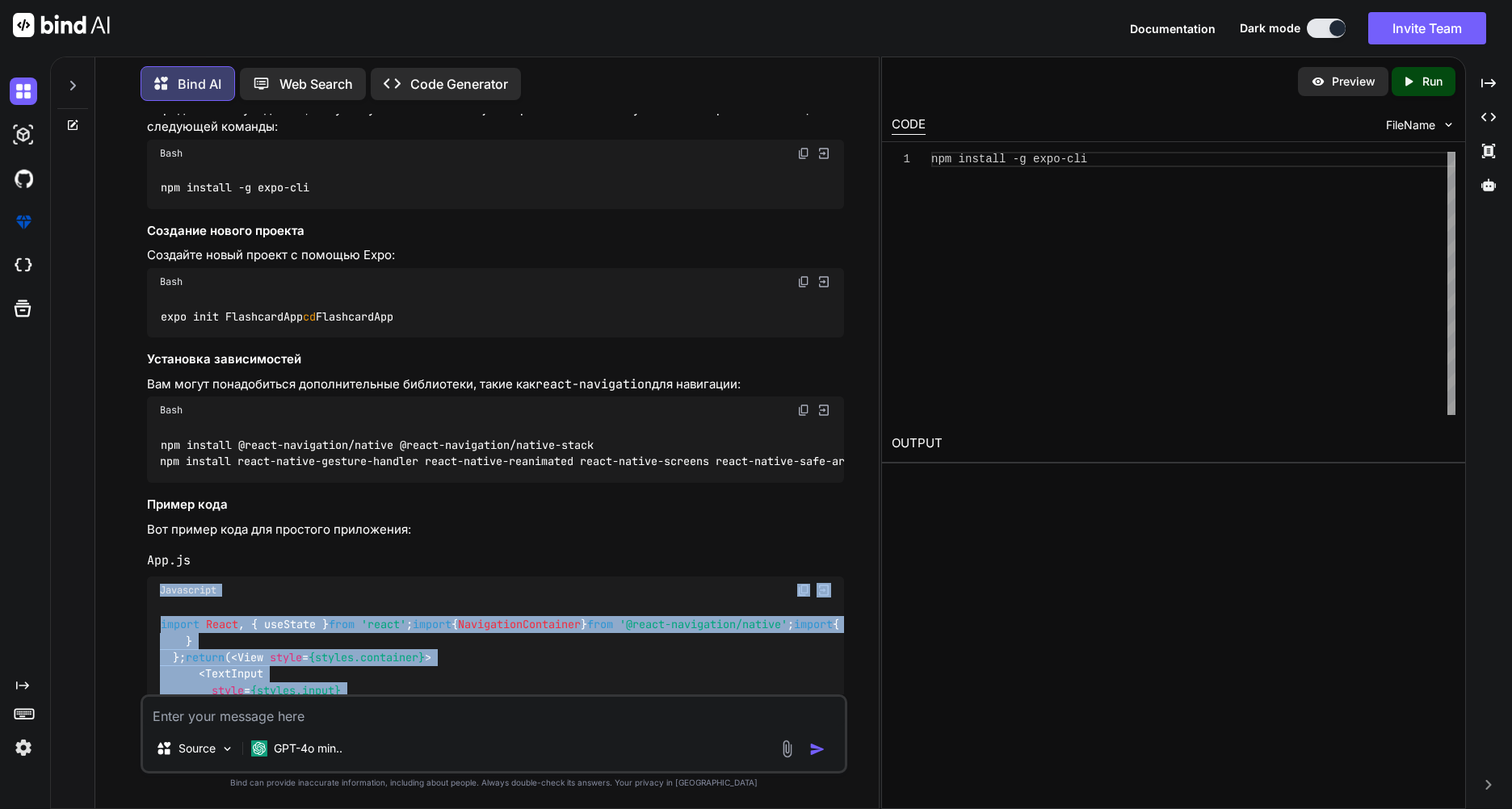
drag, startPoint x: 223, startPoint y: 331, endPoint x: 152, endPoint y: 636, distance: 313.2
click at [152, 636] on div "You Bind AI Здравствуйте! Ваша идея создания мобильного приложения для изучения…" at bounding box center [495, 404] width 703 height 581
copy div "Loremipsum dolors Ametc , { adiPisci } elit 'seddo' ; eiusmo { TemporinciDidunt…"
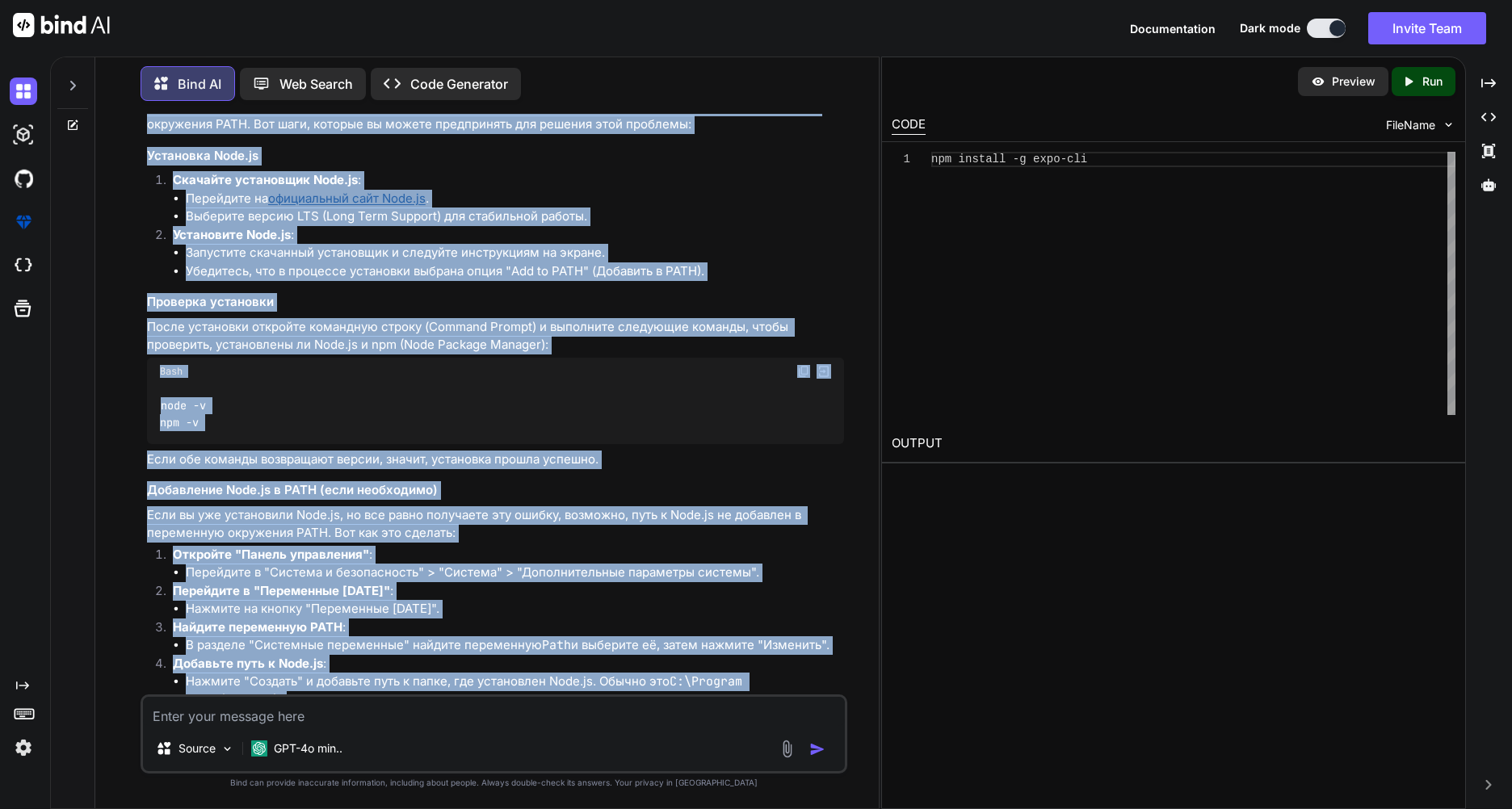
scroll to position [2754, 0]
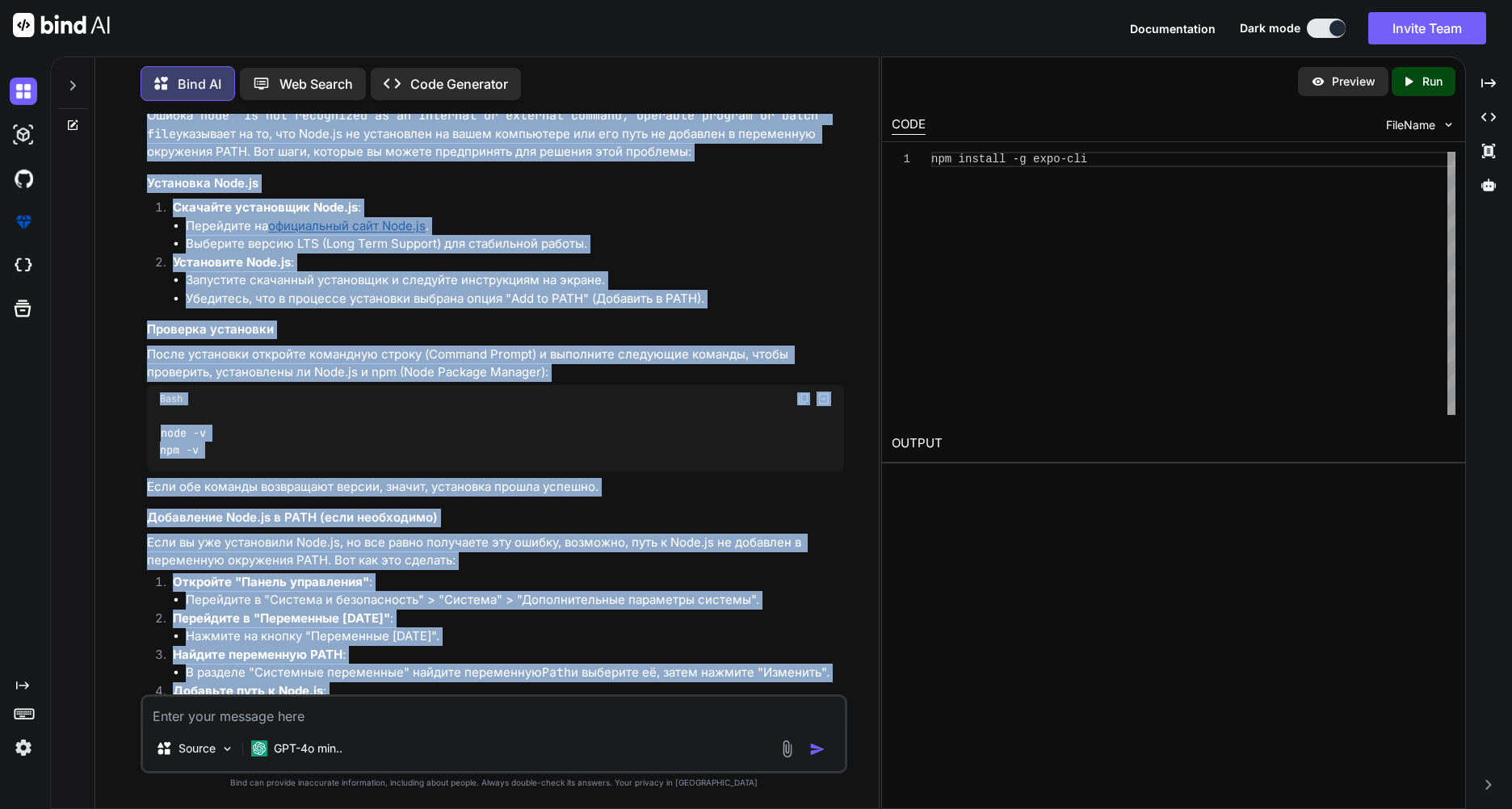
drag, startPoint x: 225, startPoint y: 603, endPoint x: 199, endPoint y: 603, distance: 26.0
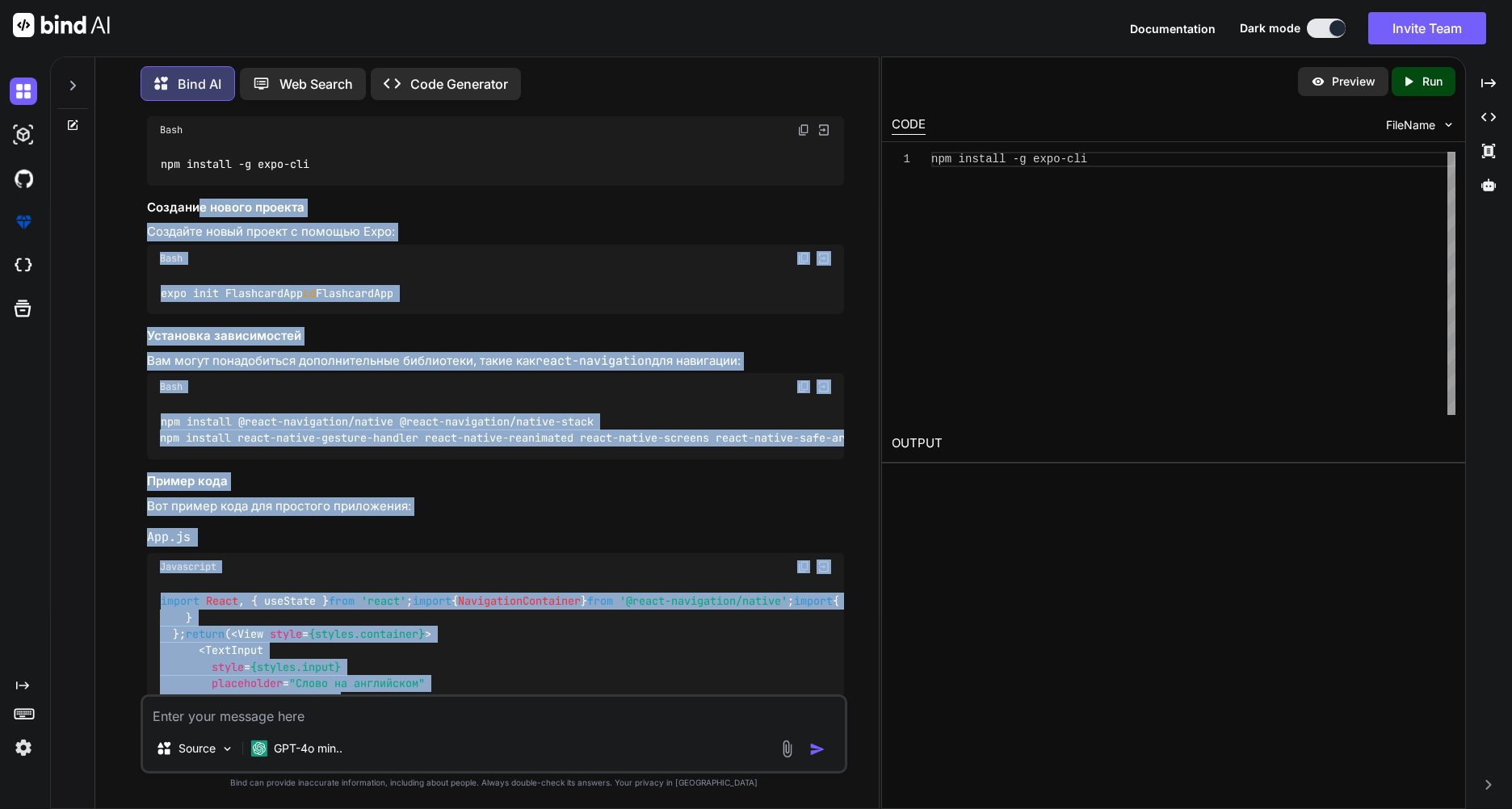
scroll to position [1232, 0]
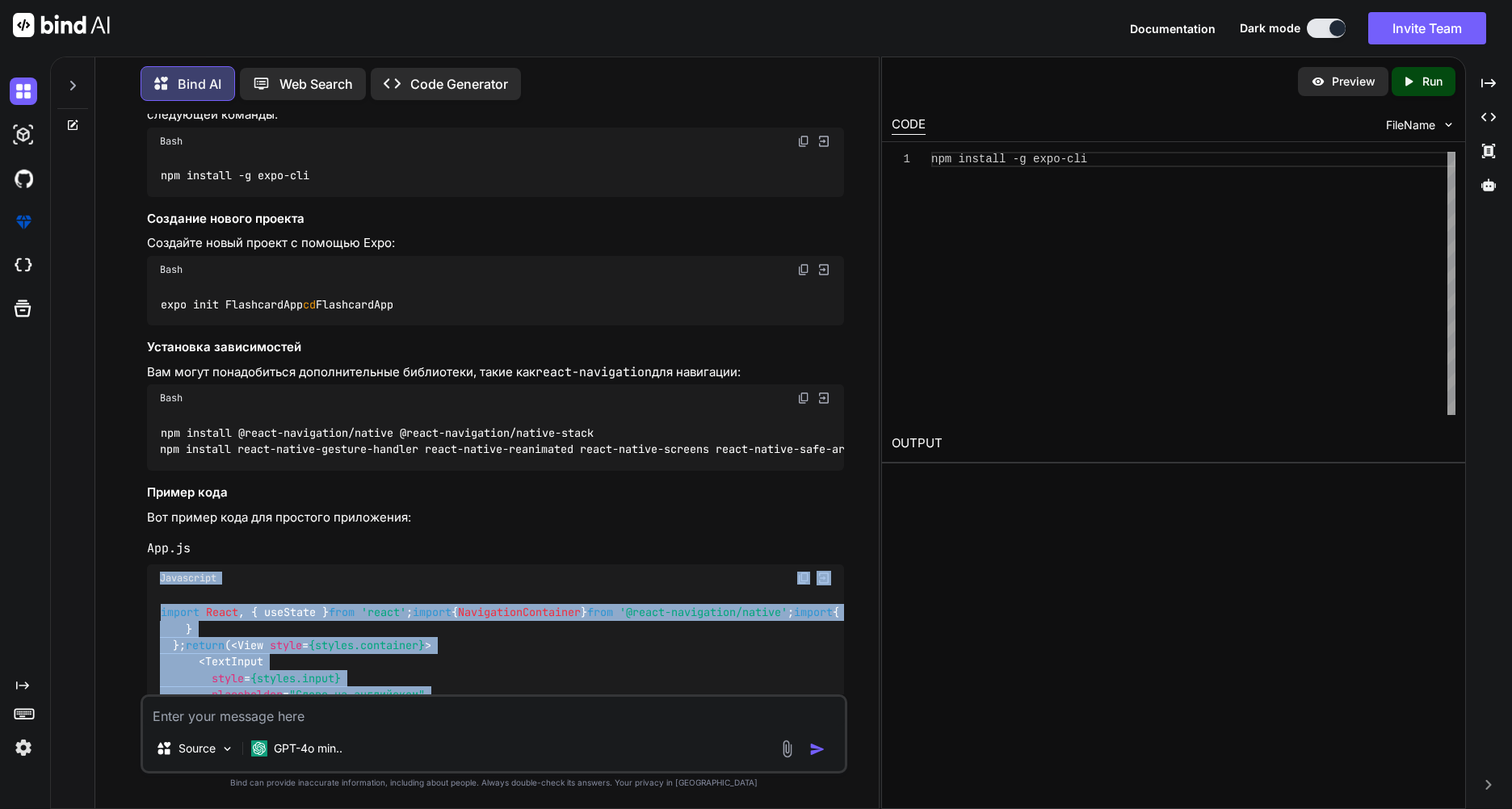
drag, startPoint x: 186, startPoint y: 604, endPoint x: 157, endPoint y: 628, distance: 37.6
copy div "Loremipsum dolors Ametc , { adiPisci } elit 'seddo' ; eiusmo { TemporinciDidunt…"
drag, startPoint x: 1043, startPoint y: 566, endPoint x: 1022, endPoint y: 601, distance: 40.8
click at [1043, 567] on div "Preview Created with Pixso. Run CODE FileName 1 npm install -g expo-cli OUTPUT" at bounding box center [1173, 433] width 584 height 753
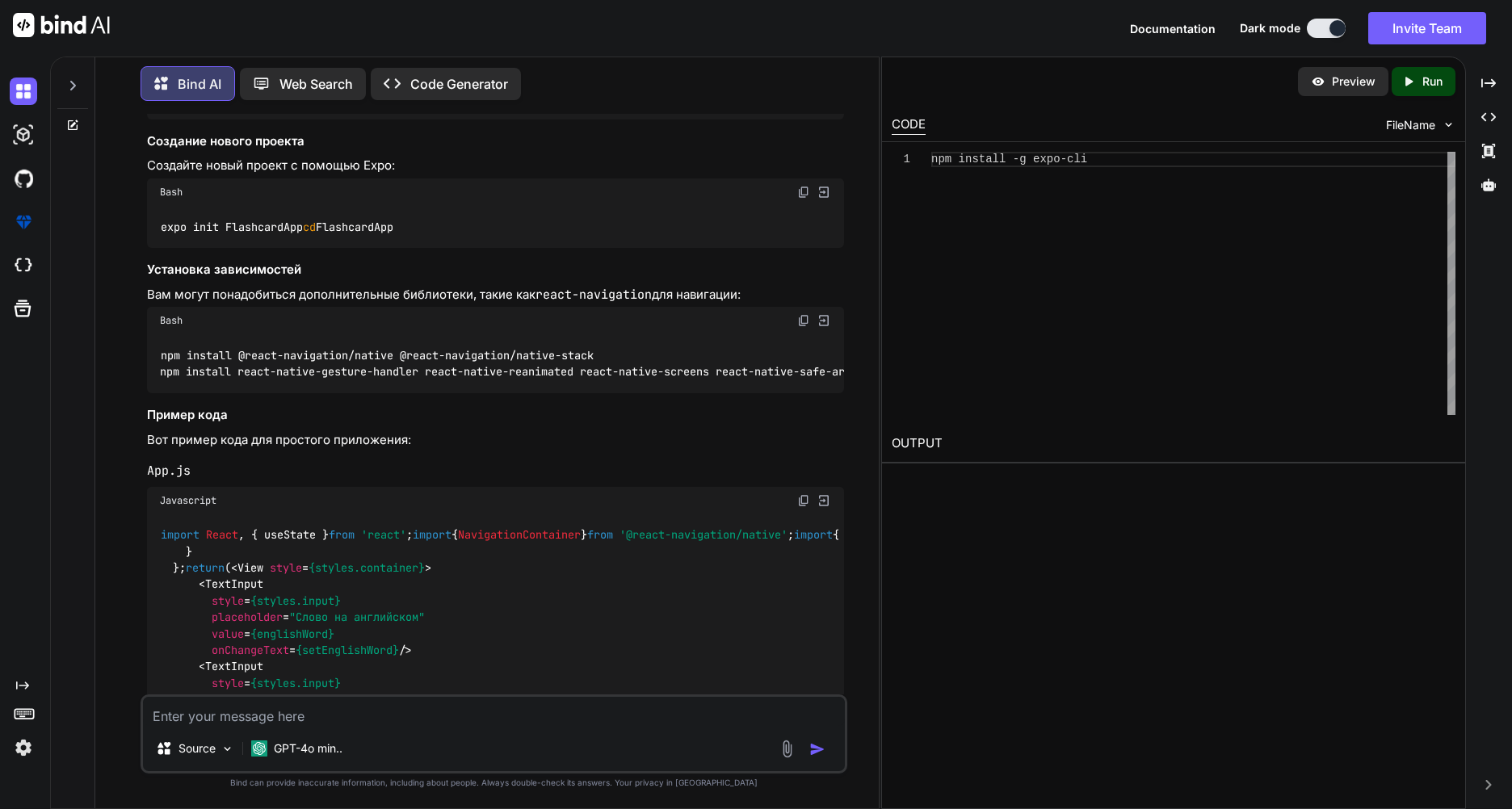
scroll to position [1312, 0]
click at [300, 716] on textarea at bounding box center [493, 712] width 701 height 29
paste textarea "SyntaxError: Cannot use import statement outside a module"
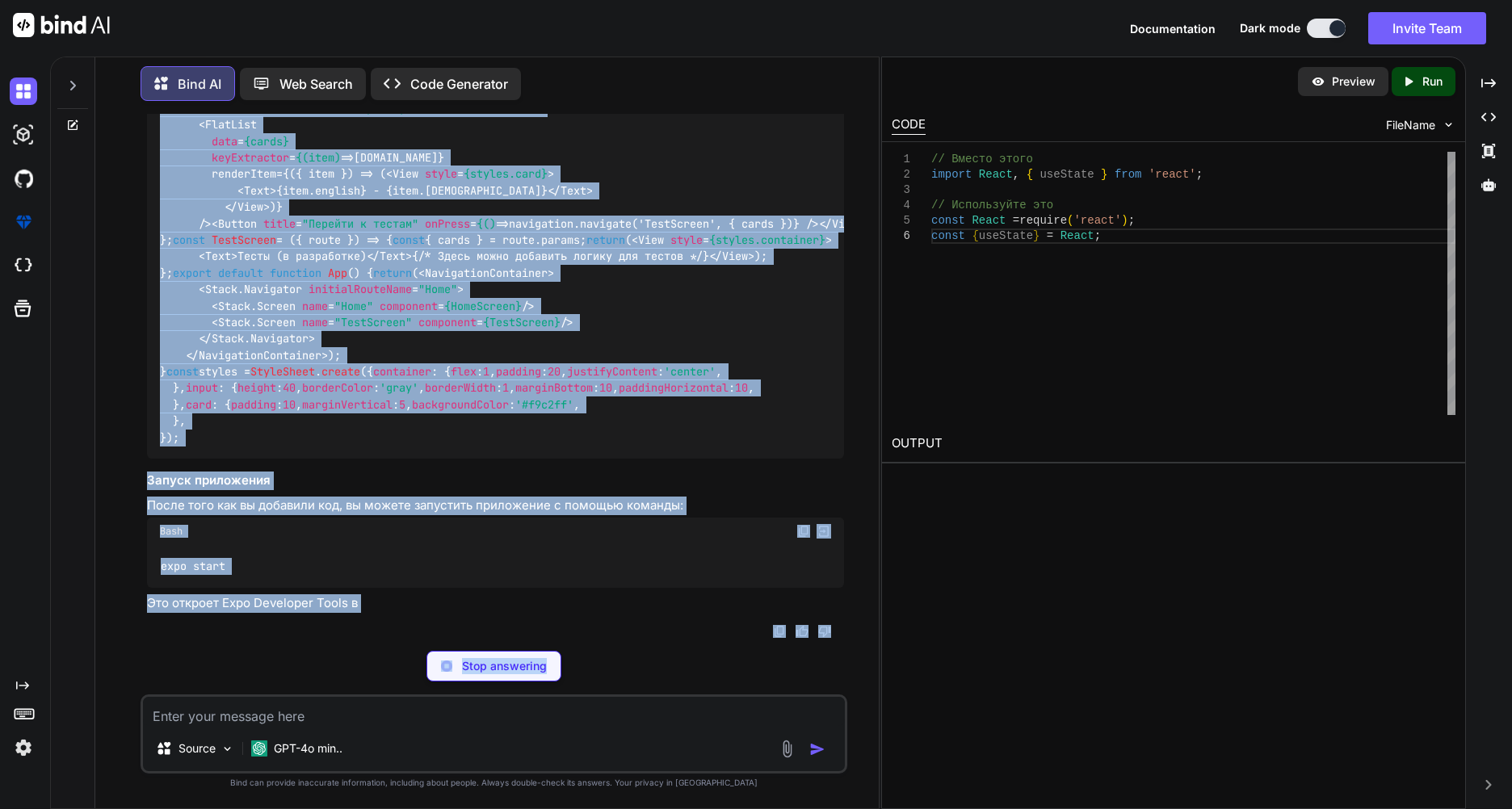
scroll to position [12375, 0]
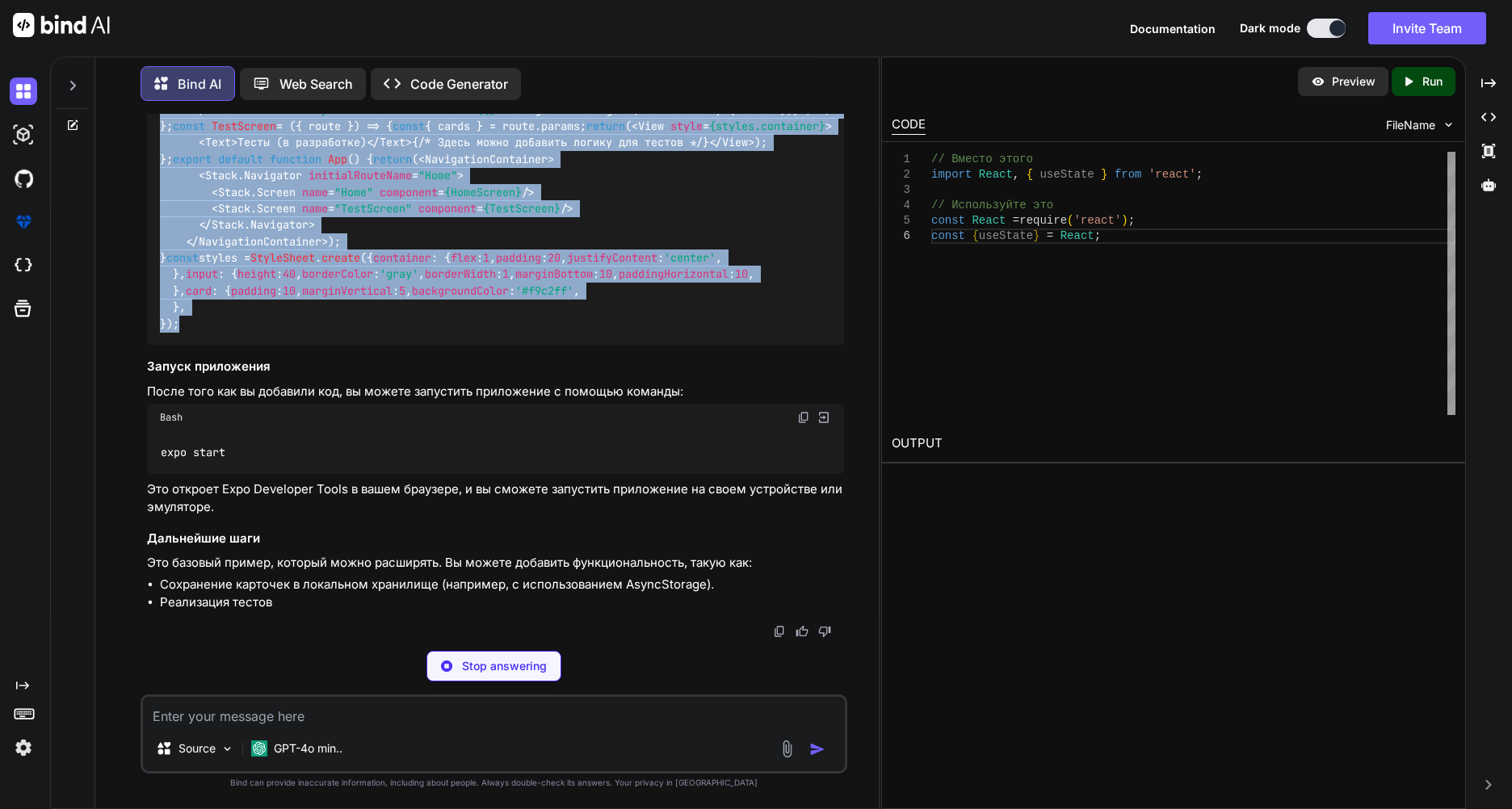
drag, startPoint x: 178, startPoint y: 460, endPoint x: 498, endPoint y: 434, distance: 321.1
click at [498, 345] on div "import React , { useState } from 'react' ; import { NavigationContainer } from …" at bounding box center [495, 52] width 697 height 586
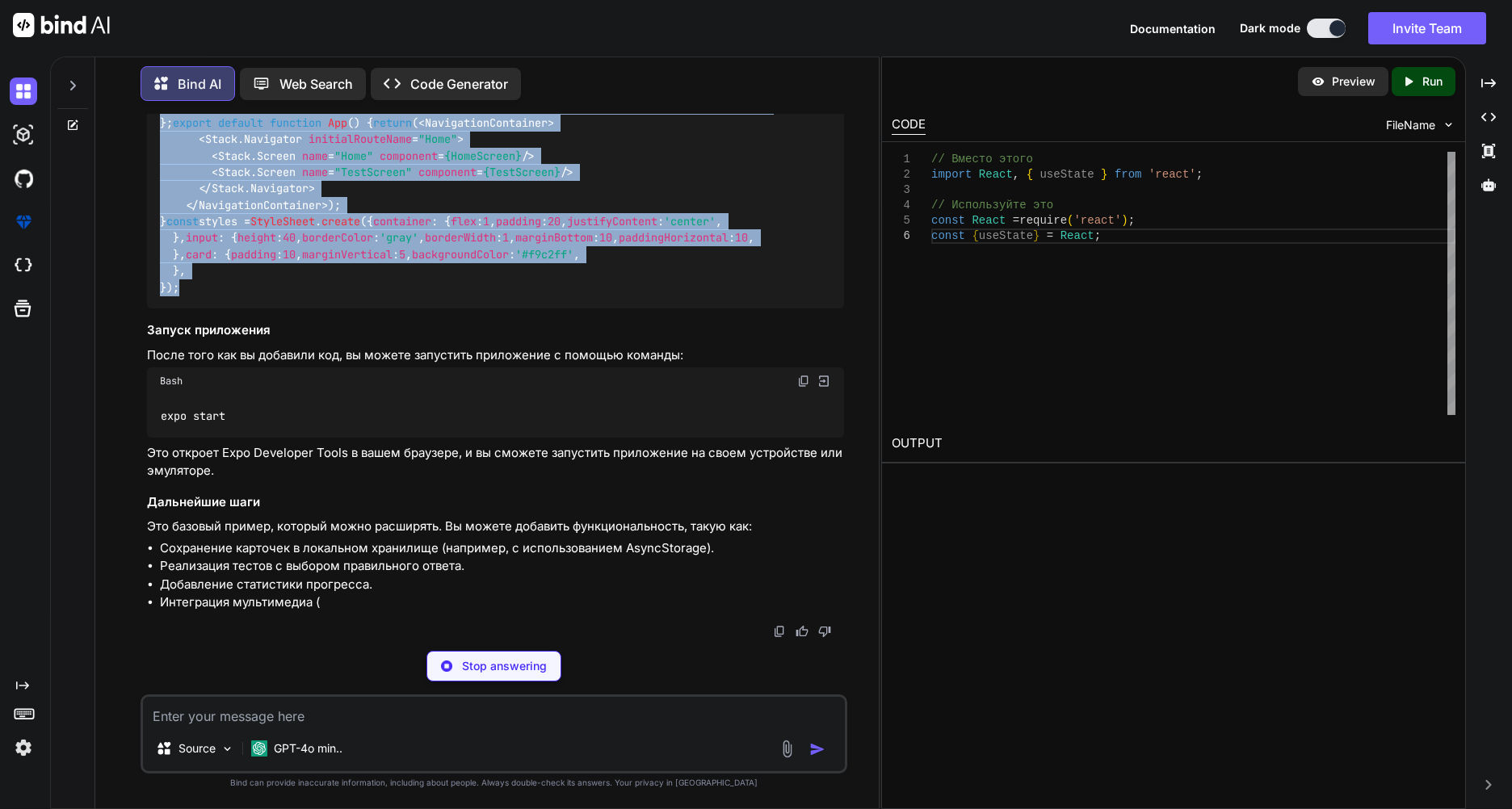
copy code "loremi Dolor , { sitAmetc } adip 'elits' ; doeius { TemporinciDiduntutl } etdo …"
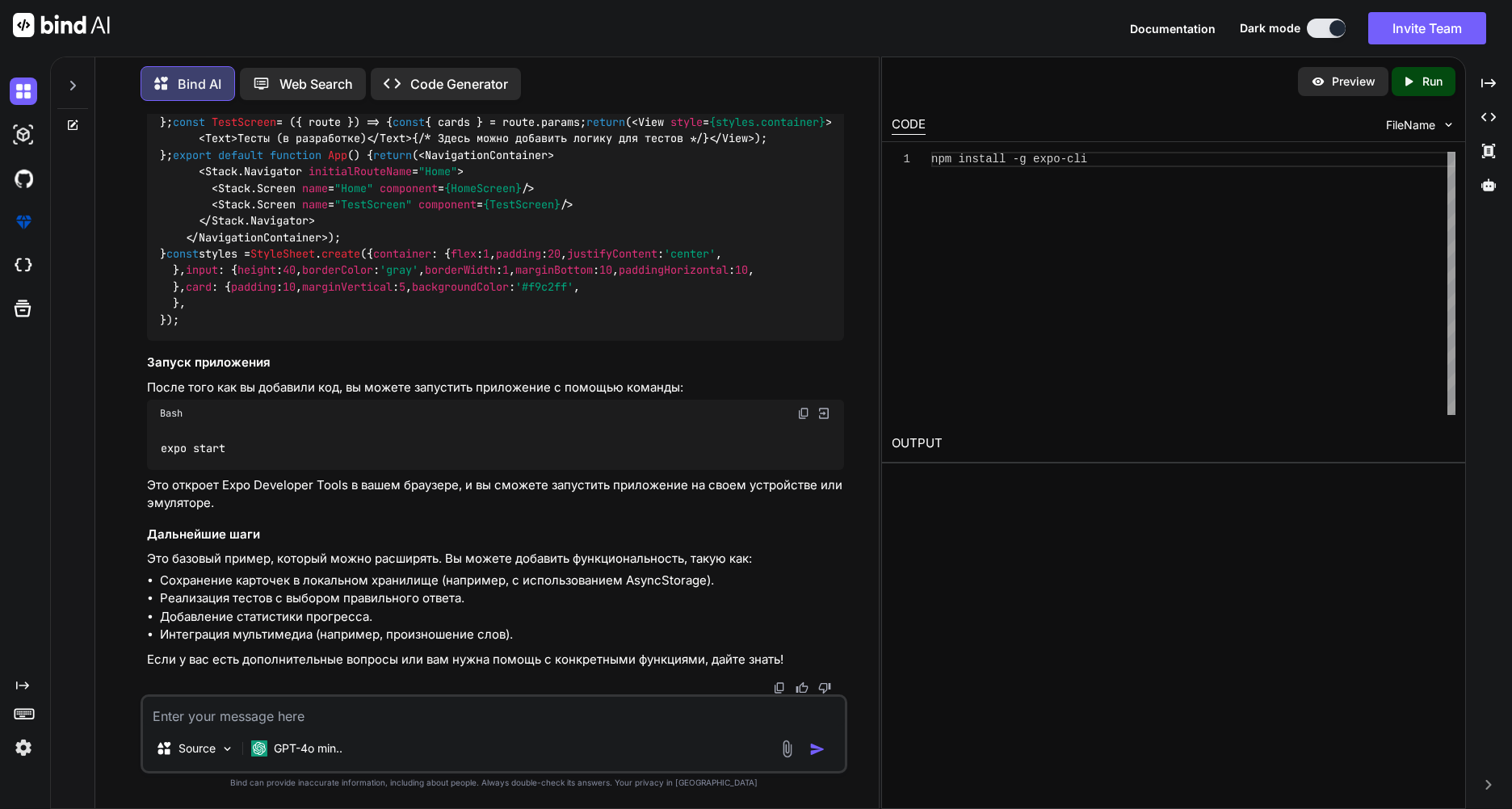
click at [369, 723] on textarea at bounding box center [493, 712] width 701 height 29
paste textarea "SyntaxError: Unexpected token '<'"
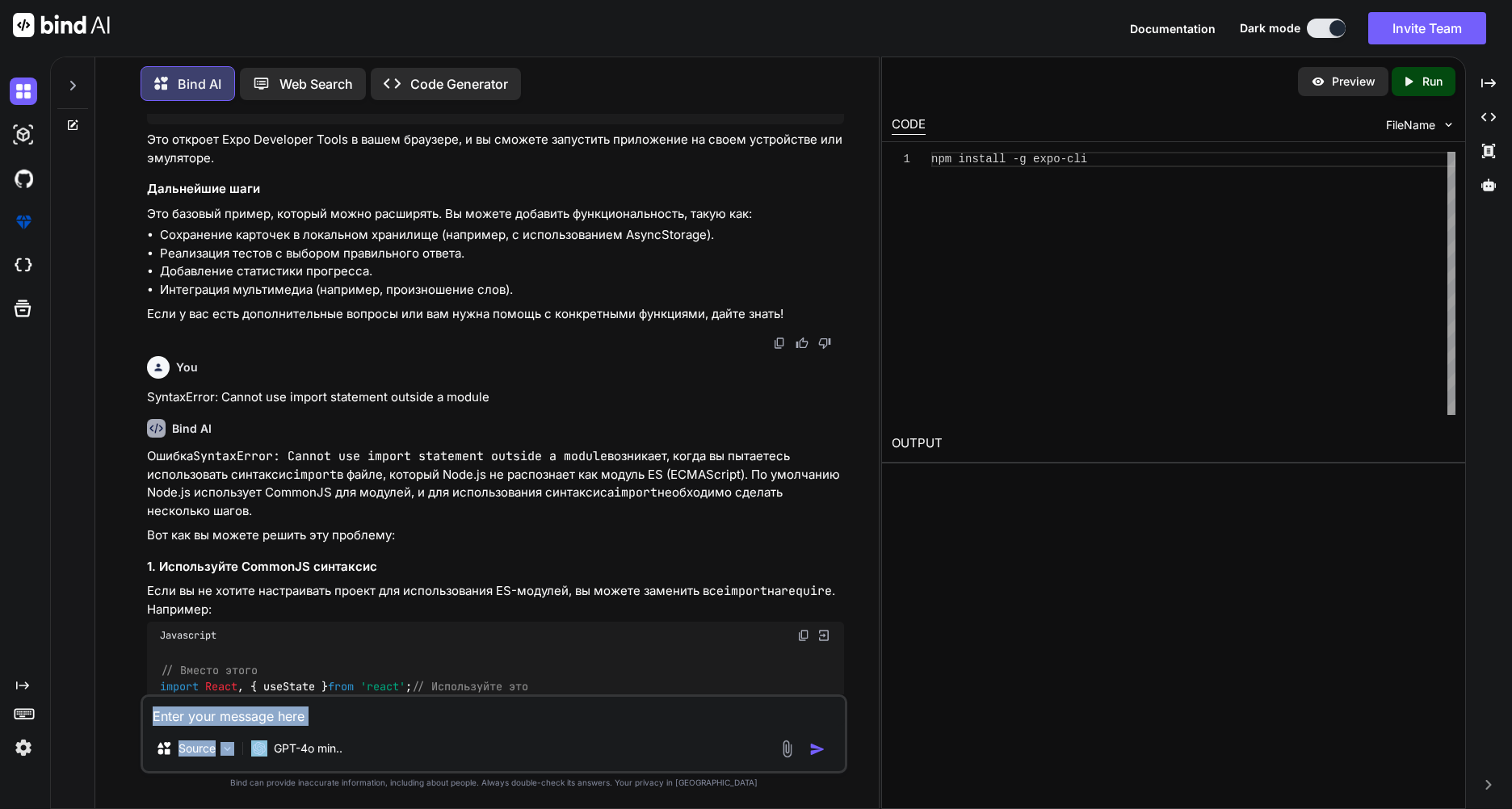
scroll to position [5819, 0]
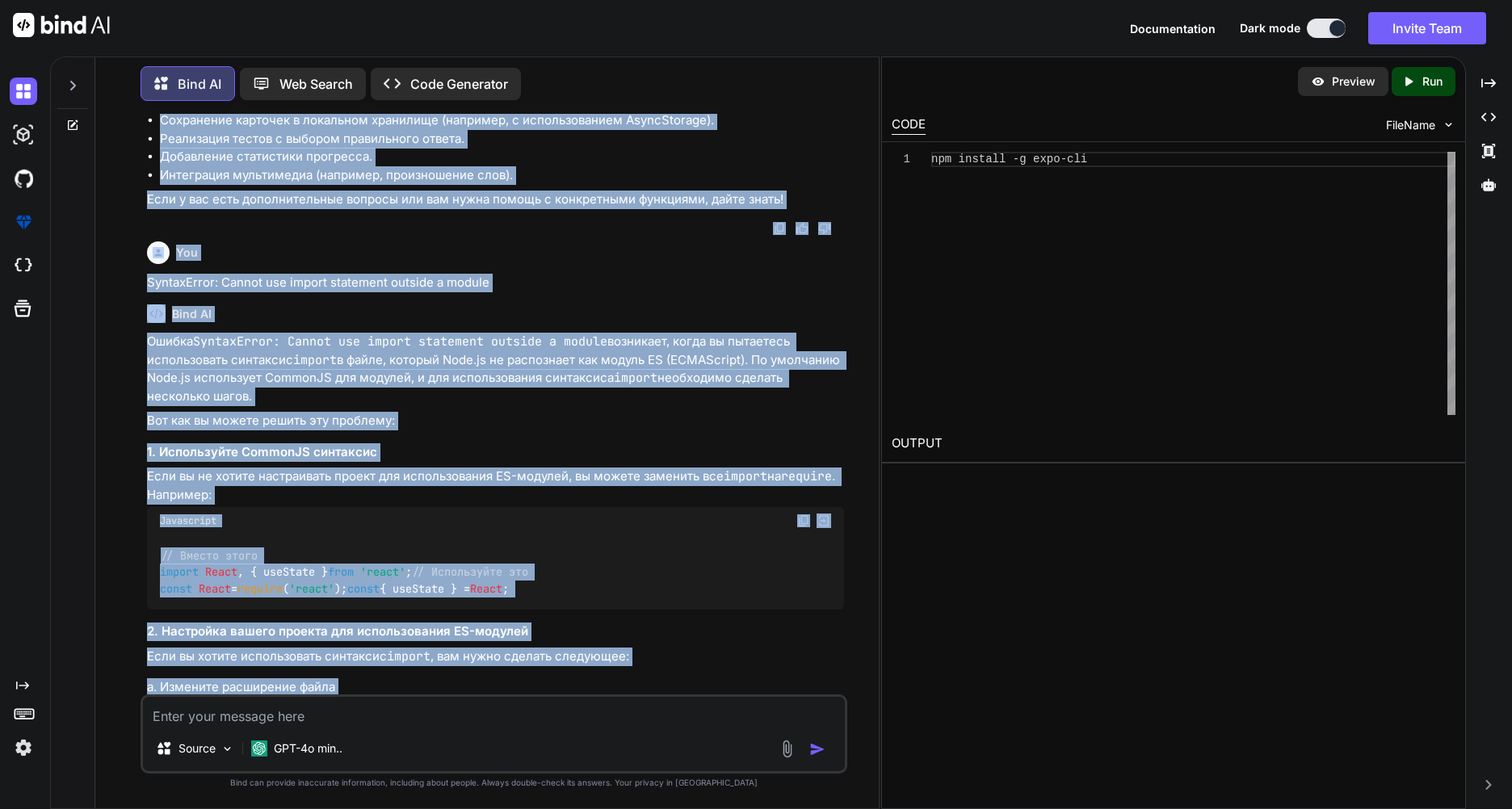
drag, startPoint x: 178, startPoint y: 556, endPoint x: 161, endPoint y: 317, distance: 239.6
click at [161, 317] on div "You Bind AI Здравствуйте! Ваша идея создания мобильного приложения для изучения…" at bounding box center [495, 404] width 703 height 581
copy div "loremi Dolor , { sitAmetc } adip 'elits' ; doeius { TemporinciDiduntutl } etdo …"
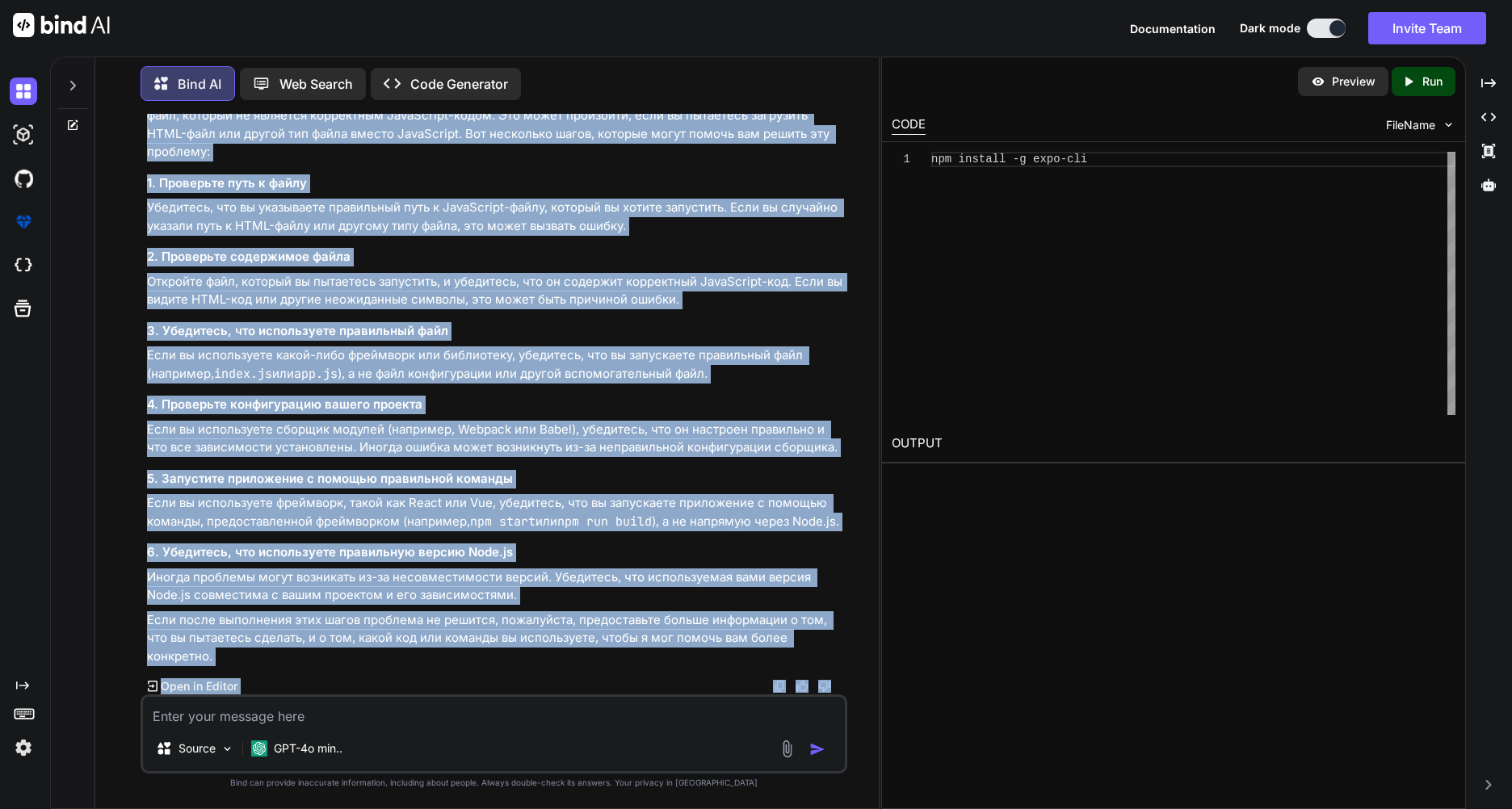
scroll to position [12224, 0]
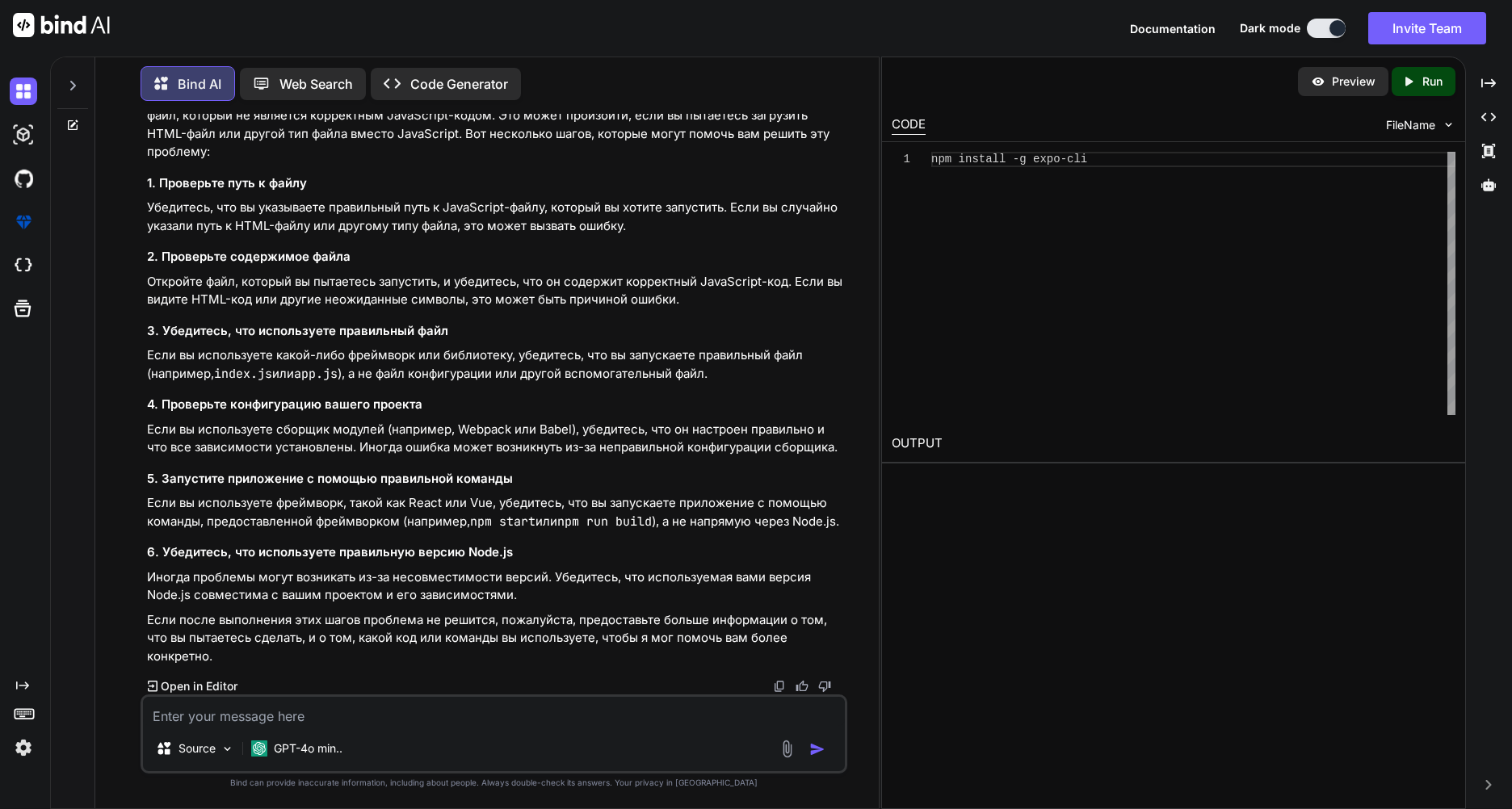
drag, startPoint x: 160, startPoint y: 287, endPoint x: 433, endPoint y: 593, distance: 410.1
click at [433, 593] on div "You Bind AI Здравствуйте! Ваша идея создания мобильного приложения для изучения…" at bounding box center [495, 404] width 703 height 581
copy div "Loremipsum dolors Ametc , { adiPisci } elit 'seddo' ; eiusmo { TemporinciDidunt…"
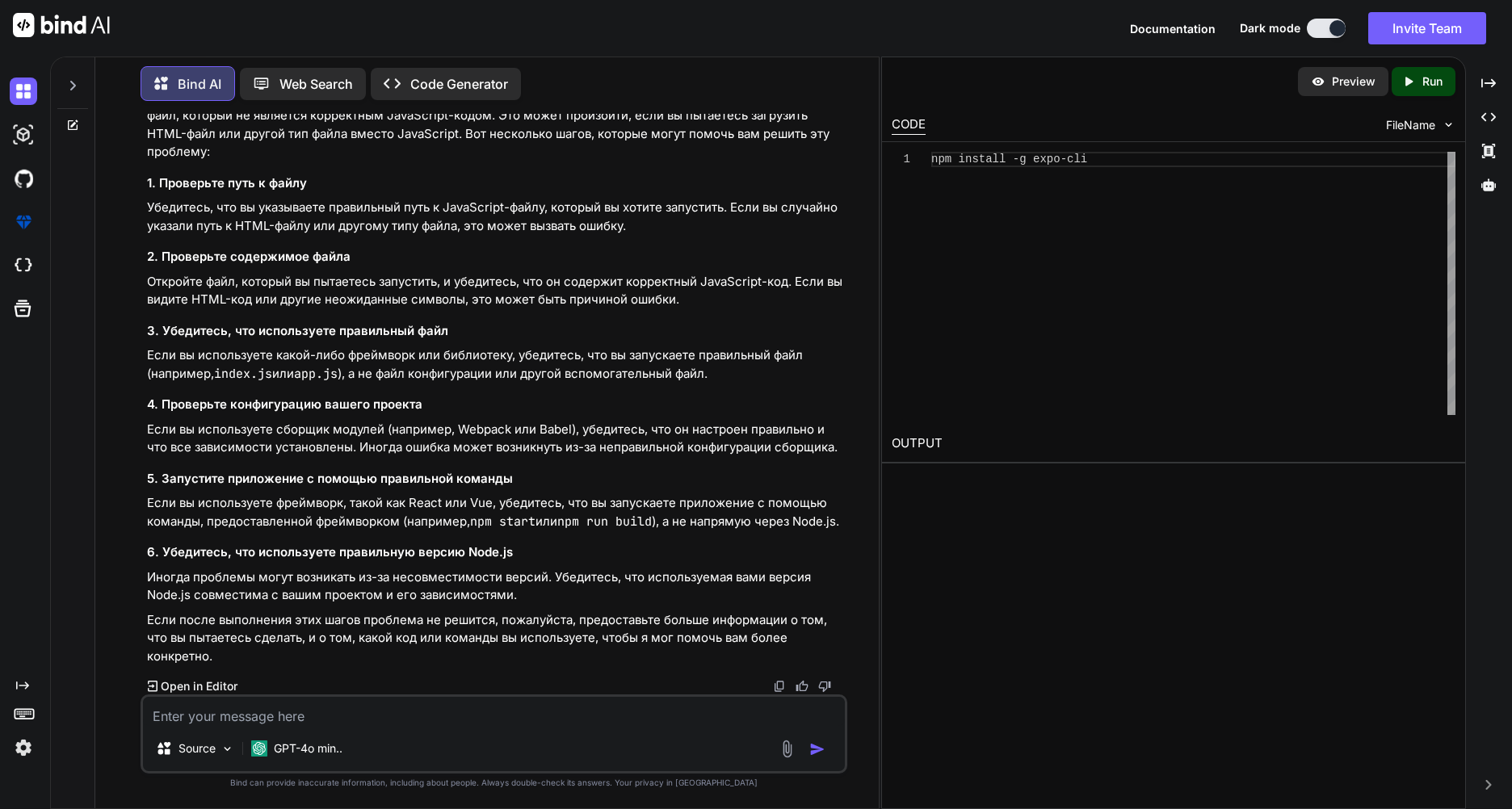
scroll to position [12370, 0]
drag, startPoint x: 157, startPoint y: 364, endPoint x: 389, endPoint y: 442, distance: 244.8
copy div "Loremipsum dolors Ametc , { adiPisci } elit 'seddo' ; eiusmo { TemporinciDidunt…"
